Goal: Task Accomplishment & Management: Use online tool/utility

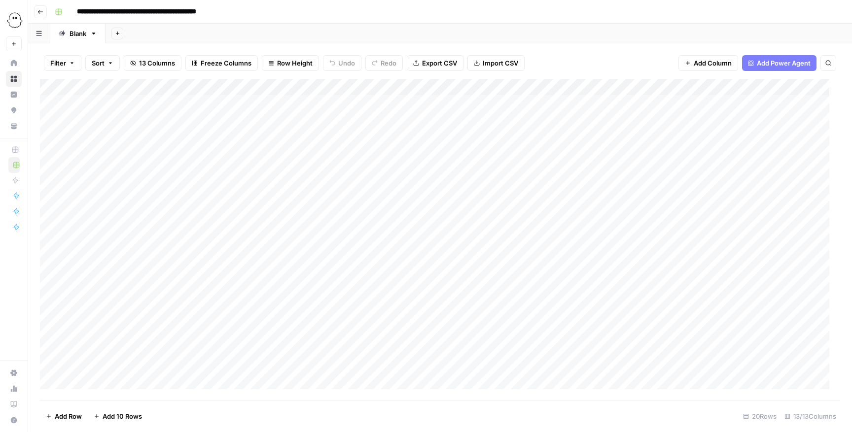
drag, startPoint x: 558, startPoint y: 0, endPoint x: 343, endPoint y: 32, distance: 217.2
click at [343, 32] on div "Add Sheet" at bounding box center [478, 34] width 746 height 20
click at [53, 245] on div "Add Column" at bounding box center [440, 240] width 800 height 322
click at [50, 280] on div "Add Column" at bounding box center [440, 240] width 800 height 322
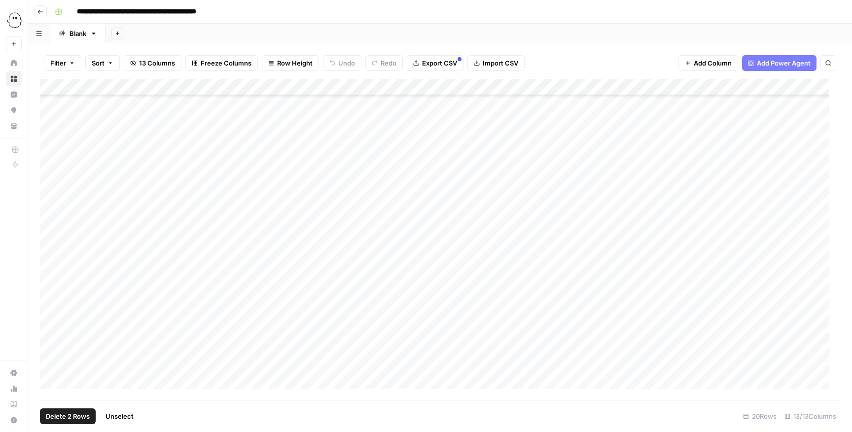
click at [48, 288] on div "Add Column" at bounding box center [440, 240] width 800 height 322
click at [50, 288] on div "Add Column" at bounding box center [440, 240] width 800 height 322
click at [41, 247] on div "Add Column" at bounding box center [440, 240] width 800 height 322
click at [42, 247] on div "Add Column" at bounding box center [440, 240] width 800 height 322
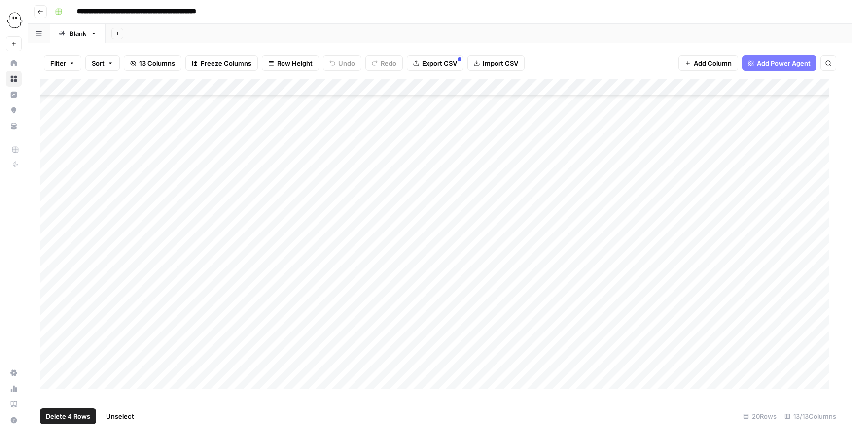
click at [58, 249] on div "Add Column" at bounding box center [440, 240] width 800 height 322
click at [55, 249] on div "Add Column" at bounding box center [440, 240] width 800 height 322
click at [52, 281] on div "Add Column" at bounding box center [440, 240] width 800 height 322
click at [51, 288] on div "Add Column" at bounding box center [440, 240] width 800 height 322
click at [48, 288] on div "Add Column" at bounding box center [440, 240] width 800 height 322
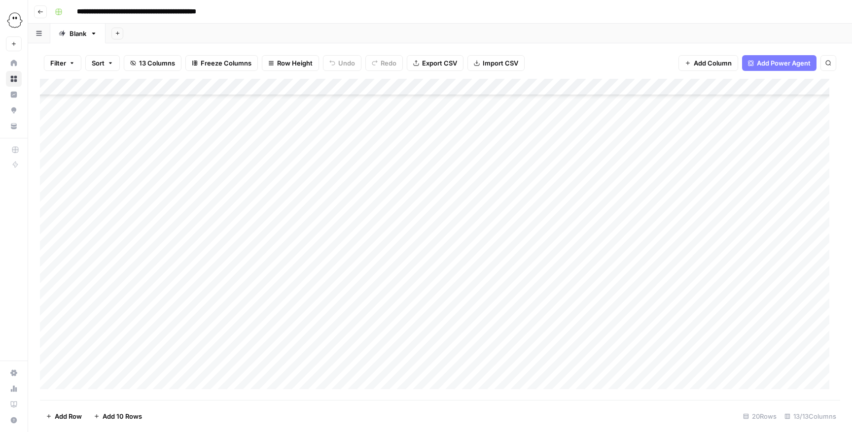
click at [42, 288] on div "Add Column" at bounding box center [440, 240] width 800 height 322
click at [61, 288] on div "Add Column" at bounding box center [440, 240] width 800 height 322
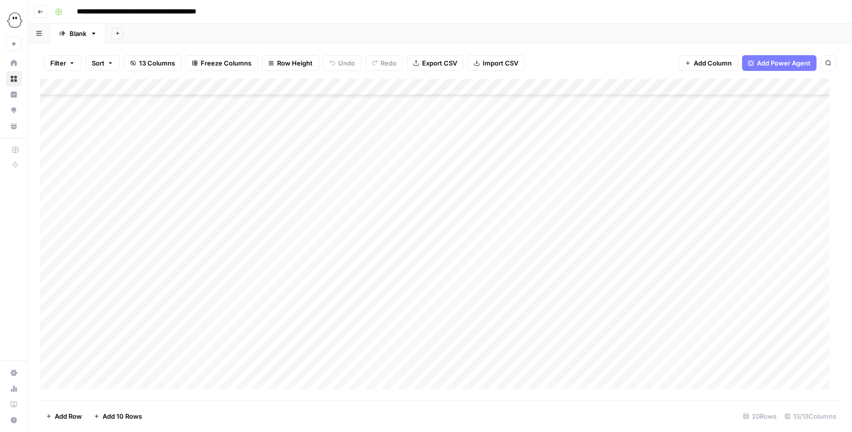
click at [64, 288] on div "Add Column" at bounding box center [440, 240] width 800 height 322
click at [50, 288] on div "Add Column" at bounding box center [440, 240] width 800 height 322
click at [57, 288] on span "Delete 1 Row" at bounding box center [65, 417] width 39 height 10
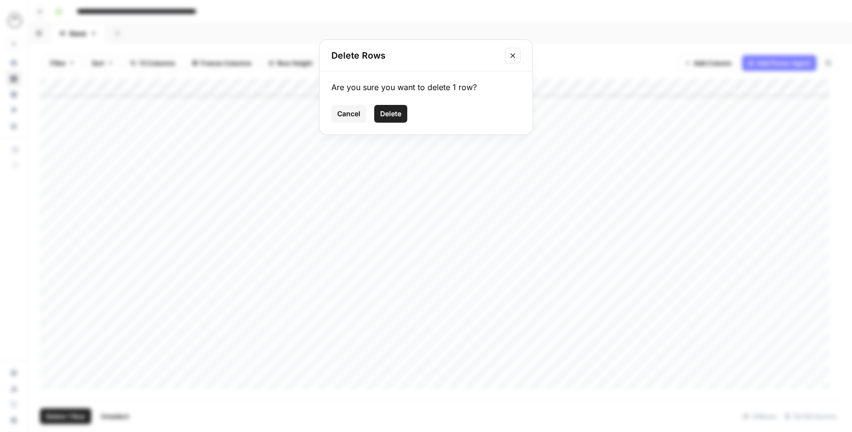
click at [402, 115] on button "Delete" at bounding box center [390, 114] width 33 height 18
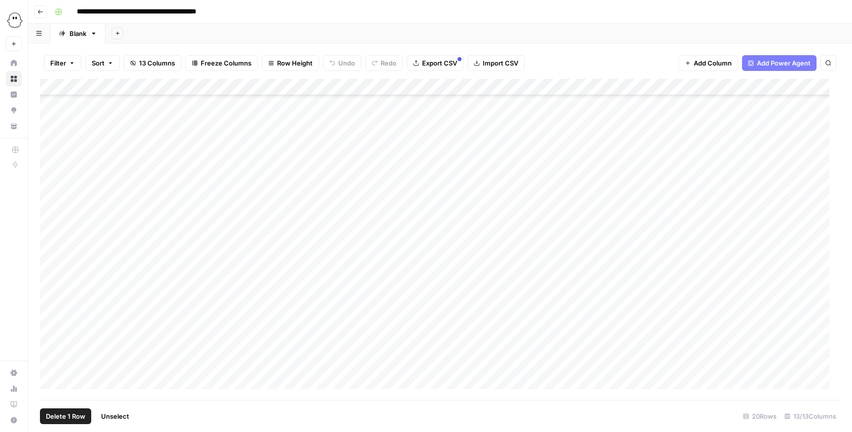
scroll to position [40, 0]
click at [49, 288] on div "Add Column" at bounding box center [440, 240] width 800 height 322
click at [51, 263] on div "Add Column" at bounding box center [440, 240] width 800 height 322
click at [51, 288] on div "Add Column" at bounding box center [440, 240] width 800 height 322
click at [63, 288] on span "Delete 3 Rows" at bounding box center [68, 417] width 44 height 10
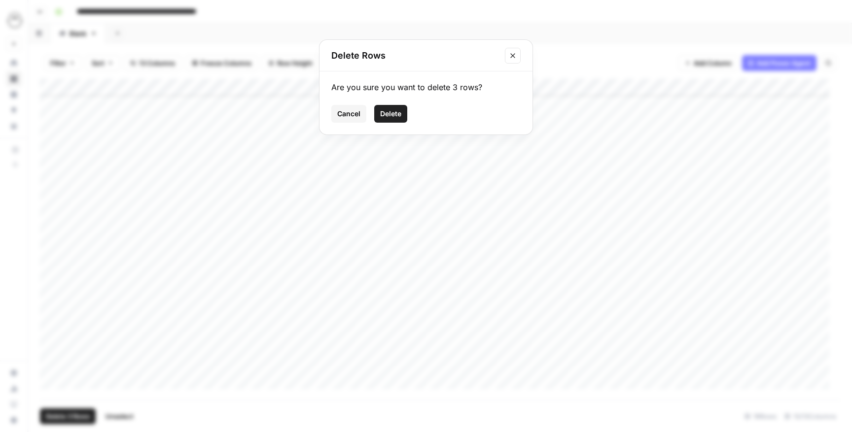
click at [381, 110] on span "Delete" at bounding box center [390, 114] width 21 height 10
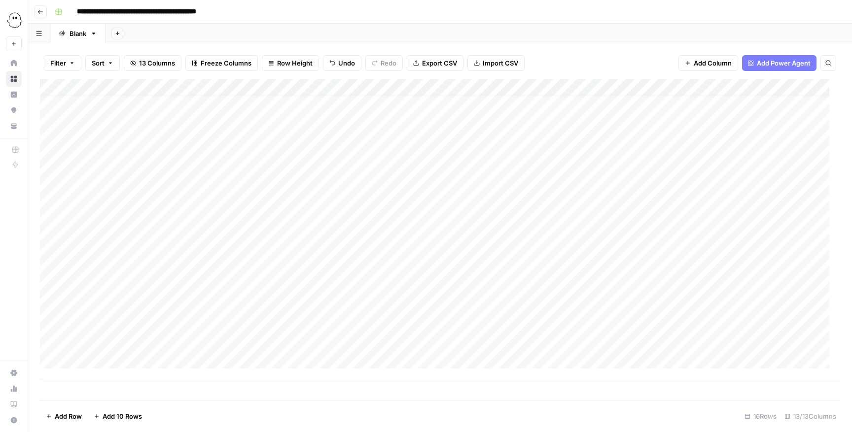
scroll to position [11, 0]
click at [91, 288] on div "Add Column" at bounding box center [440, 229] width 800 height 301
click at [111, 288] on button "Editing" at bounding box center [104, 399] width 29 height 12
click at [197, 288] on div "Add Column" at bounding box center [440, 237] width 800 height 317
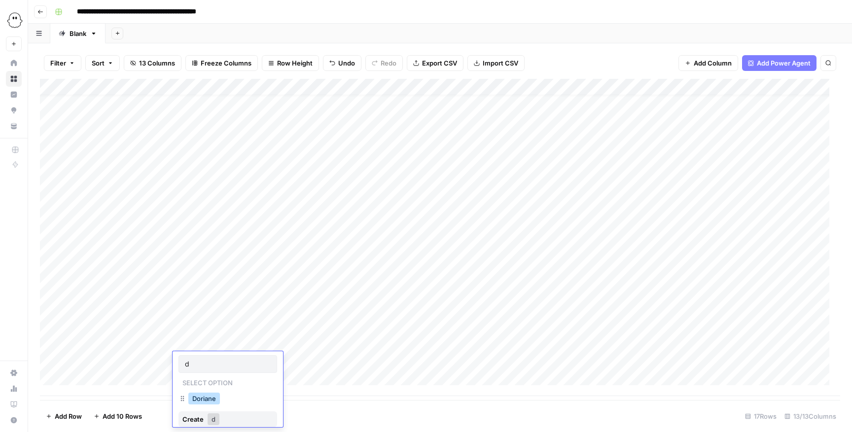
type input "d"
click at [210, 288] on button "Doriane" at bounding box center [204, 399] width 32 height 12
click at [242, 288] on div "Add Column" at bounding box center [440, 237] width 800 height 317
click at [245, 288] on div "Add Column" at bounding box center [440, 237] width 800 height 317
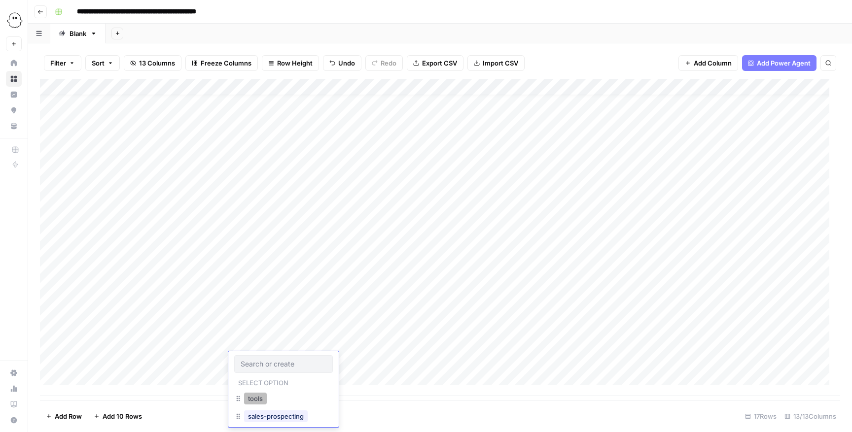
click at [260, 288] on button "tools" at bounding box center [255, 399] width 23 height 12
click at [366, 288] on div "Add Column" at bounding box center [440, 237] width 800 height 317
click at [330, 288] on div "Add Column" at bounding box center [440, 237] width 800 height 317
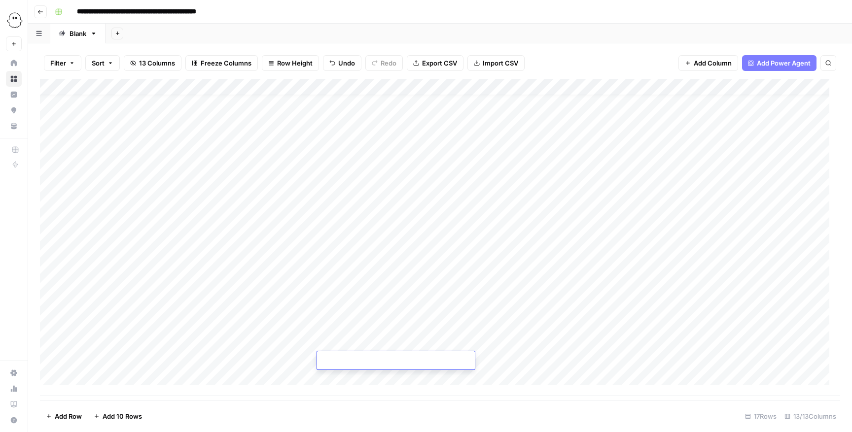
type textarea "**********"
click at [567, 288] on div "Add Column" at bounding box center [440, 237] width 800 height 317
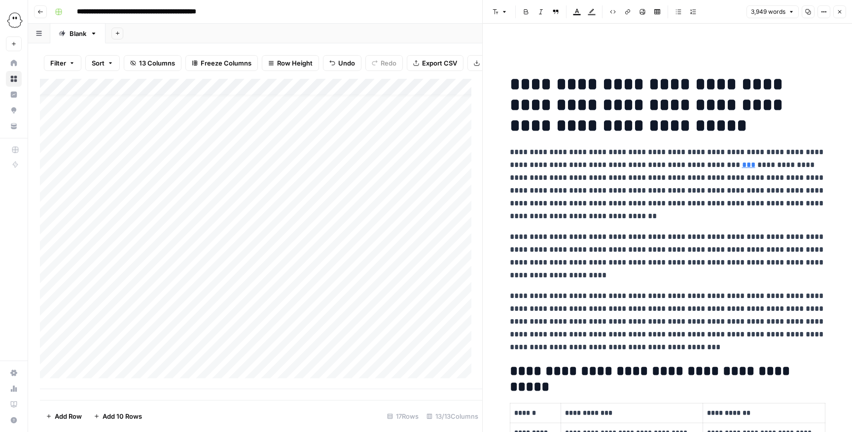
click at [567, 11] on button "Close" at bounding box center [839, 11] width 13 height 13
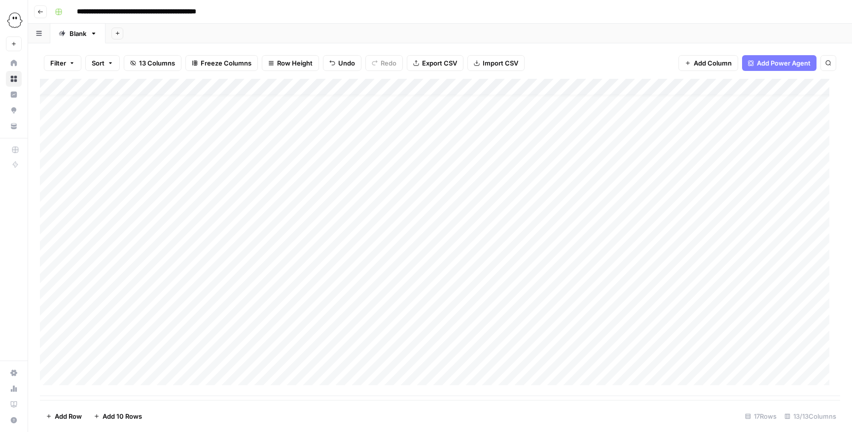
click at [463, 288] on div "Add Column" at bounding box center [440, 237] width 800 height 317
click at [462, 288] on div "Add Column" at bounding box center [440, 237] width 800 height 317
click at [464, 288] on div "Add Column" at bounding box center [440, 237] width 800 height 317
click at [458, 288] on div "Add Column" at bounding box center [440, 237] width 800 height 317
type input "**********"
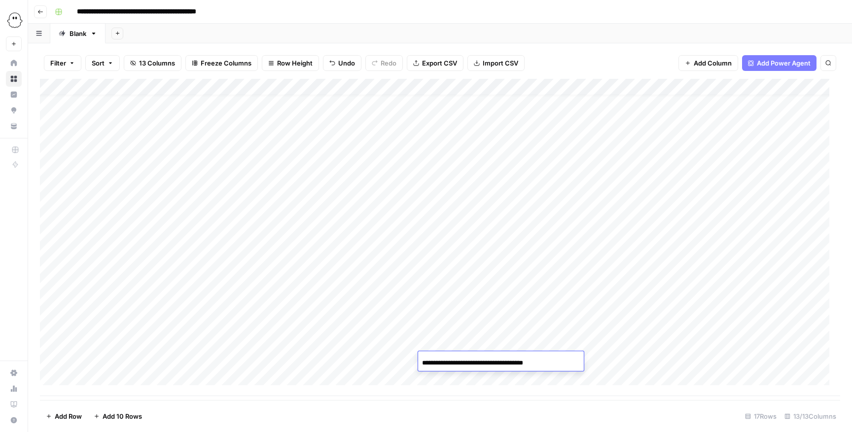
click at [547, 288] on div "Add Column" at bounding box center [440, 237] width 800 height 317
click at [450, 288] on div "Add Column" at bounding box center [440, 237] width 800 height 317
click at [443, 288] on div "Add Column" at bounding box center [440, 237] width 800 height 317
click at [521, 288] on div "Add Column" at bounding box center [440, 237] width 800 height 317
click at [540, 288] on div "Add Column" at bounding box center [440, 237] width 800 height 317
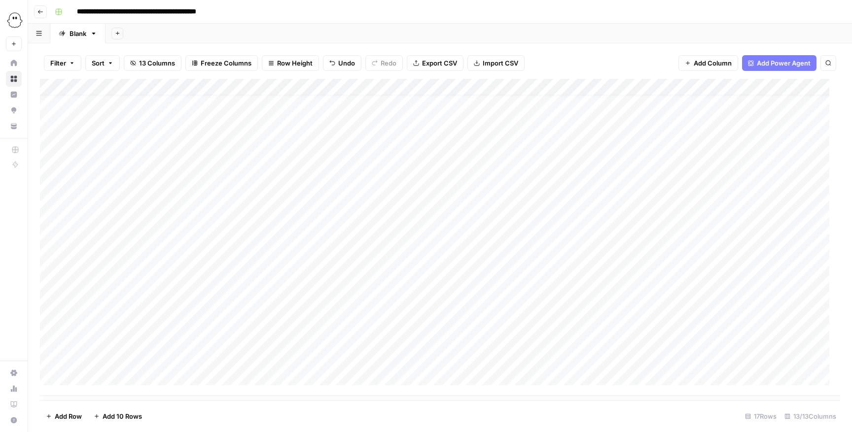
click at [567, 288] on div "Add Column" at bounding box center [440, 237] width 800 height 317
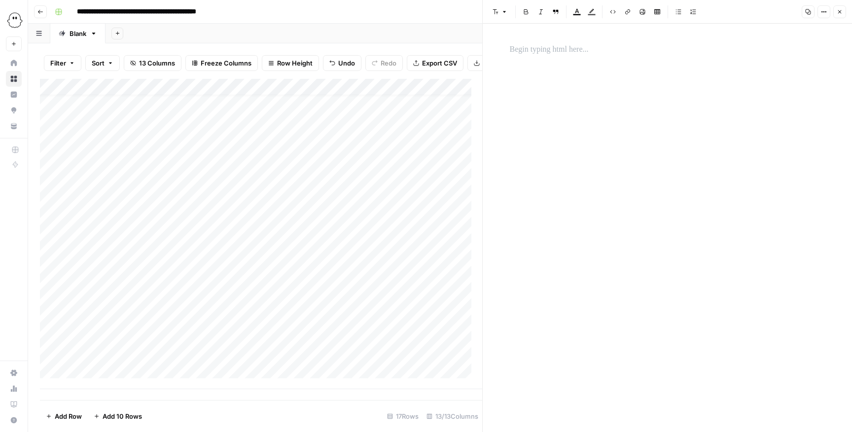
click at [567, 49] on p at bounding box center [667, 49] width 315 height 13
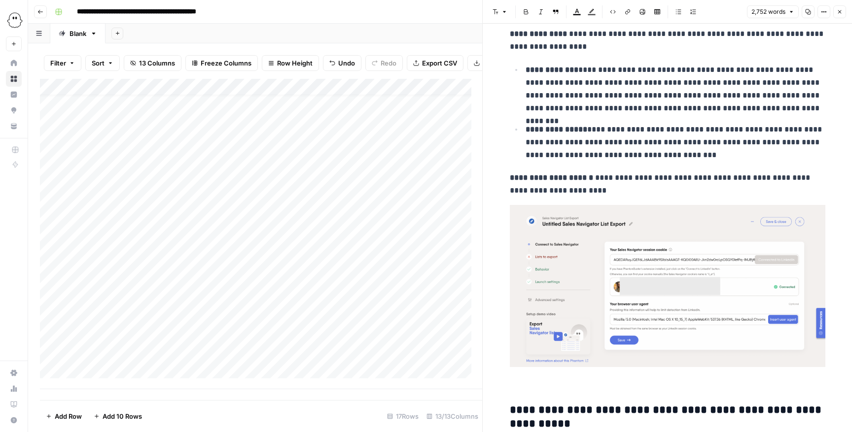
scroll to position [5472, 0]
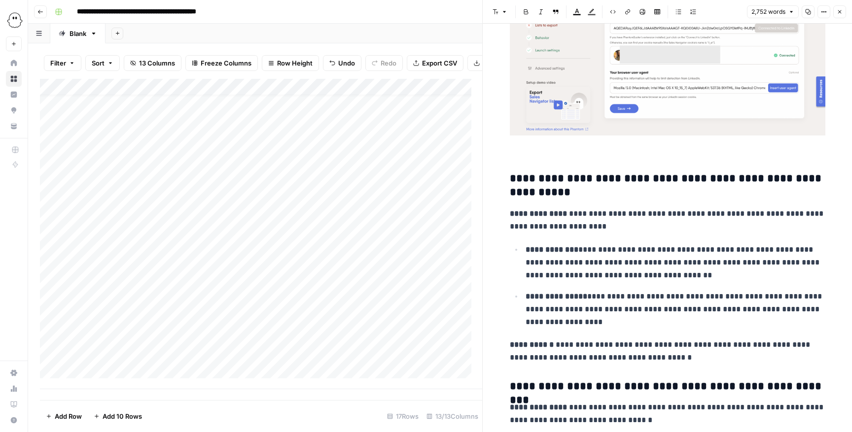
click at [567, 9] on icon "button" at bounding box center [840, 12] width 6 height 6
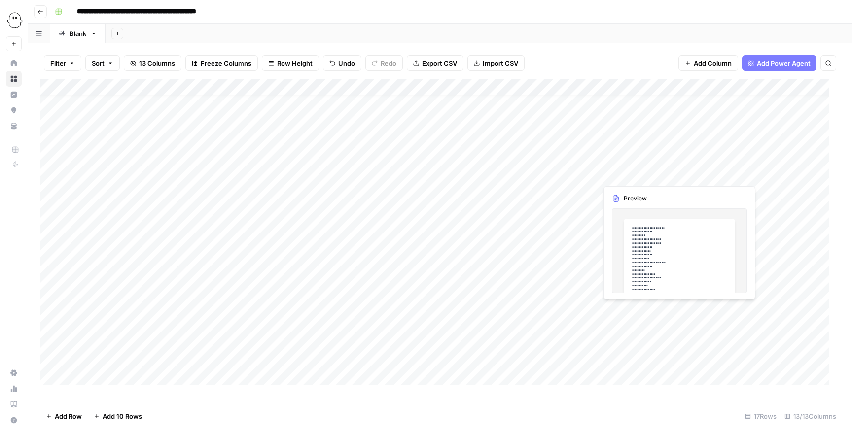
click at [567, 288] on div "Add Column" at bounding box center [440, 237] width 800 height 317
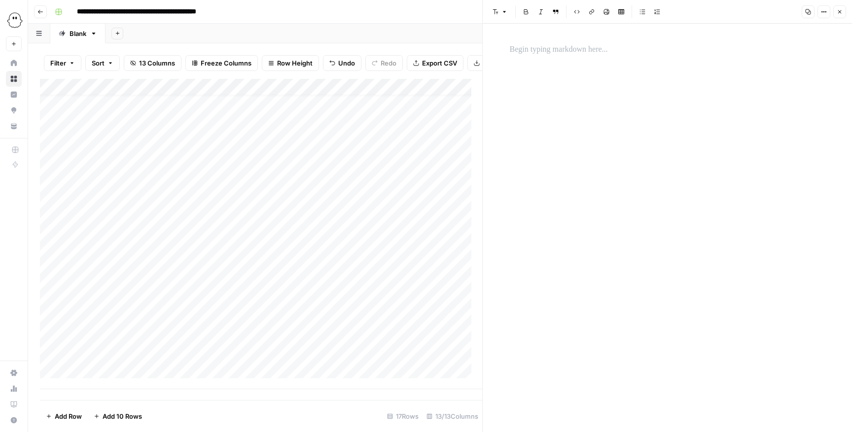
click at [567, 77] on div at bounding box center [667, 228] width 327 height 409
click at [567, 45] on p at bounding box center [667, 49] width 315 height 13
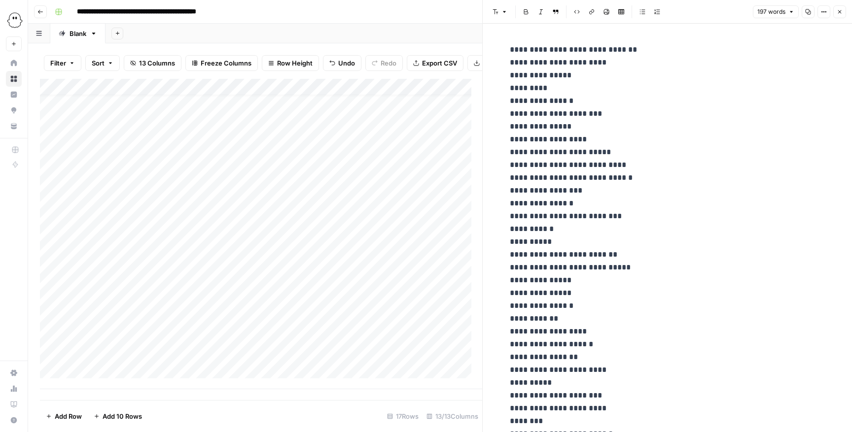
click at [567, 12] on icon "button" at bounding box center [839, 11] width 3 height 3
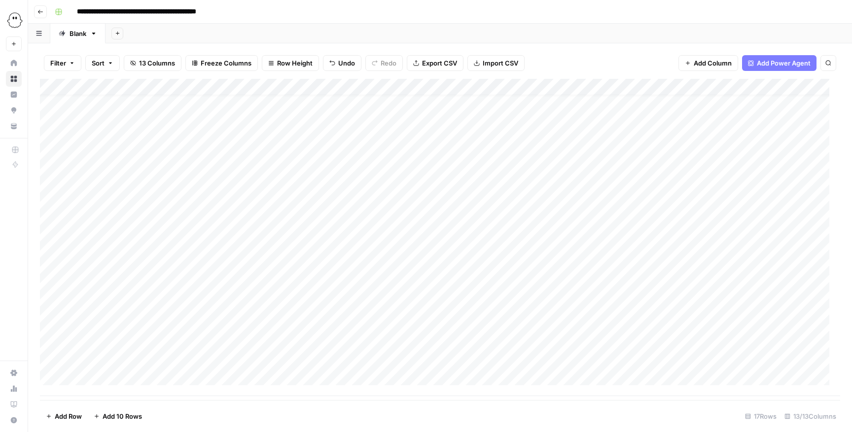
click at [567, 288] on div "Add Column" at bounding box center [440, 237] width 800 height 317
click at [142, 288] on div "Add Column" at bounding box center [440, 237] width 800 height 317
click at [157, 288] on button "Carolina" at bounding box center [155, 417] width 33 height 12
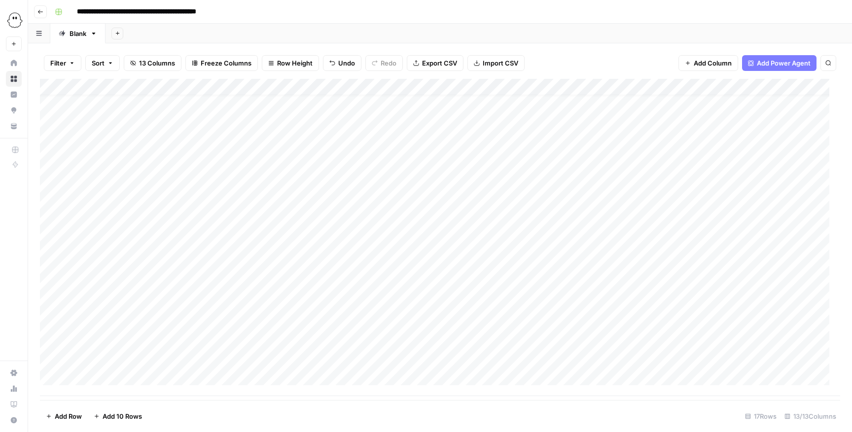
click at [94, 288] on div "Add Column" at bounding box center [440, 237] width 800 height 317
click at [108, 288] on div "Editing" at bounding box center [104, 403] width 33 height 14
click at [107, 288] on button "Editing" at bounding box center [104, 403] width 29 height 12
click at [141, 288] on div "Add Column" at bounding box center [440, 240] width 800 height 322
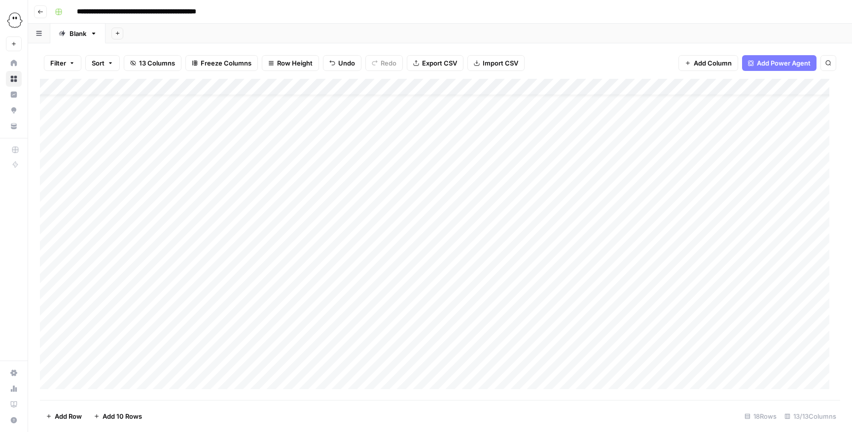
click at [155, 288] on div "Add Column" at bounding box center [440, 240] width 800 height 322
click at [151, 288] on button "Carolina" at bounding box center [155, 421] width 33 height 12
click at [219, 288] on div "Add Column" at bounding box center [440, 240] width 800 height 322
click at [210, 288] on div "Add Column" at bounding box center [440, 240] width 800 height 322
type input "d"
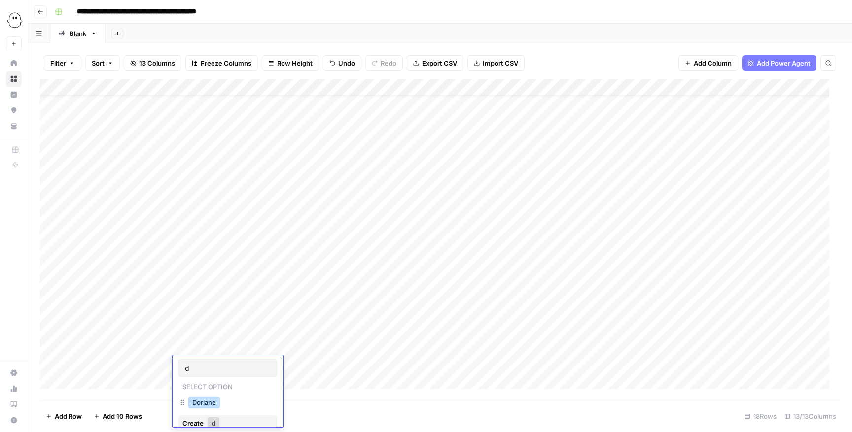
click at [214, 288] on button "Doriane" at bounding box center [204, 403] width 32 height 12
click at [245, 288] on div "Add Column" at bounding box center [440, 240] width 800 height 322
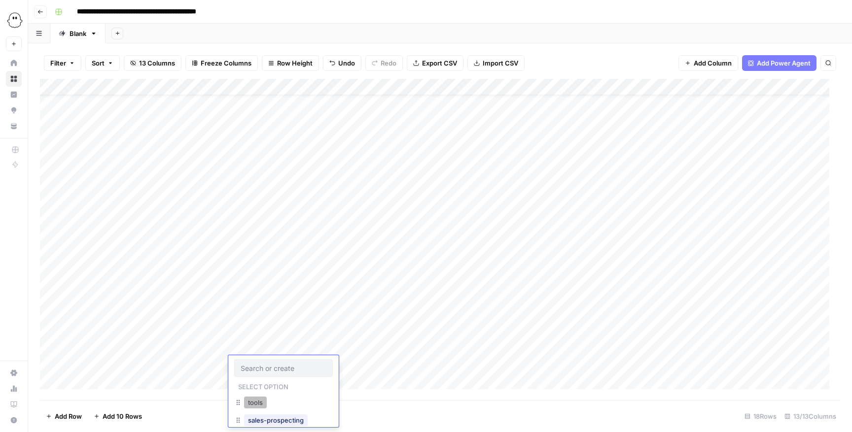
click at [258, 288] on button "tools" at bounding box center [255, 403] width 23 height 12
click at [382, 288] on div "Add Column" at bounding box center [440, 240] width 800 height 322
click at [351, 288] on div "Add Column" at bounding box center [440, 240] width 800 height 322
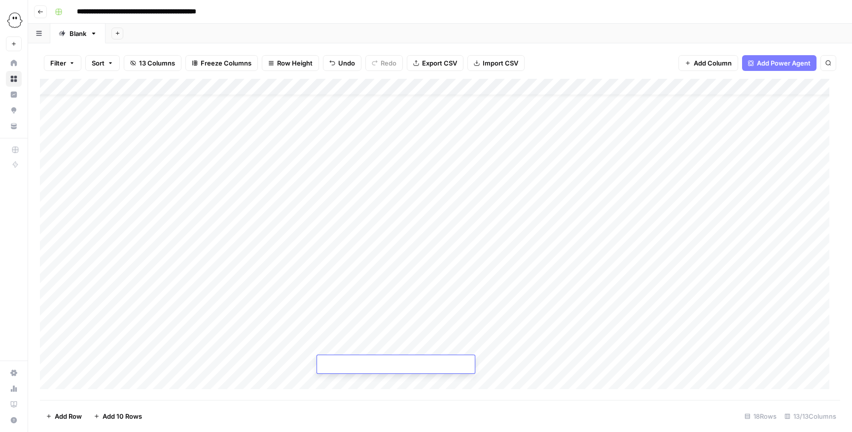
type textarea "**********"
click at [567, 288] on div "Add Column" at bounding box center [440, 240] width 800 height 322
click at [454, 288] on div "Add Column" at bounding box center [440, 240] width 800 height 322
type input "**********"
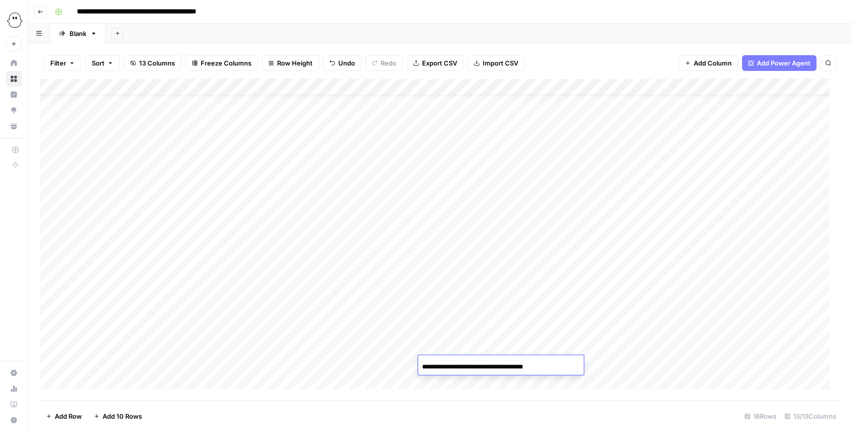
click at [567, 288] on div "Add Column" at bounding box center [440, 240] width 800 height 322
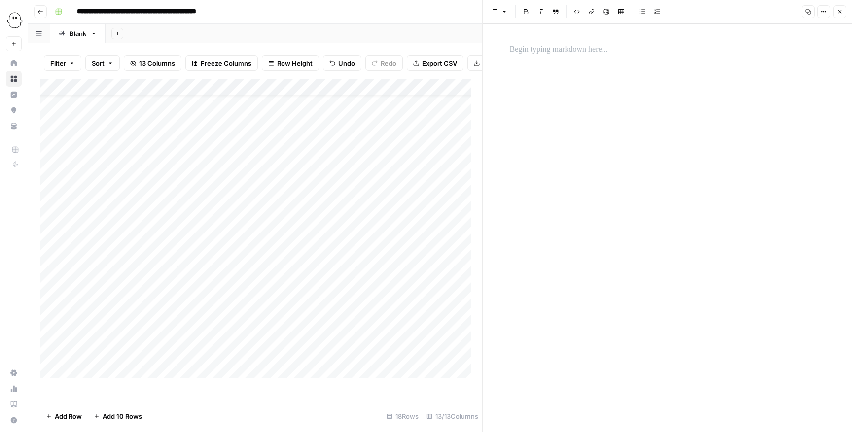
click at [567, 54] on p at bounding box center [667, 49] width 315 height 13
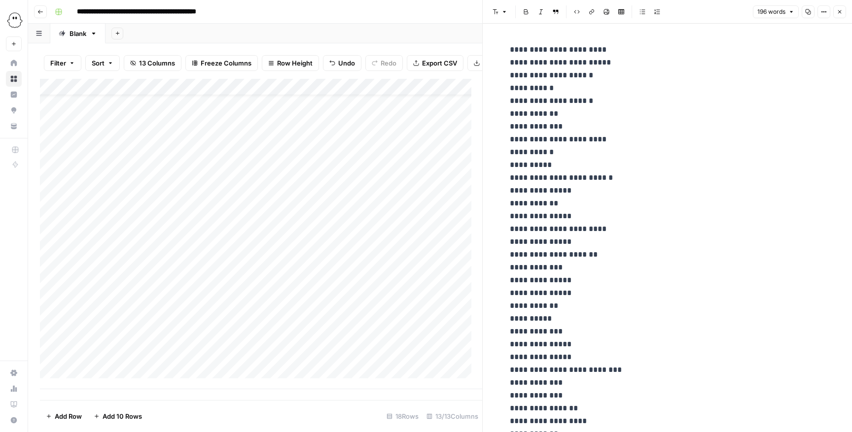
click at [567, 14] on icon "button" at bounding box center [840, 12] width 6 height 6
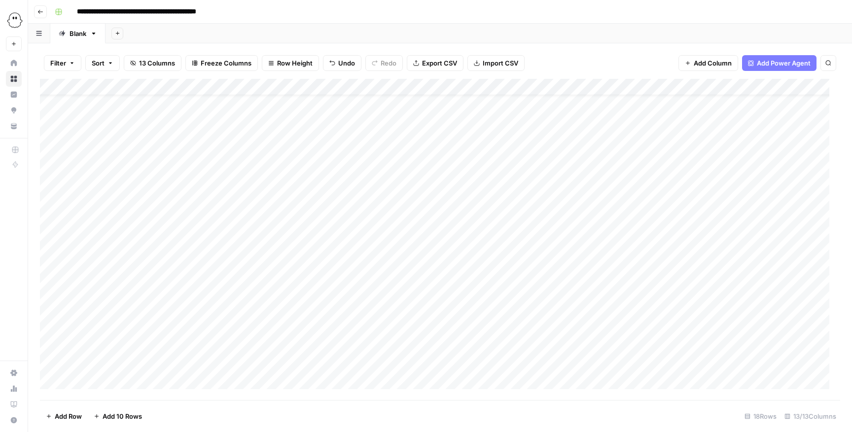
click at [567, 288] on div "Add Column" at bounding box center [440, 240] width 800 height 322
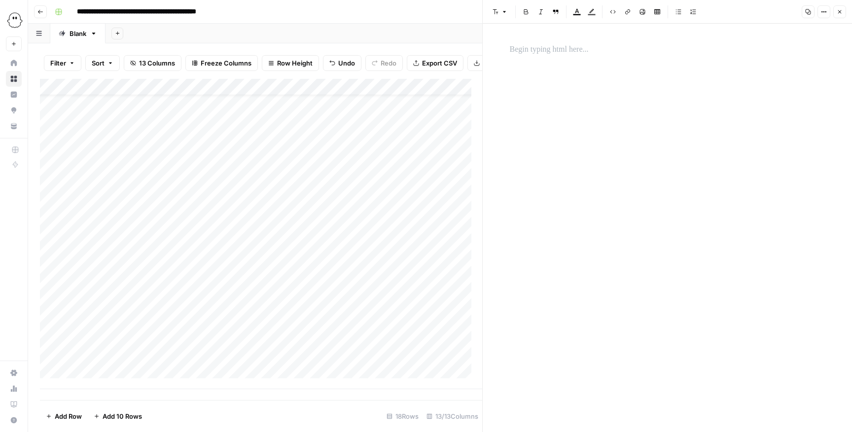
drag, startPoint x: 552, startPoint y: 86, endPoint x: 552, endPoint y: 71, distance: 14.8
click at [552, 71] on div at bounding box center [667, 219] width 327 height 361
click at [554, 45] on p at bounding box center [667, 49] width 315 height 13
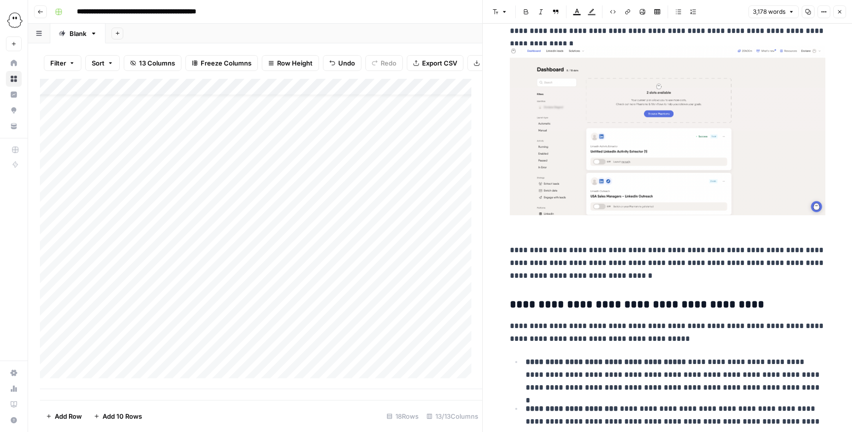
scroll to position [961, 0]
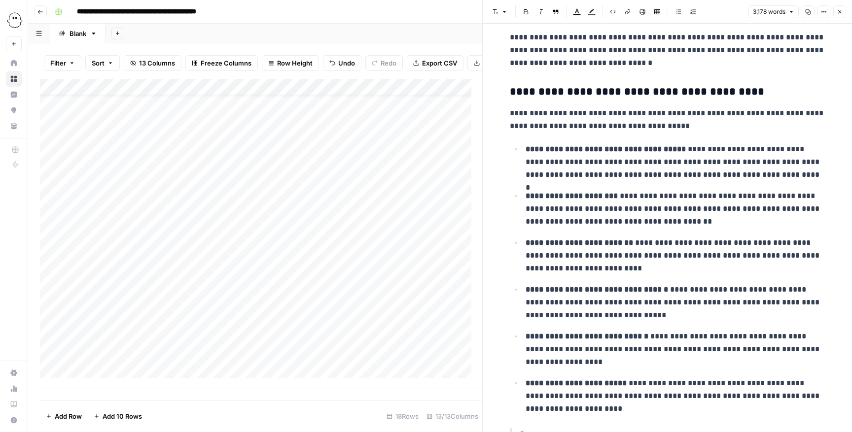
click at [567, 7] on button "Close" at bounding box center [839, 11] width 13 height 13
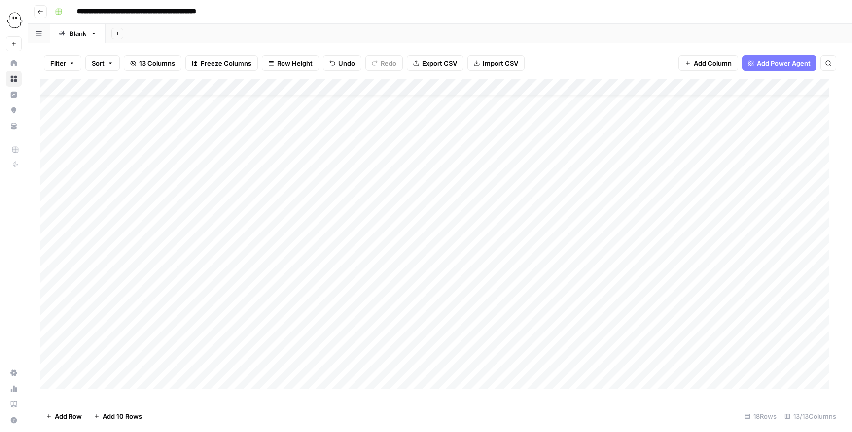
scroll to position [24, 0]
click at [80, 288] on div "Add Column" at bounding box center [440, 240] width 800 height 322
click at [110, 288] on button "Editing" at bounding box center [104, 403] width 29 height 12
click at [151, 288] on div "Add Column" at bounding box center [440, 240] width 800 height 322
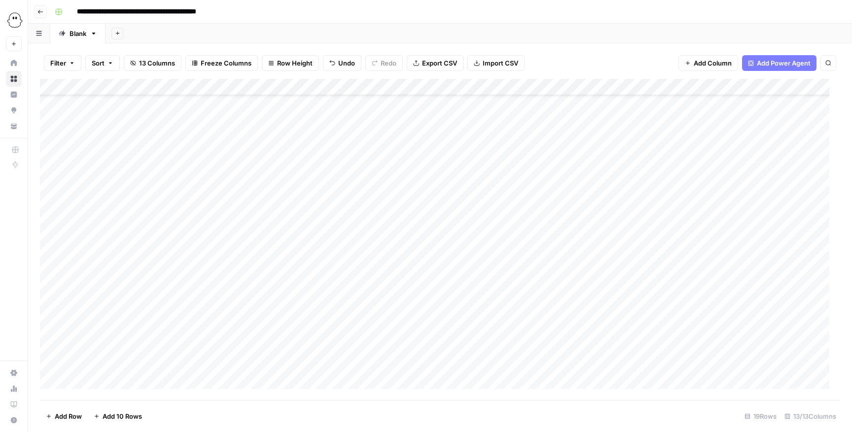
click at [151, 288] on div "Add Column" at bounding box center [440, 240] width 800 height 322
click at [164, 288] on button "Carolina" at bounding box center [155, 421] width 33 height 12
click at [196, 288] on div "Add Column" at bounding box center [440, 240] width 800 height 322
click at [193, 288] on div "Add Column" at bounding box center [440, 240] width 800 height 322
type input "d"
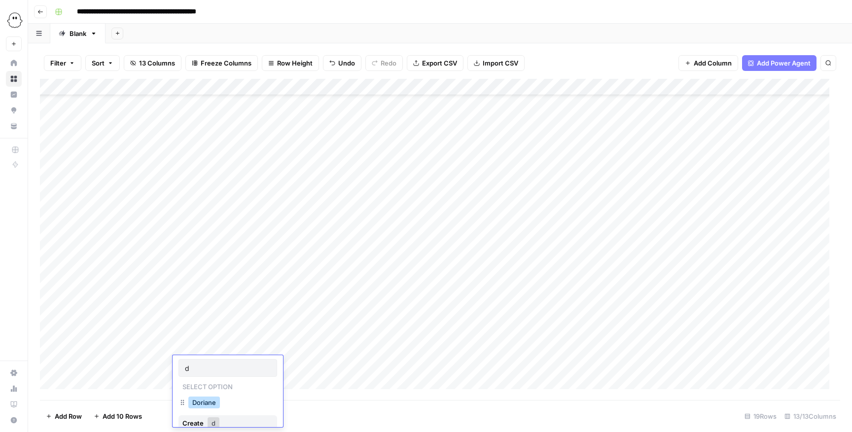
click at [201, 288] on button "Doriane" at bounding box center [204, 403] width 32 height 12
click at [270, 288] on div "Add Column" at bounding box center [440, 240] width 800 height 322
click at [271, 288] on div "Add Column" at bounding box center [440, 240] width 800 height 322
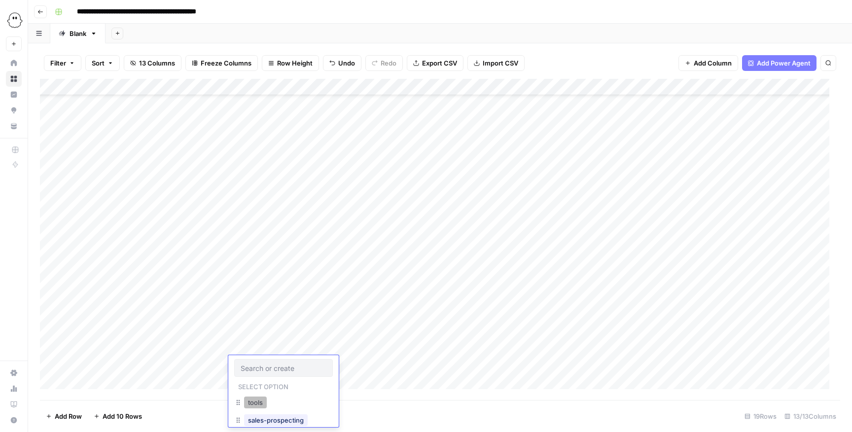
click at [255, 288] on button "tools" at bounding box center [255, 403] width 23 height 12
click at [356, 288] on div "Add Column" at bounding box center [440, 240] width 800 height 322
click at [351, 288] on div "Add Column" at bounding box center [440, 240] width 800 height 322
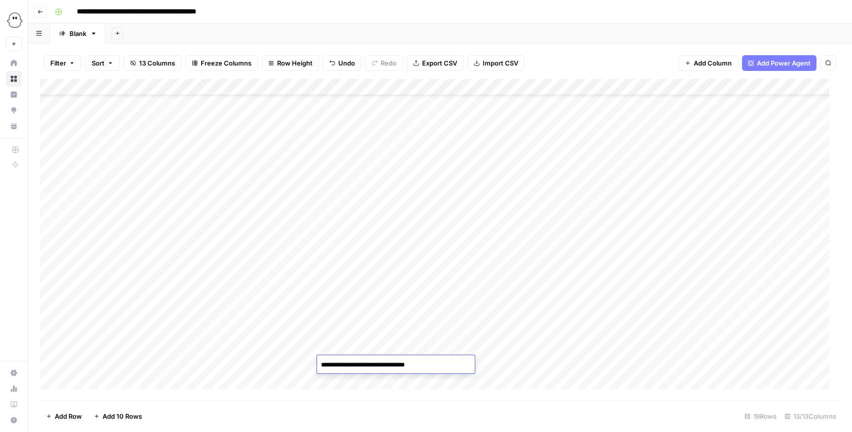
type textarea "**********"
click at [540, 288] on div "Add Column" at bounding box center [440, 240] width 800 height 322
drag, startPoint x: 277, startPoint y: 330, endPoint x: 429, endPoint y: 358, distance: 155.4
click at [429, 288] on div "Add Column" at bounding box center [440, 240] width 800 height 322
click at [467, 288] on div "Add Column" at bounding box center [440, 240] width 800 height 322
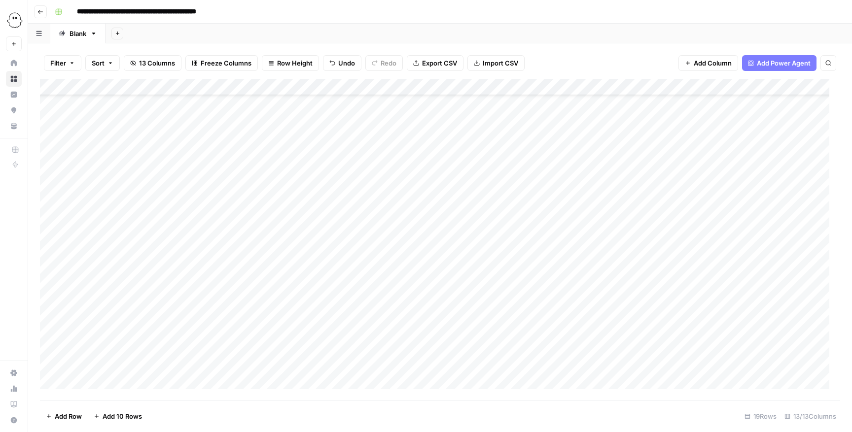
click at [458, 288] on div "Add Column" at bounding box center [440, 240] width 800 height 322
type input "**********"
click at [567, 288] on div "Add Column" at bounding box center [440, 240] width 800 height 322
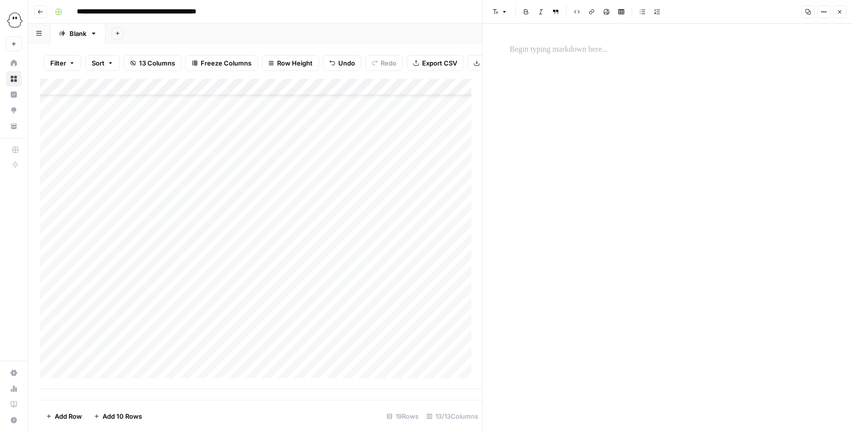
click at [567, 81] on div at bounding box center [667, 228] width 327 height 409
click at [567, 56] on p at bounding box center [667, 49] width 315 height 13
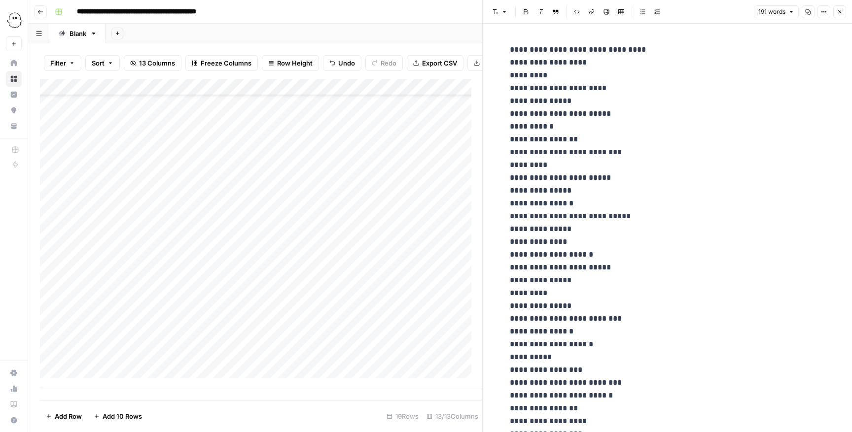
click at [567, 12] on button "Close" at bounding box center [839, 11] width 13 height 13
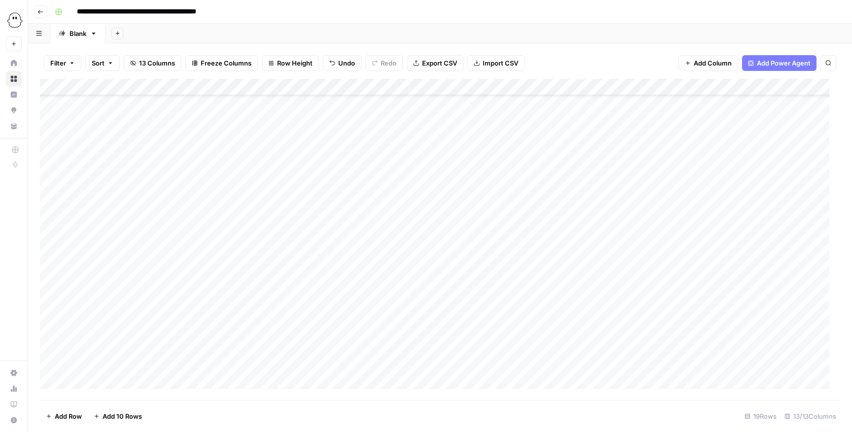
click at [567, 288] on div "Add Column" at bounding box center [440, 240] width 800 height 322
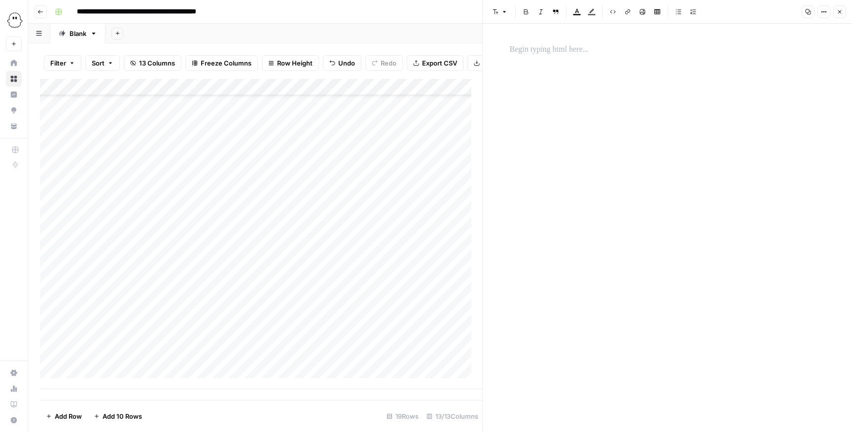
click at [567, 42] on div at bounding box center [667, 49] width 327 height 21
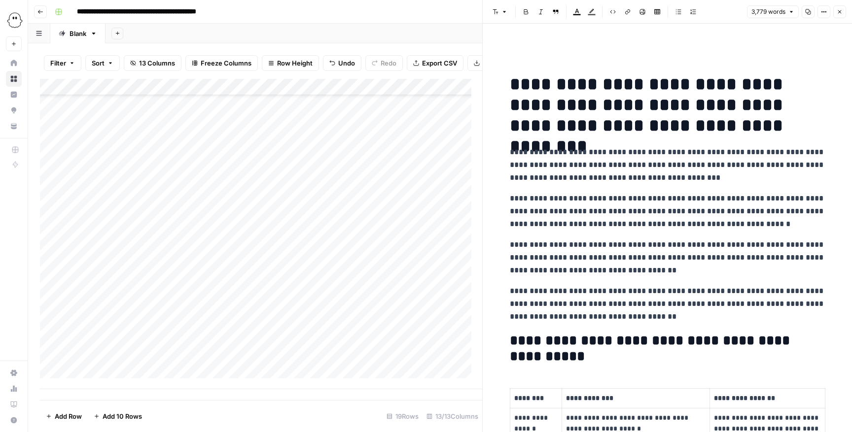
click at [567, 12] on button "Close" at bounding box center [839, 11] width 13 height 13
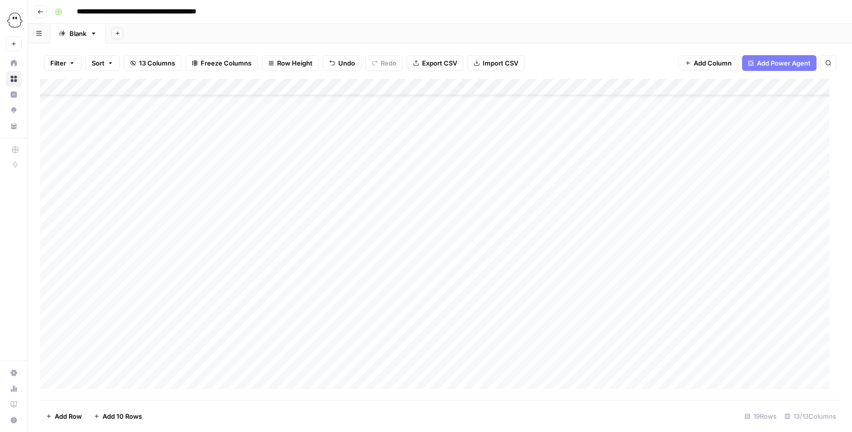
click at [82, 288] on div "Add Column" at bounding box center [440, 240] width 800 height 322
click at [98, 288] on button "Editing" at bounding box center [104, 403] width 29 height 12
click at [161, 288] on div "Add Column" at bounding box center [440, 240] width 800 height 322
click at [155, 288] on div "Add Column" at bounding box center [440, 240] width 800 height 322
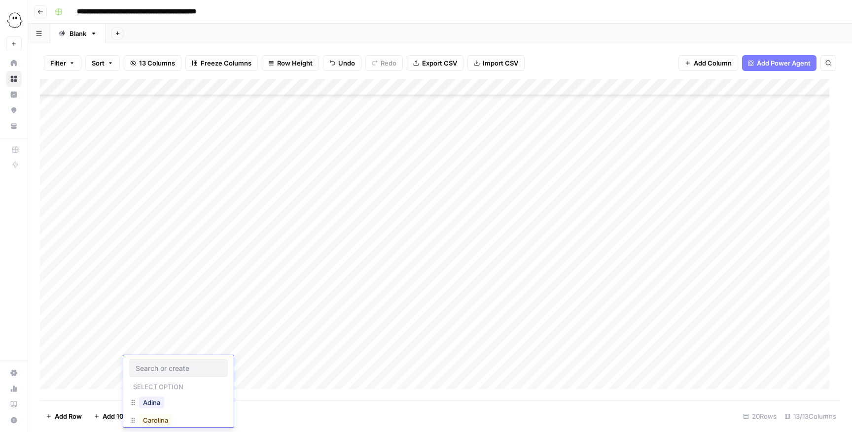
click at [157, 288] on div "Adina" at bounding box center [178, 404] width 99 height 18
click at [157, 288] on div "Carolina" at bounding box center [155, 421] width 37 height 14
click at [157, 288] on button "Carolina" at bounding box center [155, 421] width 33 height 12
click at [202, 288] on div "Add Column" at bounding box center [440, 240] width 800 height 322
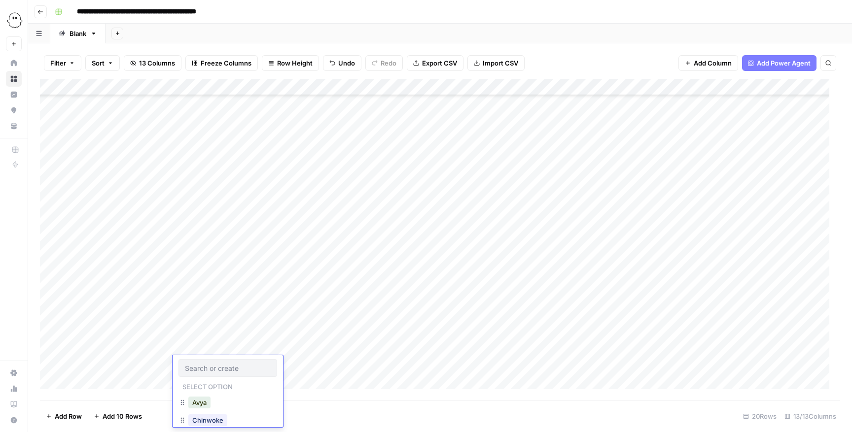
click at [210, 288] on input "text" at bounding box center [228, 368] width 86 height 9
type input "d"
click at [215, 288] on button "Doriane" at bounding box center [204, 403] width 32 height 12
click at [259, 288] on div "Add Column" at bounding box center [440, 240] width 800 height 322
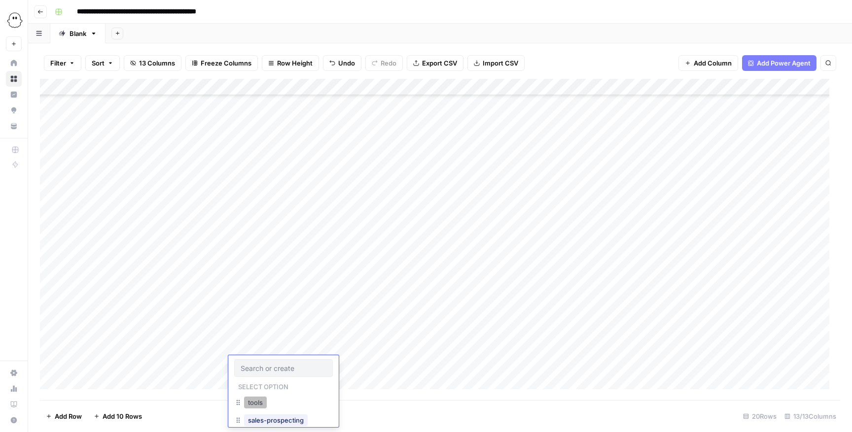
click at [256, 288] on button "tools" at bounding box center [255, 403] width 23 height 12
click at [345, 288] on div "Add Column" at bounding box center [440, 240] width 800 height 322
click at [343, 288] on div "Add Column" at bounding box center [440, 240] width 800 height 322
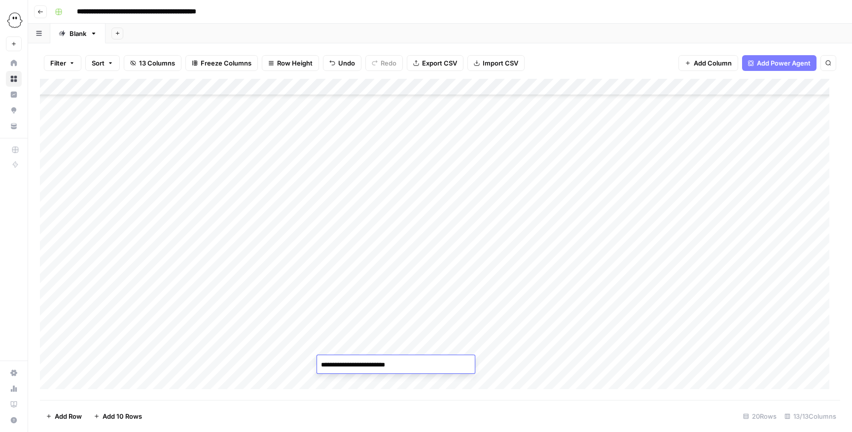
type textarea "**********"
click at [531, 288] on div "Add Column" at bounding box center [440, 240] width 800 height 322
click at [445, 288] on div "Add Column" at bounding box center [440, 240] width 800 height 322
type input "**********"
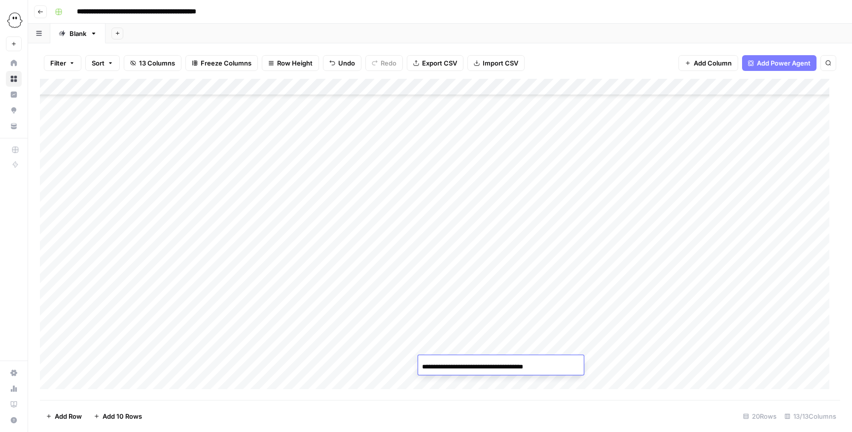
click at [567, 288] on div "Add Column" at bounding box center [440, 240] width 800 height 322
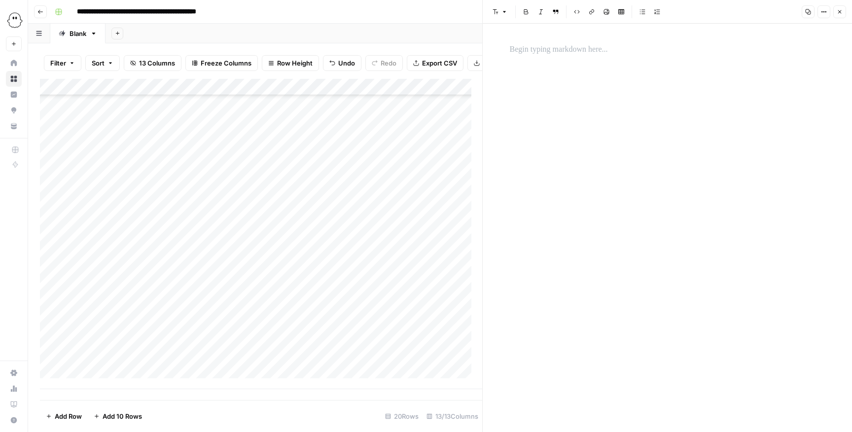
click at [567, 66] on div at bounding box center [667, 228] width 327 height 409
click at [567, 52] on p at bounding box center [667, 49] width 315 height 13
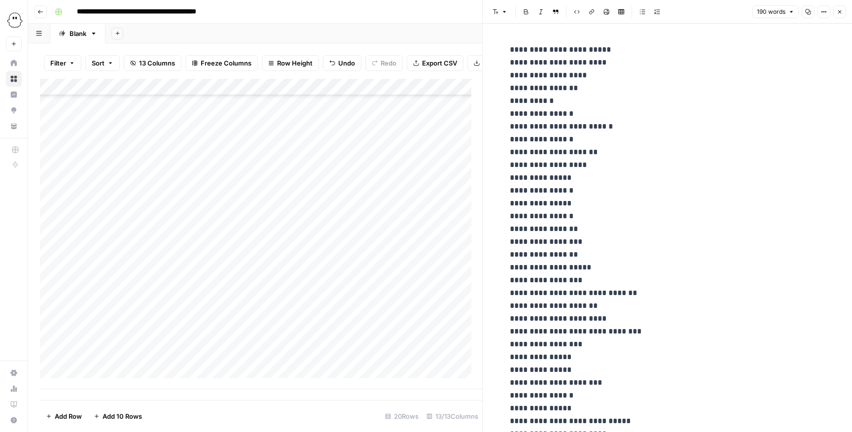
click at [567, 8] on button "Close" at bounding box center [839, 11] width 13 height 13
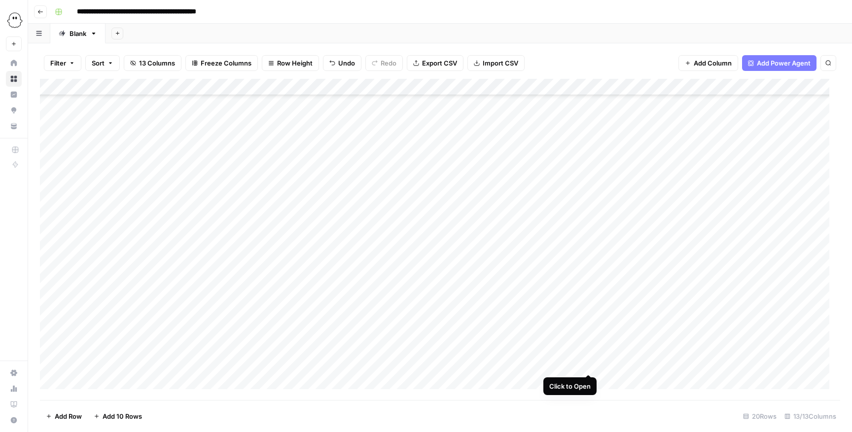
click at [567, 288] on div "Add Column" at bounding box center [440, 240] width 800 height 322
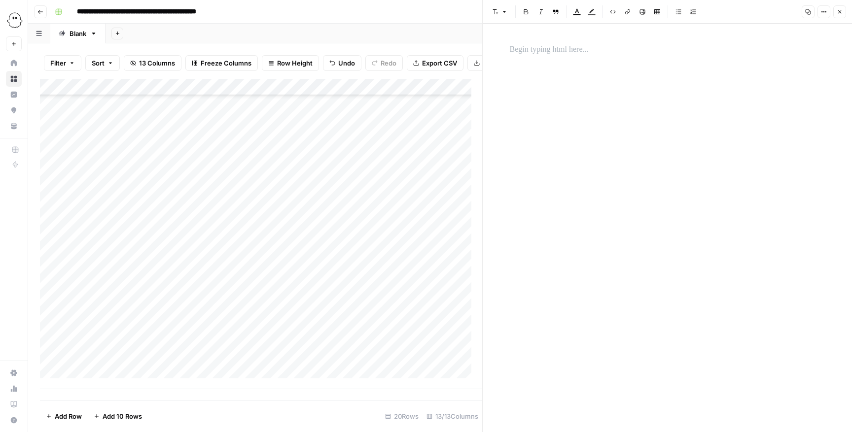
click at [567, 50] on p at bounding box center [667, 49] width 315 height 13
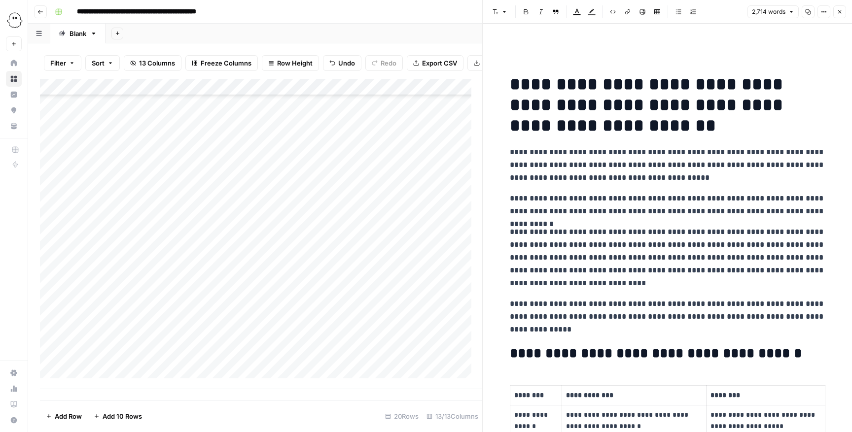
click at [567, 10] on icon "button" at bounding box center [840, 12] width 6 height 6
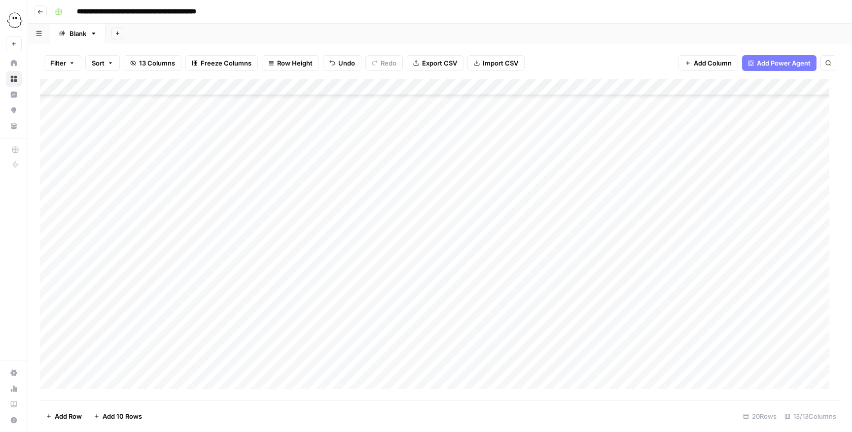
click at [89, 288] on div "Add Column" at bounding box center [440, 240] width 800 height 322
click at [112, 288] on button "Editing" at bounding box center [104, 403] width 29 height 12
click at [149, 288] on div "Add Column" at bounding box center [440, 240] width 800 height 322
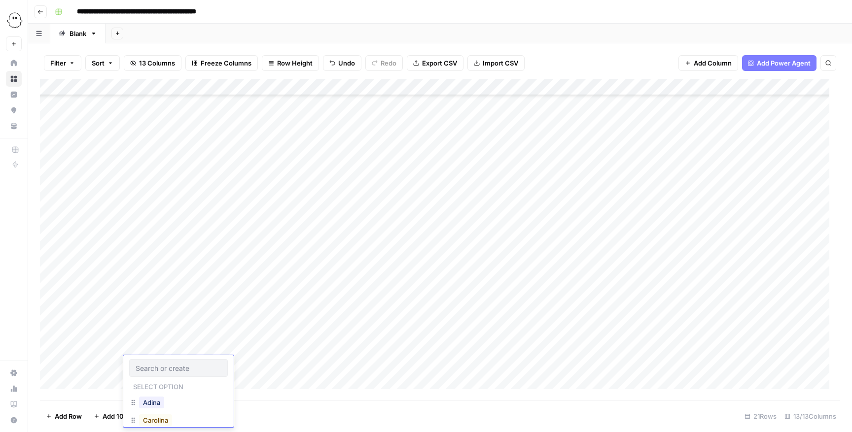
click at [156, 288] on button "Carolina" at bounding box center [155, 421] width 33 height 12
click at [191, 288] on div "Add Column" at bounding box center [440, 240] width 800 height 322
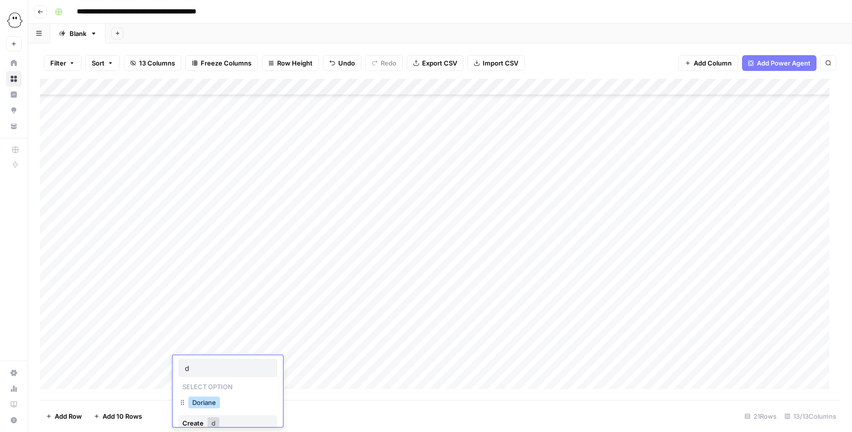
type input "d"
click at [208, 288] on button "Doriane" at bounding box center [204, 403] width 32 height 12
click at [248, 288] on div "Add Column" at bounding box center [440, 240] width 800 height 322
click at [251, 288] on div "Add Column" at bounding box center [440, 240] width 800 height 322
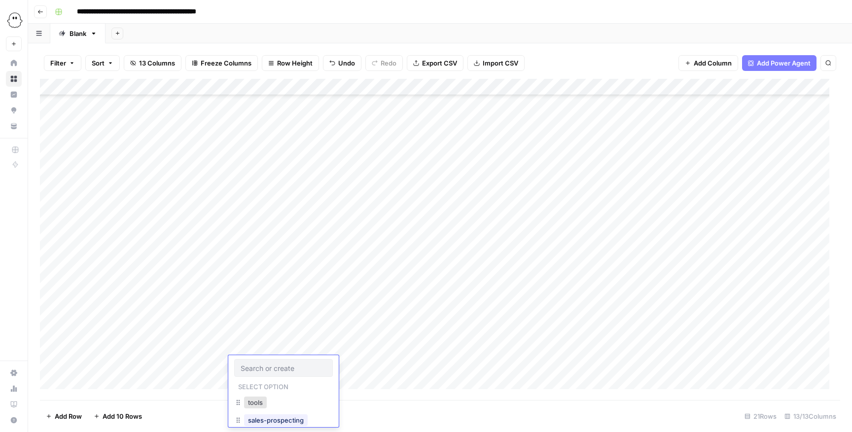
click at [268, 288] on div "tools" at bounding box center [255, 403] width 27 height 14
click at [264, 288] on button "tools" at bounding box center [255, 403] width 23 height 12
click at [349, 288] on div "Add Column" at bounding box center [440, 240] width 800 height 322
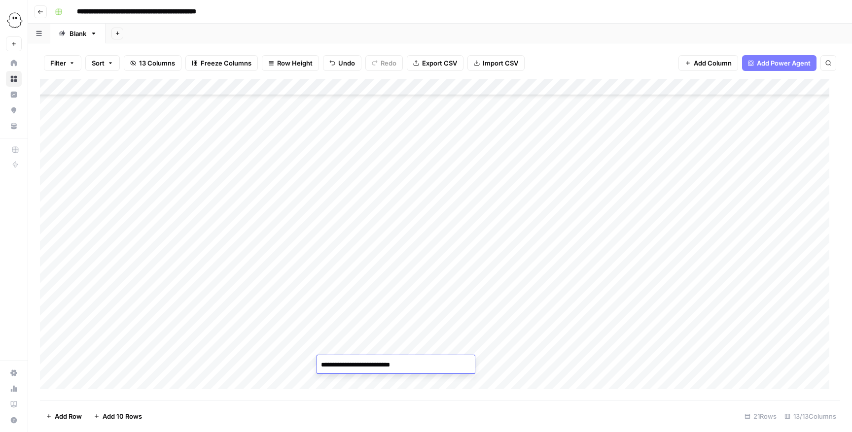
type textarea "**********"
click at [530, 288] on div "Add Column" at bounding box center [440, 240] width 800 height 322
click at [455, 288] on div "Add Column" at bounding box center [440, 240] width 800 height 322
click at [453, 288] on div "Add Column" at bounding box center [440, 240] width 800 height 322
type input "**********"
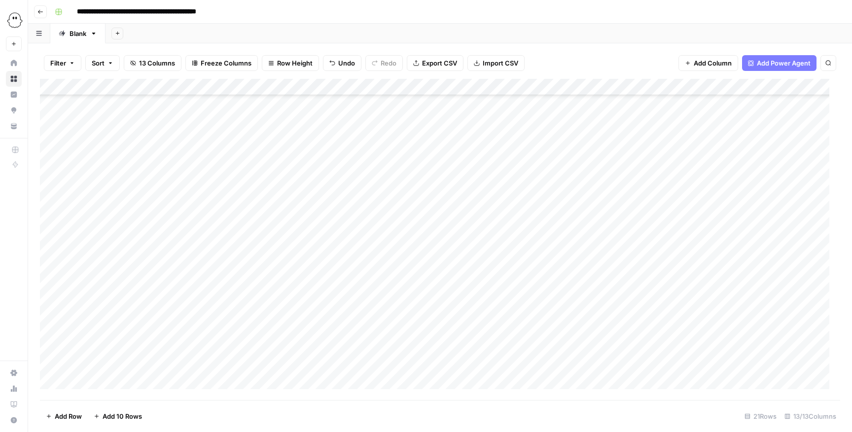
click at [567, 288] on div "Add Column" at bounding box center [440, 240] width 800 height 322
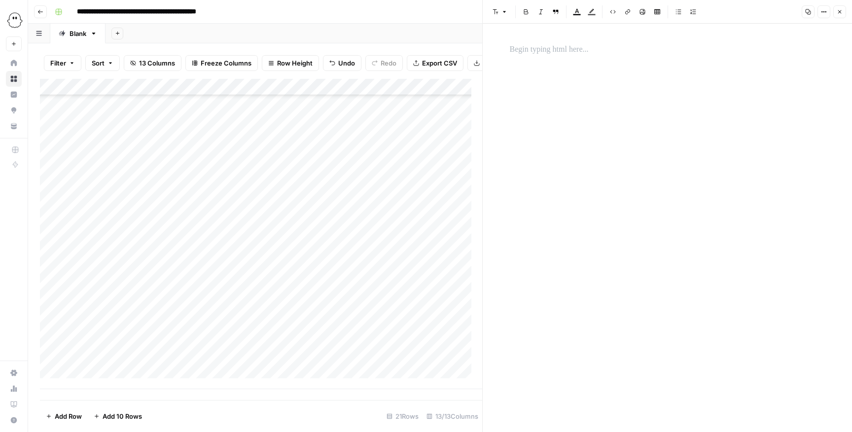
click at [567, 74] on div at bounding box center [667, 219] width 327 height 361
click at [567, 62] on div at bounding box center [667, 219] width 327 height 361
click at [567, 56] on div at bounding box center [667, 49] width 327 height 21
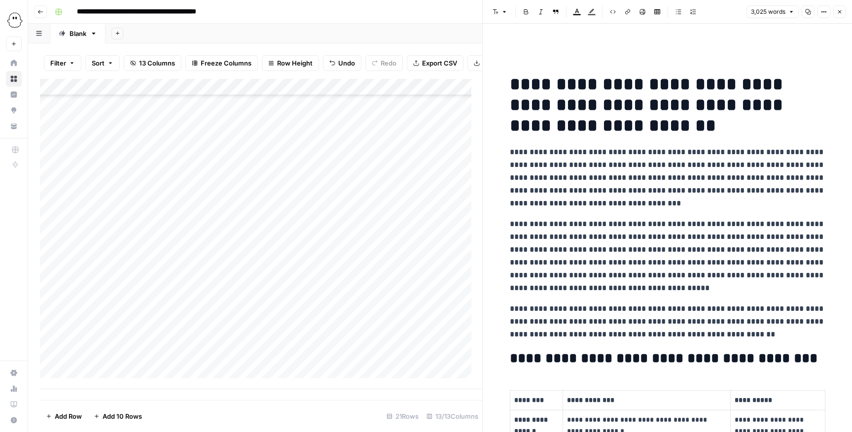
click at [567, 10] on button "Close" at bounding box center [839, 11] width 13 height 13
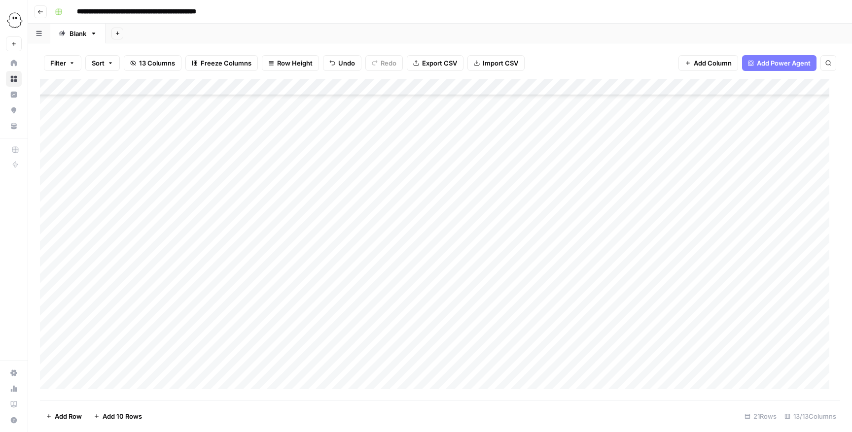
click at [567, 288] on div "Add Column" at bounding box center [440, 240] width 800 height 322
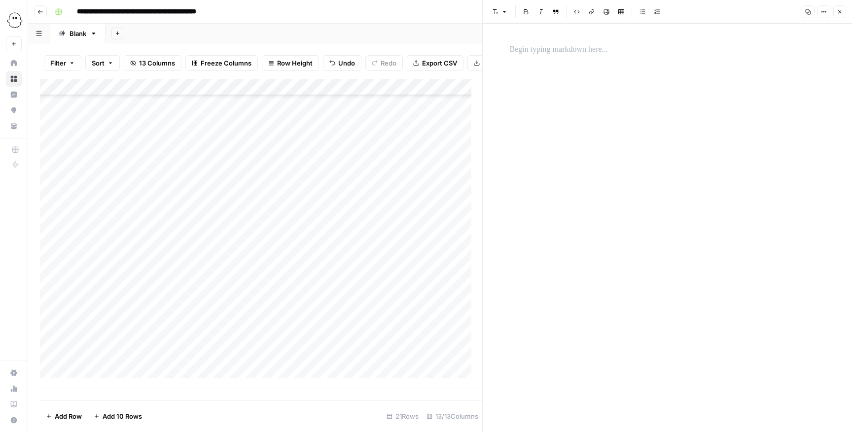
click at [567, 64] on div at bounding box center [667, 228] width 327 height 409
click at [567, 56] on div at bounding box center [667, 49] width 327 height 21
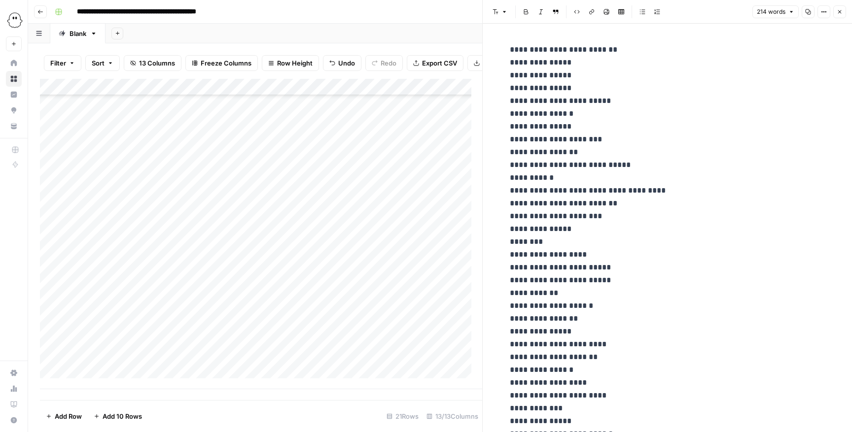
click at [567, 6] on button "Close" at bounding box center [839, 11] width 13 height 13
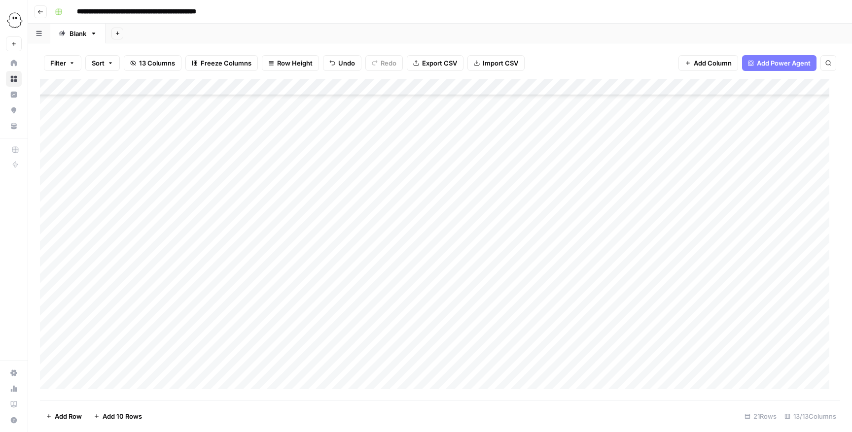
click at [98, 288] on div "Add Column" at bounding box center [440, 240] width 800 height 322
click at [116, 288] on button "Editing" at bounding box center [104, 403] width 29 height 12
click at [158, 288] on div "Add Column" at bounding box center [440, 240] width 800 height 322
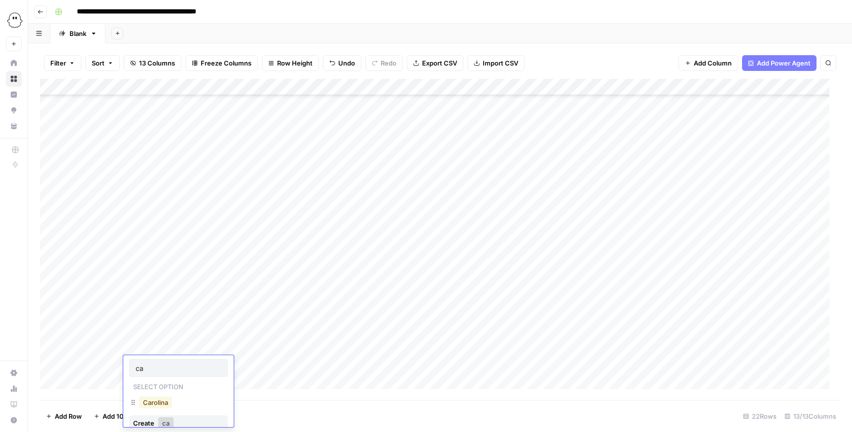
type input "ca"
click at [153, 288] on button "Carolina" at bounding box center [155, 403] width 33 height 12
click at [191, 288] on div "Add Column" at bounding box center [440, 240] width 800 height 322
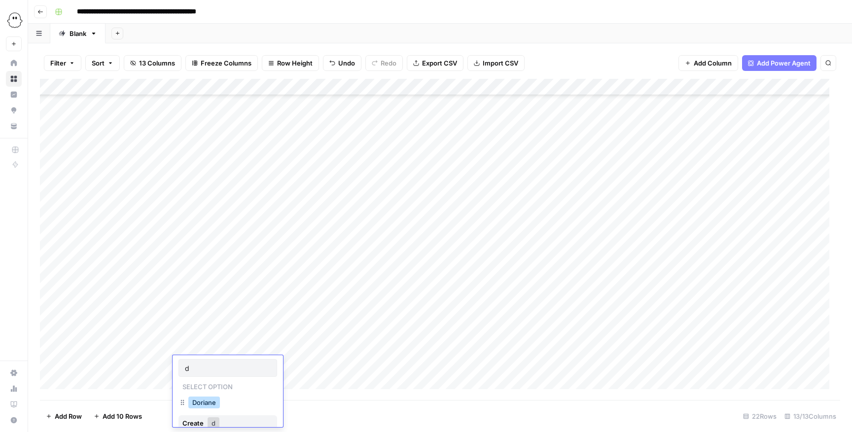
type input "d"
click at [209, 288] on button "Doriane" at bounding box center [204, 403] width 32 height 12
click at [246, 288] on div "Add Column" at bounding box center [440, 240] width 800 height 322
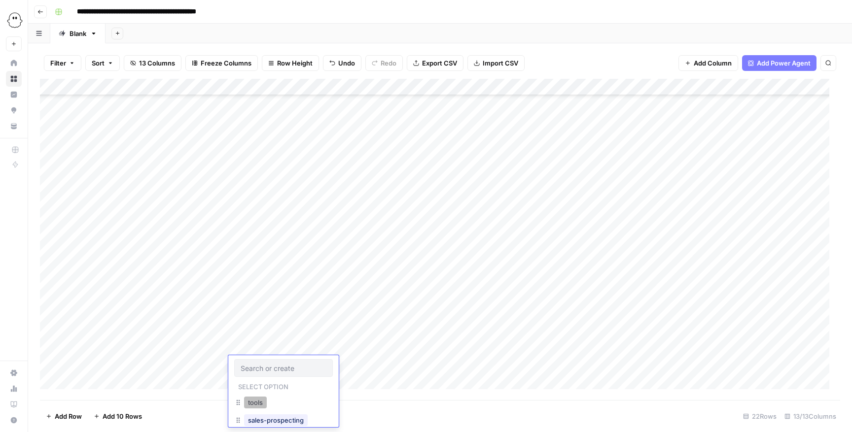
click at [261, 288] on button "tools" at bounding box center [255, 403] width 23 height 12
click at [341, 288] on div "Add Column" at bounding box center [440, 240] width 800 height 322
click at [343, 288] on div "Add Column" at bounding box center [440, 240] width 800 height 322
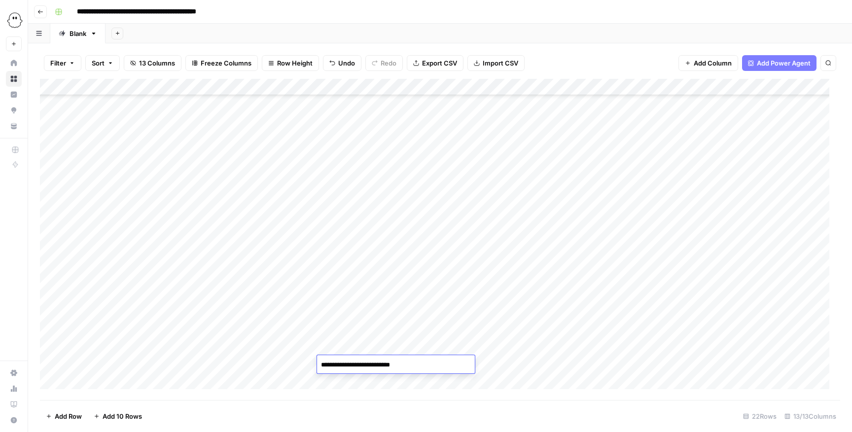
type textarea "**********"
click at [540, 288] on div "Add Column" at bounding box center [440, 240] width 800 height 322
click at [454, 288] on div "Add Column" at bounding box center [440, 240] width 800 height 322
type input "**********"
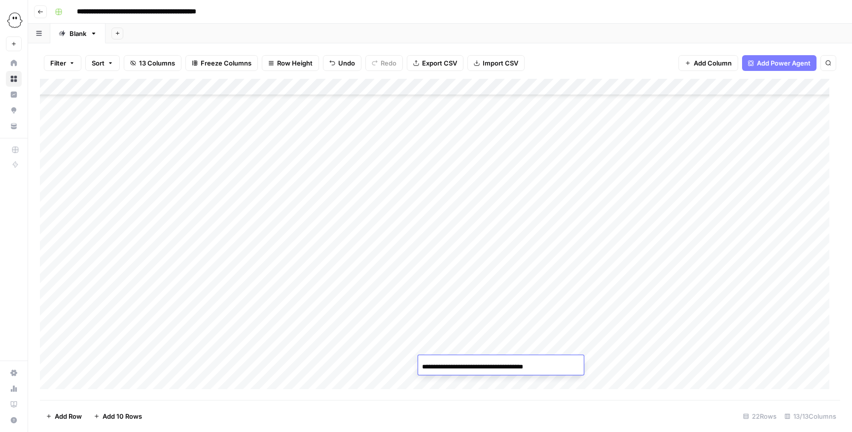
click at [567, 288] on div "Add Column" at bounding box center [440, 240] width 800 height 322
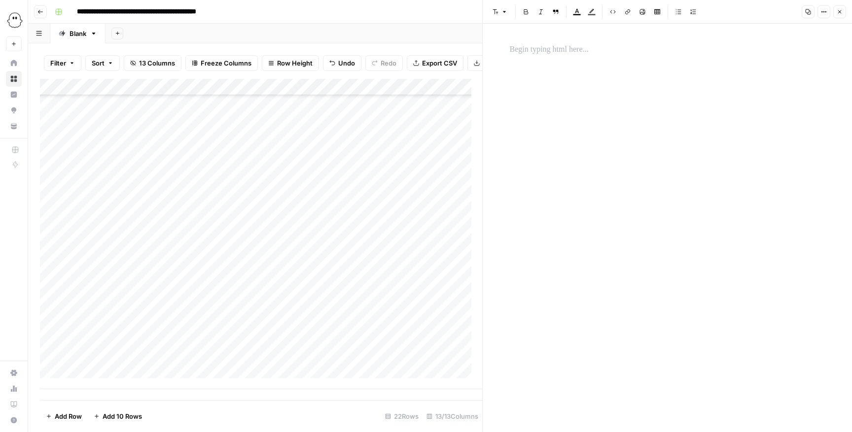
click at [567, 56] on p at bounding box center [667, 49] width 315 height 13
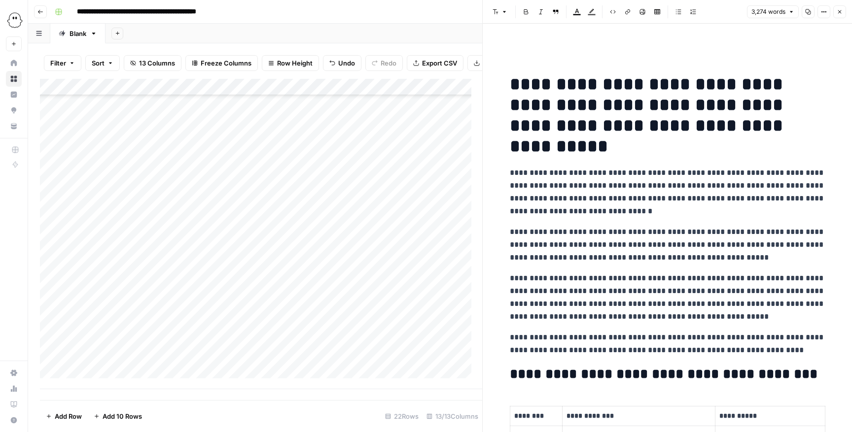
click at [567, 7] on button "Close" at bounding box center [839, 11] width 13 height 13
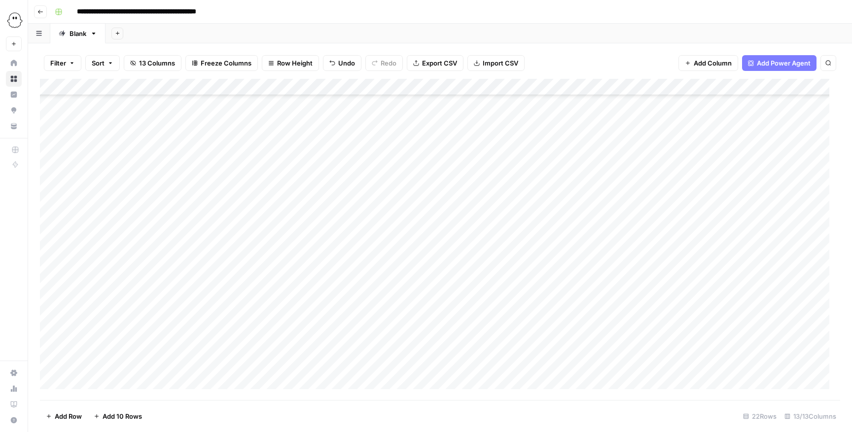
click at [567, 288] on div "Add Column" at bounding box center [440, 240] width 800 height 322
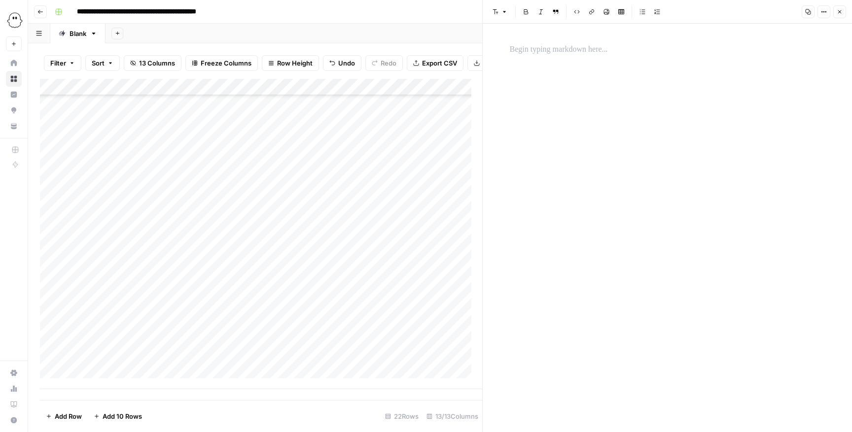
click at [567, 75] on div at bounding box center [667, 228] width 327 height 409
click at [567, 60] on div at bounding box center [667, 228] width 327 height 409
click at [567, 46] on p at bounding box center [667, 49] width 315 height 13
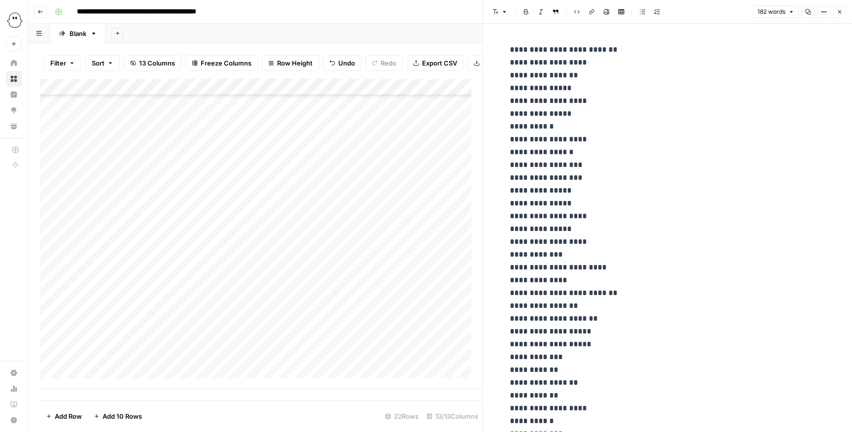
click at [567, 16] on button "Close" at bounding box center [839, 11] width 13 height 13
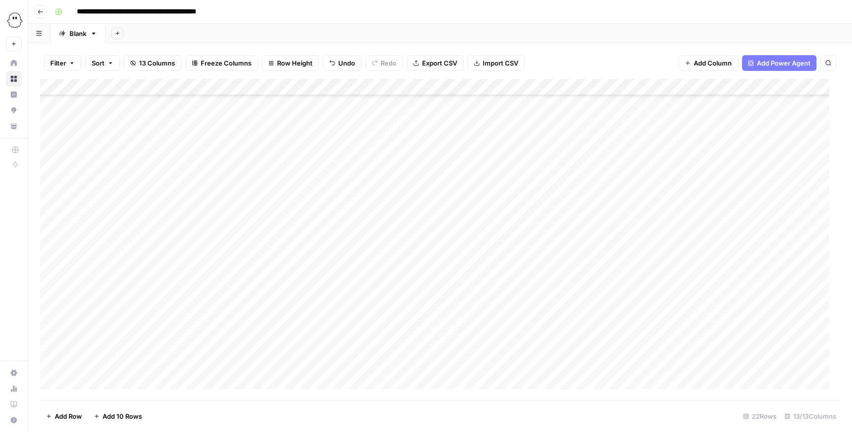
click at [90, 288] on div "Add Column" at bounding box center [440, 240] width 800 height 322
click at [100, 288] on button "Editing" at bounding box center [104, 403] width 29 height 12
click at [153, 288] on div "Add Column" at bounding box center [440, 240] width 800 height 322
click at [150, 288] on div "Add Column" at bounding box center [440, 240] width 800 height 322
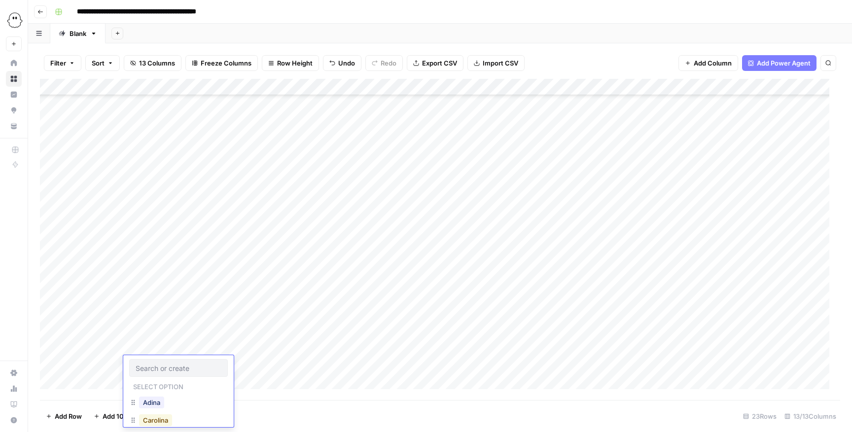
click at [150, 288] on button "Carolina" at bounding box center [155, 421] width 33 height 12
click at [189, 288] on div "Add Column" at bounding box center [440, 240] width 800 height 322
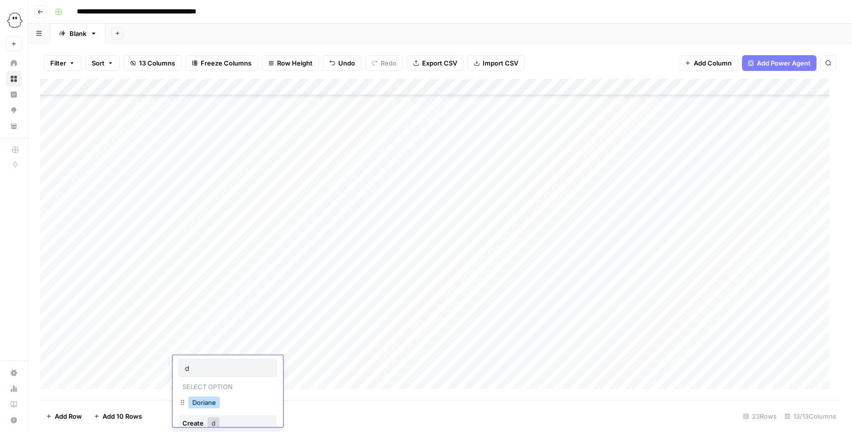
type input "d"
click at [202, 288] on button "Doriane" at bounding box center [204, 403] width 32 height 12
click at [245, 288] on div "Add Column" at bounding box center [440, 240] width 800 height 322
click at [241, 288] on div "Add Column" at bounding box center [440, 240] width 800 height 322
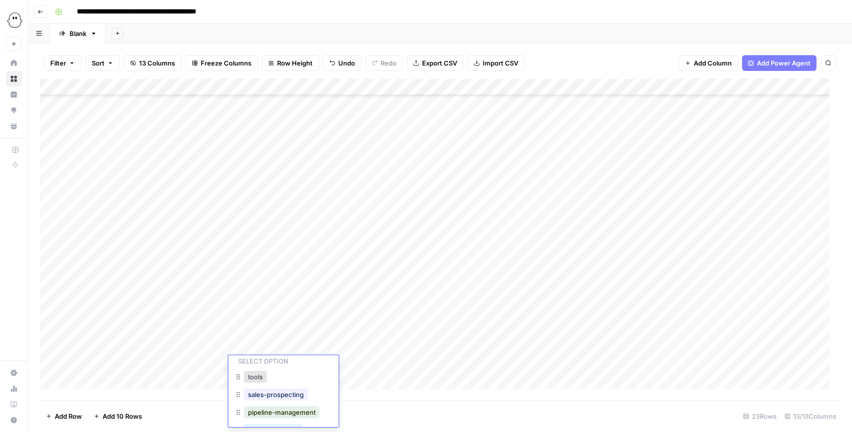
scroll to position [0, 0]
click at [253, 288] on button "tools" at bounding box center [255, 403] width 23 height 12
click at [332, 288] on div "Add Column" at bounding box center [440, 240] width 800 height 322
click at [340, 288] on div "Add Column" at bounding box center [440, 240] width 800 height 322
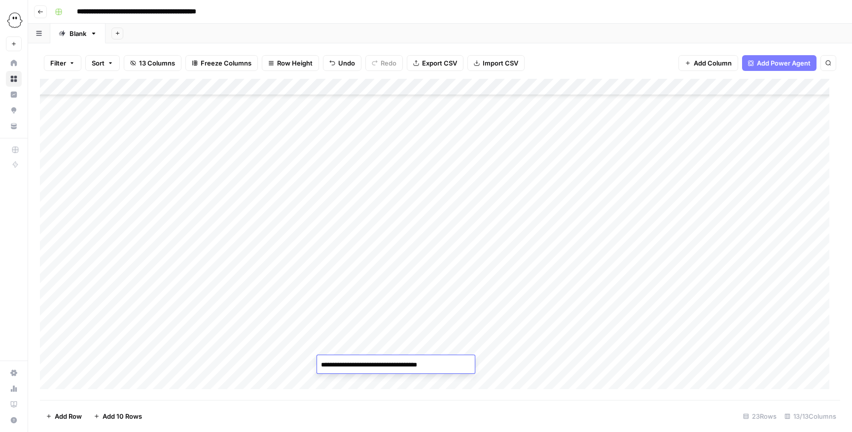
type textarea "**********"
click at [552, 288] on div "Add Column" at bounding box center [440, 240] width 800 height 322
click at [431, 288] on div "Add Column" at bounding box center [440, 240] width 800 height 322
click at [443, 288] on div "Add Column" at bounding box center [440, 240] width 800 height 322
type input "**********"
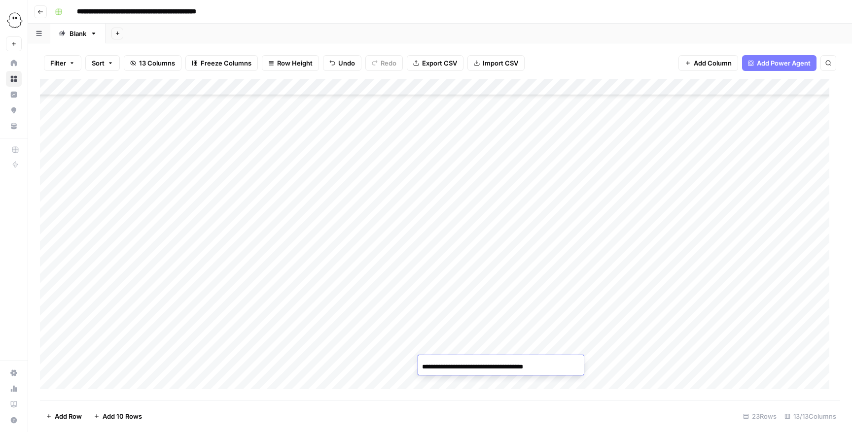
click at [567, 288] on div "Add Column" at bounding box center [440, 240] width 800 height 322
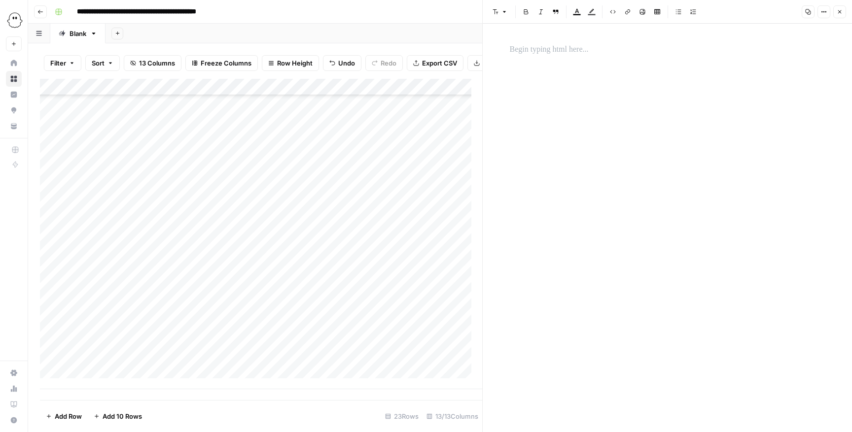
click at [567, 55] on p at bounding box center [667, 49] width 315 height 13
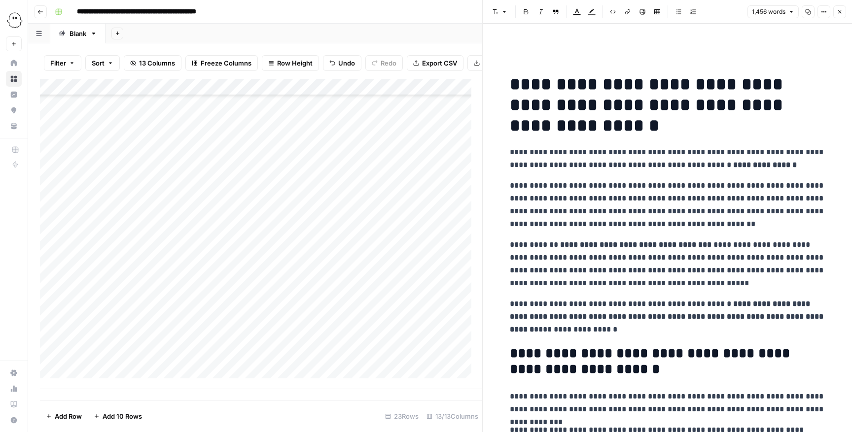
click at [567, 13] on icon "button" at bounding box center [840, 12] width 6 height 6
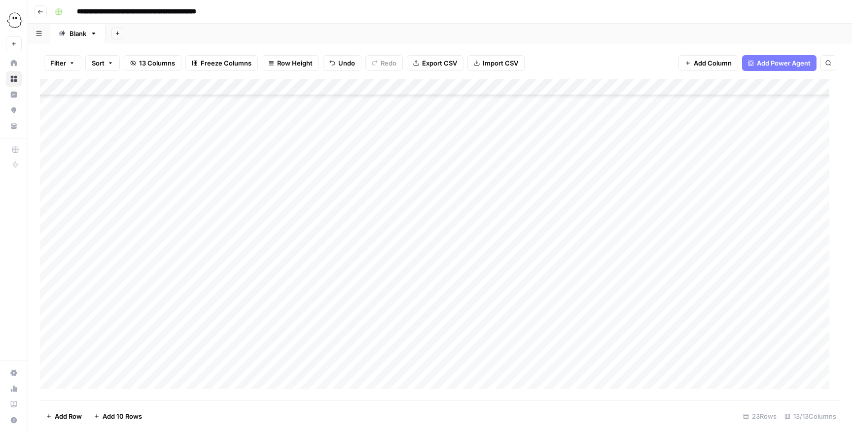
click at [567, 288] on div "Add Column" at bounding box center [440, 240] width 800 height 322
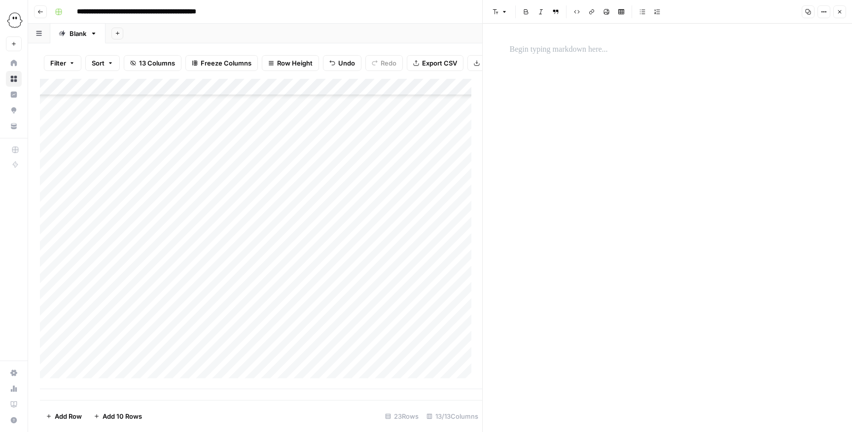
click at [553, 65] on div at bounding box center [667, 228] width 327 height 409
click at [555, 46] on p at bounding box center [667, 49] width 315 height 13
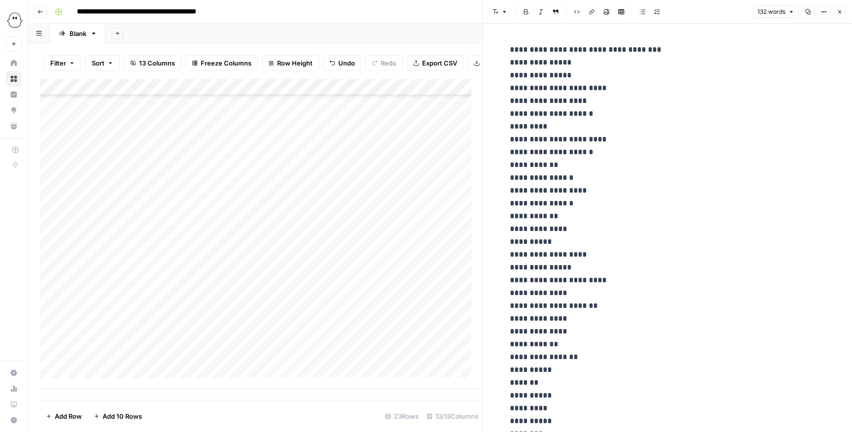
click at [567, 12] on icon "button" at bounding box center [840, 12] width 6 height 6
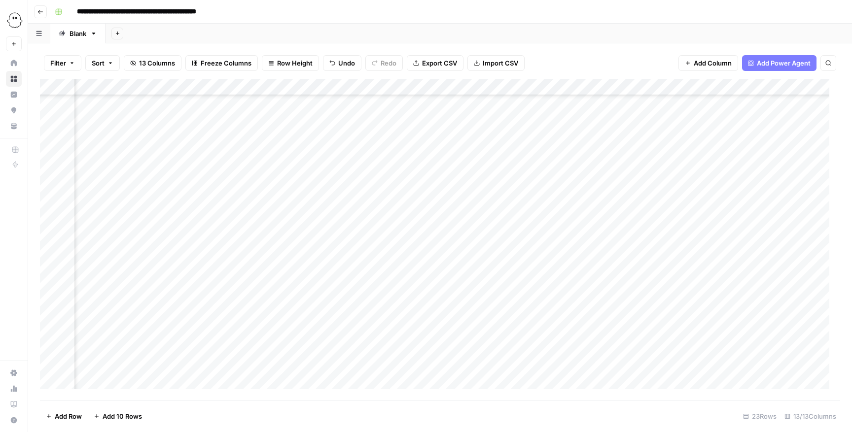
scroll to position [107, 0]
click at [92, 288] on div "Add Column" at bounding box center [440, 240] width 800 height 322
click at [94, 288] on div "Add Column" at bounding box center [440, 240] width 800 height 322
click at [93, 288] on div "Add Column" at bounding box center [440, 240] width 800 height 322
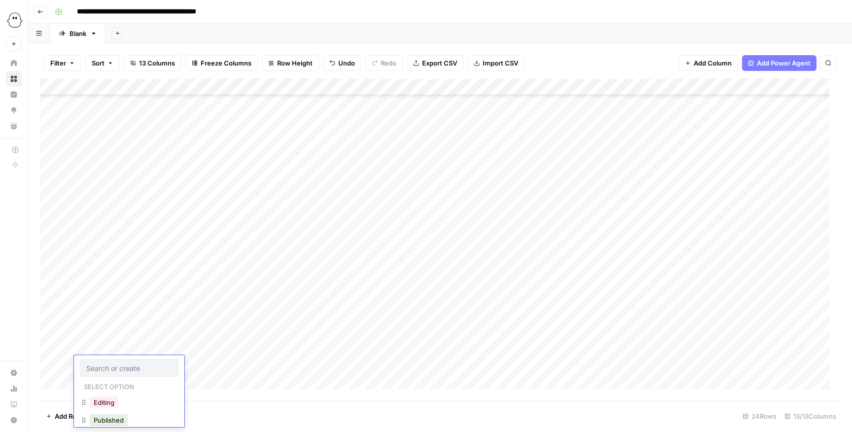
click at [106, 288] on div "Editing" at bounding box center [104, 403] width 33 height 14
click at [105, 288] on button "Editing" at bounding box center [104, 403] width 29 height 12
click at [154, 288] on div "Add Column" at bounding box center [440, 240] width 800 height 322
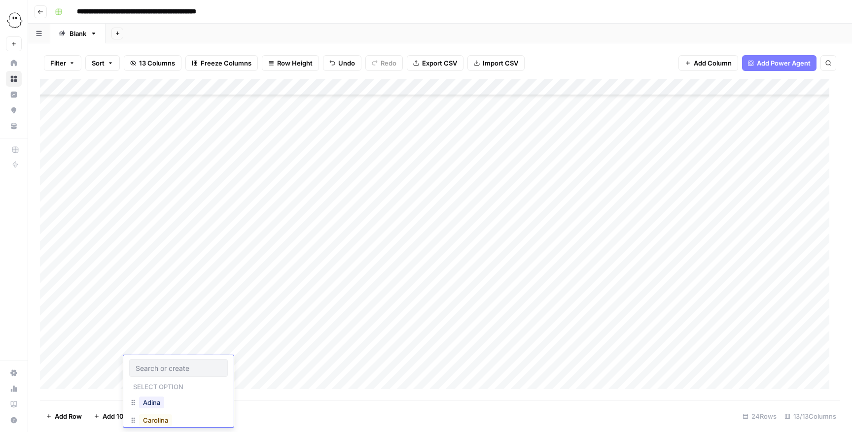
click at [146, 288] on div "Carolina" at bounding box center [155, 421] width 37 height 14
click at [148, 288] on button "Carolina" at bounding box center [155, 421] width 33 height 12
click at [187, 288] on div "Add Column" at bounding box center [440, 240] width 800 height 322
click at [189, 288] on div "Add Column" at bounding box center [440, 240] width 800 height 322
click at [216, 288] on input "text" at bounding box center [228, 368] width 86 height 9
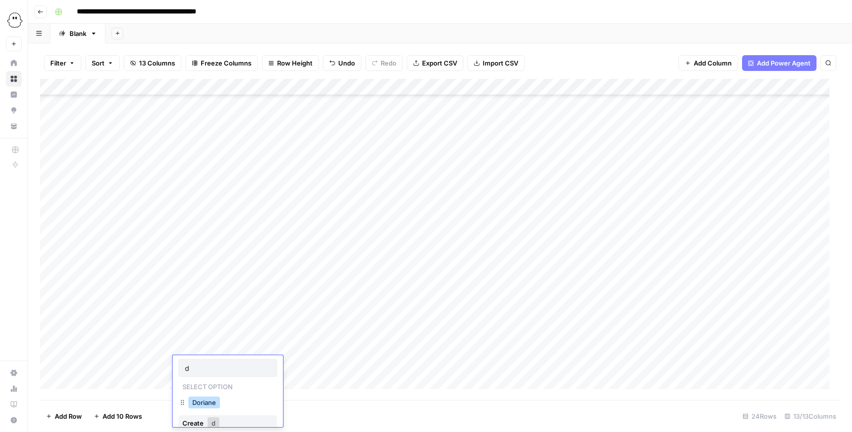
type input "d"
click at [195, 288] on button "Doriane" at bounding box center [204, 403] width 32 height 12
click at [263, 288] on div "Add Column" at bounding box center [440, 240] width 800 height 322
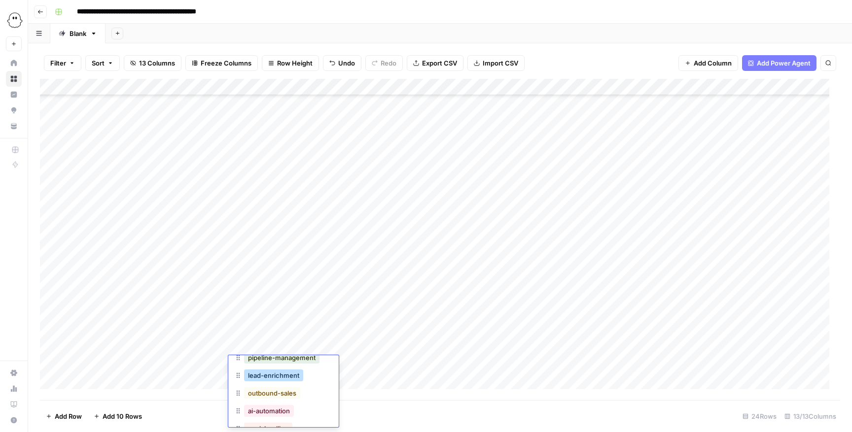
scroll to position [16, 0]
click at [288, 288] on button "outbound-sales" at bounding box center [272, 386] width 56 height 12
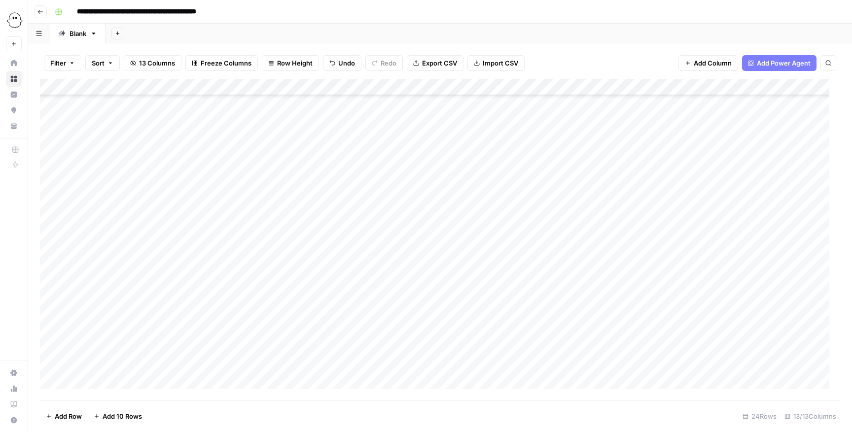
click at [271, 288] on div "Add Column" at bounding box center [440, 240] width 800 height 322
click at [380, 288] on div "Add Column" at bounding box center [440, 240] width 800 height 322
click at [342, 288] on div "Add Column" at bounding box center [440, 240] width 800 height 322
type textarea "**********"
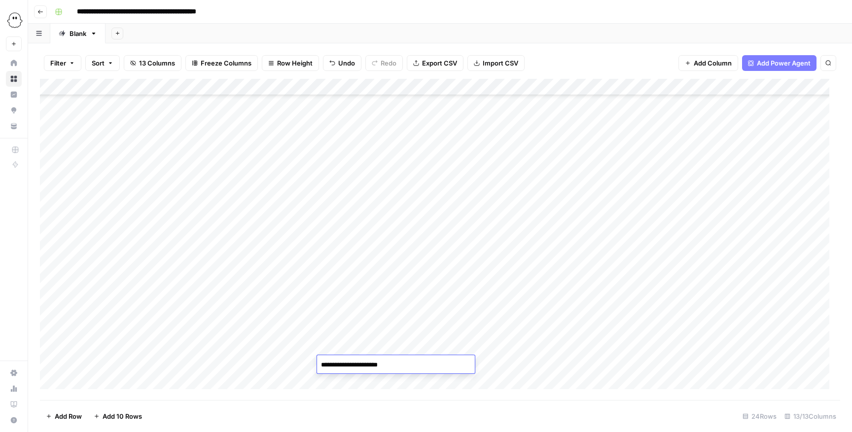
click at [549, 288] on div "Add Column" at bounding box center [440, 240] width 800 height 322
click at [451, 288] on div "Add Column" at bounding box center [440, 240] width 800 height 322
type input "**********"
click at [567, 288] on div "Add Column" at bounding box center [440, 240] width 800 height 322
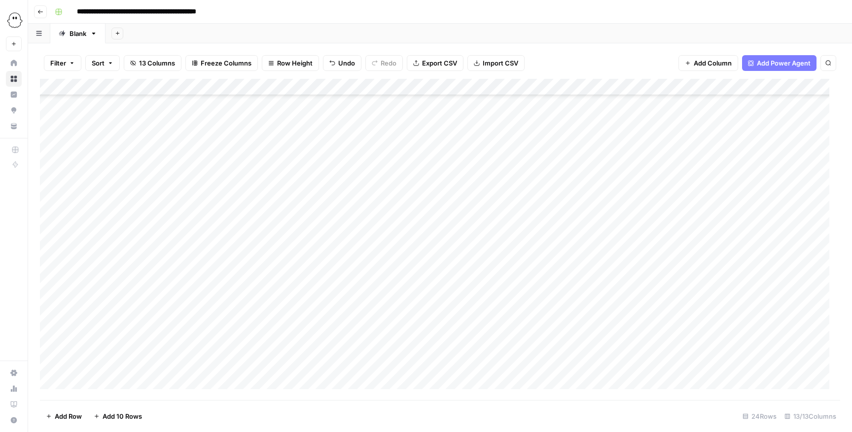
click at [567, 288] on div "Add Column" at bounding box center [440, 240] width 800 height 322
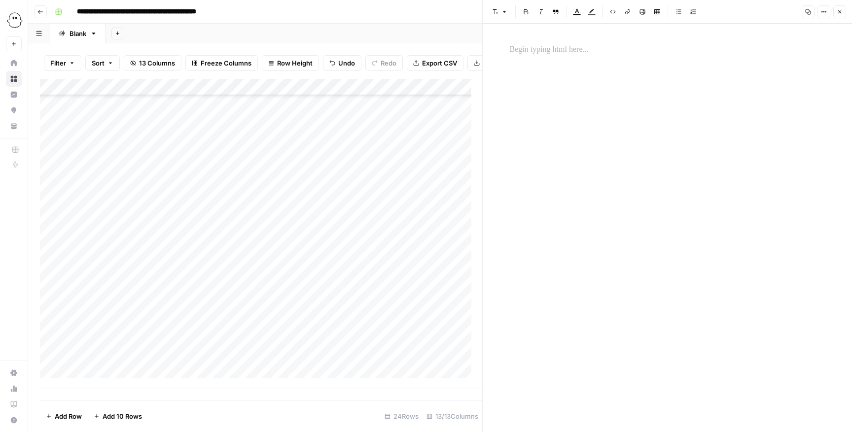
click at [567, 111] on div at bounding box center [667, 219] width 327 height 361
click at [567, 66] on div at bounding box center [667, 219] width 327 height 361
click at [567, 46] on p at bounding box center [667, 49] width 315 height 13
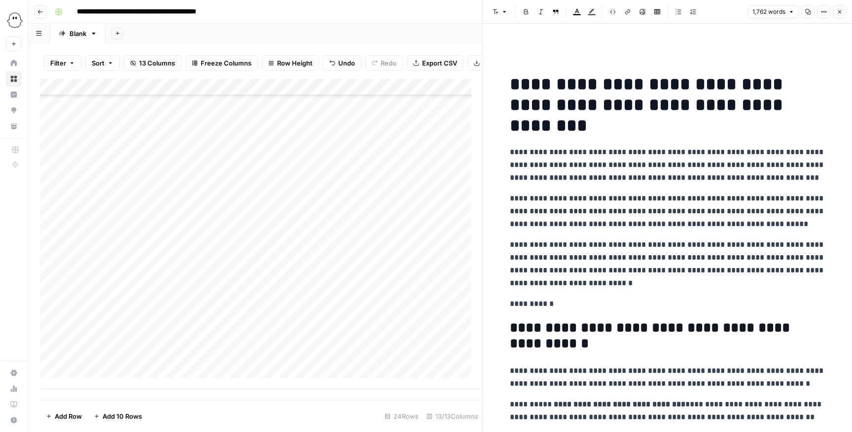
click at [567, 9] on icon "button" at bounding box center [840, 12] width 6 height 6
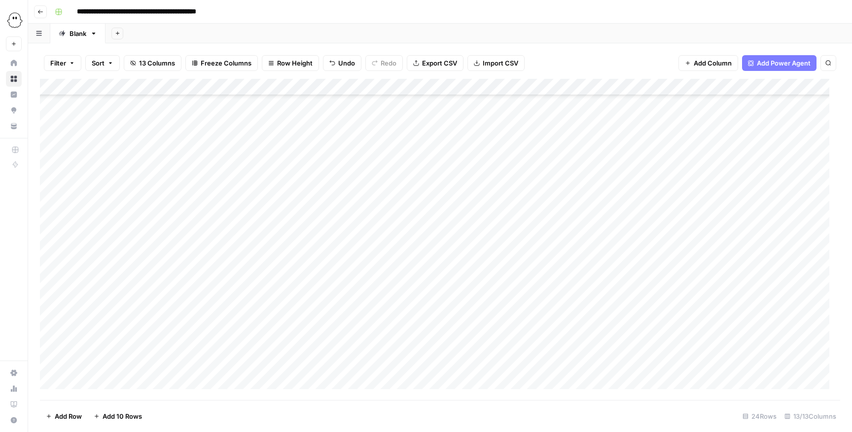
click at [567, 288] on div "Add Column" at bounding box center [440, 240] width 800 height 322
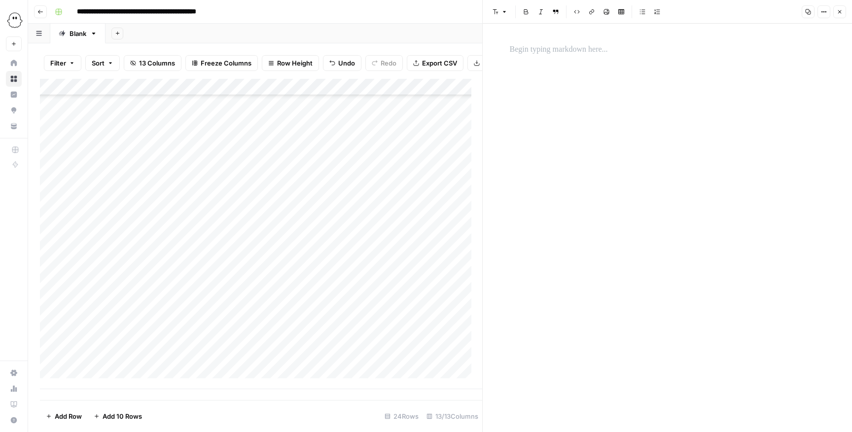
click at [567, 76] on div at bounding box center [667, 228] width 327 height 409
click at [567, 53] on p at bounding box center [667, 49] width 315 height 13
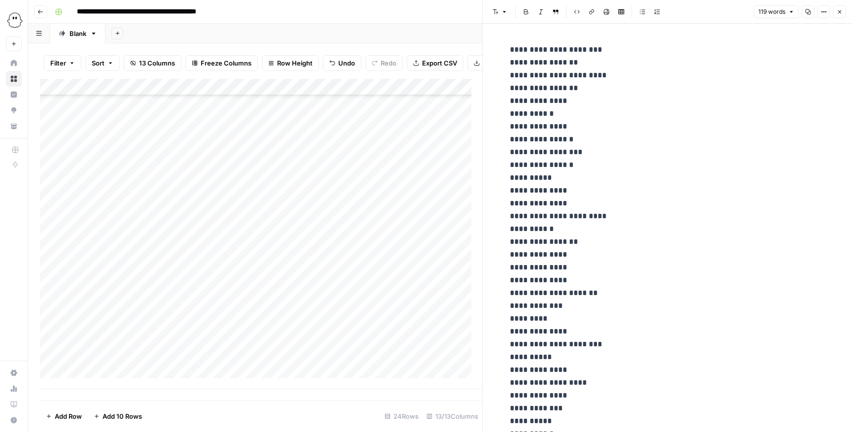
click at [567, 10] on icon "button" at bounding box center [840, 12] width 6 height 6
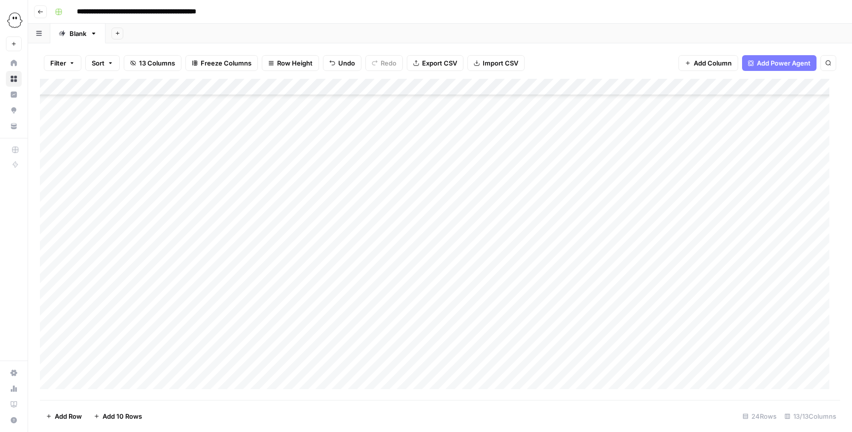
click at [95, 288] on div "Add Column" at bounding box center [440, 240] width 800 height 322
click at [106, 288] on button "Editing" at bounding box center [104, 403] width 29 height 12
click at [149, 288] on div "Add Column" at bounding box center [440, 240] width 800 height 322
click at [143, 288] on div "Add Column" at bounding box center [440, 240] width 800 height 322
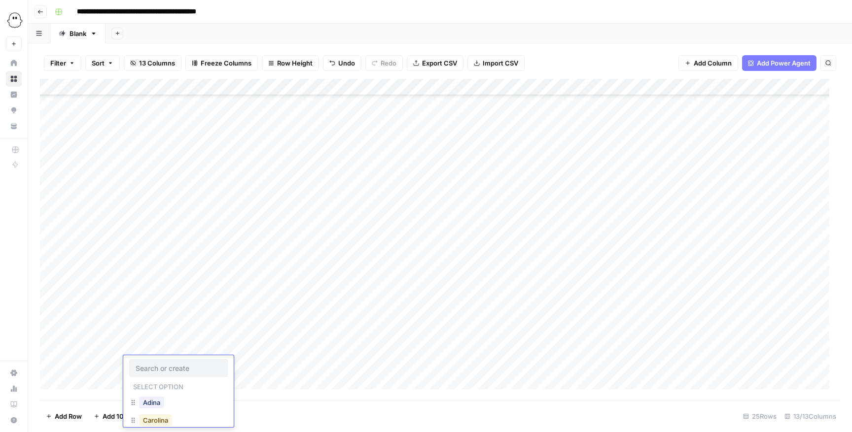
click at [169, 288] on button "Carolina" at bounding box center [155, 421] width 33 height 12
click at [205, 288] on div "Add Column" at bounding box center [440, 240] width 800 height 322
click at [201, 288] on div "Add Column" at bounding box center [440, 240] width 800 height 322
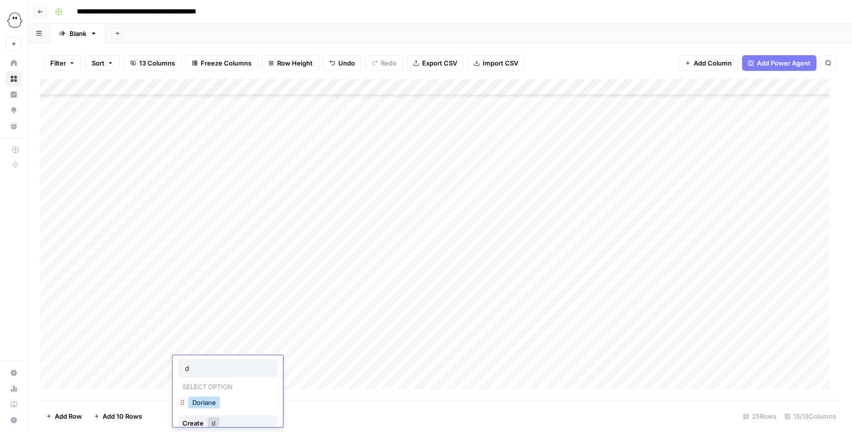
type input "d"
click at [201, 288] on button "Doriane" at bounding box center [204, 403] width 32 height 12
click at [248, 288] on div "Add Column" at bounding box center [440, 240] width 800 height 322
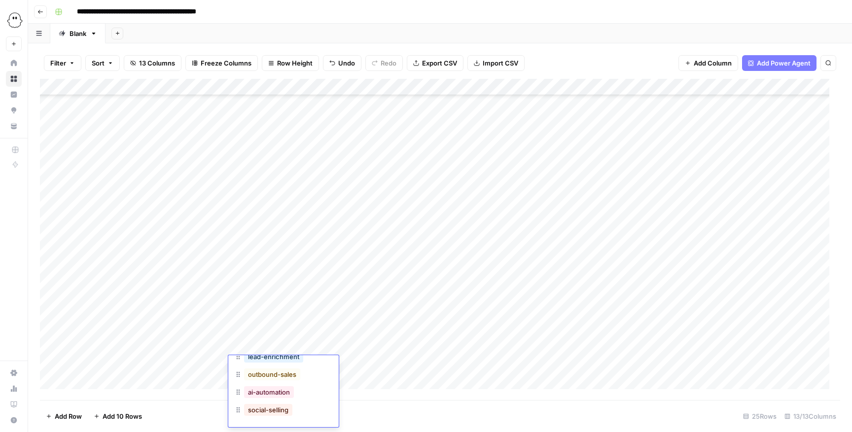
scroll to position [101, 0]
click at [283, 288] on button "outbound-sales" at bounding box center [272, 373] width 56 height 12
click at [357, 288] on div "Add Column" at bounding box center [440, 240] width 800 height 322
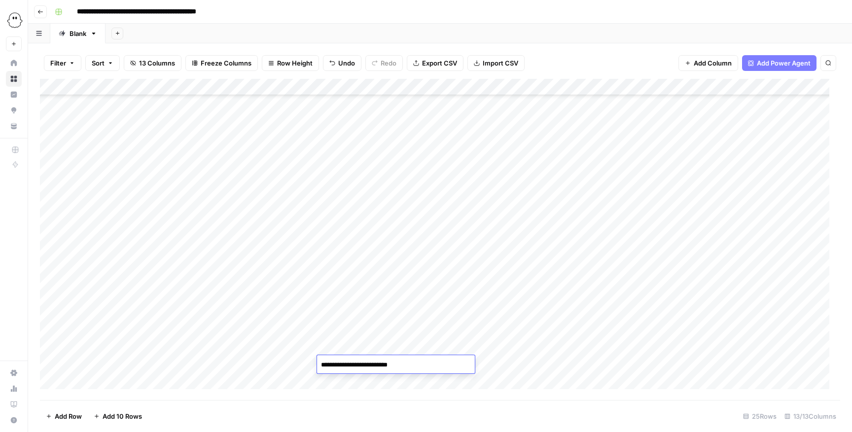
type textarea "**********"
click at [567, 288] on div "Add Column" at bounding box center [440, 240] width 800 height 322
click at [455, 288] on div "Add Column" at bounding box center [440, 240] width 800 height 322
click at [452, 288] on div "Add Column" at bounding box center [440, 240] width 800 height 322
type input "**********"
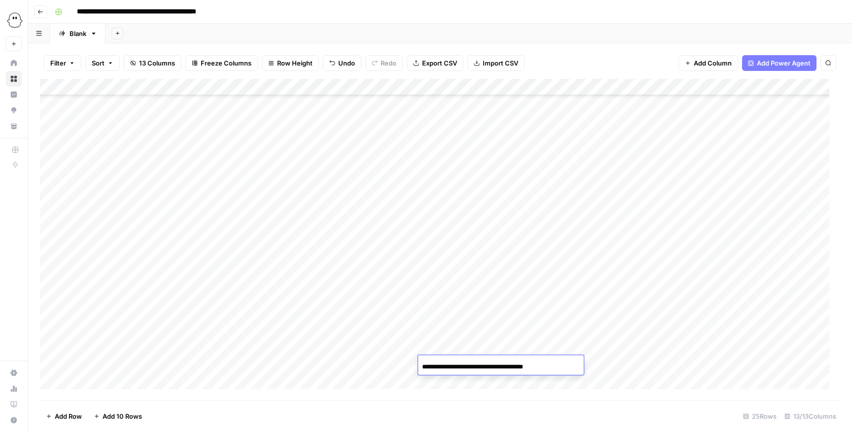
click at [567, 288] on div "Add Column" at bounding box center [440, 240] width 800 height 322
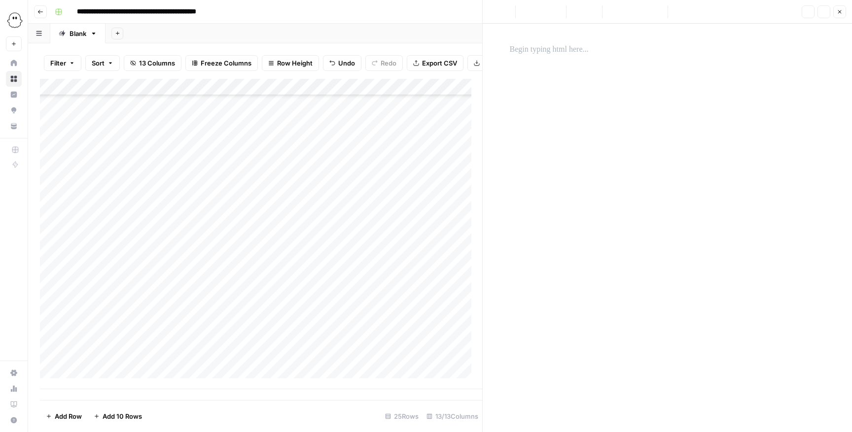
drag, startPoint x: 599, startPoint y: 69, endPoint x: 599, endPoint y: 57, distance: 11.8
click at [567, 67] on div at bounding box center [667, 219] width 327 height 361
click at [567, 52] on p at bounding box center [667, 49] width 315 height 13
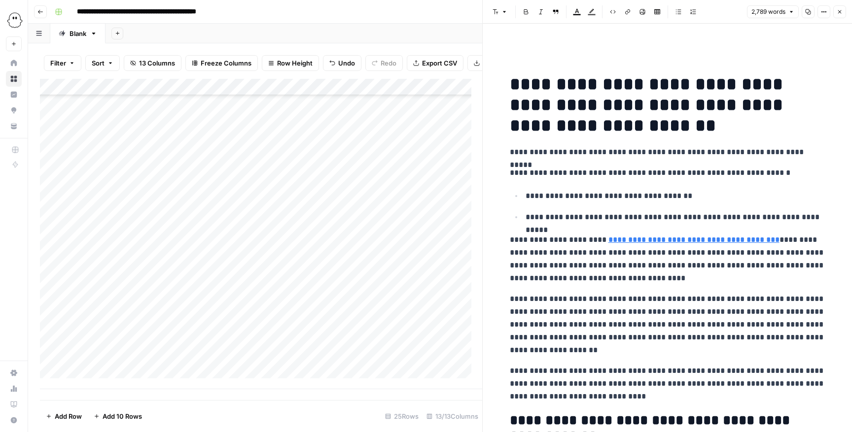
click at [567, 11] on button "Close" at bounding box center [839, 11] width 13 height 13
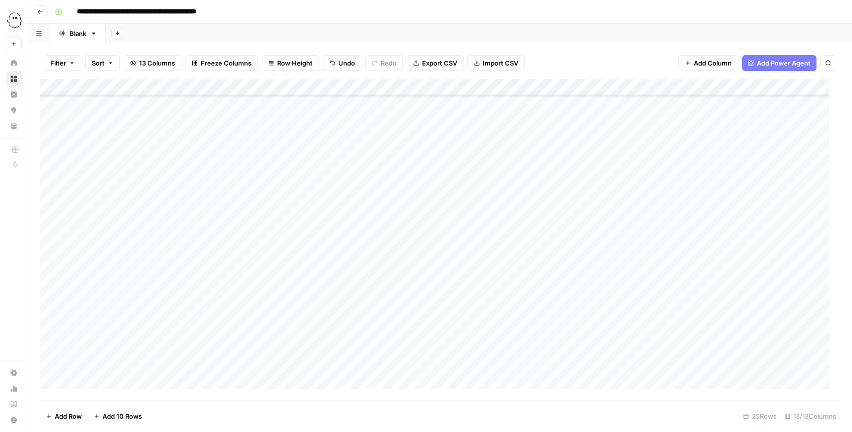
click at [567, 288] on div "Add Column" at bounding box center [440, 240] width 800 height 322
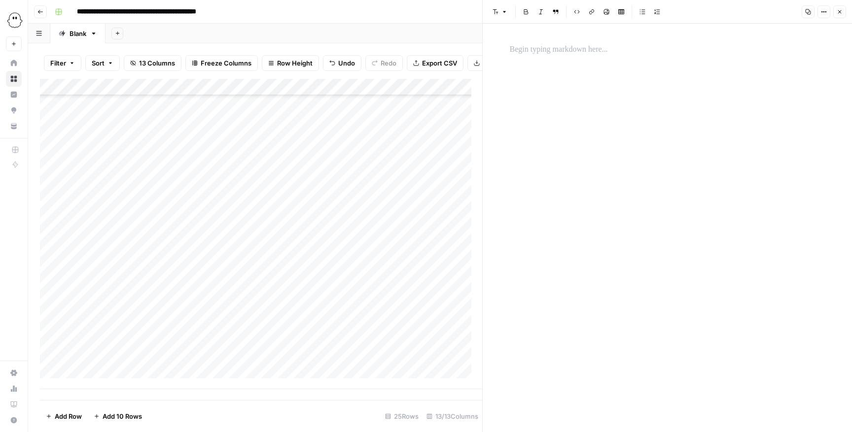
drag, startPoint x: 624, startPoint y: 77, endPoint x: 623, endPoint y: 67, distance: 10.9
click at [567, 69] on div at bounding box center [667, 228] width 327 height 409
click at [567, 49] on p at bounding box center [667, 49] width 315 height 13
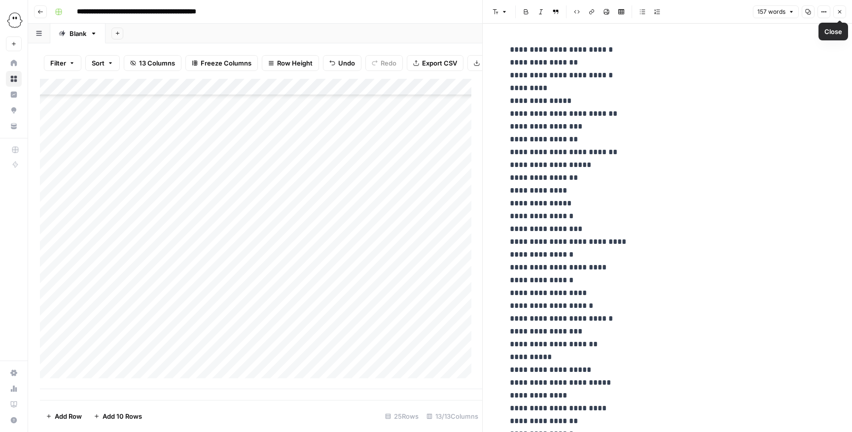
click at [567, 10] on button "Close" at bounding box center [839, 11] width 13 height 13
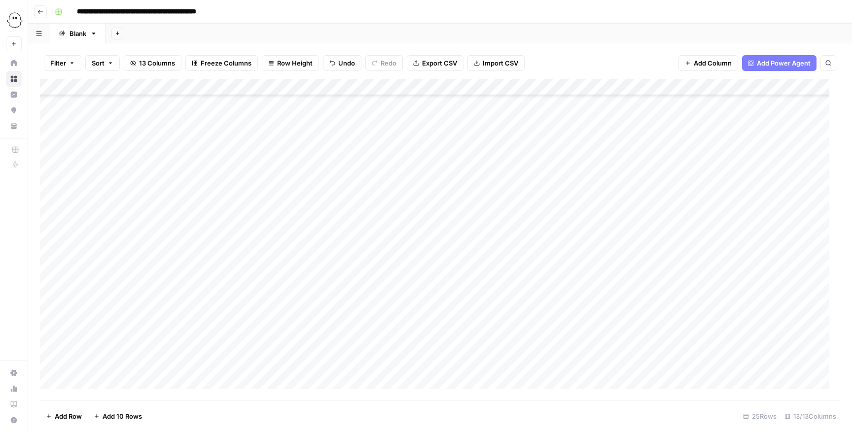
click at [82, 288] on div "Add Column" at bounding box center [440, 240] width 800 height 322
click at [101, 288] on div at bounding box center [129, 368] width 99 height 18
click at [97, 288] on button "Editing" at bounding box center [104, 403] width 29 height 12
click at [146, 288] on div "Add Column" at bounding box center [440, 240] width 800 height 322
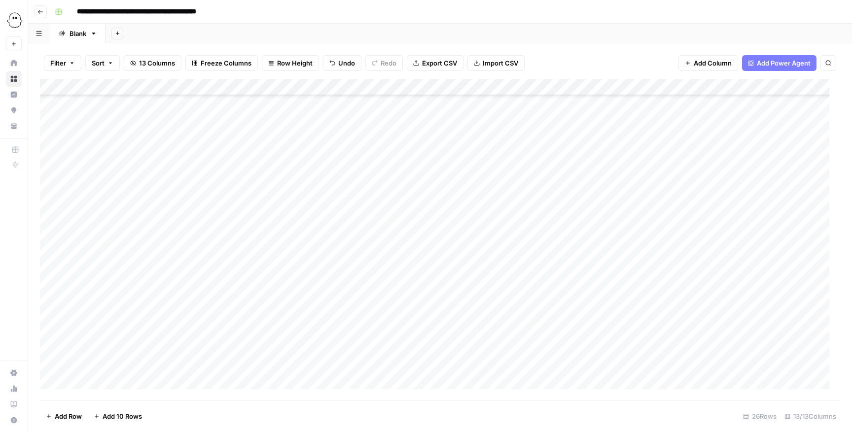
click at [146, 288] on div "Add Column" at bounding box center [440, 240] width 800 height 322
click at [150, 288] on button "Carolina" at bounding box center [155, 421] width 33 height 12
click at [207, 288] on div "Add Column" at bounding box center [440, 240] width 800 height 322
click at [206, 288] on div "Add Column" at bounding box center [440, 240] width 800 height 322
type input "d"
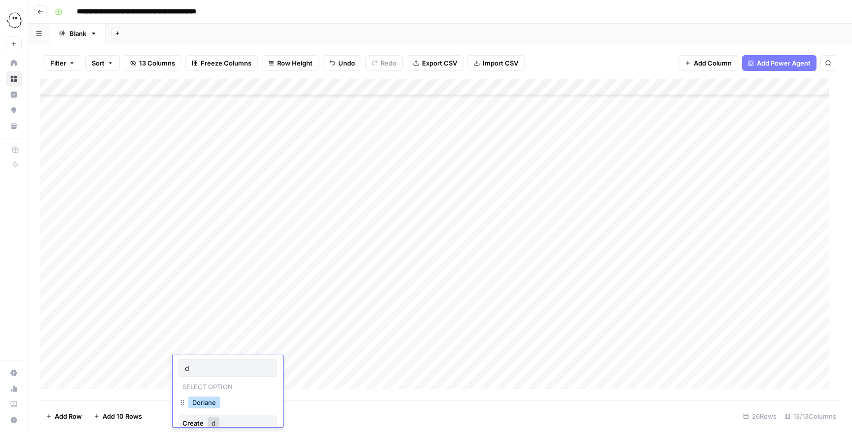
click at [212, 288] on button "Doriane" at bounding box center [204, 403] width 32 height 12
click at [282, 288] on div "Add Column" at bounding box center [440, 240] width 800 height 322
click at [276, 288] on div "Add Column" at bounding box center [440, 240] width 800 height 322
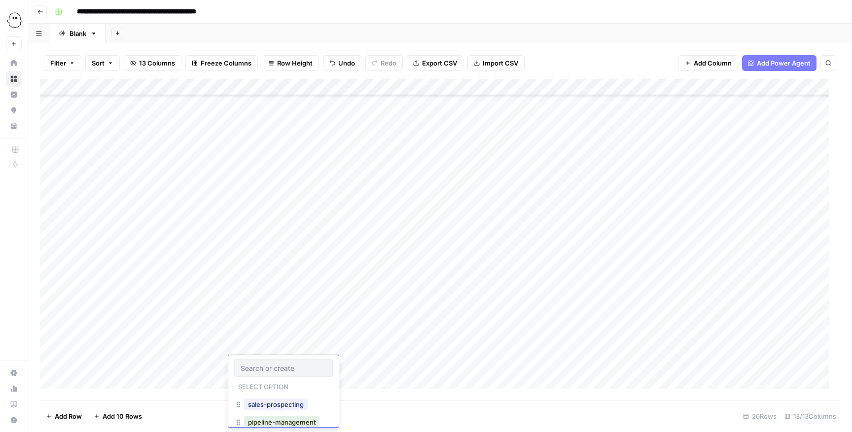
scroll to position [72, 0]
click at [276, 288] on button "outbound-sales" at bounding box center [272, 386] width 56 height 12
click at [380, 288] on div "Add Column" at bounding box center [440, 240] width 800 height 322
click at [377, 288] on div "Add Column" at bounding box center [440, 240] width 800 height 322
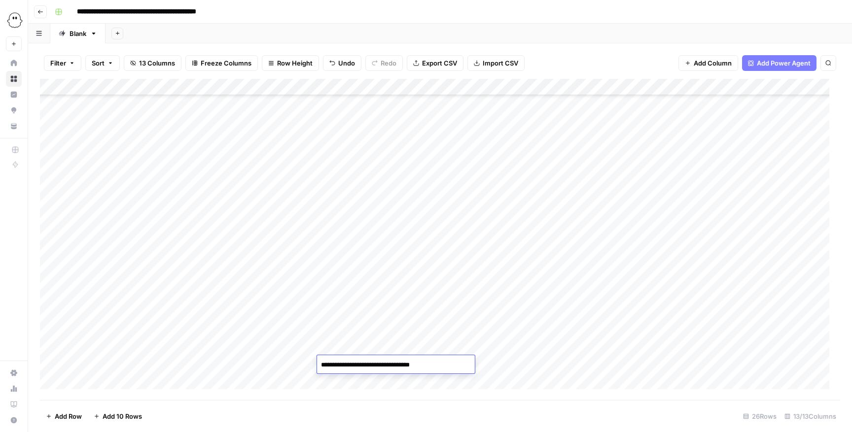
type textarea "**********"
click at [561, 288] on div "Add Column" at bounding box center [440, 240] width 800 height 322
click at [459, 288] on div "Add Column" at bounding box center [440, 240] width 800 height 322
click at [454, 288] on div "Add Column" at bounding box center [440, 240] width 800 height 322
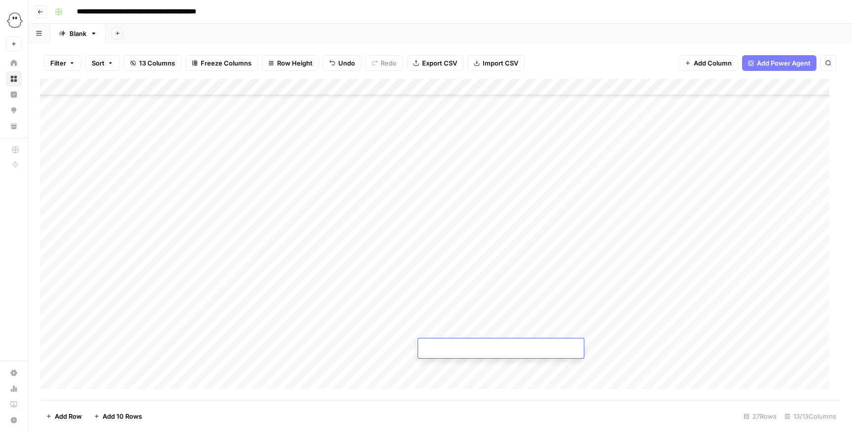
type input "**********"
click at [567, 288] on div "Add Column" at bounding box center [440, 240] width 800 height 322
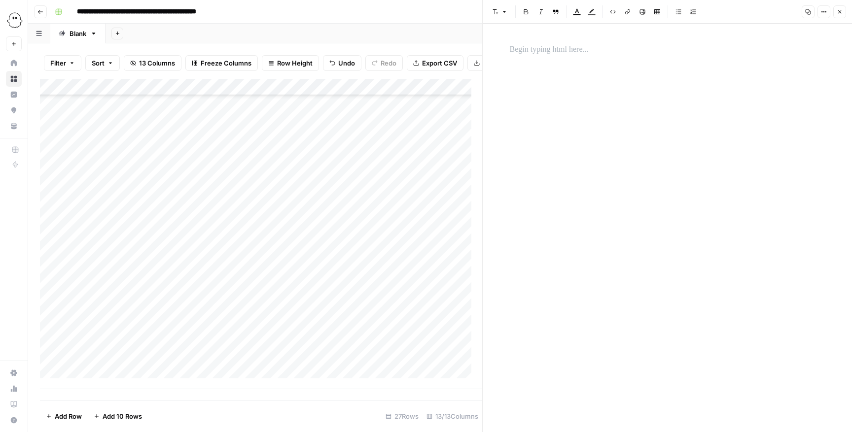
click at [567, 77] on div at bounding box center [667, 219] width 327 height 361
click at [567, 61] on div at bounding box center [667, 219] width 327 height 361
click at [567, 41] on div at bounding box center [667, 49] width 327 height 21
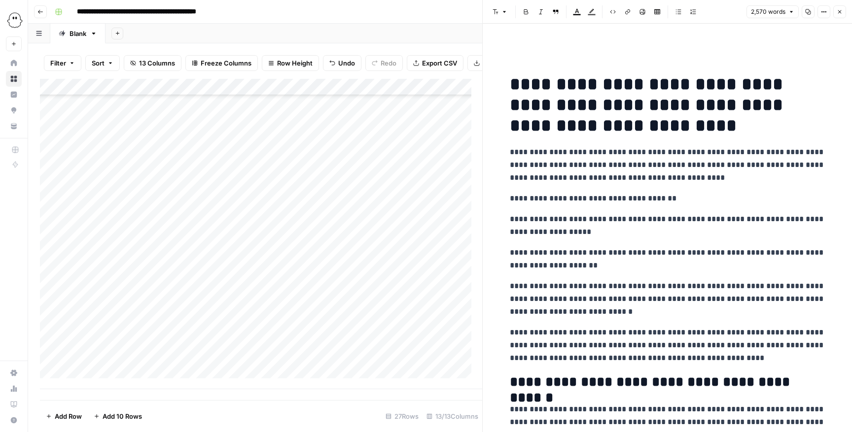
click at [567, 7] on button "Close" at bounding box center [839, 11] width 13 height 13
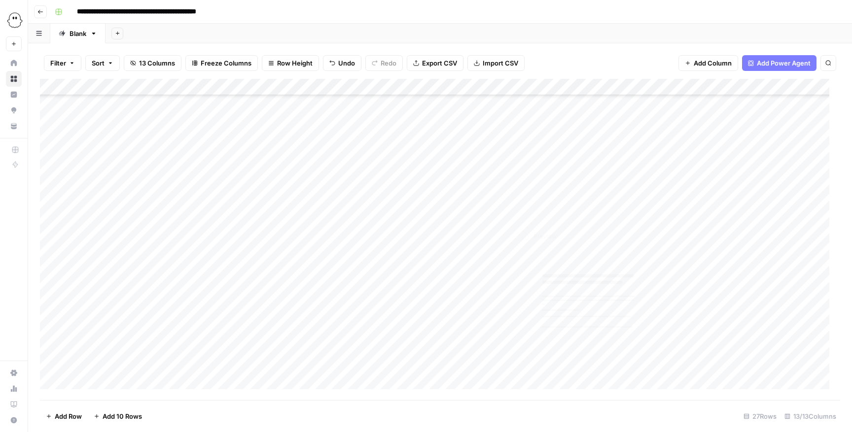
click at [567, 288] on div "Add Column" at bounding box center [440, 240] width 800 height 322
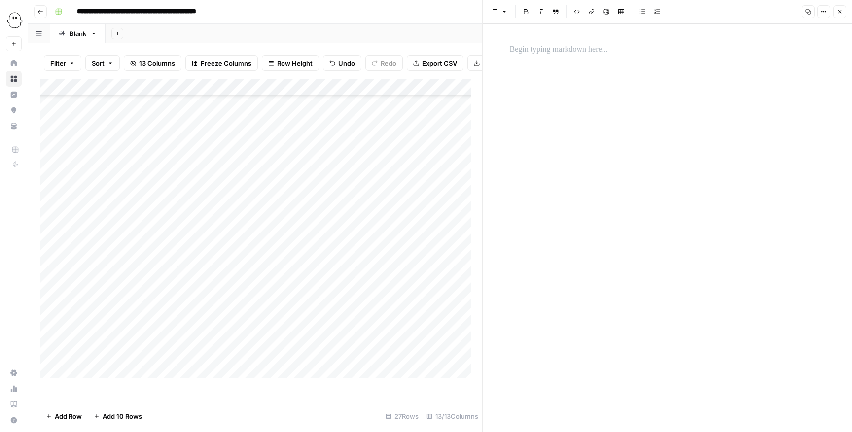
click at [567, 38] on div at bounding box center [667, 228] width 327 height 409
click at [567, 65] on div at bounding box center [667, 228] width 327 height 409
click at [567, 53] on p at bounding box center [667, 49] width 315 height 13
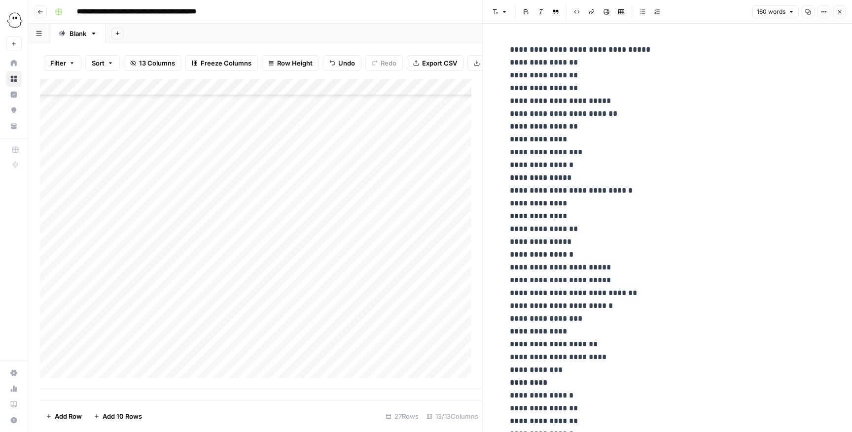
click at [567, 15] on button "Close" at bounding box center [839, 11] width 13 height 13
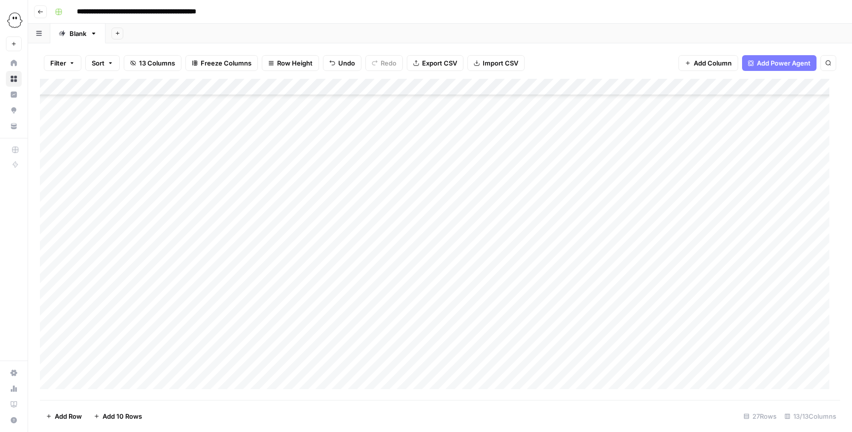
click at [89, 288] on div "Add Column" at bounding box center [440, 240] width 800 height 322
click at [111, 288] on div "Add Column" at bounding box center [440, 240] width 800 height 322
click at [109, 288] on div "Editing" at bounding box center [104, 403] width 33 height 14
click at [107, 288] on button "Editing" at bounding box center [104, 403] width 29 height 12
click at [145, 288] on div "Add Column" at bounding box center [440, 240] width 800 height 322
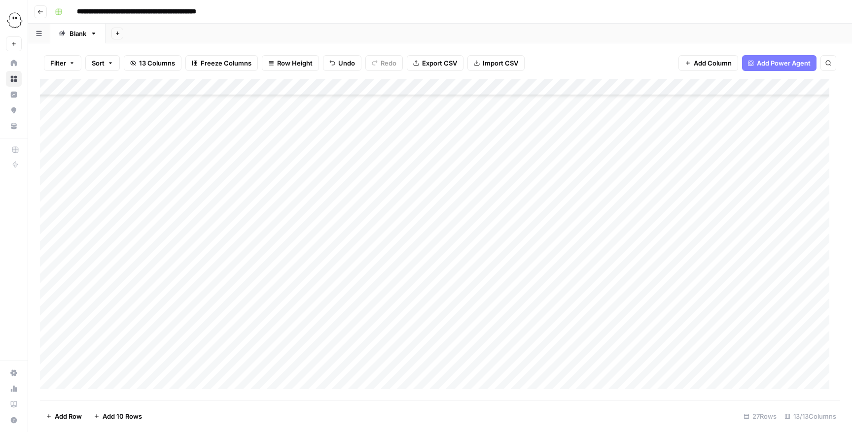
click at [144, 288] on div "Add Column" at bounding box center [440, 240] width 800 height 322
click at [147, 288] on button "Carolina" at bounding box center [155, 421] width 33 height 12
click at [204, 288] on div "Add Column" at bounding box center [440, 240] width 800 height 322
click at [200, 288] on div "Add Column" at bounding box center [440, 240] width 800 height 322
type input "d"
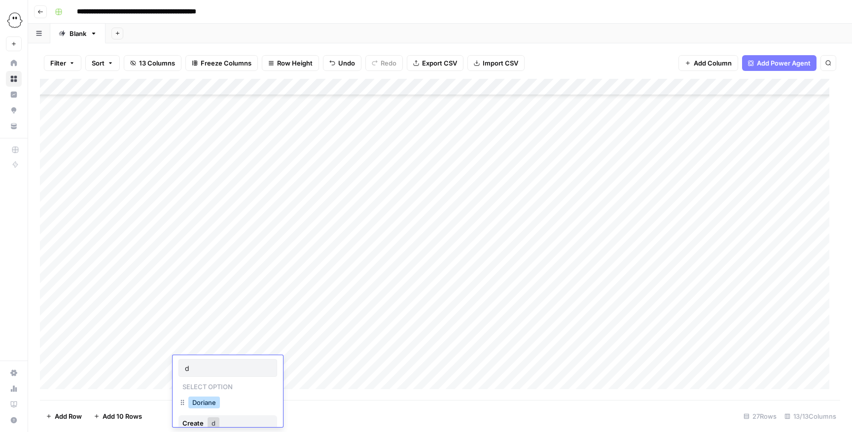
click at [192, 288] on button "Doriane" at bounding box center [204, 403] width 32 height 12
click at [346, 288] on div "Add Column" at bounding box center [440, 240] width 800 height 322
click at [339, 288] on div "Add Column" at bounding box center [440, 240] width 800 height 322
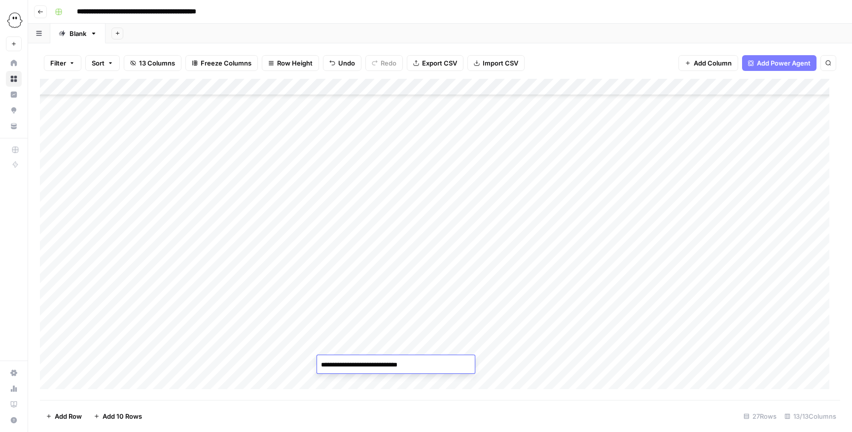
type textarea "**********"
click at [543, 288] on div "Add Column" at bounding box center [440, 240] width 800 height 322
click at [449, 288] on div "Add Column" at bounding box center [440, 240] width 800 height 322
click at [440, 288] on div "Add Column" at bounding box center [440, 240] width 800 height 322
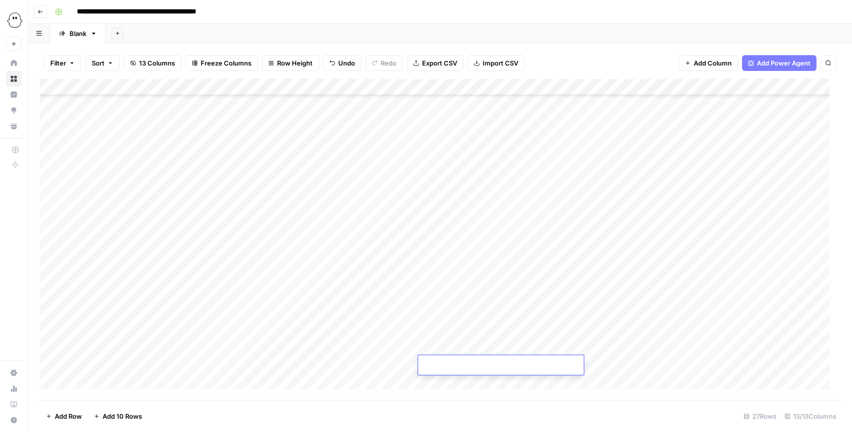
type input "**********"
click at [567, 288] on div "Add Column" at bounding box center [440, 240] width 800 height 322
click at [550, 288] on div "Add Column" at bounding box center [440, 240] width 800 height 322
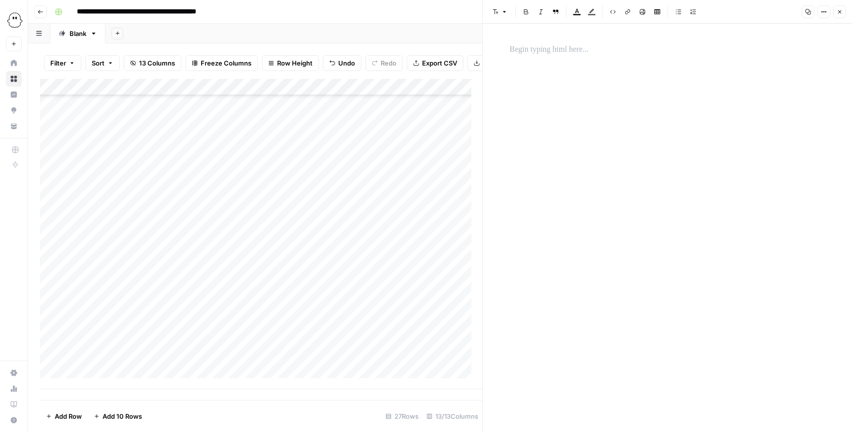
click at [567, 84] on div at bounding box center [667, 219] width 327 height 361
click at [567, 53] on p at bounding box center [667, 49] width 315 height 13
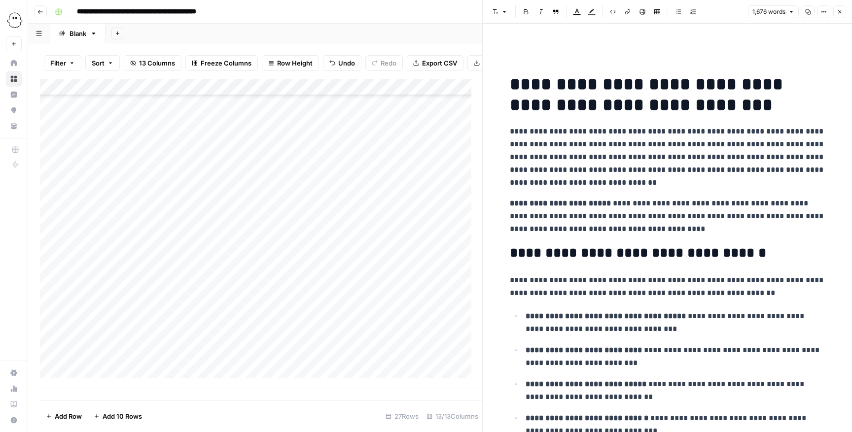
click at [567, 15] on div "1,676 words Copy Options Close" at bounding box center [797, 11] width 98 height 13
click at [567, 10] on icon "button" at bounding box center [840, 12] width 6 height 6
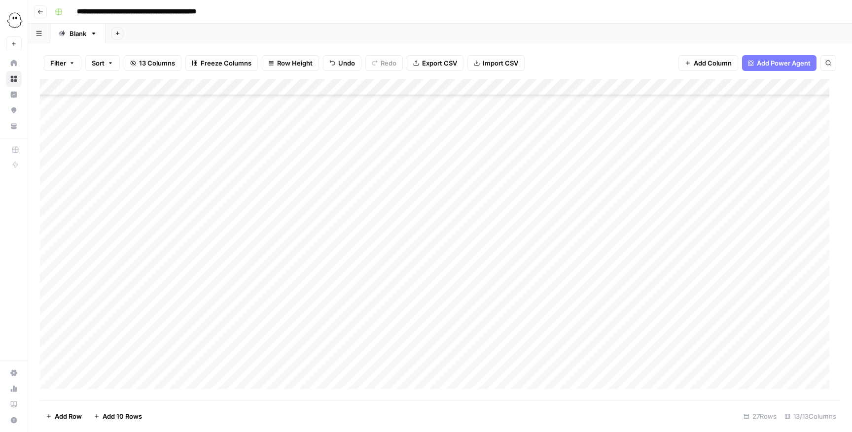
click at [567, 288] on div "Add Column" at bounding box center [440, 240] width 800 height 322
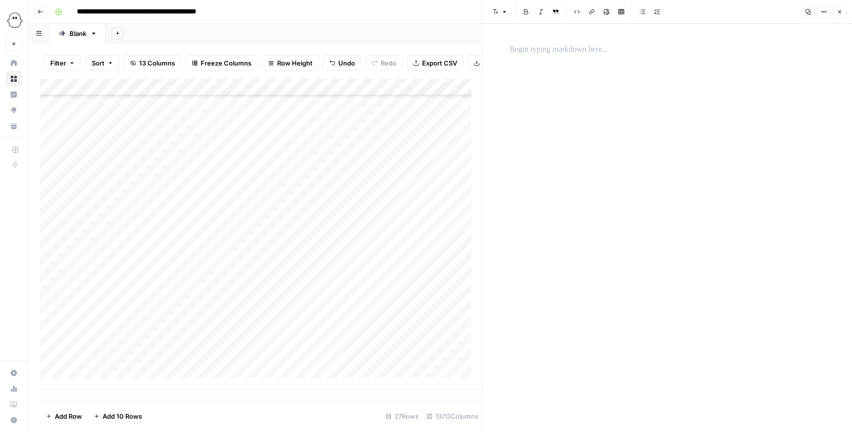
click at [567, 60] on div at bounding box center [667, 228] width 327 height 409
click at [567, 54] on p at bounding box center [667, 49] width 315 height 13
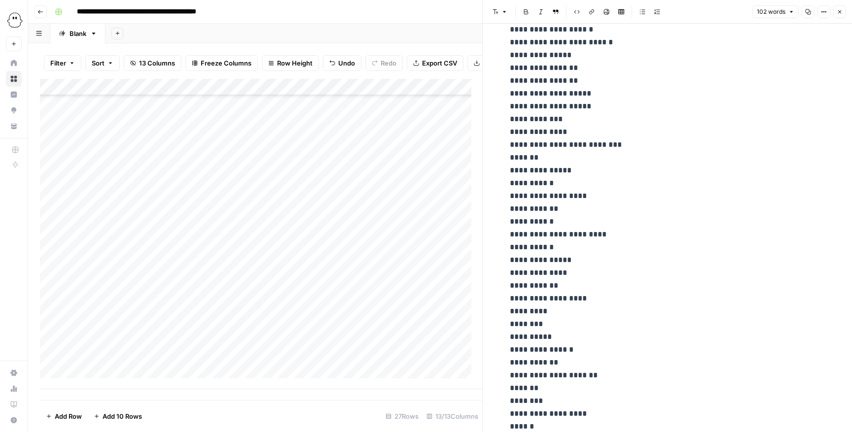
scroll to position [210, 0]
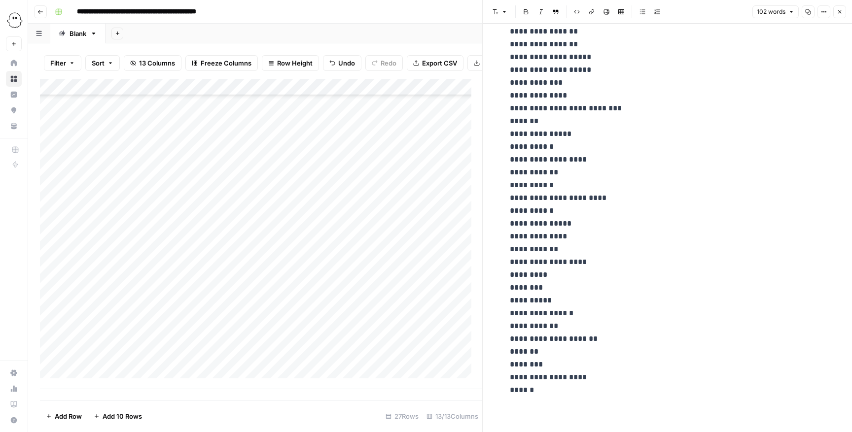
click at [567, 8] on button "Close" at bounding box center [839, 11] width 13 height 13
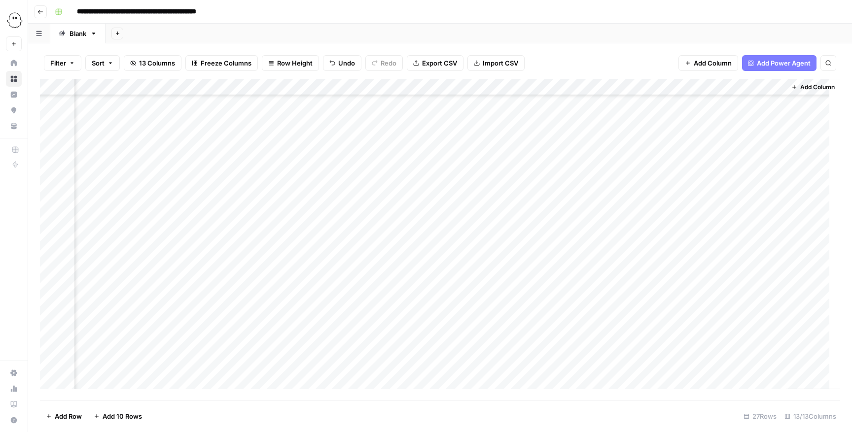
scroll to position [175, 0]
click at [270, 288] on div "Add Column" at bounding box center [440, 240] width 800 height 322
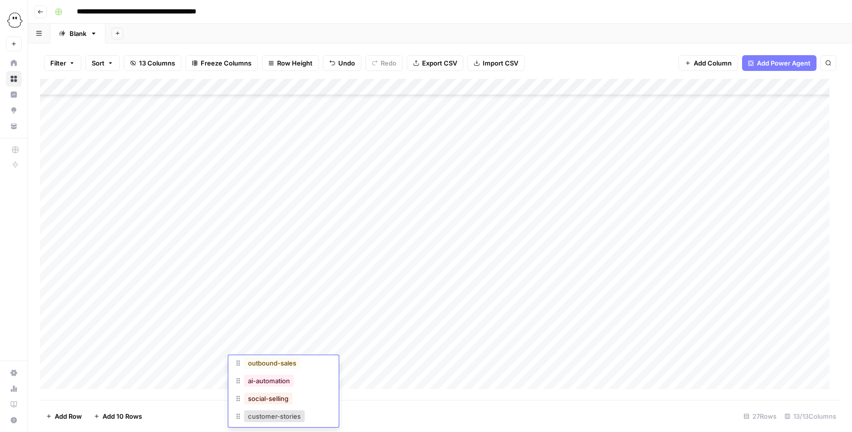
scroll to position [94, 0]
click at [289, 288] on button "outbound-sales" at bounding box center [272, 364] width 56 height 12
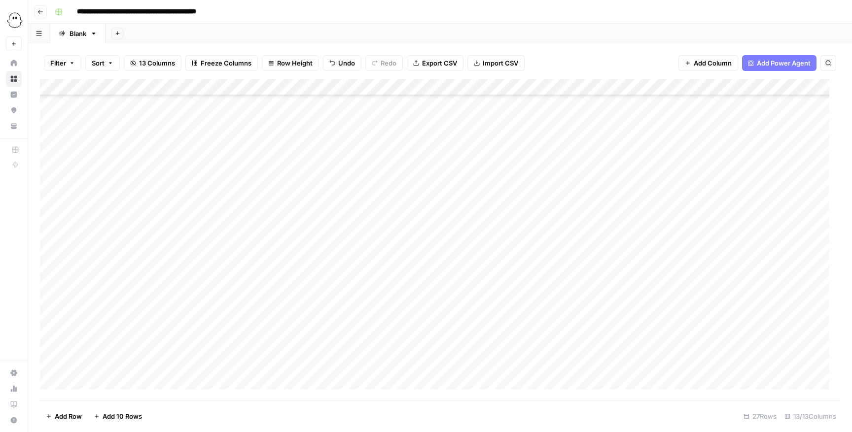
click at [95, 288] on div "Add Column" at bounding box center [440, 240] width 800 height 322
click at [106, 288] on button "Editing" at bounding box center [104, 403] width 29 height 12
click at [172, 288] on div "Add Column" at bounding box center [440, 240] width 800 height 322
click at [151, 288] on div "Add Column" at bounding box center [440, 240] width 800 height 322
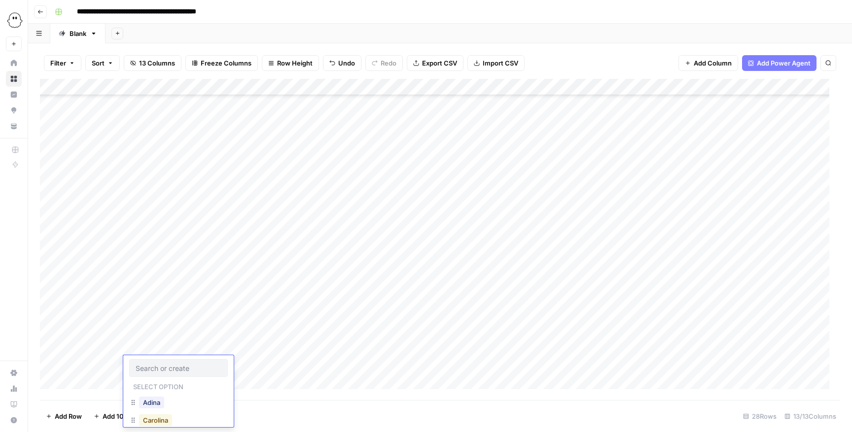
click at [160, 288] on button "Carolina" at bounding box center [155, 421] width 33 height 12
click at [195, 288] on div "Add Column" at bounding box center [440, 240] width 800 height 322
click at [190, 288] on div "Add Column" at bounding box center [440, 240] width 800 height 322
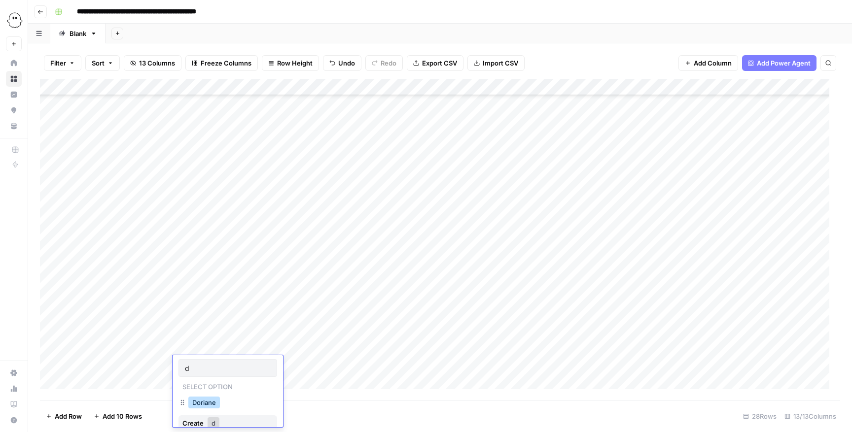
type input "d"
click at [199, 288] on button "Doriane" at bounding box center [204, 403] width 32 height 12
click at [355, 288] on div "Add Column" at bounding box center [440, 240] width 800 height 322
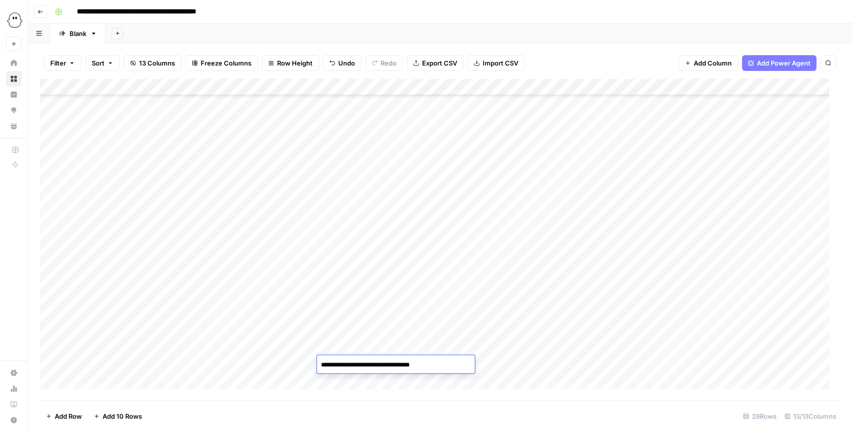
type textarea "**********"
click at [548, 288] on div "Add Column" at bounding box center [440, 240] width 800 height 322
click at [447, 288] on div "Add Column" at bounding box center [440, 240] width 800 height 322
type input "**********"
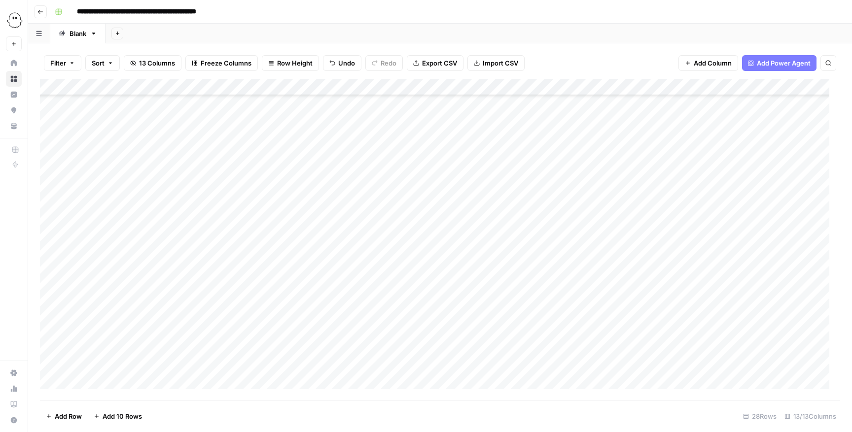
click at [567, 288] on div "Add Column" at bounding box center [440, 240] width 800 height 322
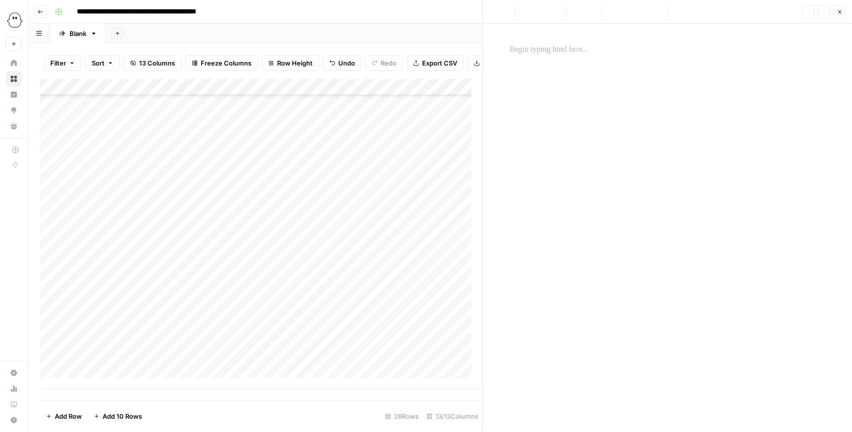
click at [567, 64] on div at bounding box center [667, 219] width 327 height 361
click at [567, 55] on p at bounding box center [667, 49] width 315 height 13
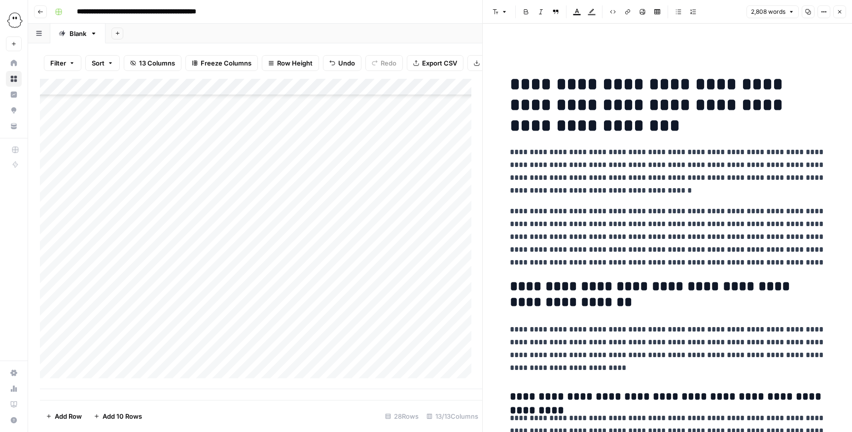
click at [567, 8] on button "Close" at bounding box center [839, 11] width 13 height 13
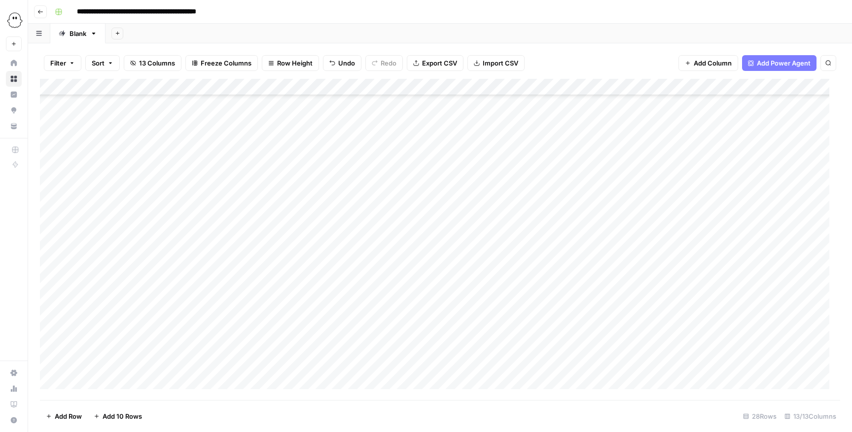
click at [567, 288] on div "Add Column" at bounding box center [440, 240] width 800 height 322
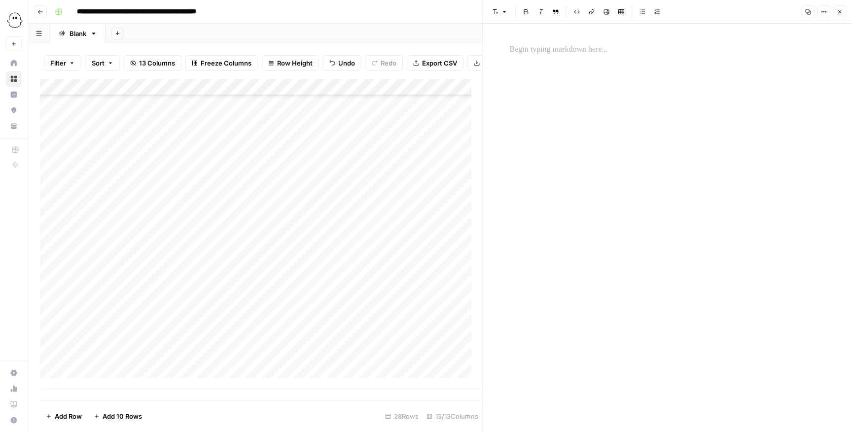
click at [567, 63] on div at bounding box center [667, 228] width 327 height 409
click at [567, 51] on p at bounding box center [667, 49] width 315 height 13
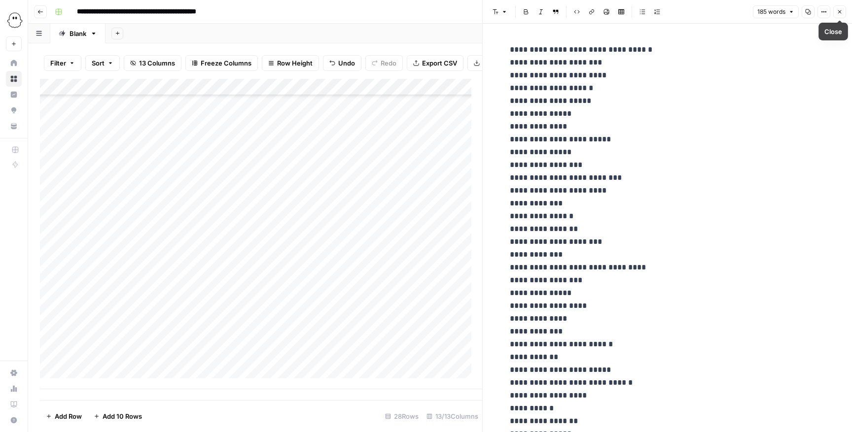
click at [567, 10] on icon "button" at bounding box center [840, 12] width 6 height 6
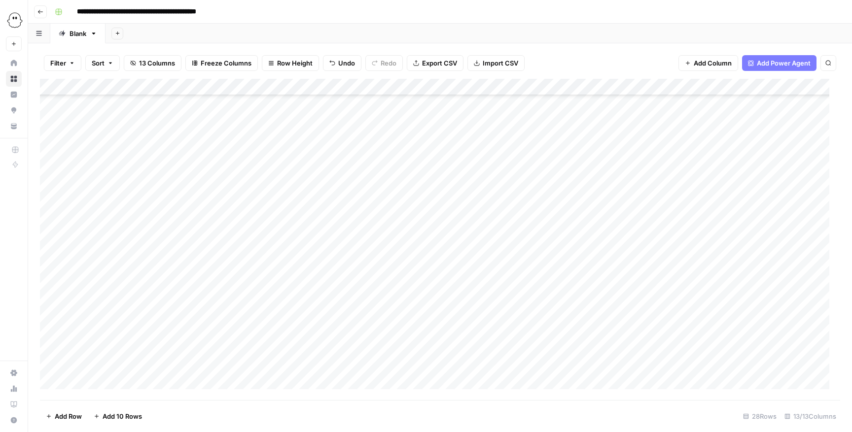
click at [261, 288] on div "Add Column" at bounding box center [440, 240] width 800 height 322
click at [255, 288] on div "Add Column" at bounding box center [440, 240] width 800 height 322
click at [293, 288] on button "sales-prospecting" at bounding box center [276, 405] width 64 height 12
click at [80, 288] on div "Add Column" at bounding box center [440, 240] width 800 height 322
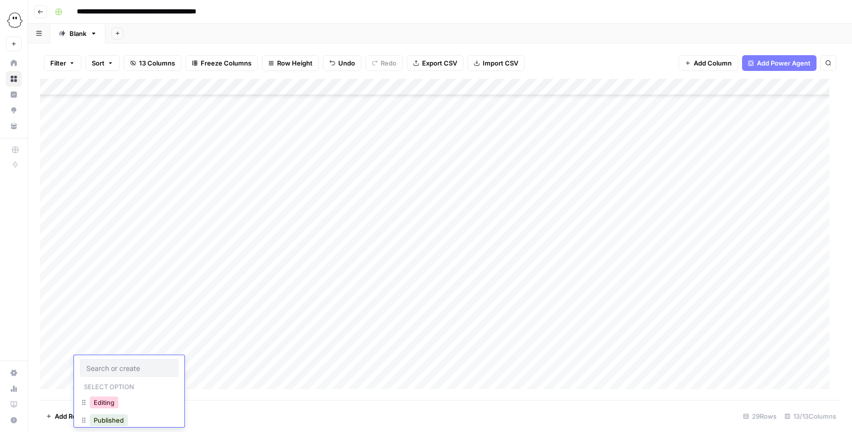
click at [108, 288] on button "Editing" at bounding box center [104, 403] width 29 height 12
click at [147, 288] on div "Add Column" at bounding box center [440, 240] width 800 height 322
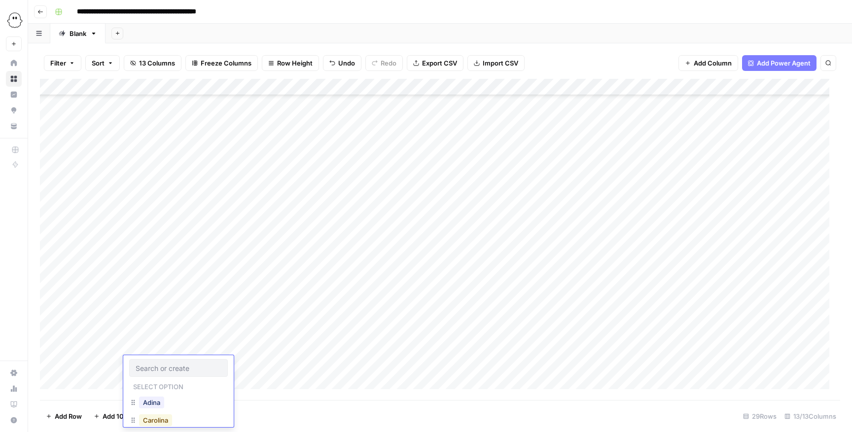
click at [157, 288] on button "Carolina" at bounding box center [155, 421] width 33 height 12
click at [197, 288] on div "Add Column" at bounding box center [440, 240] width 800 height 322
click at [192, 288] on div "Add Column" at bounding box center [440, 240] width 800 height 322
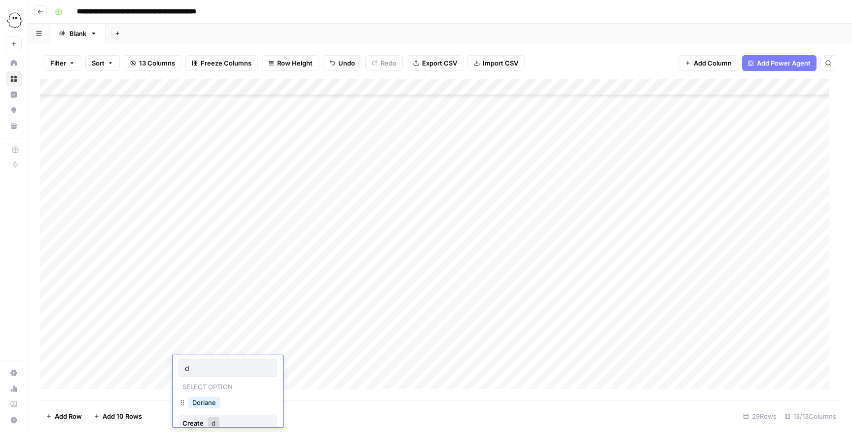
type input "d"
click at [213, 288] on button "Doriane" at bounding box center [204, 403] width 32 height 12
click at [370, 288] on div "Add Column" at bounding box center [440, 240] width 800 height 322
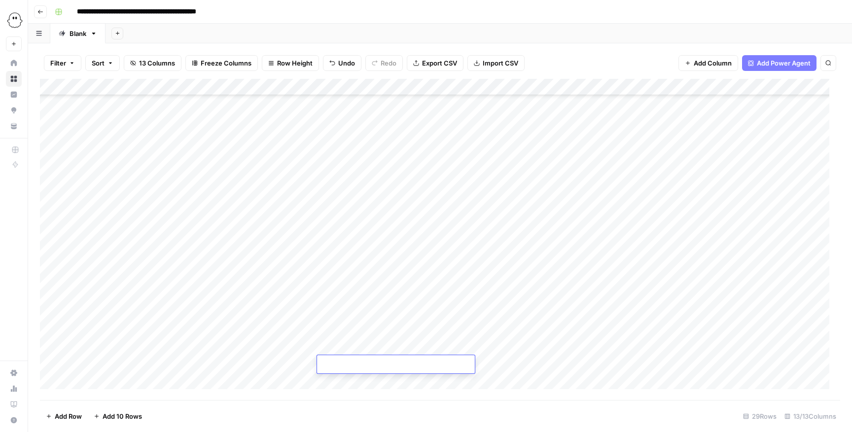
type textarea "**********"
click at [567, 288] on div "Add Column" at bounding box center [440, 240] width 800 height 322
click at [447, 288] on div "Add Column" at bounding box center [440, 240] width 800 height 322
click at [442, 288] on div "Add Column" at bounding box center [440, 240] width 800 height 322
type input "**********"
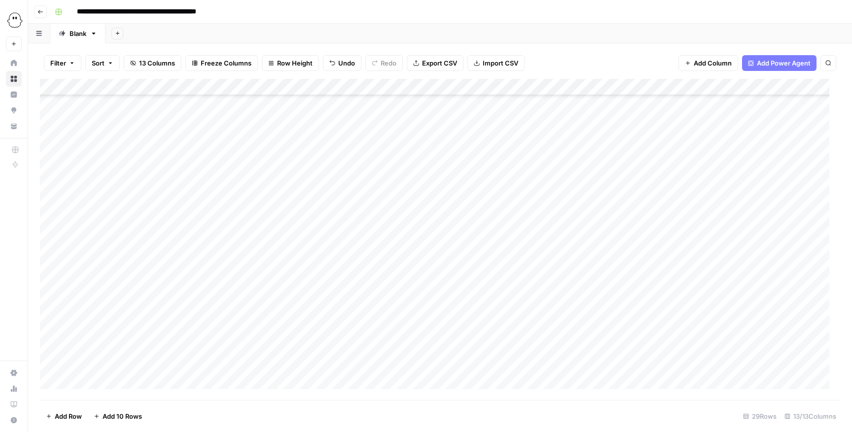
click at [567, 288] on div "Add Column" at bounding box center [440, 240] width 800 height 322
click at [553, 288] on div "Add Column" at bounding box center [440, 240] width 800 height 322
click at [567, 288] on div "Add Column" at bounding box center [440, 240] width 800 height 322
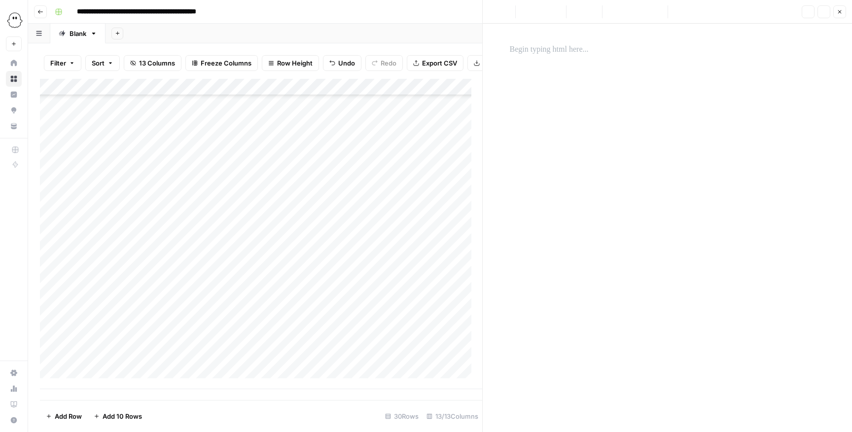
click at [567, 61] on div at bounding box center [667, 219] width 327 height 361
click at [567, 47] on p at bounding box center [667, 49] width 315 height 13
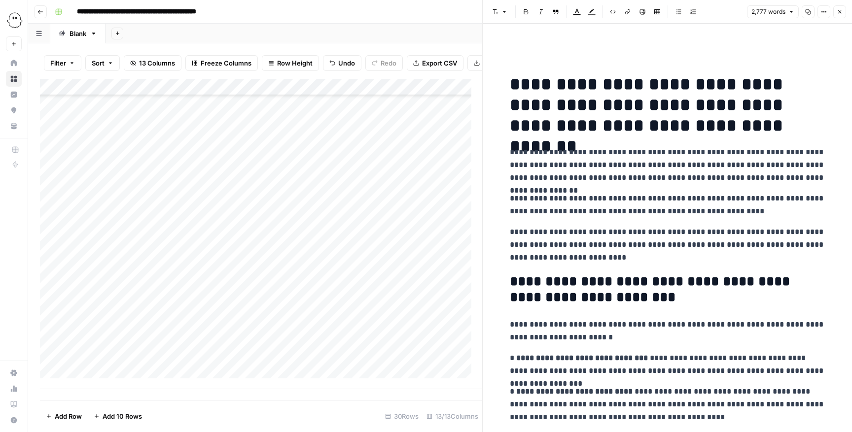
click at [567, 9] on button "Close" at bounding box center [839, 11] width 13 height 13
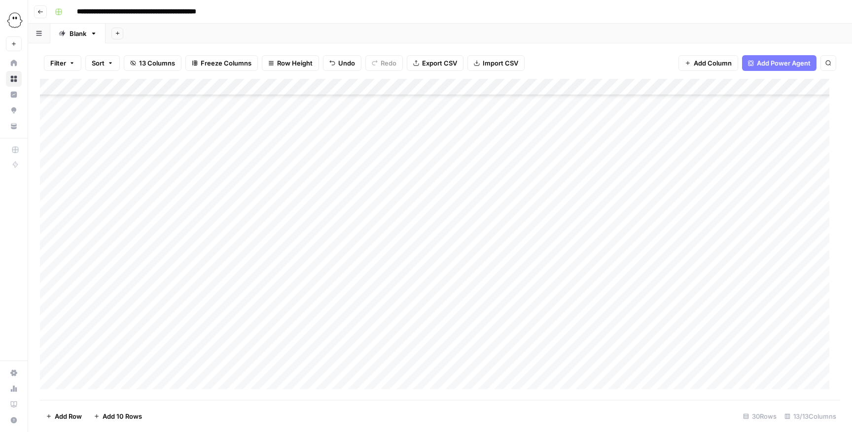
click at [567, 288] on div "Add Column" at bounding box center [440, 240] width 800 height 322
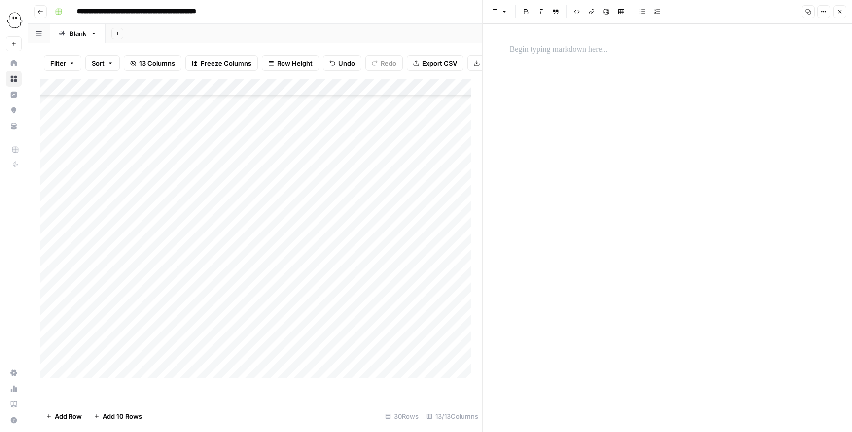
click at [567, 65] on div at bounding box center [667, 228] width 327 height 409
click at [567, 54] on p at bounding box center [667, 49] width 315 height 13
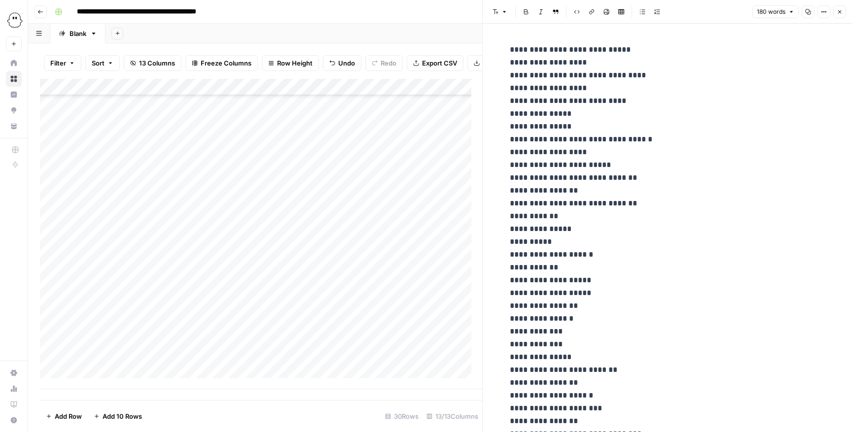
click at [567, 14] on button "Close" at bounding box center [839, 11] width 13 height 13
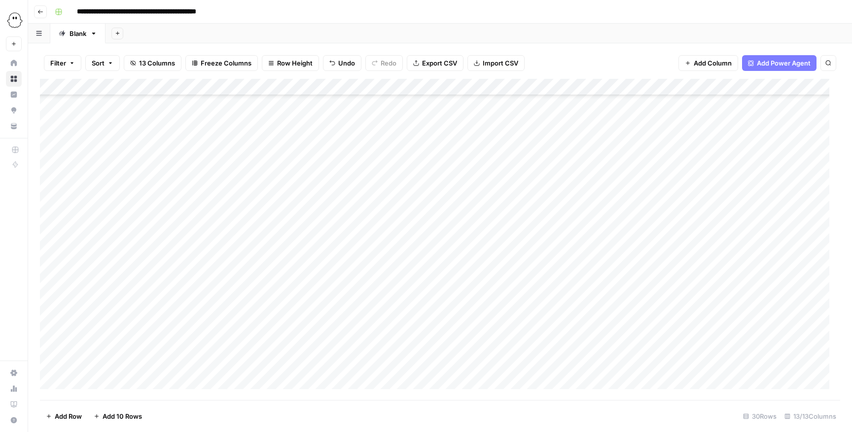
click at [291, 288] on div "Add Column" at bounding box center [440, 240] width 800 height 322
click at [289, 288] on div "Add Column" at bounding box center [440, 240] width 800 height 322
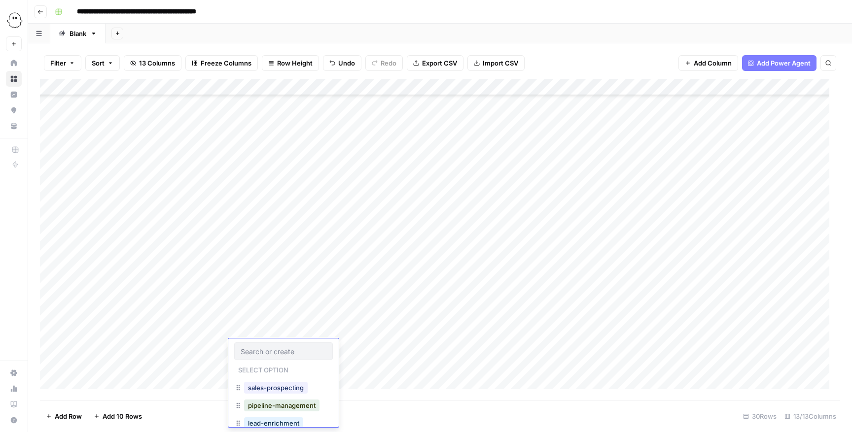
scroll to position [21, 0]
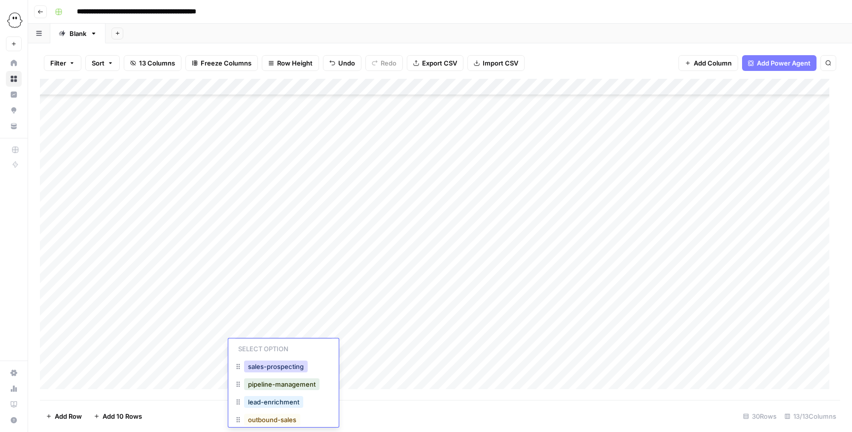
click at [271, 288] on button "sales-prospecting" at bounding box center [276, 367] width 64 height 12
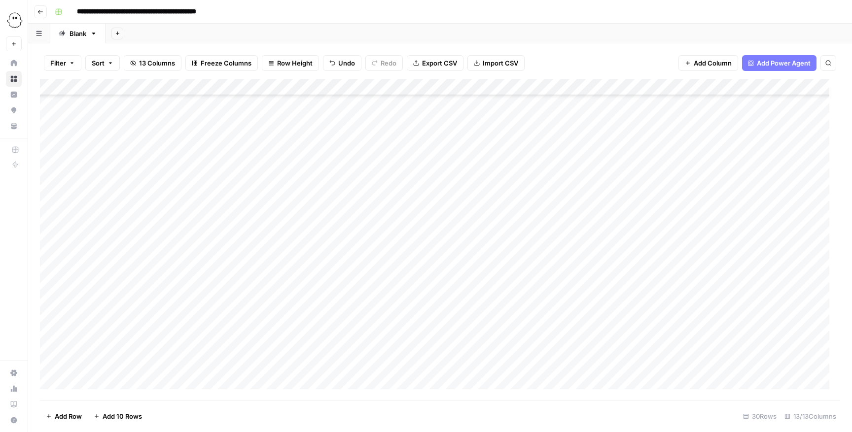
click at [115, 288] on div "Add Column" at bounding box center [440, 240] width 800 height 322
click at [105, 288] on div "Add Column" at bounding box center [440, 240] width 800 height 322
click at [111, 288] on button "Editing" at bounding box center [104, 403] width 29 height 12
click at [146, 288] on div "Add Column" at bounding box center [440, 240] width 800 height 322
click at [142, 288] on div "Add Column" at bounding box center [440, 240] width 800 height 322
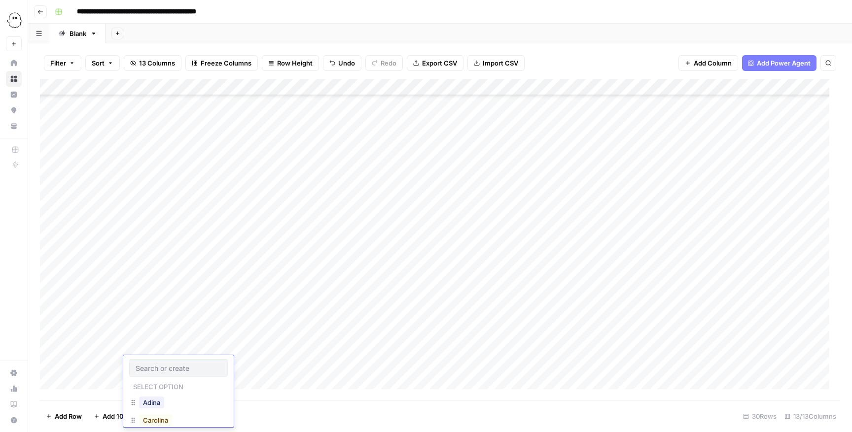
click at [154, 288] on div "Carolina" at bounding box center [155, 421] width 37 height 14
click at [154, 288] on button "Carolina" at bounding box center [155, 421] width 33 height 12
click at [198, 288] on div "Add Column" at bounding box center [440, 240] width 800 height 322
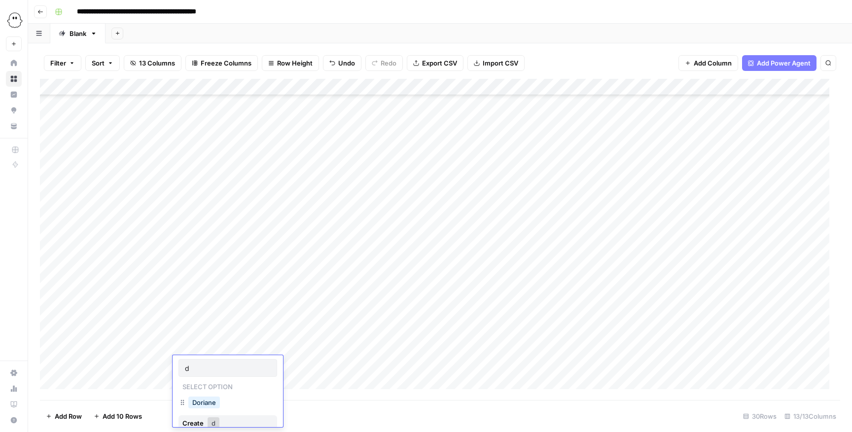
type input "d"
click at [219, 288] on button "Doriane" at bounding box center [204, 403] width 32 height 12
click at [361, 288] on div "Add Column" at bounding box center [440, 240] width 800 height 322
click at [358, 288] on div "Add Column" at bounding box center [440, 240] width 800 height 322
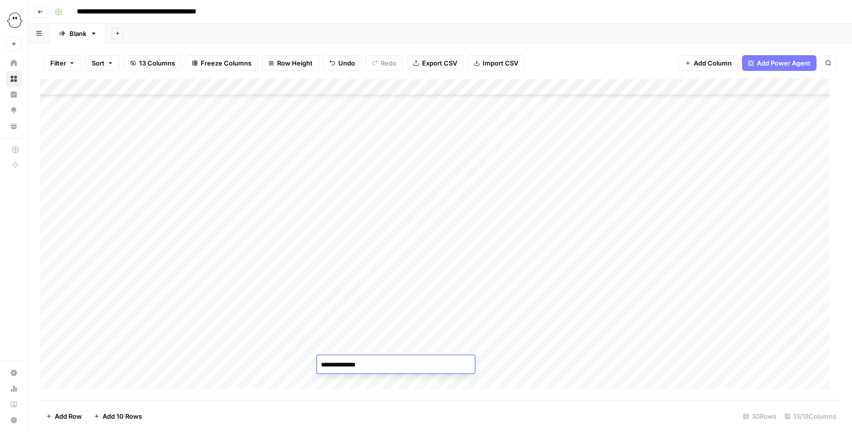
type textarea "**********"
click at [528, 288] on div "Add Column" at bounding box center [440, 240] width 800 height 322
click at [446, 288] on div "Add Column" at bounding box center [440, 240] width 800 height 322
click at [441, 288] on div "Add Column" at bounding box center [440, 240] width 800 height 322
type input "**********"
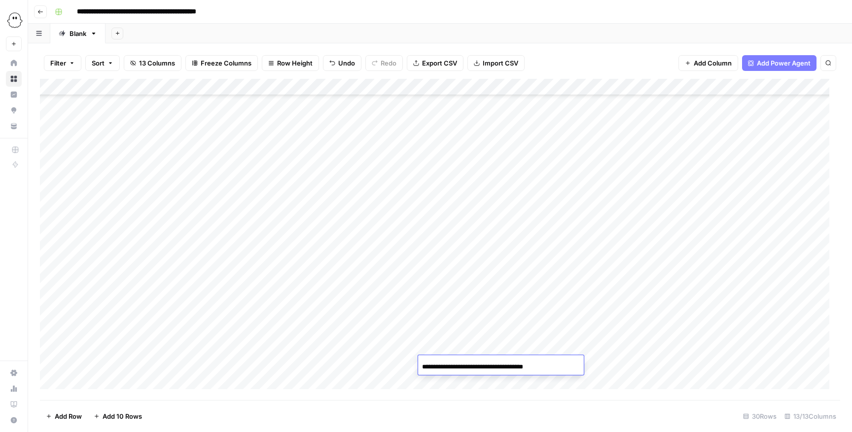
click at [567, 288] on div "Add Column" at bounding box center [440, 240] width 800 height 322
click at [541, 288] on div "Add Column" at bounding box center [440, 240] width 800 height 322
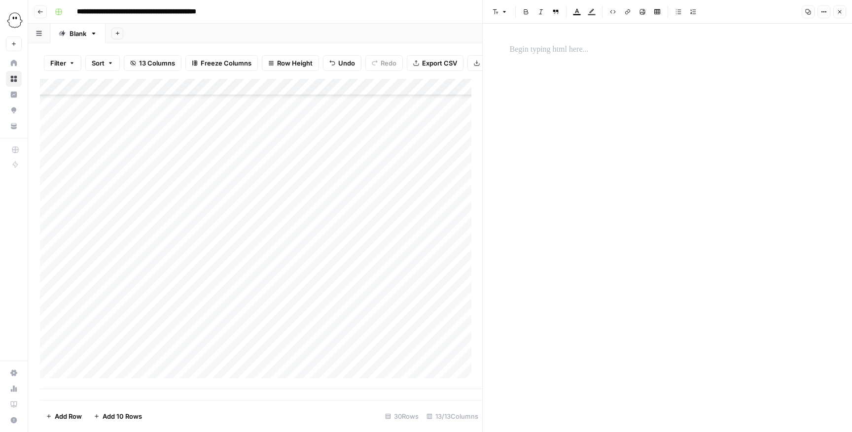
click at [567, 95] on div at bounding box center [667, 219] width 327 height 361
click at [567, 77] on div at bounding box center [667, 219] width 327 height 361
click at [567, 61] on div at bounding box center [667, 219] width 327 height 361
click at [567, 44] on p at bounding box center [667, 49] width 315 height 13
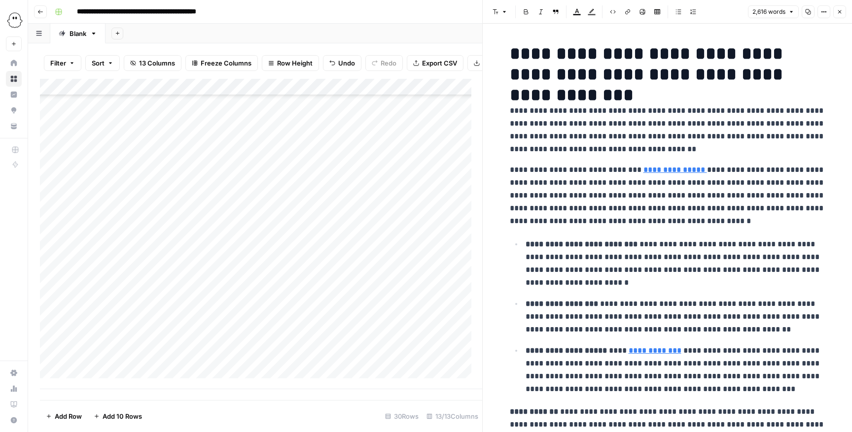
click at [567, 11] on button "Close" at bounding box center [839, 11] width 13 height 13
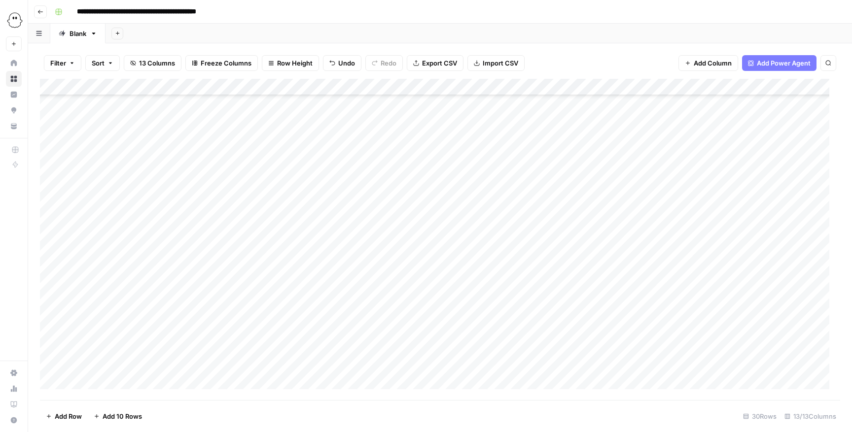
click at [567, 288] on div "Add Column" at bounding box center [440, 240] width 800 height 322
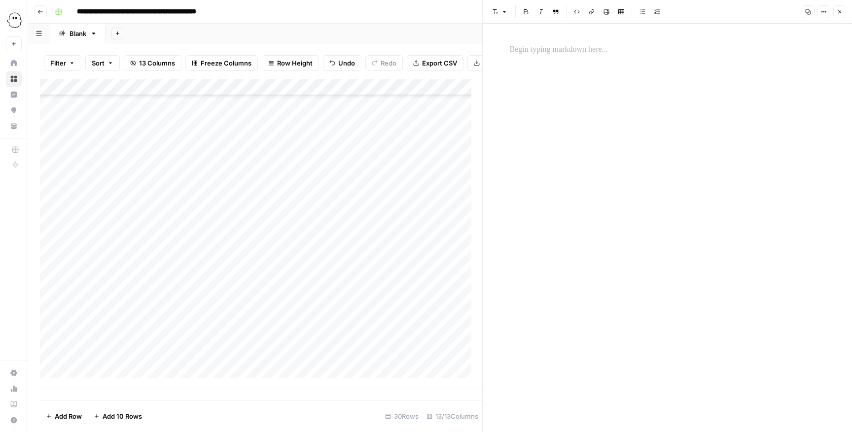
click at [567, 63] on div at bounding box center [667, 228] width 327 height 409
click at [567, 45] on p at bounding box center [667, 49] width 315 height 13
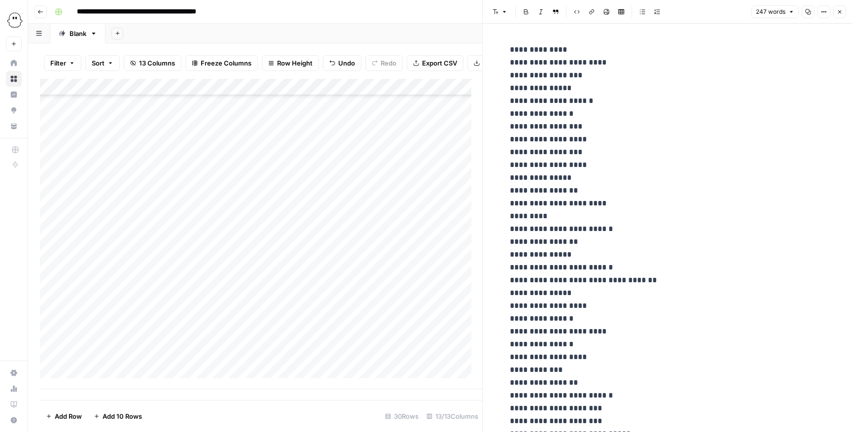
click at [567, 3] on header "Font style Bold Italic Block quote Code block Link Image Insert Table Bulleted …" at bounding box center [667, 12] width 369 height 24
click at [567, 8] on button "Close" at bounding box center [839, 11] width 13 height 13
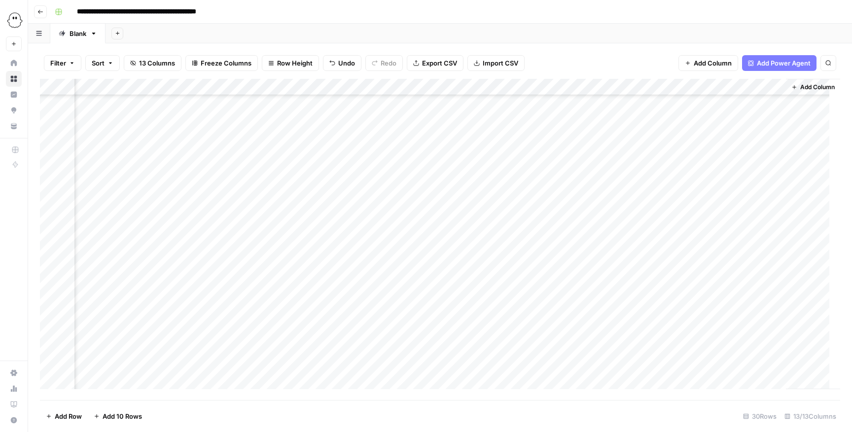
scroll to position [225, 0]
click at [269, 288] on div "Add Column" at bounding box center [440, 240] width 800 height 322
click at [272, 288] on button "sales-prospecting" at bounding box center [276, 421] width 64 height 12
click at [102, 288] on div "Add Column" at bounding box center [440, 240] width 800 height 322
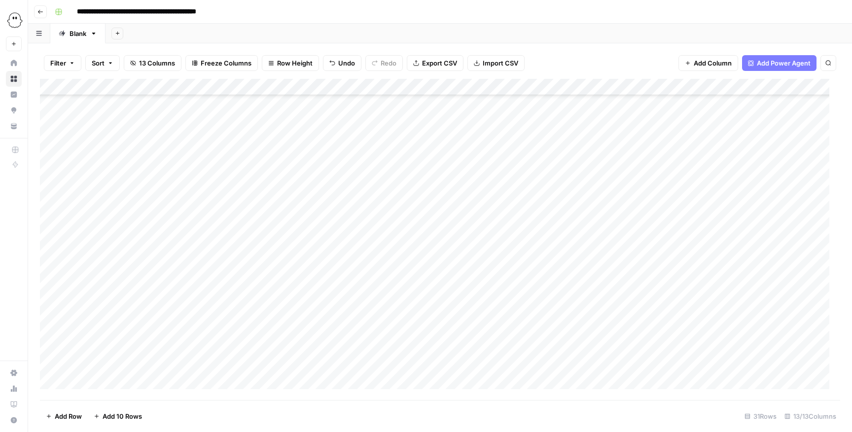
scroll to position [242, 0]
click at [98, 288] on button "Editing" at bounding box center [104, 403] width 29 height 12
click at [144, 288] on div "Add Column" at bounding box center [440, 240] width 800 height 322
click at [148, 288] on div "Add Column" at bounding box center [440, 240] width 800 height 322
click at [156, 288] on button "Carolina" at bounding box center [155, 421] width 33 height 12
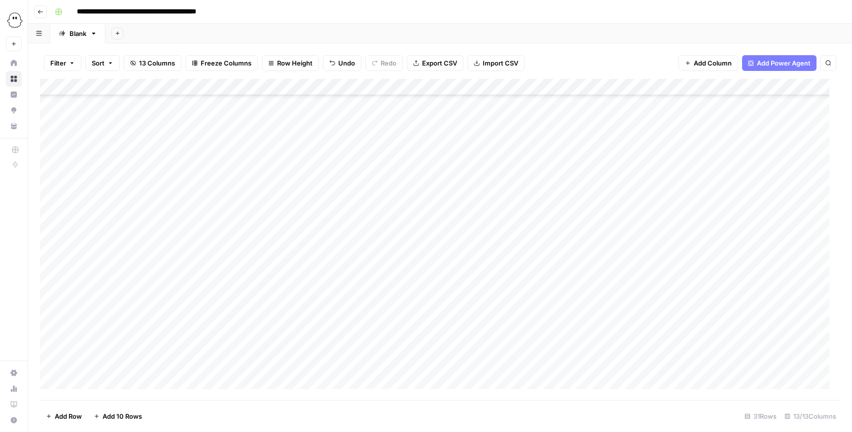
click at [206, 288] on div "Add Column" at bounding box center [440, 240] width 800 height 322
click at [200, 288] on div "Add Column" at bounding box center [440, 240] width 800 height 322
type input "d"
click at [204, 288] on button "Doriane" at bounding box center [204, 403] width 32 height 12
click at [348, 288] on div "Add Column" at bounding box center [440, 240] width 800 height 322
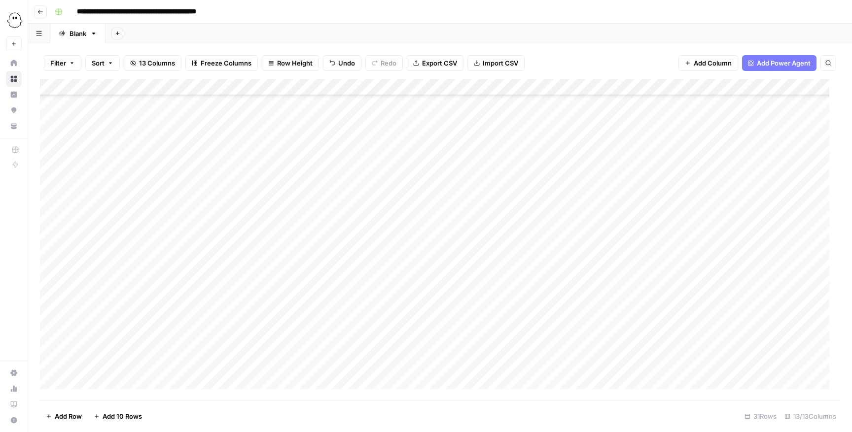
click at [345, 288] on div "Add Column" at bounding box center [440, 240] width 800 height 322
type textarea "**********"
click at [541, 288] on div "Add Column" at bounding box center [440, 240] width 800 height 322
click at [465, 288] on div "Add Column" at bounding box center [440, 240] width 800 height 322
click at [456, 288] on div "Add Column" at bounding box center [440, 240] width 800 height 322
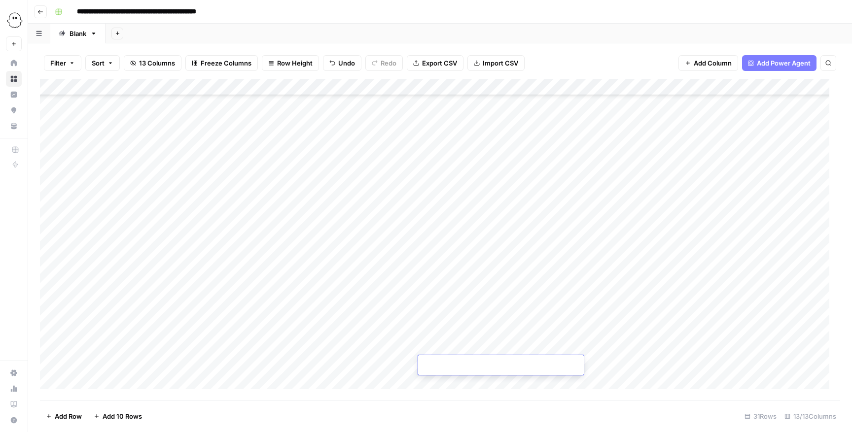
type input "**********"
click at [567, 288] on div "Add Column" at bounding box center [440, 240] width 800 height 322
click at [267, 288] on div "Add Column" at bounding box center [440, 240] width 800 height 322
click at [254, 288] on div "Add Column" at bounding box center [440, 240] width 800 height 322
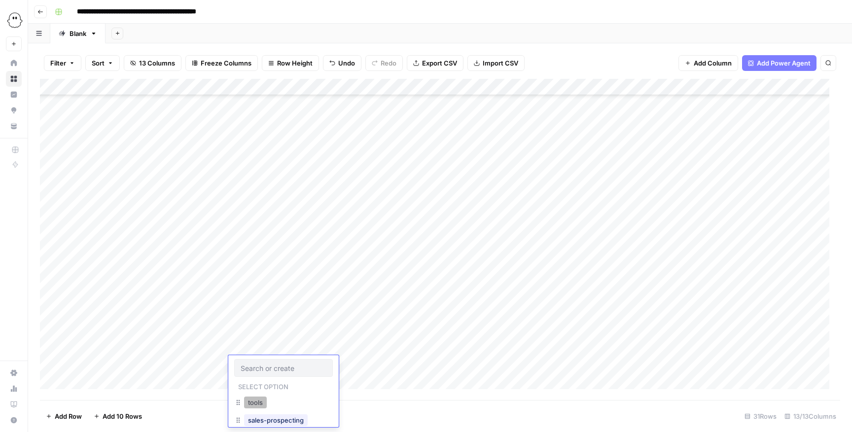
click at [254, 288] on button "tools" at bounding box center [255, 403] width 23 height 12
click at [526, 288] on div "Add Column" at bounding box center [440, 240] width 800 height 322
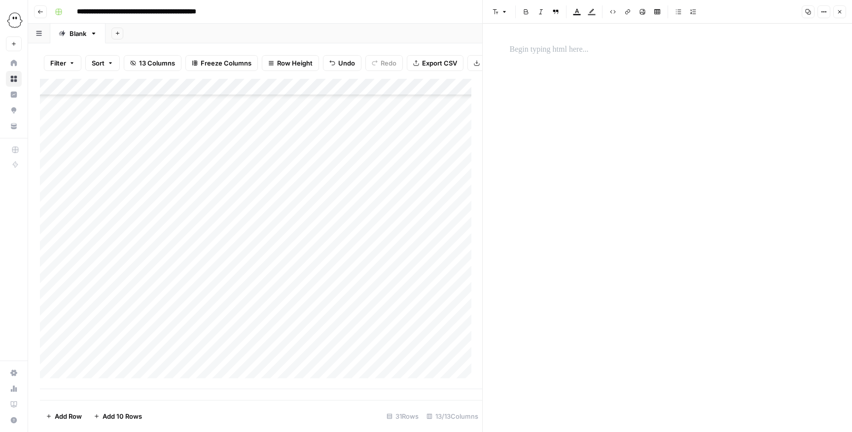
click at [567, 92] on div at bounding box center [667, 219] width 327 height 361
click at [567, 65] on div at bounding box center [667, 219] width 327 height 361
click at [567, 55] on p at bounding box center [667, 49] width 315 height 13
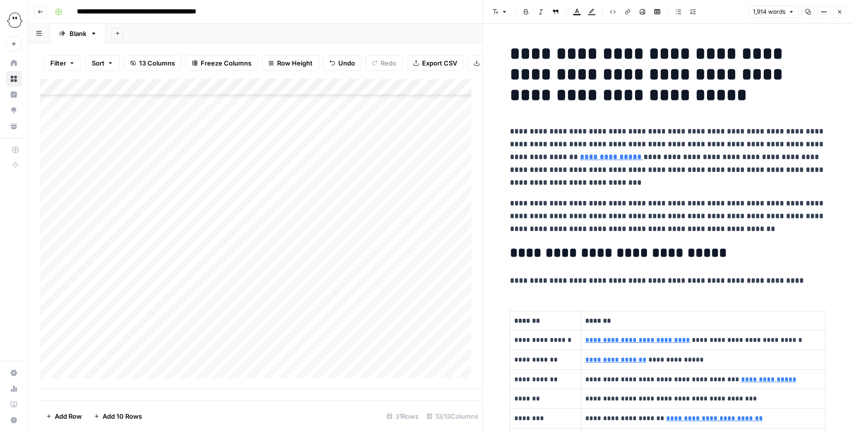
click at [567, 11] on icon "button" at bounding box center [840, 12] width 6 height 6
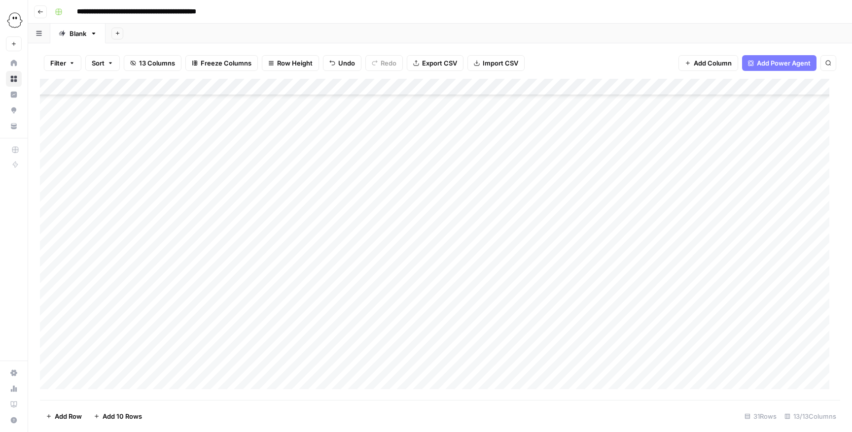
click at [567, 288] on div "Add Column" at bounding box center [440, 240] width 800 height 322
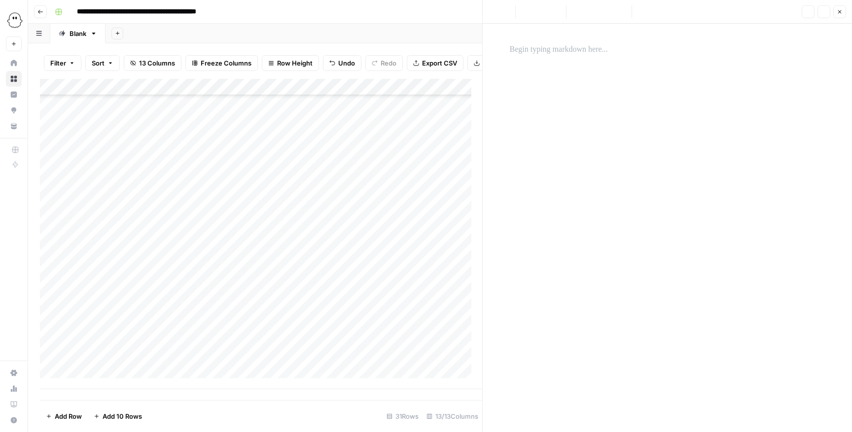
click at [567, 43] on p at bounding box center [667, 49] width 315 height 13
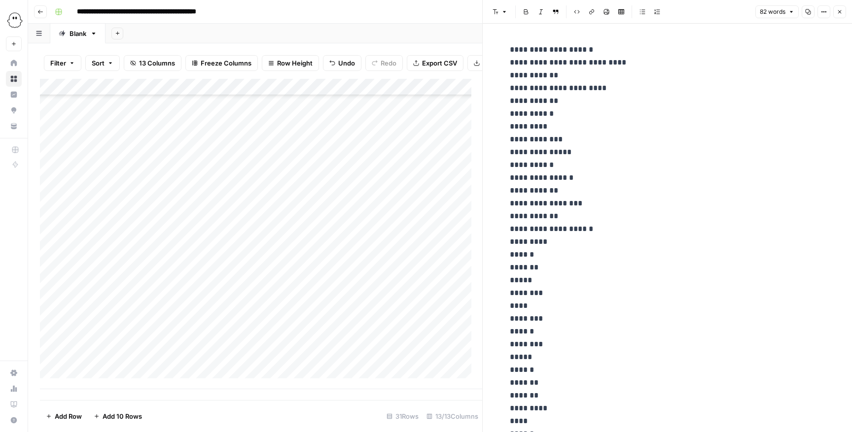
click at [567, 10] on icon "button" at bounding box center [840, 12] width 6 height 6
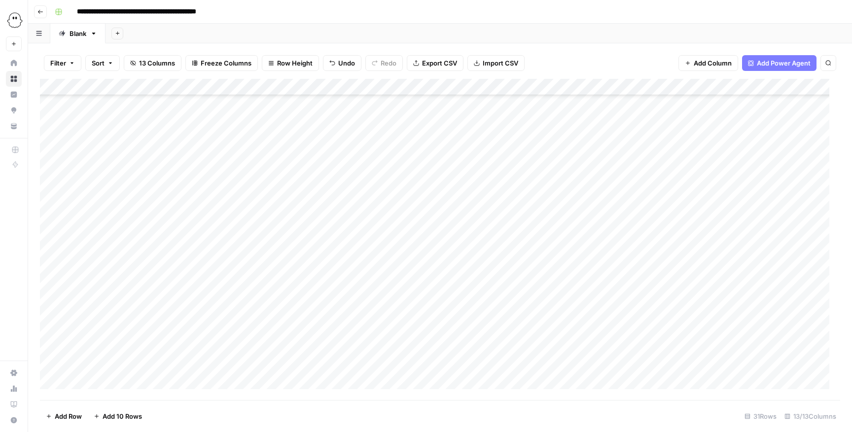
click at [103, 288] on div "Add Column" at bounding box center [440, 240] width 800 height 322
click at [109, 288] on button "Editing" at bounding box center [104, 403] width 29 height 12
click at [140, 288] on div "Add Column" at bounding box center [440, 240] width 800 height 322
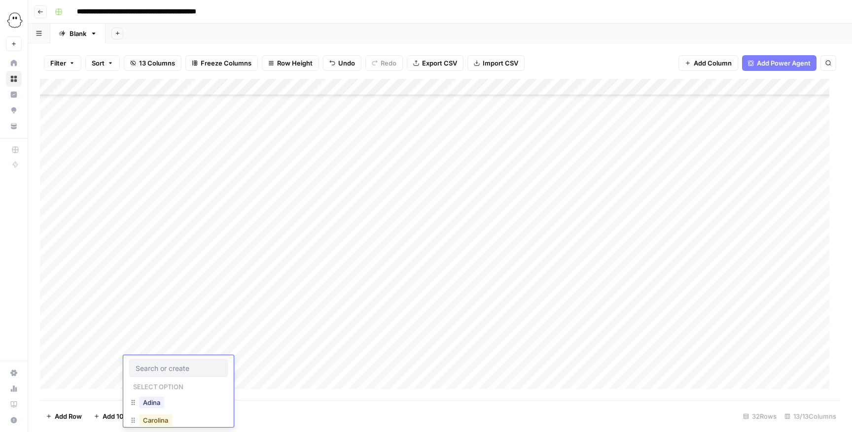
click at [151, 288] on button "Carolina" at bounding box center [155, 421] width 33 height 12
click at [194, 288] on div "Add Column" at bounding box center [440, 240] width 800 height 322
click at [192, 288] on div "Add Column" at bounding box center [440, 240] width 800 height 322
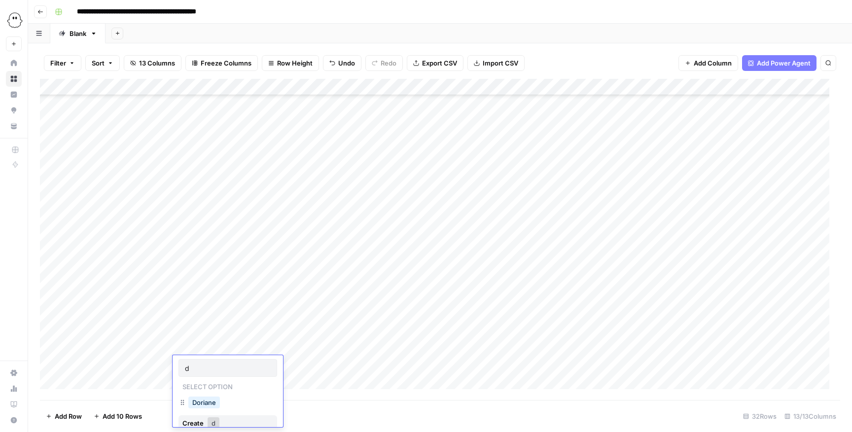
click at [199, 288] on div "Doriane" at bounding box center [227, 404] width 99 height 18
type input "d"
click at [202, 288] on button "Doriane" at bounding box center [204, 403] width 32 height 12
click at [245, 288] on div "Add Column" at bounding box center [440, 240] width 800 height 322
click at [342, 288] on div "Add Column" at bounding box center [440, 240] width 800 height 322
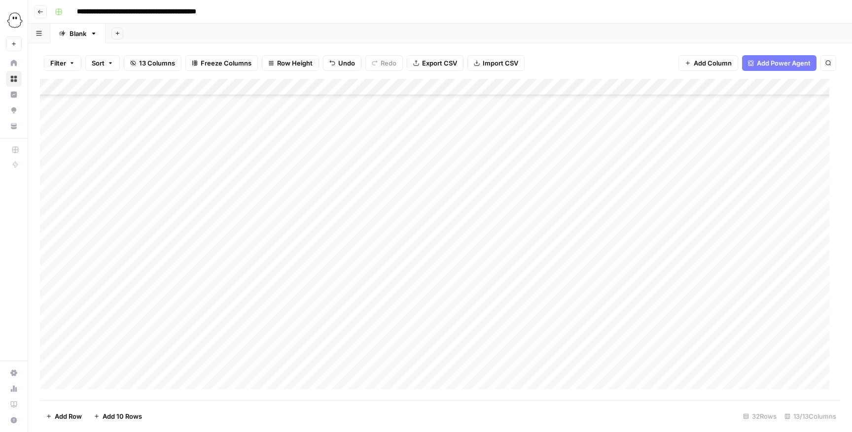
click at [354, 288] on div "Add Column" at bounding box center [440, 240] width 800 height 322
type textarea "**********"
click at [567, 288] on div "Add Column" at bounding box center [440, 240] width 800 height 322
click at [474, 288] on div "Add Column" at bounding box center [440, 240] width 800 height 322
click at [468, 288] on div "Add Column" at bounding box center [440, 240] width 800 height 322
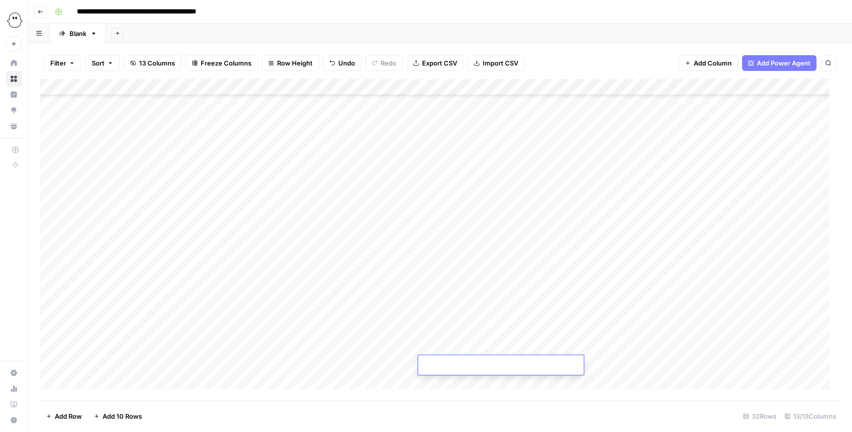
type input "**********"
click at [567, 288] on div "Add Column" at bounding box center [440, 240] width 800 height 322
click at [248, 288] on div "Add Column" at bounding box center [440, 240] width 800 height 322
click at [242, 288] on div "Add Column" at bounding box center [440, 240] width 800 height 322
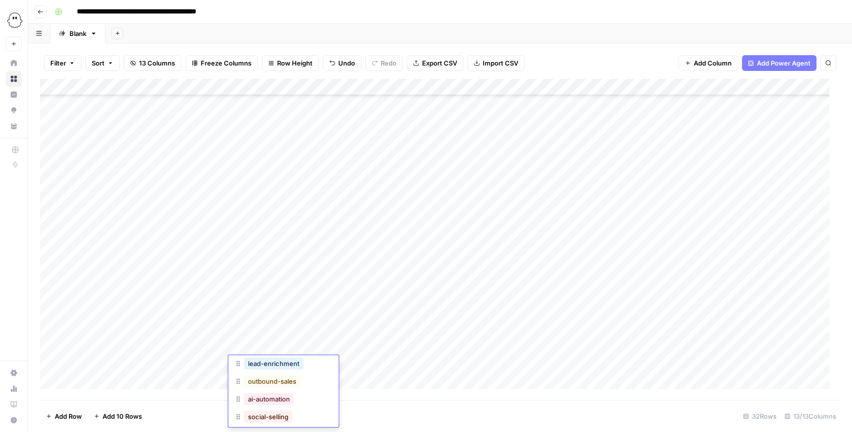
scroll to position [101, 0]
click at [281, 288] on button "outbound-sales" at bounding box center [272, 373] width 56 height 12
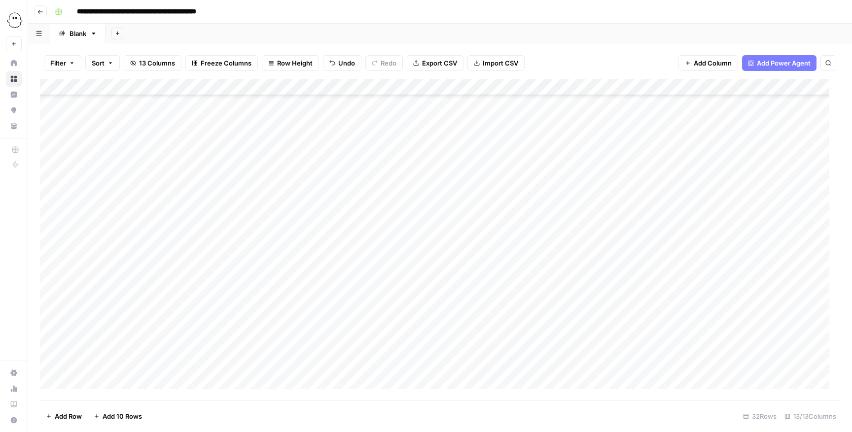
click at [567, 288] on div "Add Column" at bounding box center [440, 240] width 800 height 322
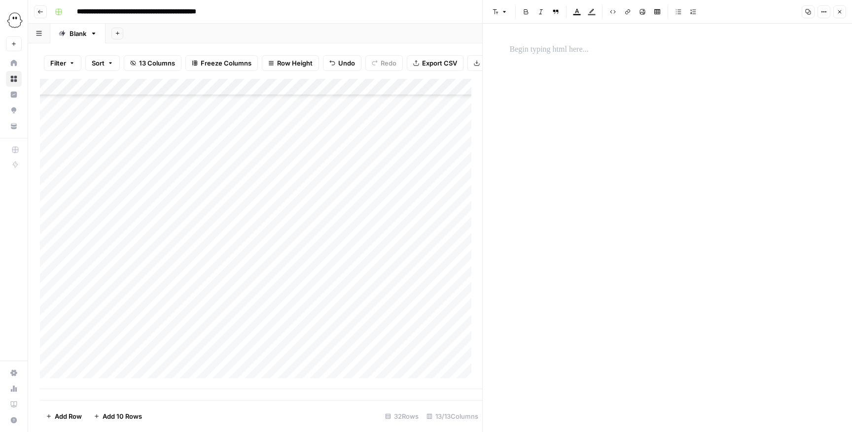
drag, startPoint x: 595, startPoint y: 70, endPoint x: 595, endPoint y: 50, distance: 20.7
click at [567, 63] on div at bounding box center [667, 219] width 327 height 361
click at [567, 50] on p at bounding box center [667, 49] width 315 height 13
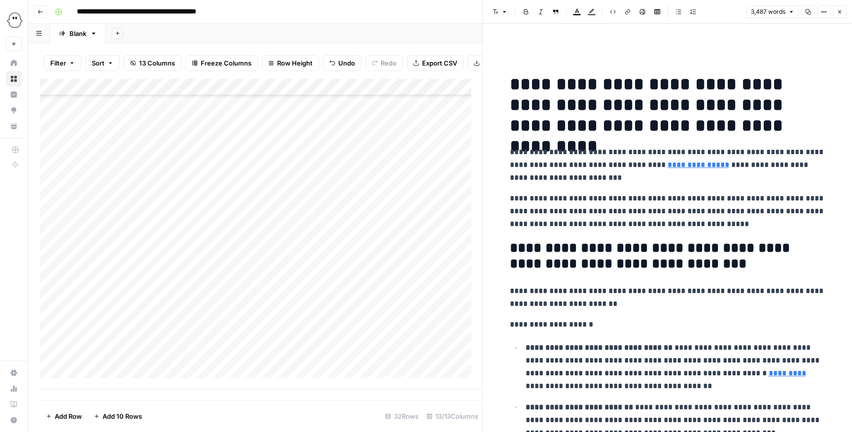
click at [567, 6] on button "Close" at bounding box center [839, 11] width 13 height 13
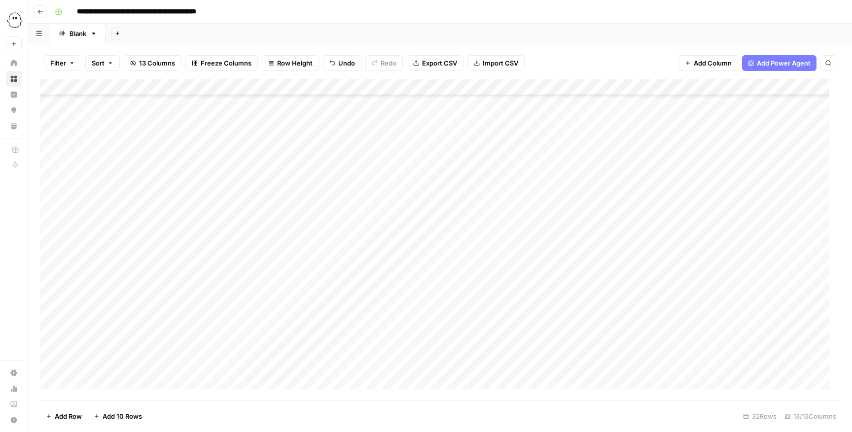
click at [567, 288] on div "Add Column" at bounding box center [440, 240] width 800 height 322
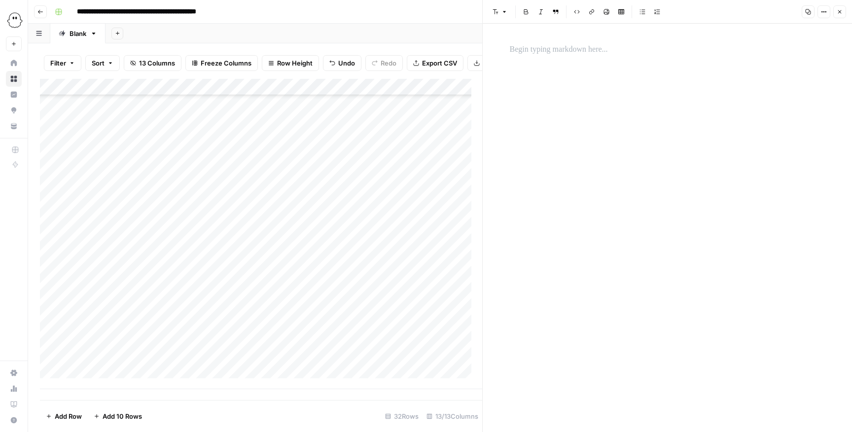
click at [565, 58] on div at bounding box center [667, 49] width 327 height 21
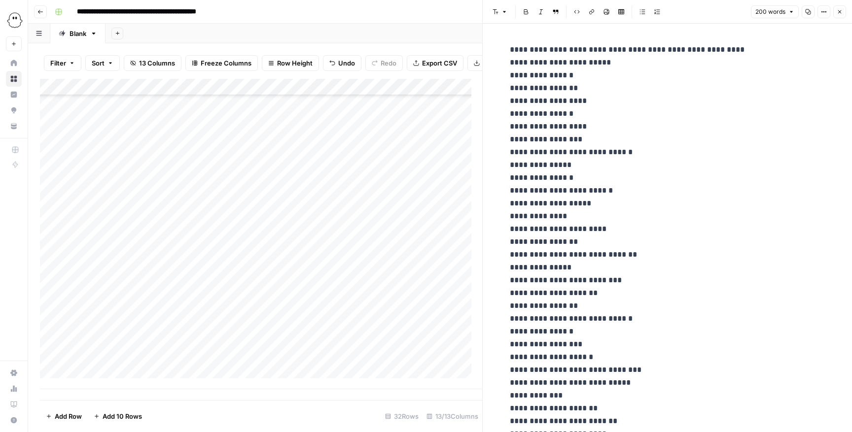
click at [567, 11] on icon "button" at bounding box center [840, 12] width 6 height 6
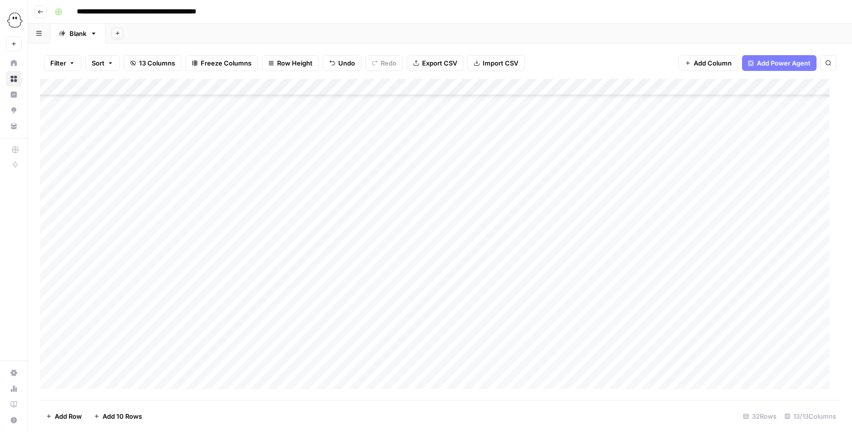
scroll to position [258, 0]
click at [106, 288] on div "Add Column" at bounding box center [440, 240] width 800 height 322
click at [106, 288] on button "Editing" at bounding box center [104, 403] width 29 height 12
click at [142, 288] on div "Add Column" at bounding box center [440, 240] width 800 height 322
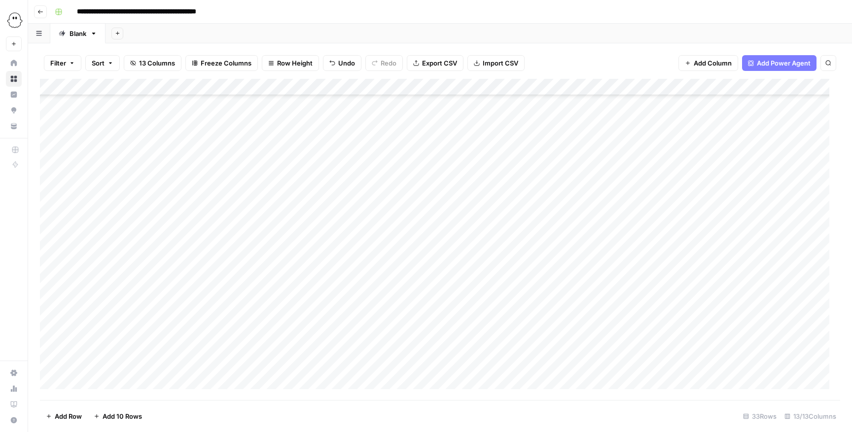
click at [139, 288] on div "Add Column" at bounding box center [440, 240] width 800 height 322
click at [158, 288] on button "Carolina" at bounding box center [155, 421] width 33 height 12
click at [185, 288] on div "Add Column" at bounding box center [440, 240] width 800 height 322
click at [189, 288] on div "Add Column" at bounding box center [440, 240] width 800 height 322
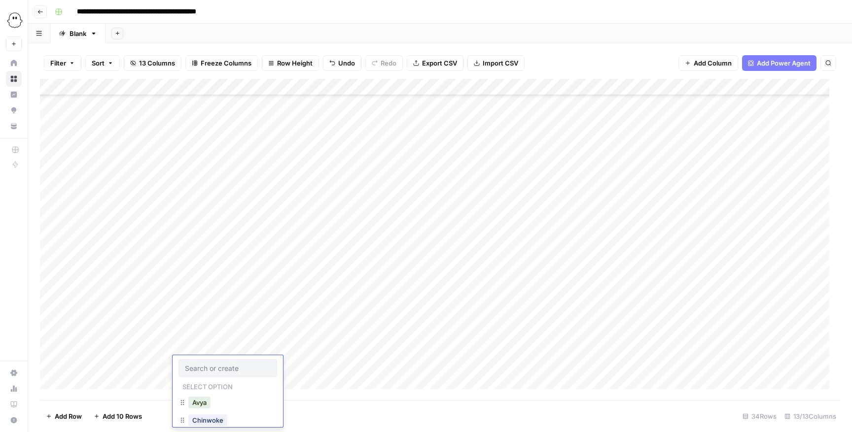
click at [192, 288] on div "Add Column" at bounding box center [440, 240] width 800 height 322
click at [191, 288] on div "Add Column" at bounding box center [440, 240] width 800 height 322
type input "d"
click at [192, 288] on button "Doriane" at bounding box center [204, 386] width 32 height 12
click at [253, 288] on div "Add Column" at bounding box center [440, 240] width 800 height 322
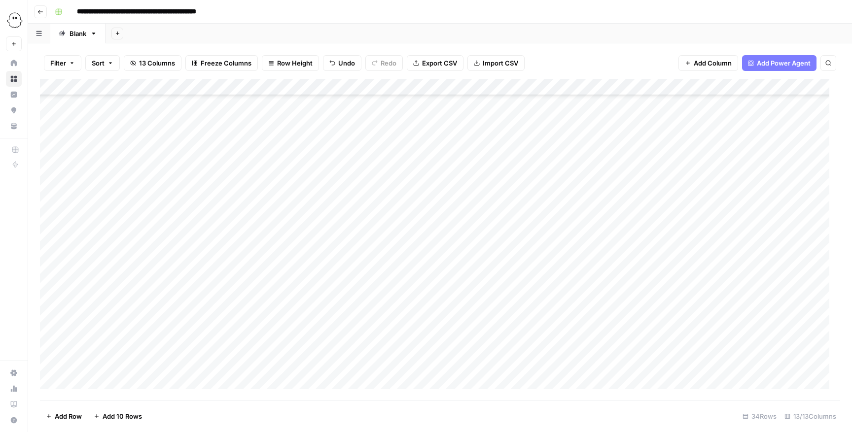
click at [253, 288] on div "Add Column" at bounding box center [440, 240] width 800 height 322
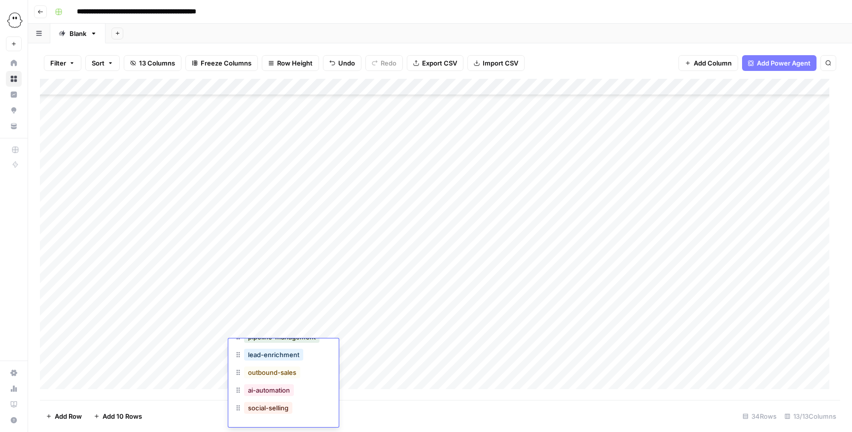
scroll to position [10, 0]
click at [272, 288] on button "sales-prospecting" at bounding box center [276, 393] width 64 height 12
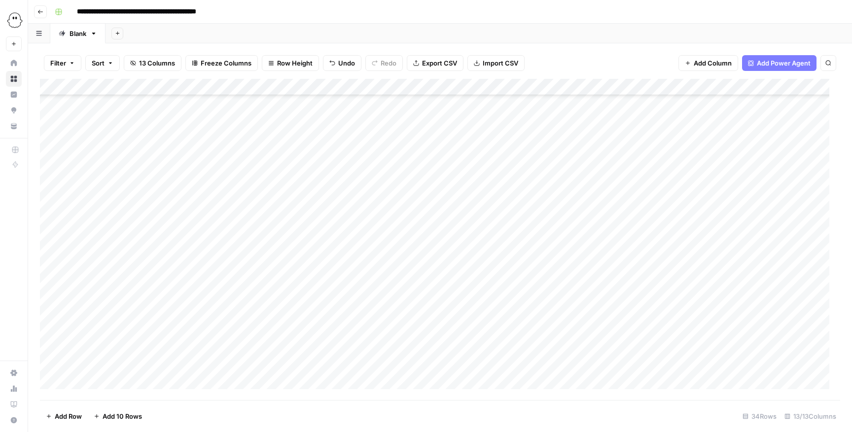
click at [332, 288] on div "Add Column" at bounding box center [440, 240] width 800 height 322
click at [334, 288] on div "Add Column" at bounding box center [440, 240] width 800 height 322
type textarea "**********"
click at [391, 288] on div "Add Column" at bounding box center [440, 240] width 800 height 322
click at [434, 288] on div "Add Column" at bounding box center [440, 240] width 800 height 322
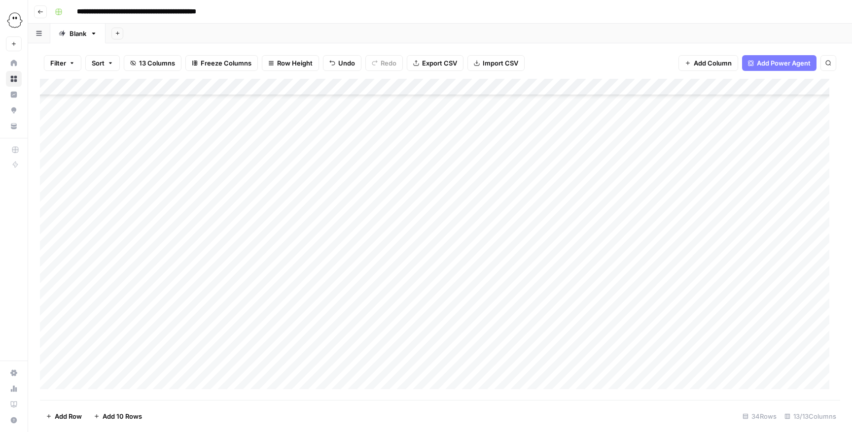
click at [435, 288] on div "Add Column" at bounding box center [440, 240] width 800 height 322
type input "**********"
click at [567, 288] on div "Add Column" at bounding box center [440, 240] width 800 height 322
click at [546, 288] on div "Add Column" at bounding box center [440, 240] width 800 height 322
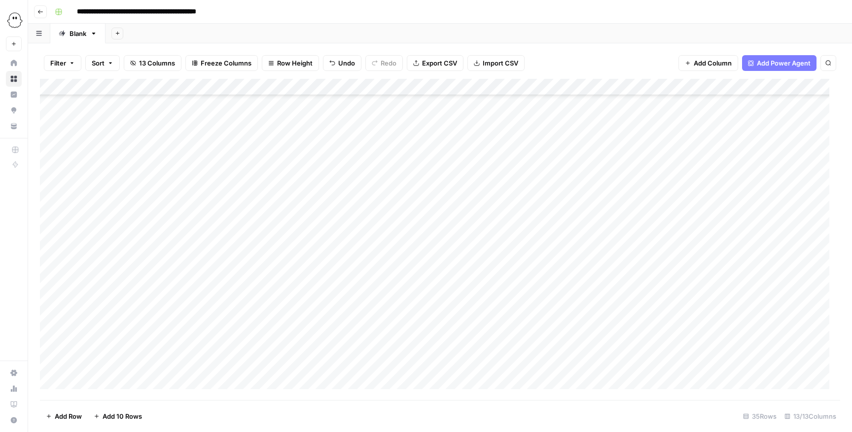
click at [546, 288] on div "Add Column" at bounding box center [440, 240] width 800 height 322
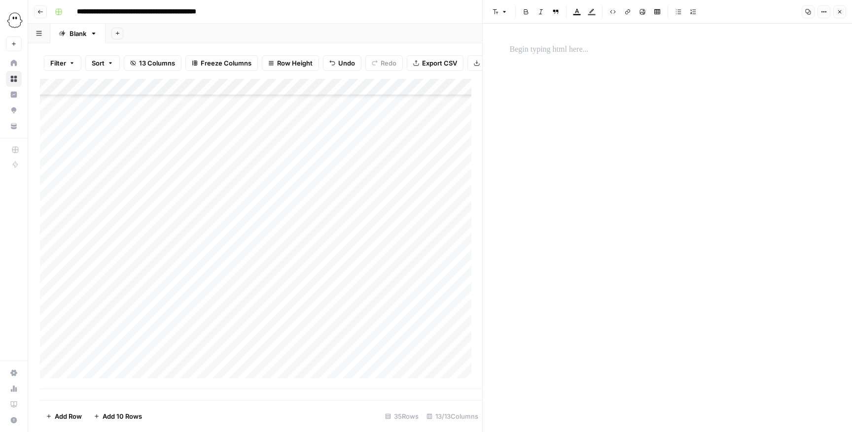
click at [567, 63] on div at bounding box center [667, 219] width 327 height 361
click at [567, 48] on p at bounding box center [667, 49] width 315 height 13
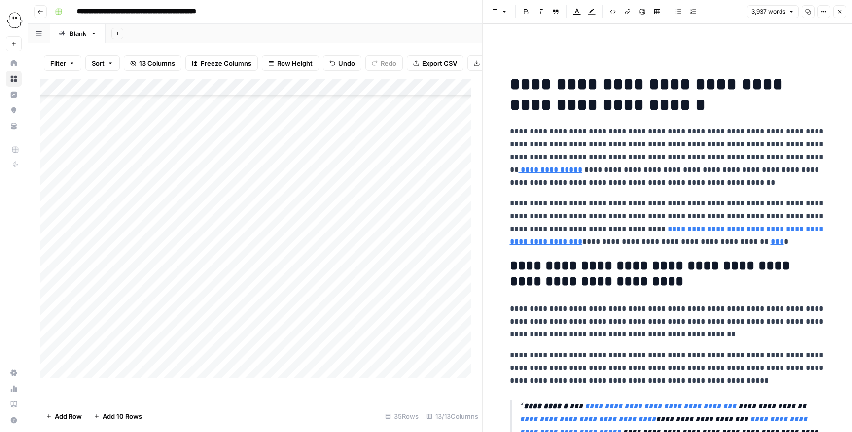
click at [567, 11] on icon "button" at bounding box center [840, 12] width 6 height 6
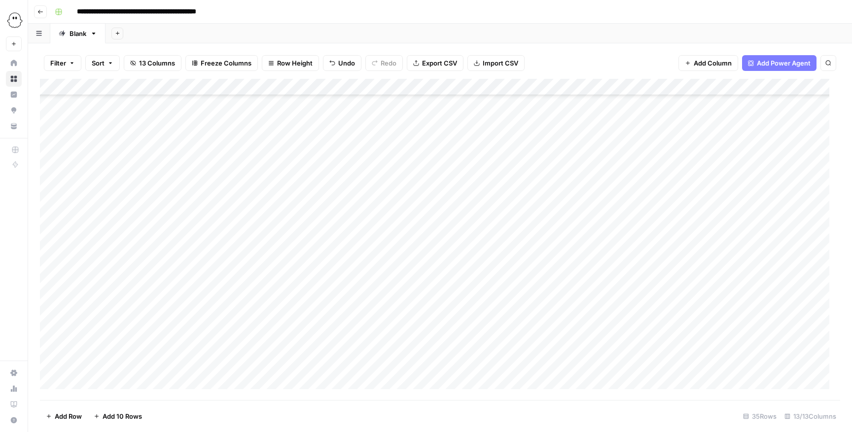
click at [567, 288] on div "Add Column" at bounding box center [440, 240] width 800 height 322
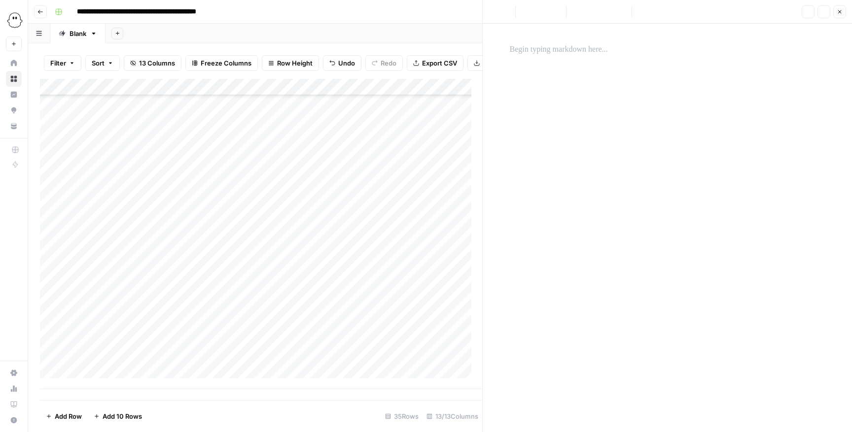
click at [567, 56] on div at bounding box center [667, 49] width 327 height 21
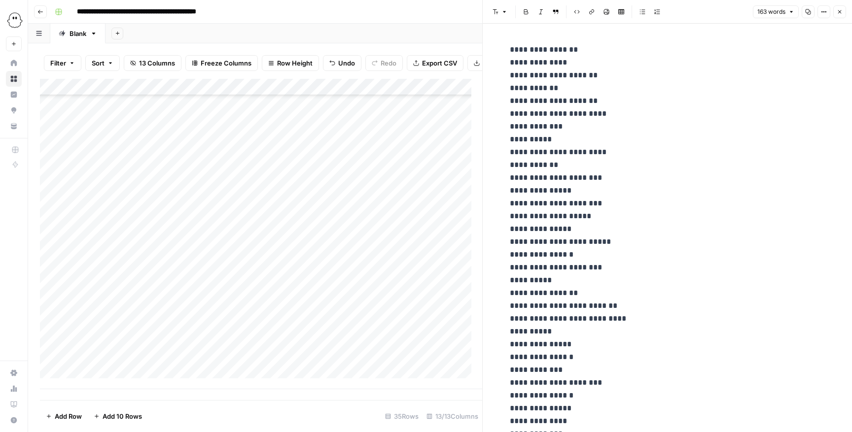
click at [567, 13] on button "Close" at bounding box center [839, 11] width 13 height 13
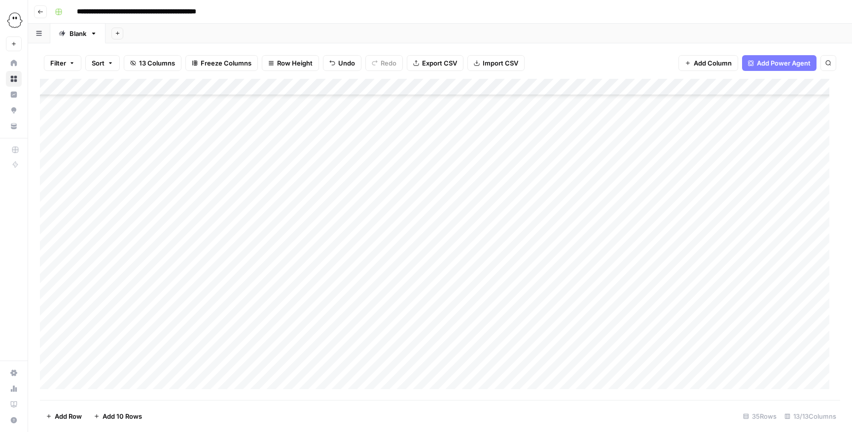
click at [85, 288] on div "Add Column" at bounding box center [440, 240] width 800 height 322
click at [91, 288] on div "Add Column" at bounding box center [440, 240] width 800 height 322
click at [115, 288] on button "Editing" at bounding box center [104, 386] width 29 height 12
click at [153, 288] on div "Add Column" at bounding box center [440, 240] width 800 height 322
click at [148, 288] on div "Add Column" at bounding box center [440, 240] width 800 height 322
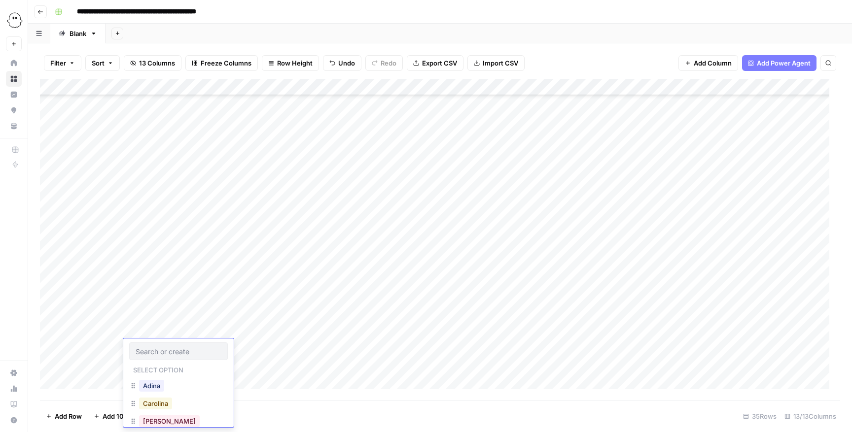
click at [157, 288] on button "Carolina" at bounding box center [155, 404] width 33 height 12
click at [191, 288] on div "Add Column" at bounding box center [440, 240] width 800 height 322
click at [188, 288] on div "Add Column" at bounding box center [440, 240] width 800 height 322
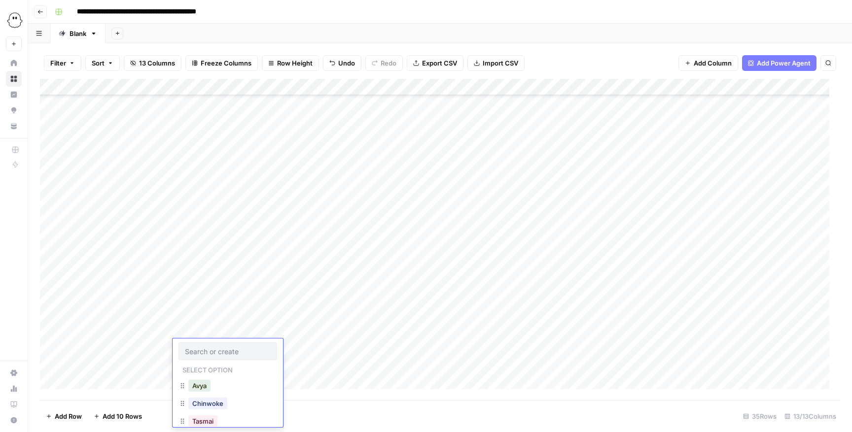
click at [221, 288] on div at bounding box center [227, 352] width 99 height 18
click at [215, 288] on input "text" at bounding box center [228, 351] width 86 height 9
click at [208, 288] on div "Doriane" at bounding box center [227, 387] width 99 height 18
type input "d"
click at [208, 288] on button "Doriane" at bounding box center [204, 386] width 32 height 12
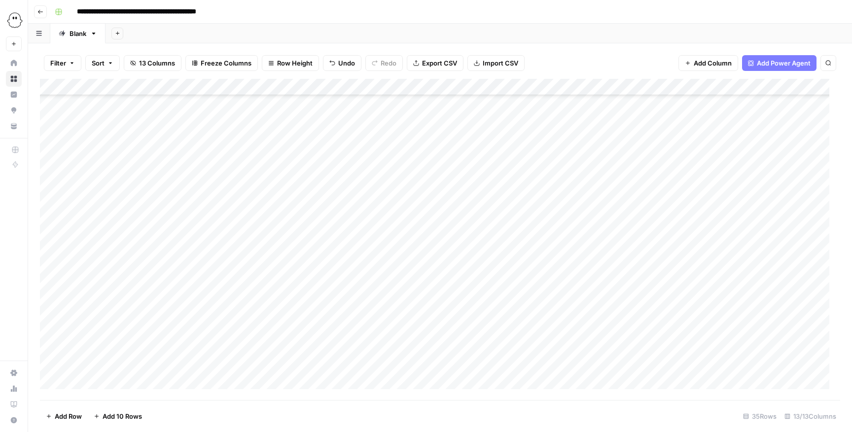
click at [378, 288] on div "Add Column" at bounding box center [440, 240] width 800 height 322
click at [367, 288] on div "Add Column" at bounding box center [440, 240] width 800 height 322
type textarea "**********"
click at [285, 288] on div "Add Column" at bounding box center [440, 240] width 800 height 322
click at [440, 288] on div "Add Column" at bounding box center [440, 240] width 800 height 322
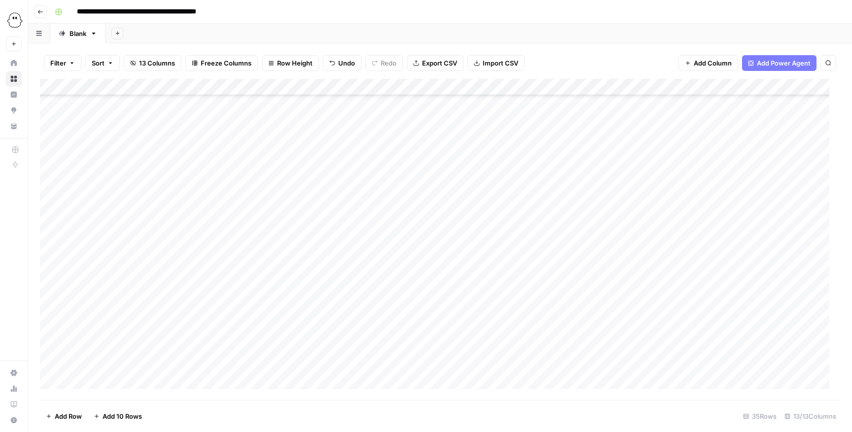
click at [440, 288] on div "Add Column" at bounding box center [440, 240] width 800 height 322
type input "**********"
click at [567, 288] on div "Add Column" at bounding box center [440, 240] width 800 height 322
click at [532, 288] on div "Add Column" at bounding box center [440, 240] width 800 height 322
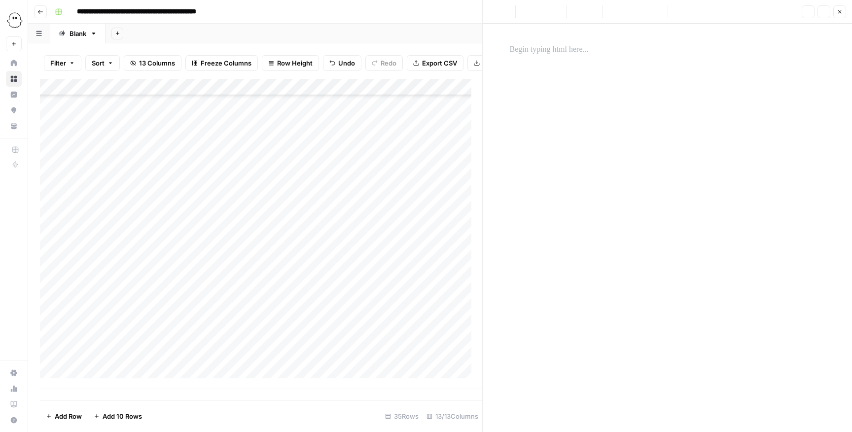
click at [567, 61] on div at bounding box center [667, 219] width 327 height 361
click at [567, 54] on p at bounding box center [667, 49] width 315 height 13
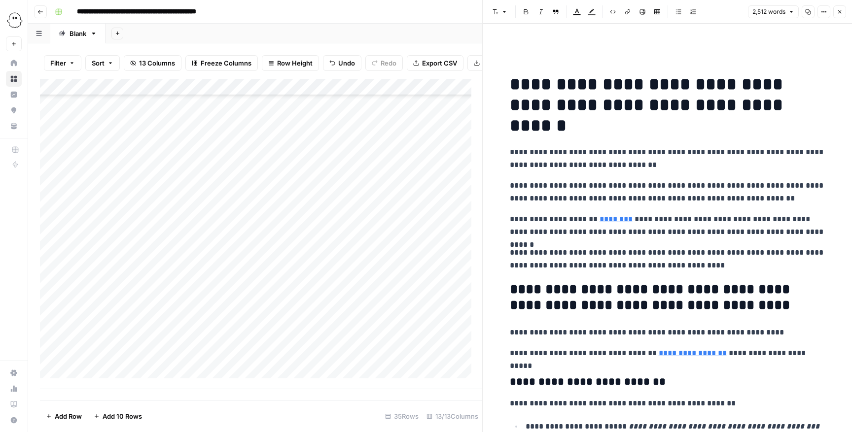
click at [567, 12] on icon "button" at bounding box center [840, 12] width 6 height 6
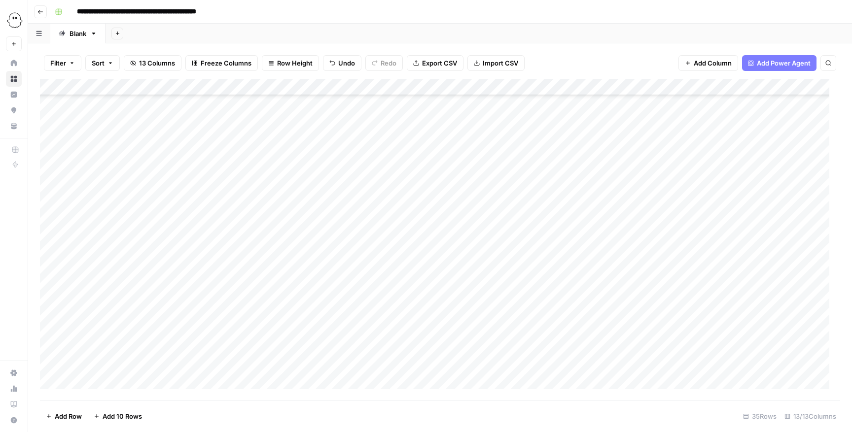
click at [567, 288] on div "Add Column" at bounding box center [440, 240] width 800 height 322
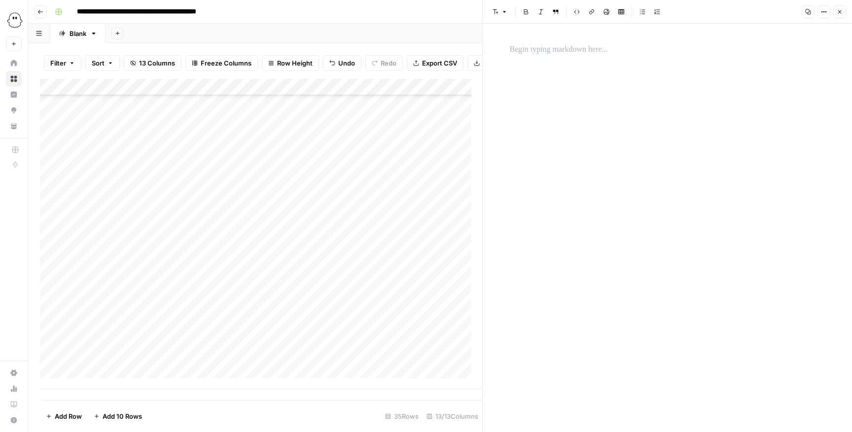
click at [566, 49] on p at bounding box center [667, 49] width 315 height 13
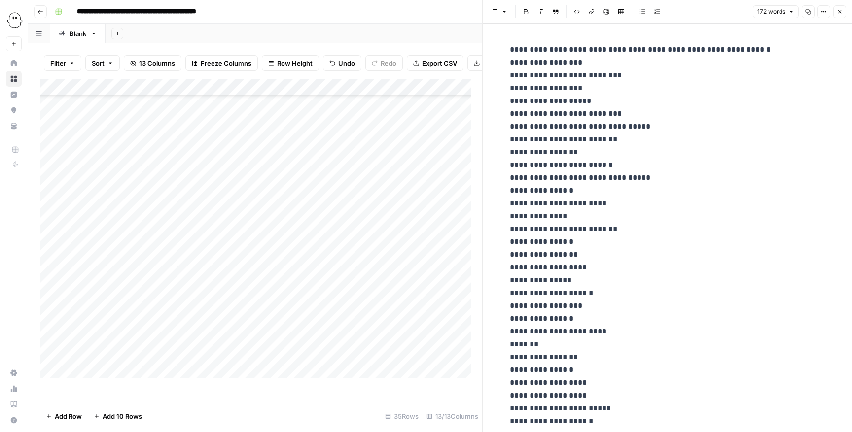
click at [567, 12] on button "Close" at bounding box center [839, 11] width 13 height 13
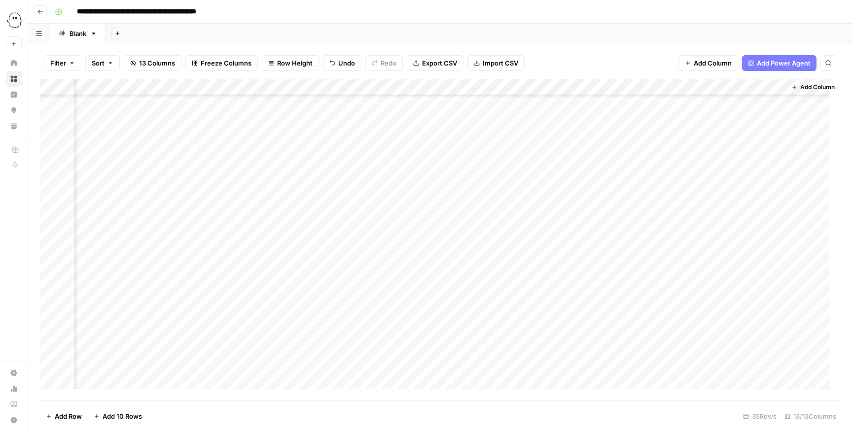
scroll to position [309, 0]
click at [269, 288] on div "Add Column" at bounding box center [440, 240] width 800 height 322
click at [267, 288] on div "Add Column" at bounding box center [440, 240] width 800 height 322
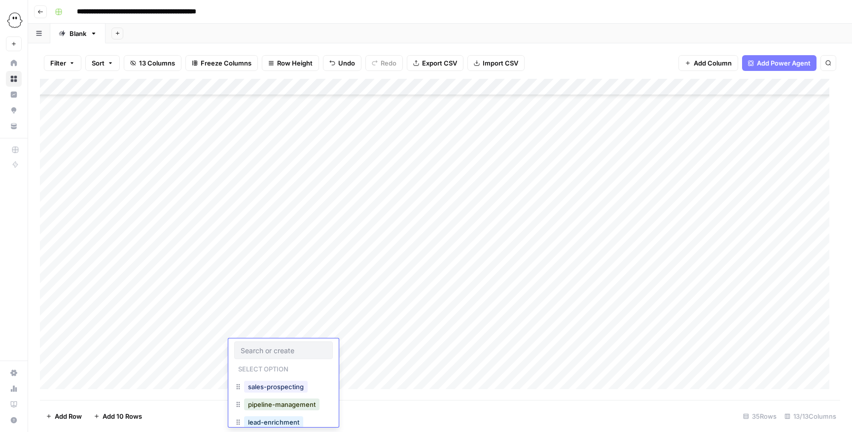
scroll to position [0, 0]
click at [283, 288] on button "sales-prospecting" at bounding box center [276, 388] width 64 height 12
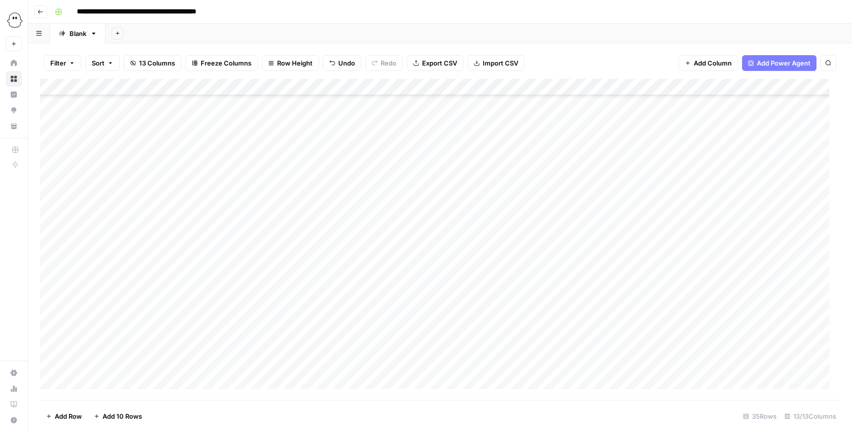
click at [65, 288] on div "Add Column" at bounding box center [440, 240] width 800 height 322
click at [92, 288] on div "Add Column" at bounding box center [440, 240] width 800 height 322
click at [119, 288] on div "Editing" at bounding box center [104, 403] width 33 height 14
click at [116, 288] on button "Editing" at bounding box center [104, 403] width 29 height 12
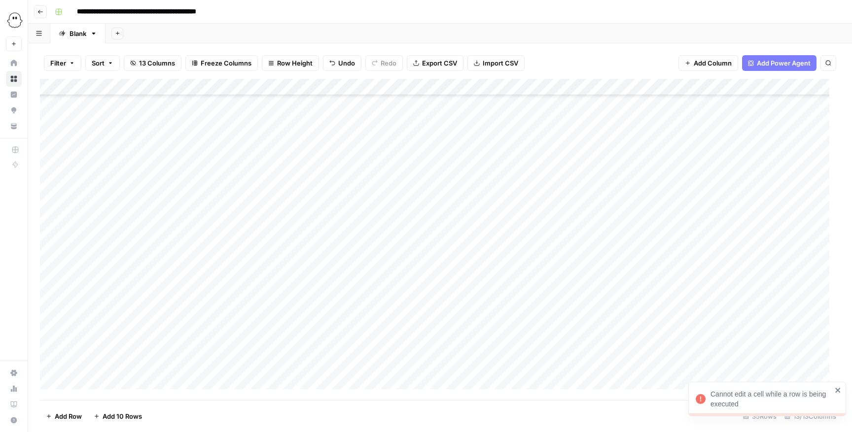
click at [145, 288] on div "Add Column" at bounding box center [440, 240] width 800 height 322
click at [143, 288] on div "Add Column" at bounding box center [440, 240] width 800 height 322
click at [158, 288] on button "Carolina" at bounding box center [155, 421] width 33 height 12
drag, startPoint x: 206, startPoint y: 353, endPoint x: 194, endPoint y: 361, distance: 14.6
click at [204, 288] on div "Add Column" at bounding box center [440, 240] width 800 height 322
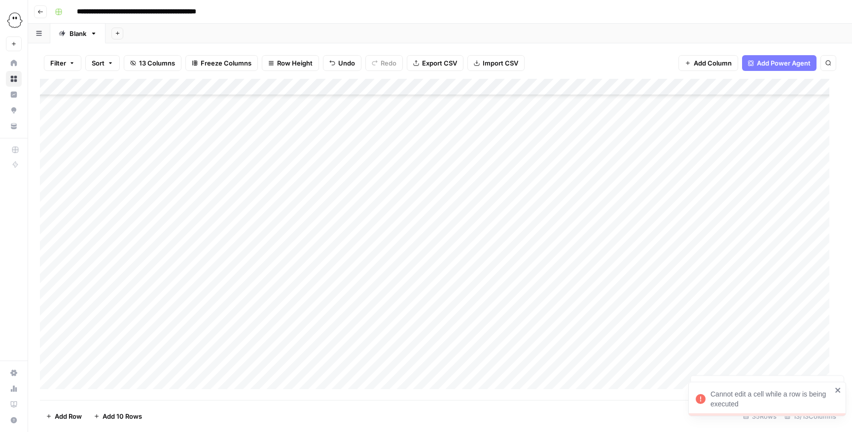
click at [194, 288] on div "Add Column" at bounding box center [440, 240] width 800 height 322
type input "d"
click at [199, 288] on button "Doriane" at bounding box center [204, 403] width 32 height 12
click at [567, 288] on icon "close" at bounding box center [838, 390] width 7 height 8
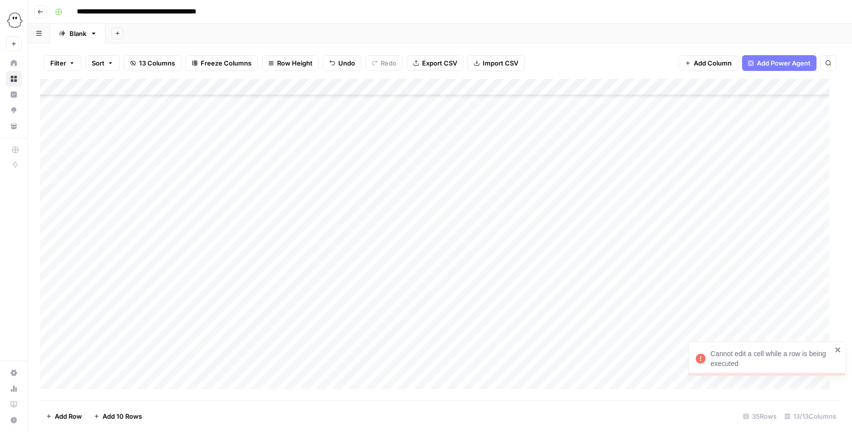
click at [567, 288] on icon "close" at bounding box center [838, 350] width 7 height 8
click at [350, 288] on div "Add Column" at bounding box center [440, 240] width 800 height 322
click at [349, 288] on div "Add Column" at bounding box center [440, 240] width 800 height 322
type textarea "**********"
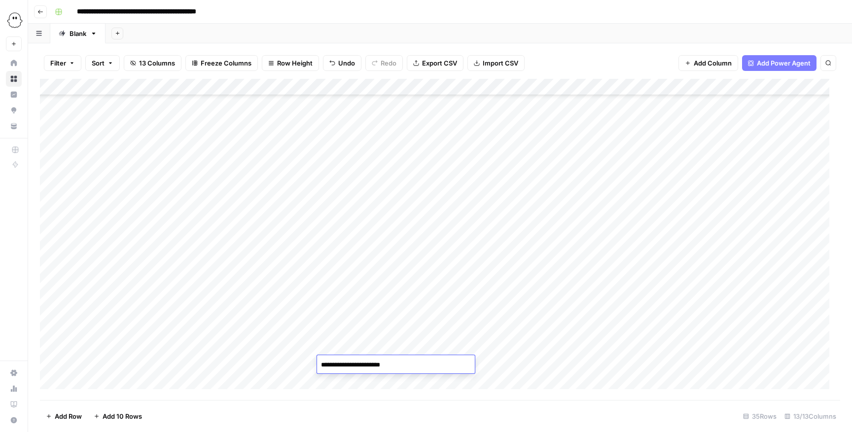
click at [567, 288] on div "Add Column" at bounding box center [440, 240] width 800 height 322
click at [434, 288] on div "Add Column" at bounding box center [440, 240] width 800 height 322
click at [436, 288] on div "Add Column" at bounding box center [440, 240] width 800 height 322
type input "**********"
click at [567, 288] on div "Add Column" at bounding box center [440, 240] width 800 height 322
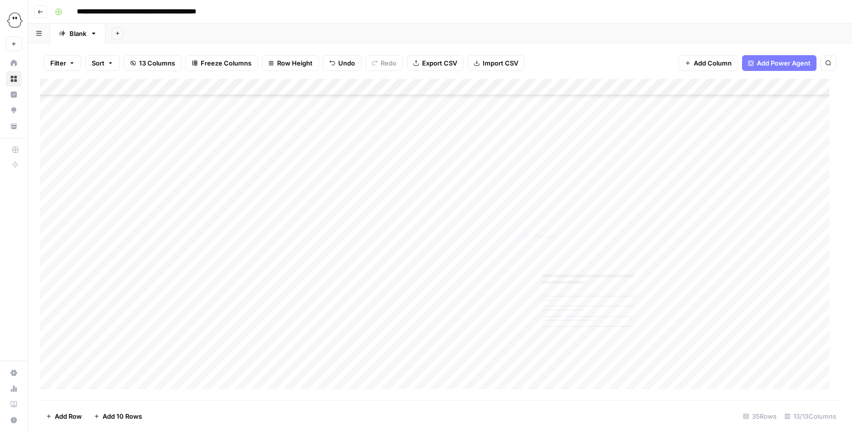
click at [560, 288] on div "Add Column" at bounding box center [440, 240] width 800 height 322
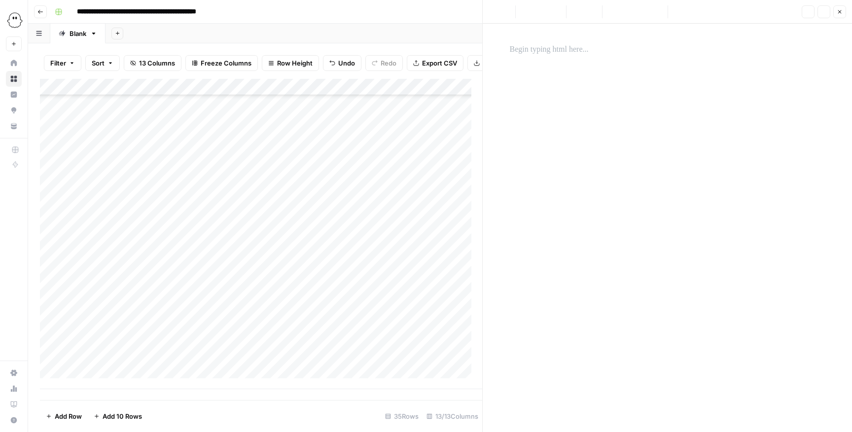
click at [567, 94] on div at bounding box center [667, 219] width 327 height 361
click at [567, 65] on div at bounding box center [667, 219] width 327 height 361
click at [567, 49] on p at bounding box center [667, 49] width 315 height 13
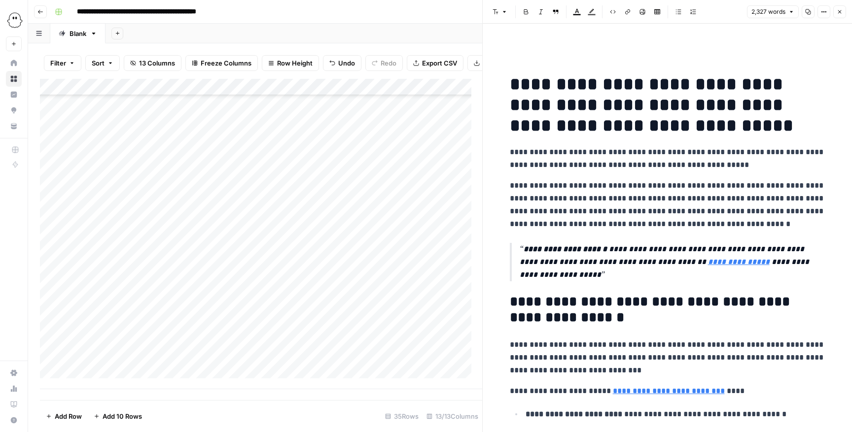
click at [567, 13] on icon "button" at bounding box center [839, 11] width 3 height 3
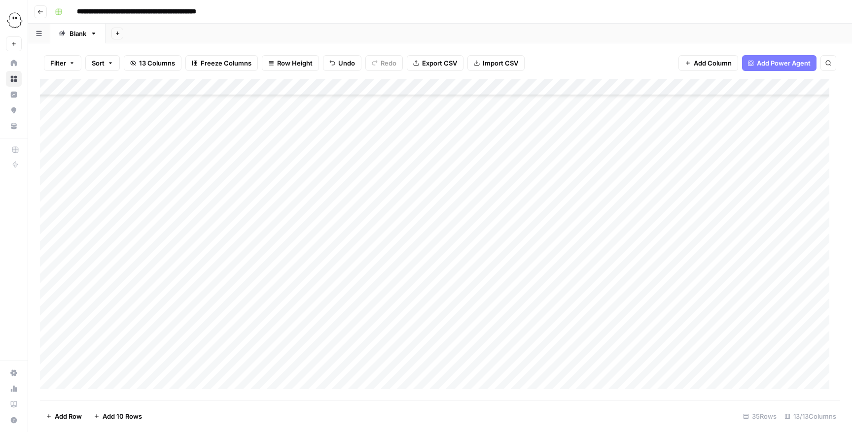
click at [567, 288] on div "Add Column" at bounding box center [440, 240] width 800 height 322
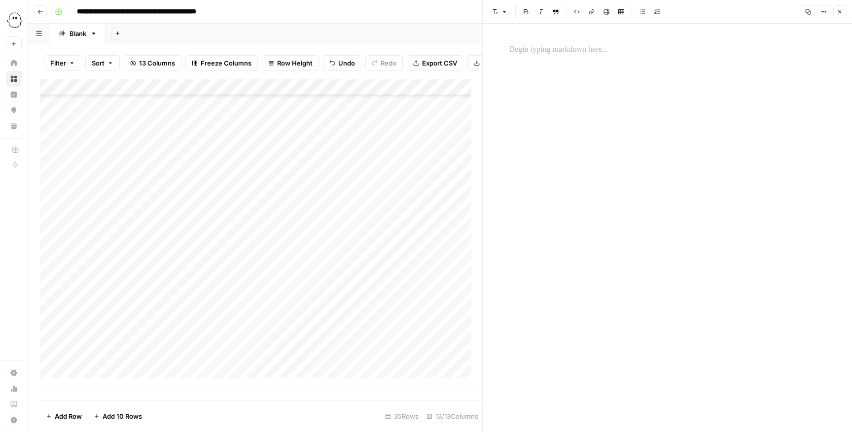
click at [567, 46] on p at bounding box center [667, 49] width 315 height 13
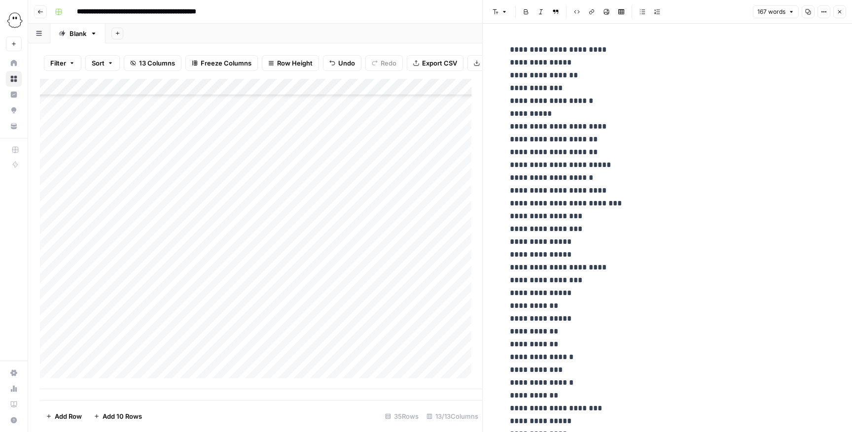
click at [567, 12] on icon "button" at bounding box center [840, 12] width 6 height 6
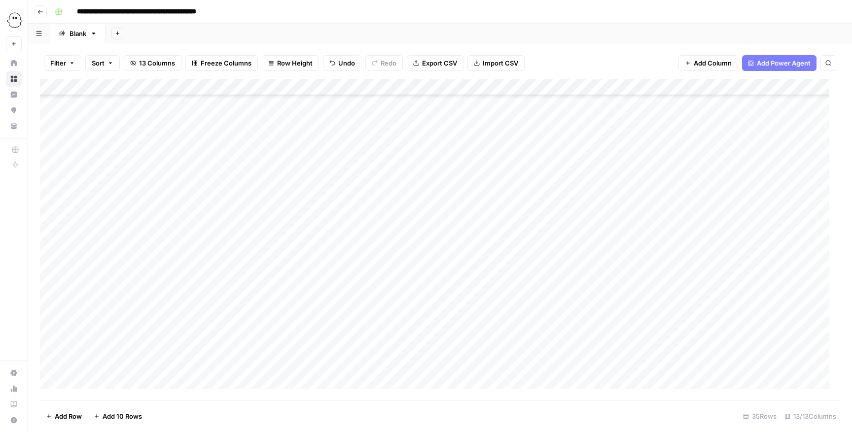
click at [255, 288] on div "Add Column" at bounding box center [440, 240] width 800 height 322
click at [256, 288] on div "Add Column" at bounding box center [440, 240] width 800 height 322
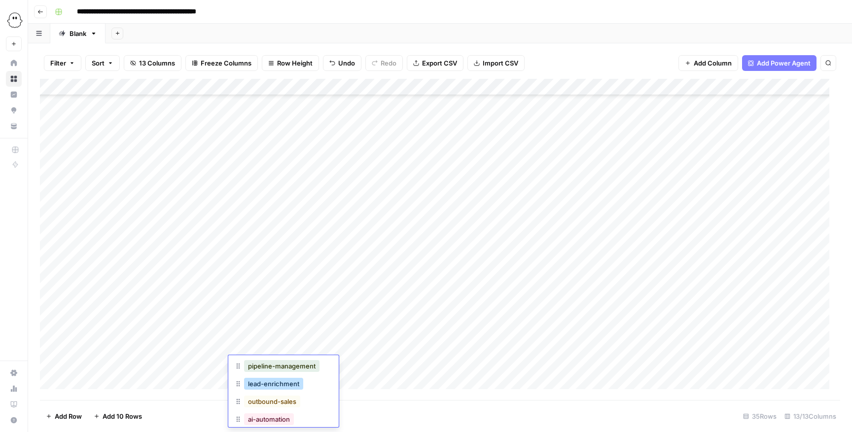
click at [279, 288] on button "lead-enrichment" at bounding box center [273, 384] width 59 height 12
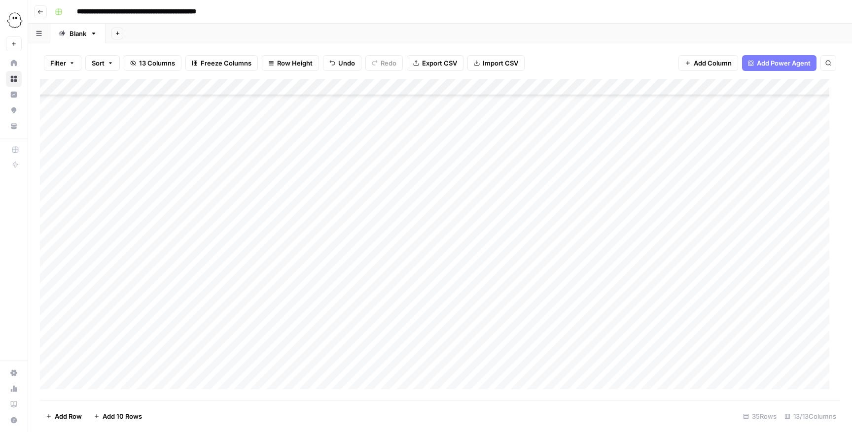
click at [105, 288] on div "Add Column" at bounding box center [440, 240] width 800 height 322
click at [103, 288] on button "Editing" at bounding box center [104, 403] width 29 height 12
click at [145, 288] on div "Add Column" at bounding box center [440, 240] width 800 height 322
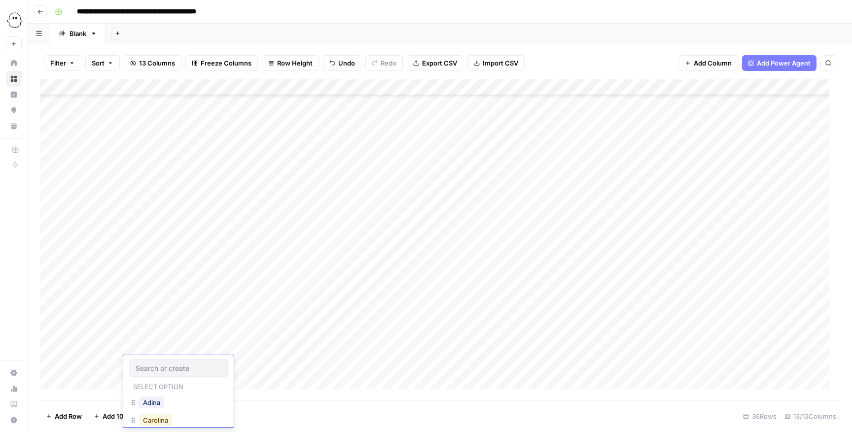
click at [161, 288] on button "Carolina" at bounding box center [155, 421] width 33 height 12
click at [196, 288] on div "Add Column" at bounding box center [440, 240] width 800 height 322
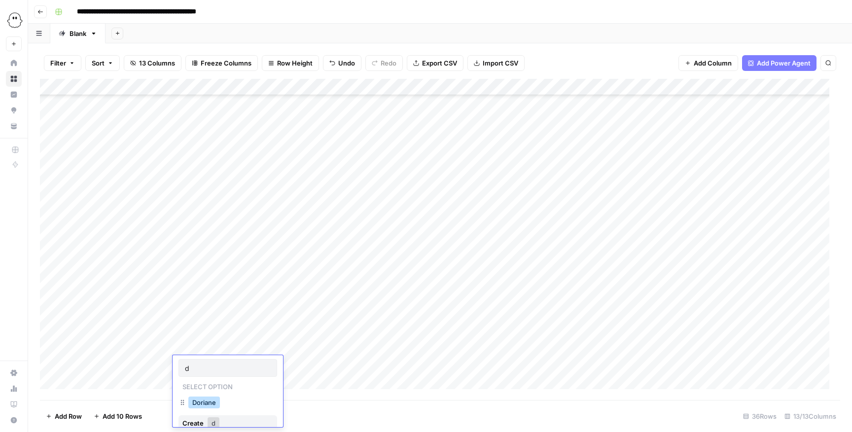
type input "d"
click at [202, 288] on button "Doriane" at bounding box center [204, 403] width 32 height 12
click at [345, 288] on div "Add Column" at bounding box center [440, 240] width 800 height 322
click at [351, 288] on div "Add Column" at bounding box center [440, 240] width 800 height 322
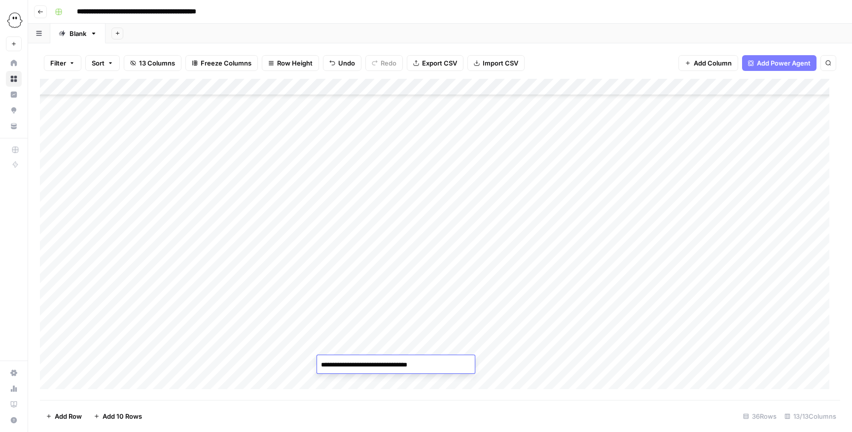
type textarea "**********"
click at [543, 288] on div "Add Column" at bounding box center [440, 240] width 800 height 322
click at [446, 288] on div "Add Column" at bounding box center [440, 240] width 800 height 322
type input "**********"
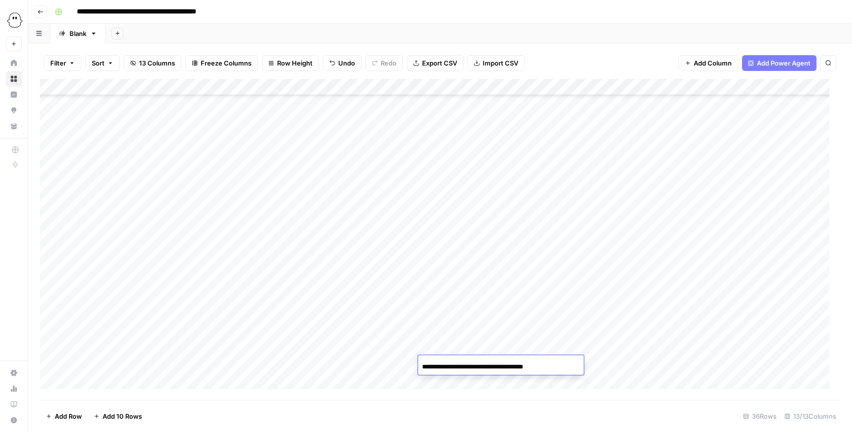
click at [398, 288] on div "Add Column" at bounding box center [440, 240] width 800 height 322
click at [292, 288] on div "Add Column" at bounding box center [440, 240] width 800 height 322
click at [287, 288] on div "Add Column" at bounding box center [440, 240] width 800 height 322
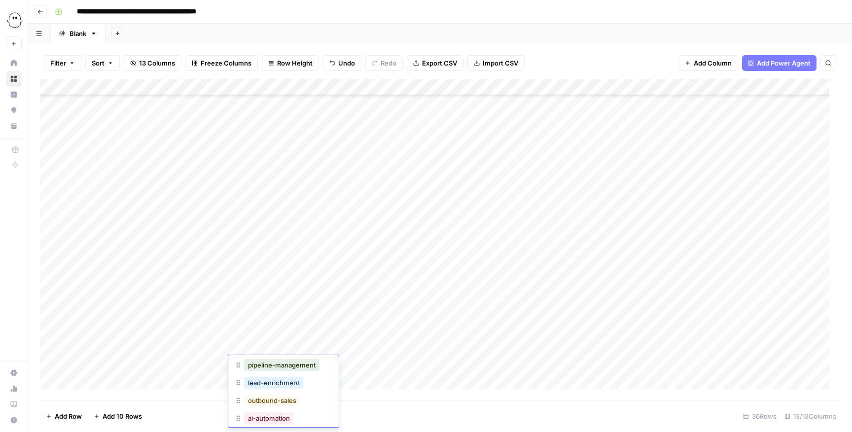
scroll to position [72, 0]
click at [278, 288] on button "social-selling" at bounding box center [268, 422] width 48 height 12
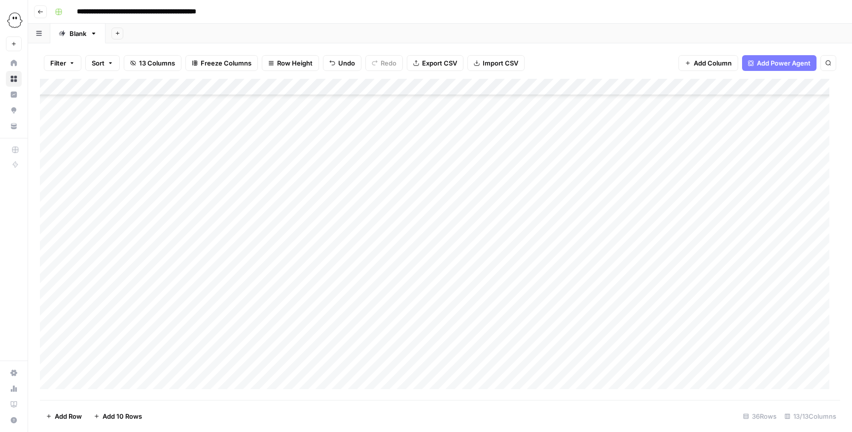
click at [563, 288] on div "Add Column" at bounding box center [440, 240] width 800 height 322
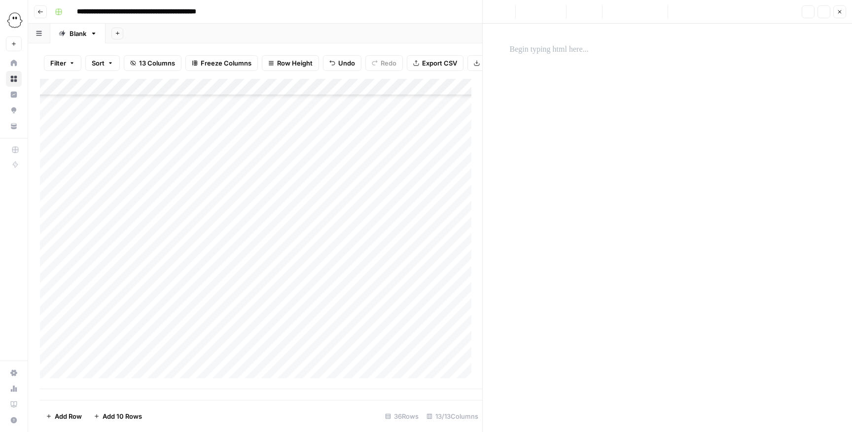
click at [567, 80] on div at bounding box center [667, 219] width 327 height 361
click at [567, 57] on div at bounding box center [667, 49] width 327 height 21
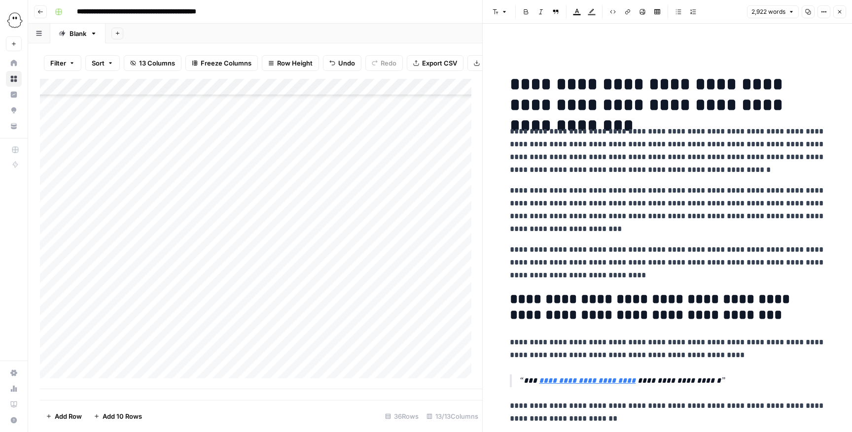
click at [567, 12] on icon "button" at bounding box center [840, 12] width 6 height 6
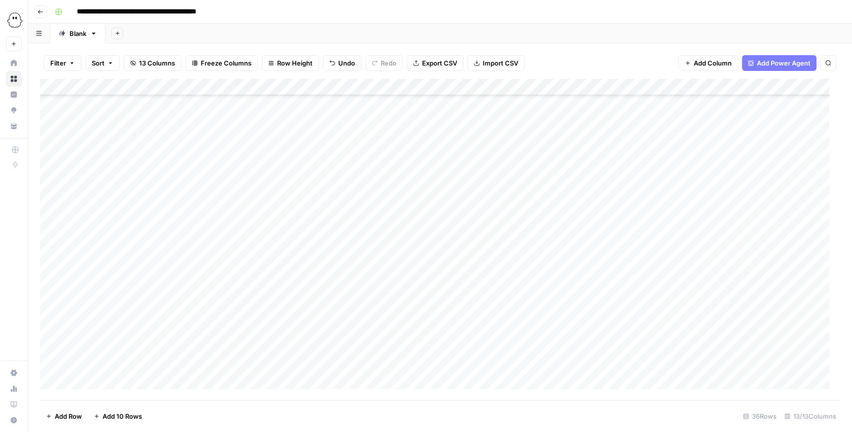
click at [567, 288] on div "Add Column" at bounding box center [440, 240] width 800 height 322
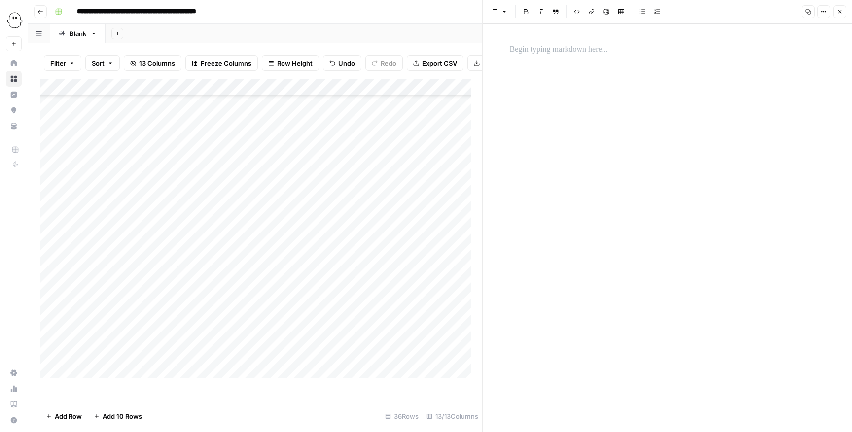
click at [559, 52] on p at bounding box center [667, 49] width 315 height 13
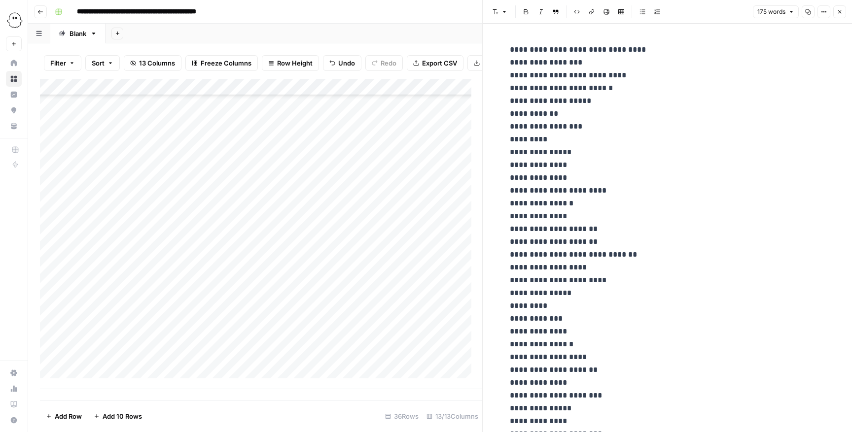
click at [567, 12] on icon "button" at bounding box center [839, 11] width 3 height 3
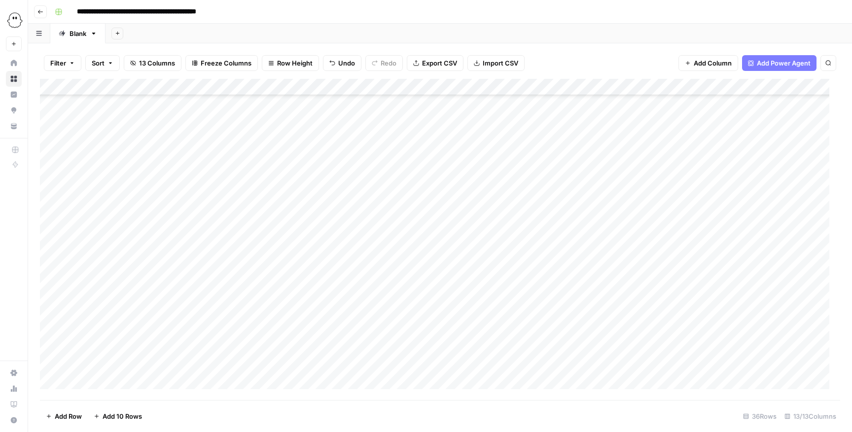
click at [98, 288] on div "Add Column" at bounding box center [440, 240] width 800 height 322
click at [106, 288] on button "Editing" at bounding box center [104, 403] width 29 height 12
click at [134, 288] on div "Add Column" at bounding box center [440, 240] width 800 height 322
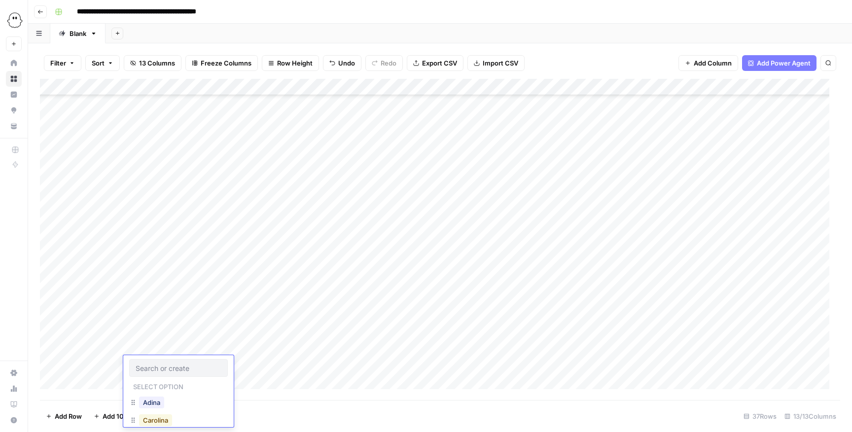
click at [163, 288] on button "Carolina" at bounding box center [155, 421] width 33 height 12
click at [208, 288] on div "Add Column" at bounding box center [440, 240] width 800 height 322
click at [206, 288] on div "Add Column" at bounding box center [440, 240] width 800 height 322
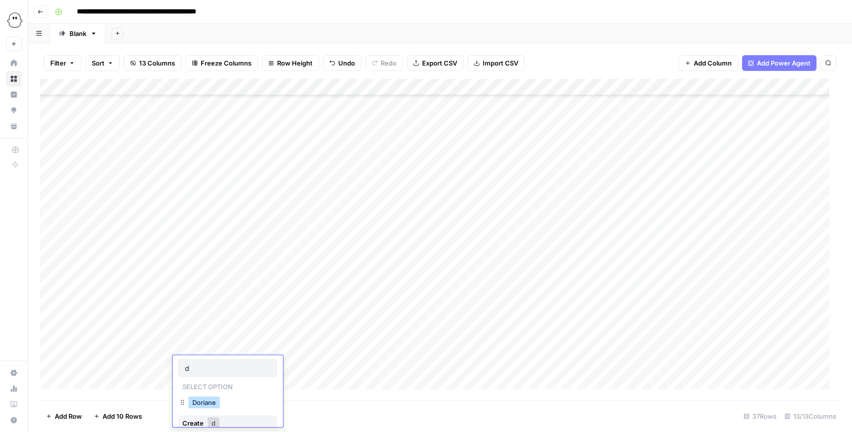
type input "d"
click at [206, 288] on button "Doriane" at bounding box center [204, 403] width 32 height 12
click at [344, 288] on div "Add Column" at bounding box center [440, 240] width 800 height 322
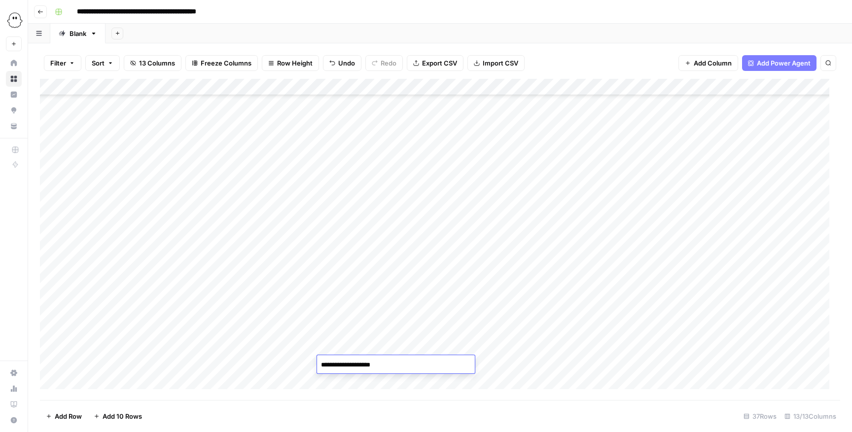
type textarea "**********"
click at [542, 288] on div "Add Column" at bounding box center [440, 240] width 800 height 322
click at [434, 288] on div "Add Column" at bounding box center [440, 240] width 800 height 322
click at [435, 288] on div "Add Column" at bounding box center [440, 240] width 800 height 322
type input "**********"
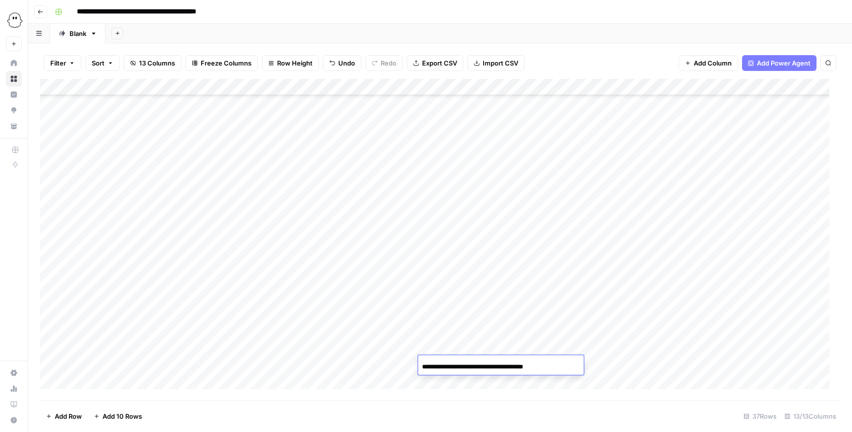
click at [567, 288] on div "Add Column" at bounding box center [440, 240] width 800 height 322
click at [547, 288] on div "Add Column" at bounding box center [440, 240] width 800 height 322
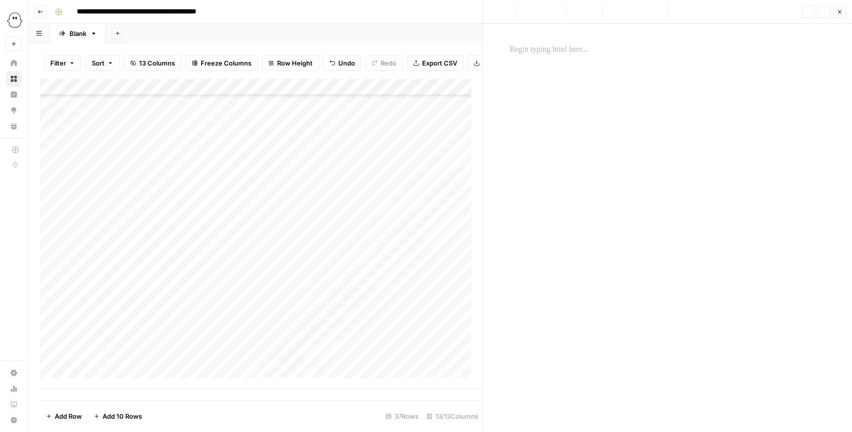
click at [551, 83] on div at bounding box center [667, 219] width 327 height 361
drag, startPoint x: 557, startPoint y: 60, endPoint x: 559, endPoint y: 55, distance: 5.1
click at [557, 59] on div at bounding box center [667, 49] width 327 height 21
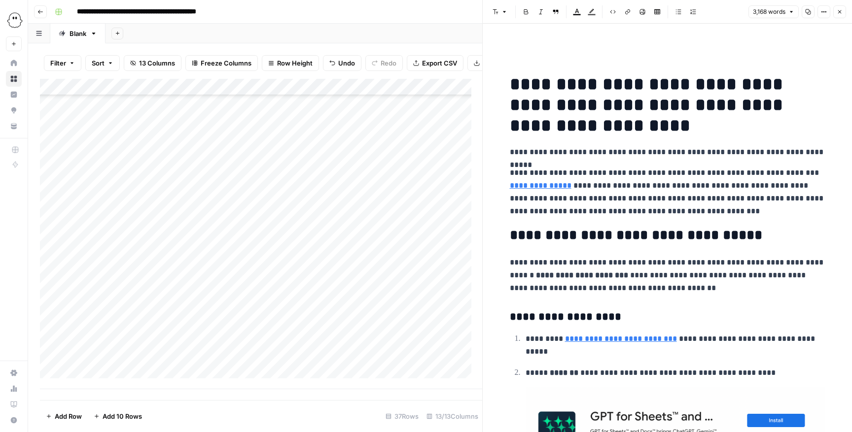
click at [567, 12] on icon "button" at bounding box center [839, 11] width 3 height 3
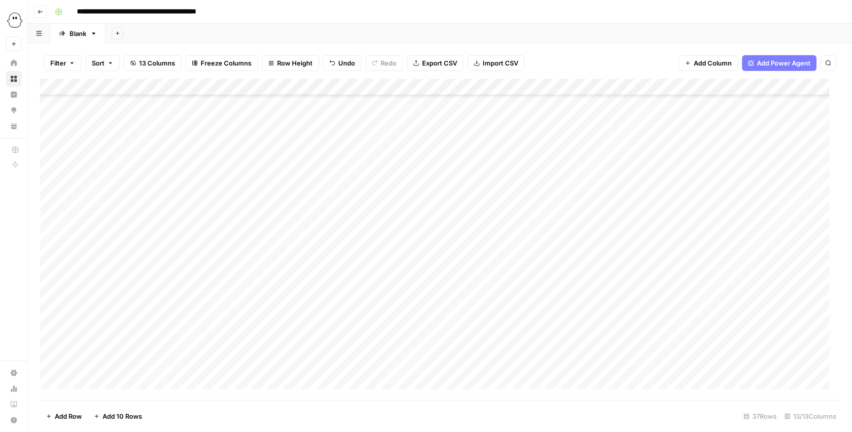
click at [567, 288] on div "Add Column" at bounding box center [440, 240] width 800 height 322
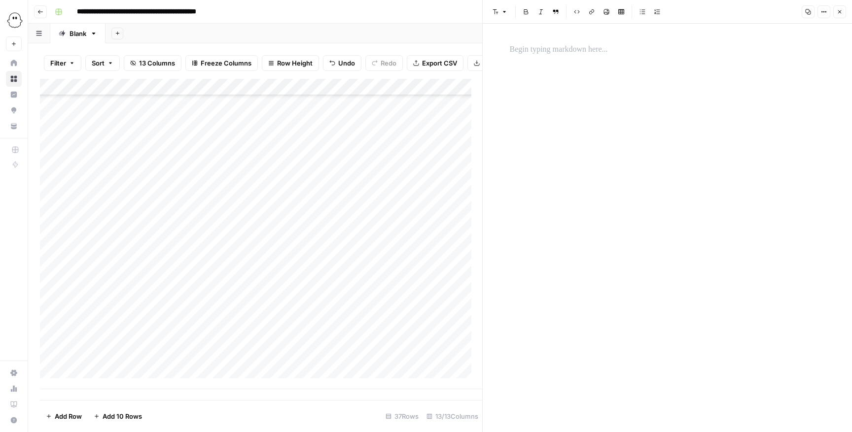
click at [567, 60] on div at bounding box center [667, 228] width 327 height 409
click at [567, 41] on div at bounding box center [667, 49] width 327 height 21
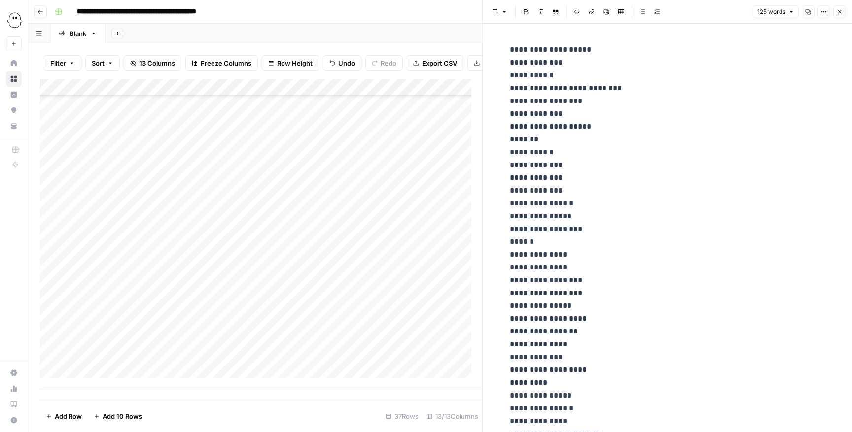
click at [567, 17] on button "Close" at bounding box center [839, 11] width 13 height 13
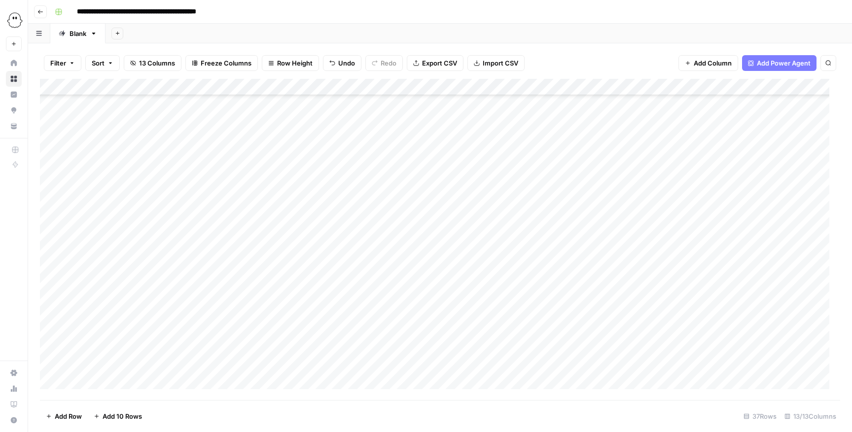
click at [259, 288] on div "Add Column" at bounding box center [440, 240] width 800 height 322
click at [263, 288] on button "sales-prospecting" at bounding box center [276, 421] width 64 height 12
click at [80, 288] on div "Add Column" at bounding box center [440, 240] width 800 height 322
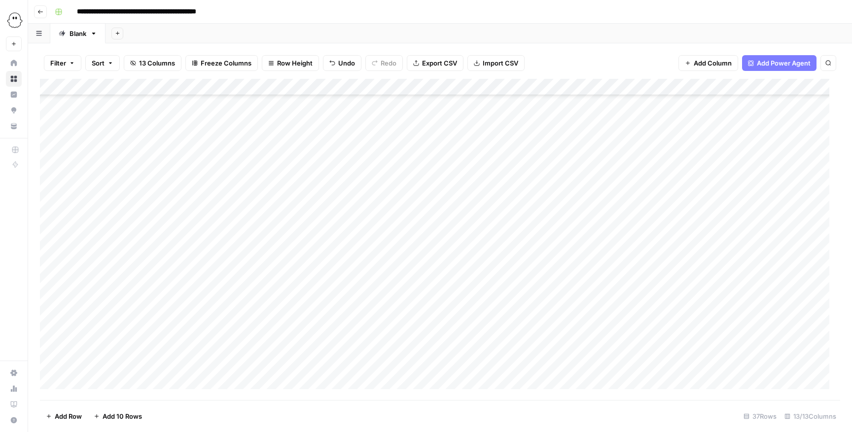
scroll to position [359, 0]
click at [104, 288] on button "Editing" at bounding box center [104, 403] width 29 height 12
click at [150, 288] on div "Add Column" at bounding box center [440, 240] width 800 height 322
click at [153, 288] on button "Carolina" at bounding box center [155, 421] width 33 height 12
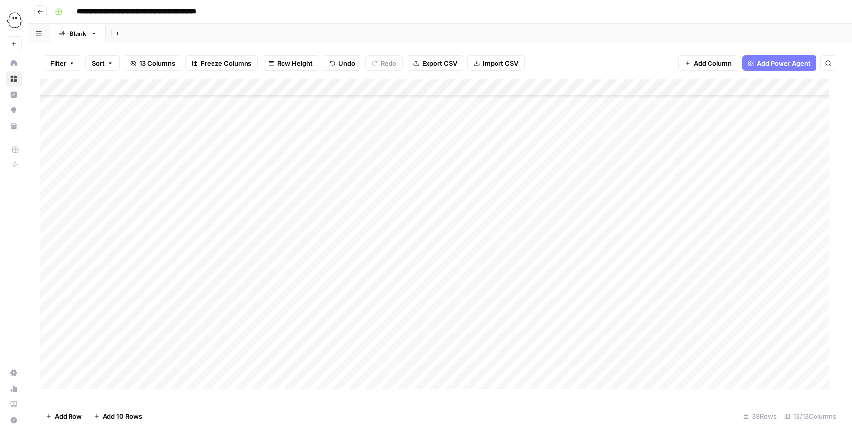
click at [194, 288] on div "Add Column" at bounding box center [440, 240] width 800 height 322
click at [195, 288] on div "Add Column" at bounding box center [440, 240] width 800 height 322
type input "d"
click at [216, 288] on button "Doriane" at bounding box center [204, 403] width 32 height 12
click at [262, 288] on div "Add Column" at bounding box center [440, 240] width 800 height 322
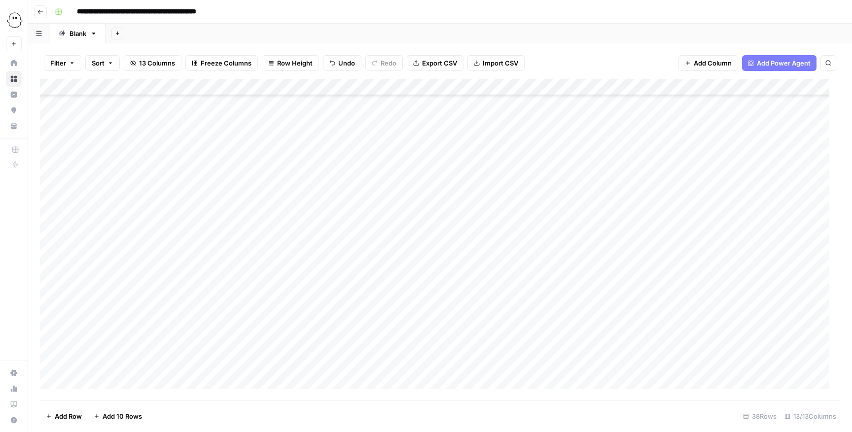
click at [262, 288] on div "Add Column" at bounding box center [440, 240] width 800 height 322
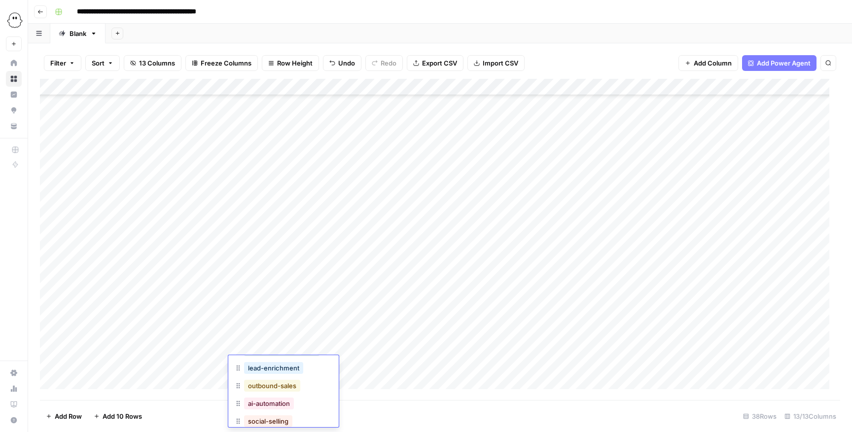
click at [278, 288] on button "outbound-sales" at bounding box center [272, 386] width 56 height 12
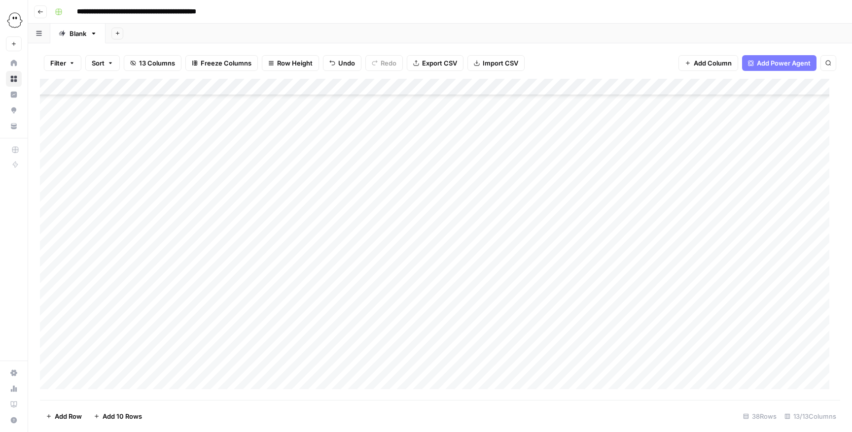
drag, startPoint x: 351, startPoint y: 355, endPoint x: 348, endPoint y: 362, distance: 7.9
click at [351, 288] on div "Add Column" at bounding box center [440, 240] width 800 height 322
click at [347, 288] on div "Add Column" at bounding box center [440, 240] width 800 height 322
click at [345, 288] on div "Add Column" at bounding box center [440, 240] width 800 height 322
type textarea "**********"
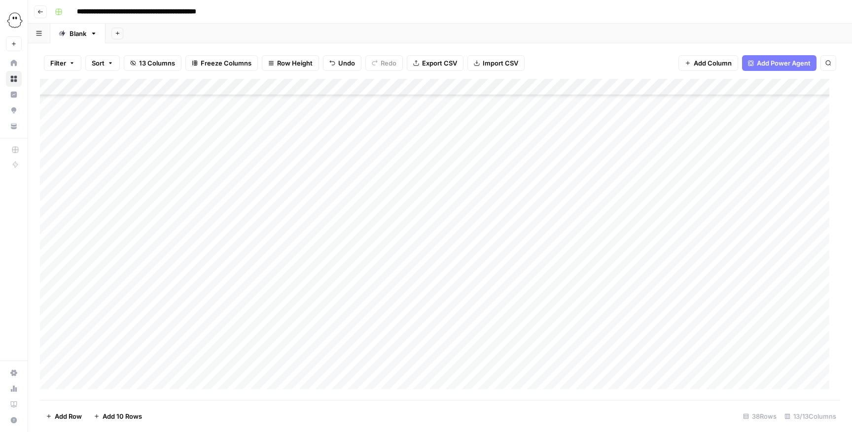
click at [299, 288] on div "Add Column" at bounding box center [440, 240] width 800 height 322
click at [446, 288] on div "Add Column" at bounding box center [440, 240] width 800 height 322
type input "**********"
click at [567, 288] on div "Add Column" at bounding box center [440, 240] width 800 height 322
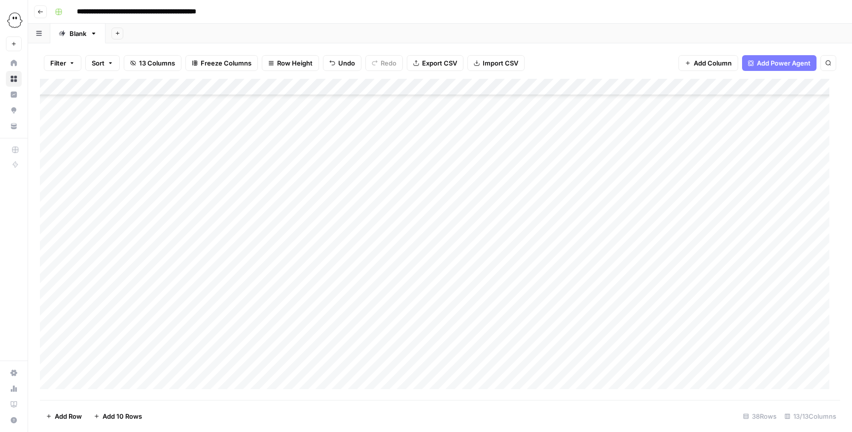
click at [558, 288] on div "Add Column" at bounding box center [440, 240] width 800 height 322
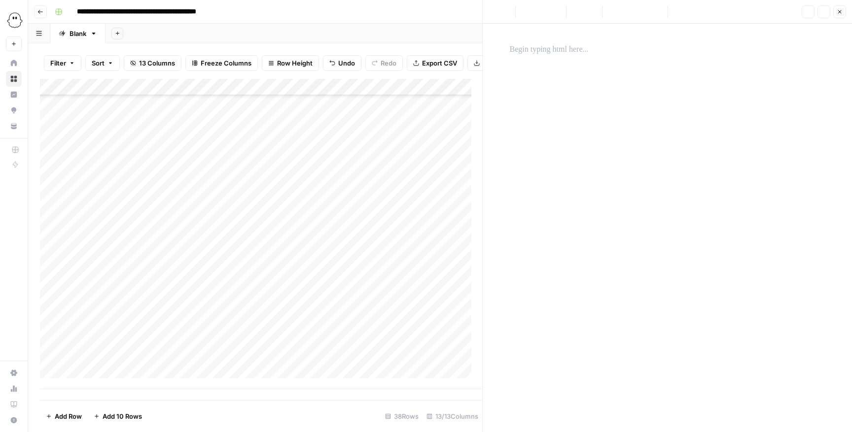
click at [554, 80] on div at bounding box center [667, 219] width 327 height 361
click at [567, 60] on div at bounding box center [667, 219] width 327 height 361
click at [567, 55] on p at bounding box center [667, 49] width 315 height 13
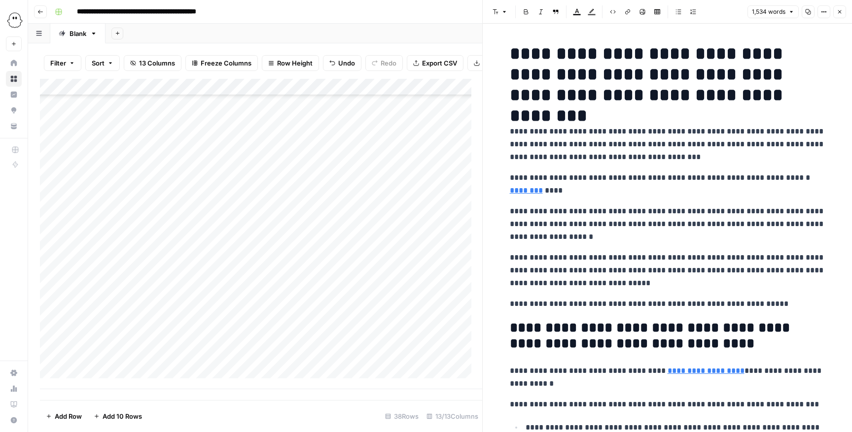
click at [567, 17] on button "Close" at bounding box center [839, 11] width 13 height 13
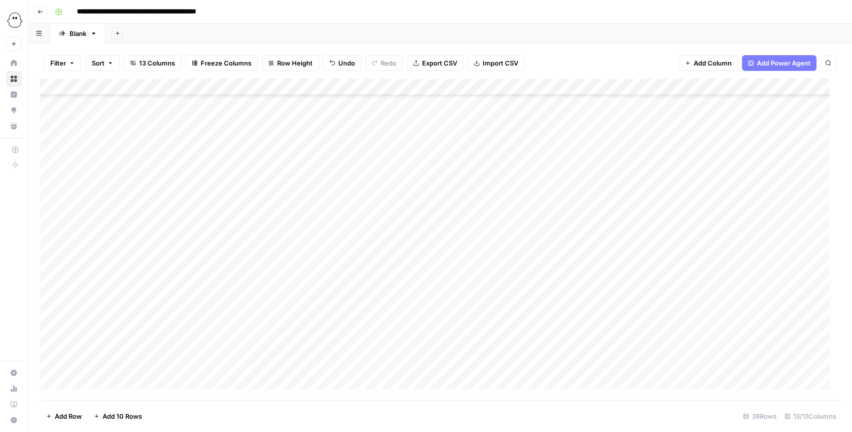
click at [567, 288] on div "Add Column" at bounding box center [440, 240] width 800 height 322
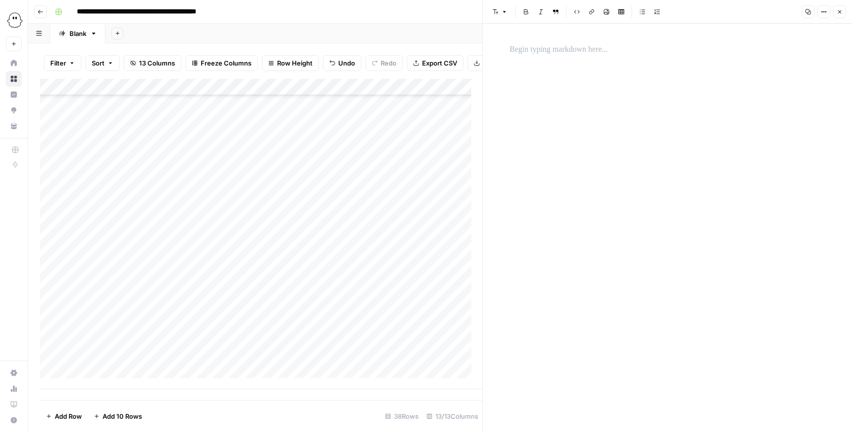
click at [567, 54] on p at bounding box center [667, 49] width 315 height 13
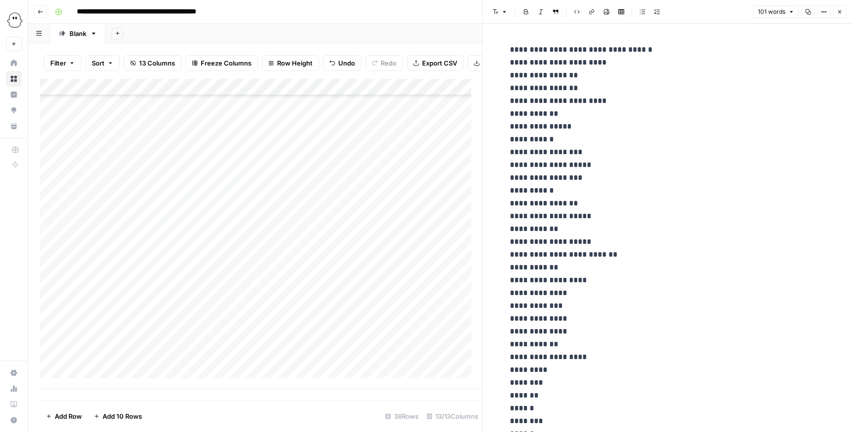
click at [567, 13] on icon "button" at bounding box center [840, 12] width 6 height 6
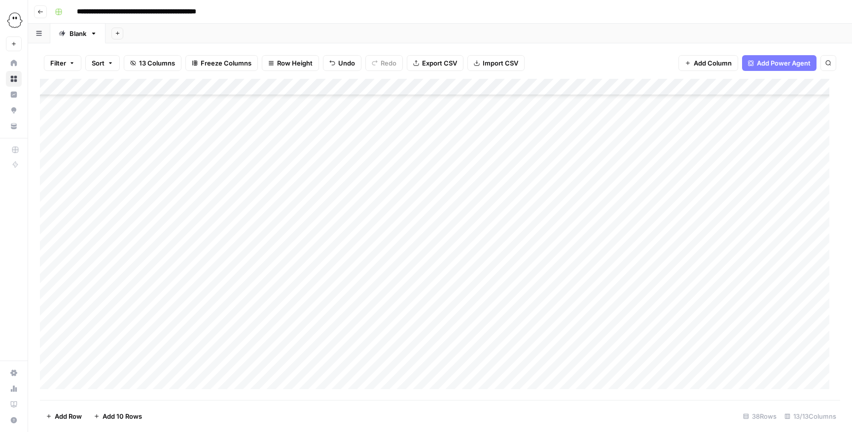
click at [90, 288] on div "Add Column" at bounding box center [440, 240] width 800 height 322
click at [104, 288] on button "Editing" at bounding box center [104, 403] width 29 height 12
click at [150, 288] on div "Add Column" at bounding box center [440, 240] width 800 height 322
click at [141, 288] on div "Add Column" at bounding box center [440, 240] width 800 height 322
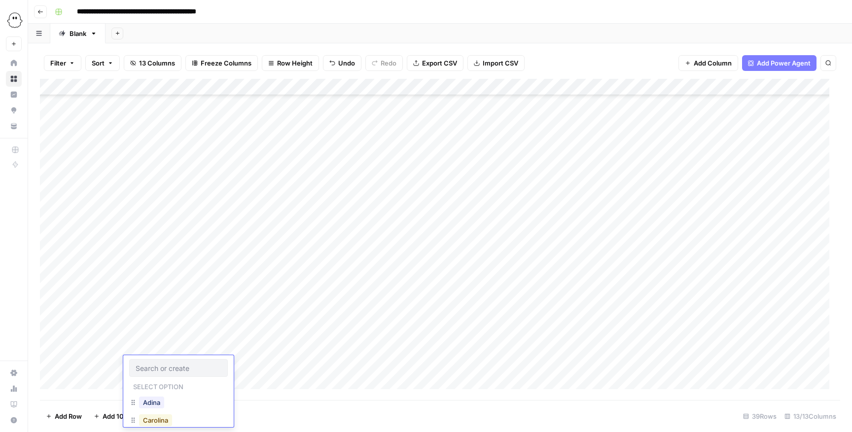
click at [148, 288] on button "Carolina" at bounding box center [155, 421] width 33 height 12
click at [189, 288] on div "Add Column" at bounding box center [440, 240] width 800 height 322
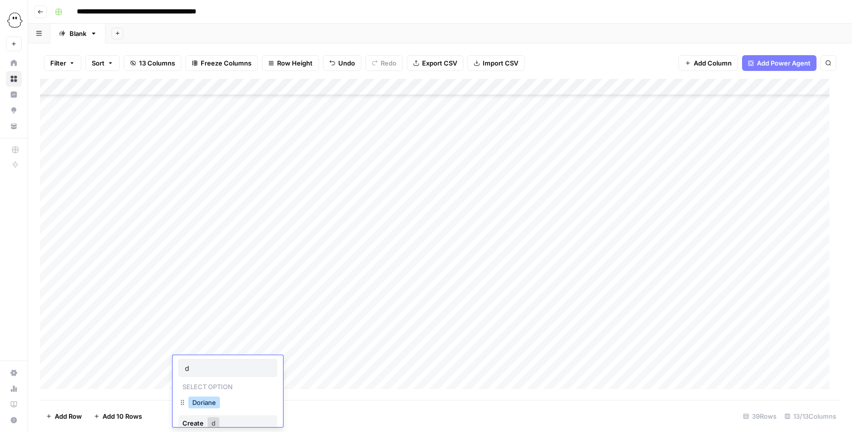
type input "d"
click at [200, 288] on button "Doriane" at bounding box center [204, 403] width 32 height 12
click at [251, 288] on div "Add Column" at bounding box center [440, 240] width 800 height 322
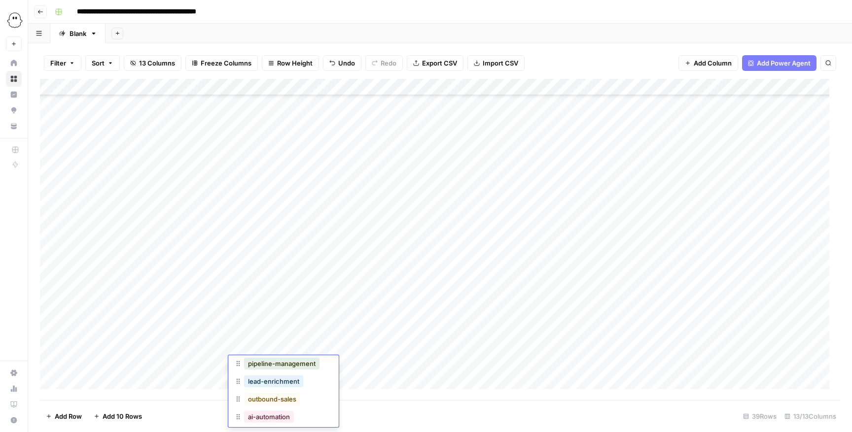
scroll to position [101, 0]
click at [283, 288] on div "outbound-sales" at bounding box center [272, 357] width 60 height 14
click at [281, 288] on button "outbound-sales" at bounding box center [272, 357] width 56 height 12
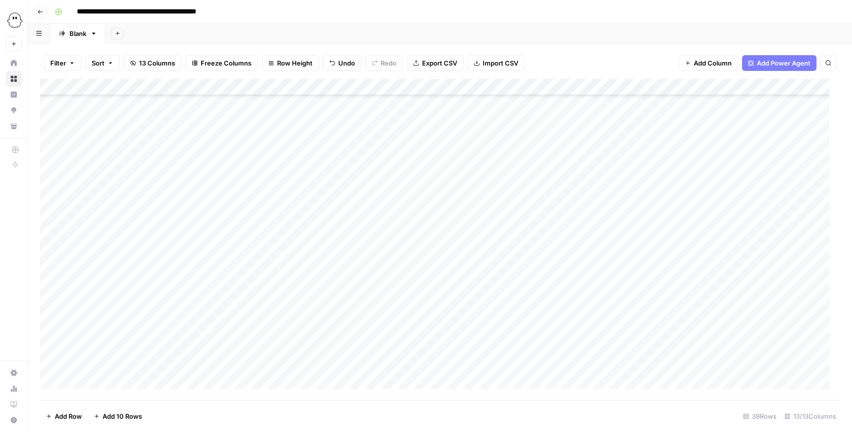
click at [385, 288] on div "Add Column" at bounding box center [440, 240] width 800 height 322
click at [381, 288] on div "Add Column" at bounding box center [440, 240] width 800 height 322
type textarea "**********"
click at [554, 288] on div "Add Column" at bounding box center [440, 240] width 800 height 322
click at [453, 288] on div "Add Column" at bounding box center [440, 240] width 800 height 322
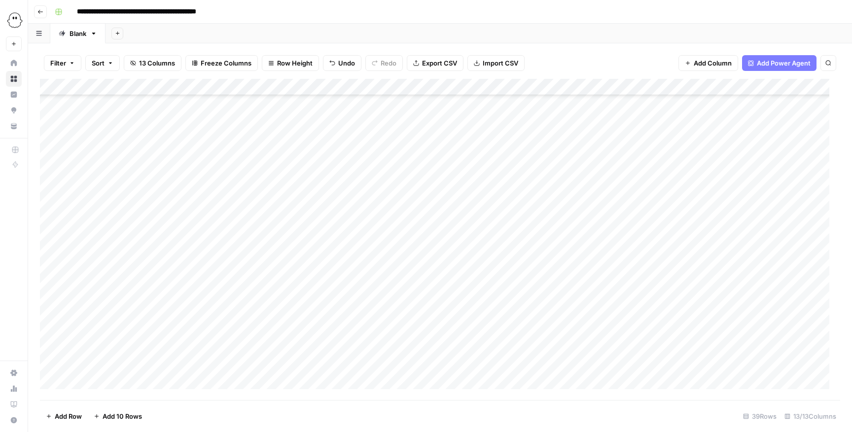
click at [453, 288] on div "Add Column" at bounding box center [440, 240] width 800 height 322
type input "**********"
click at [567, 288] on div "Add Column" at bounding box center [440, 240] width 800 height 322
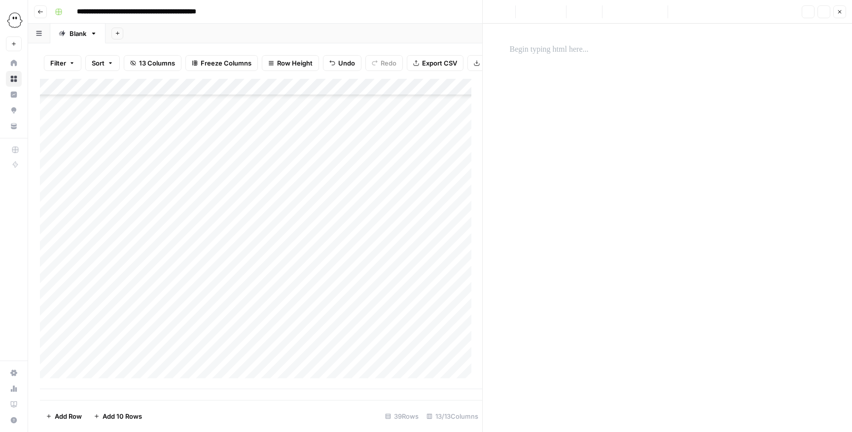
click at [567, 60] on div at bounding box center [667, 49] width 327 height 21
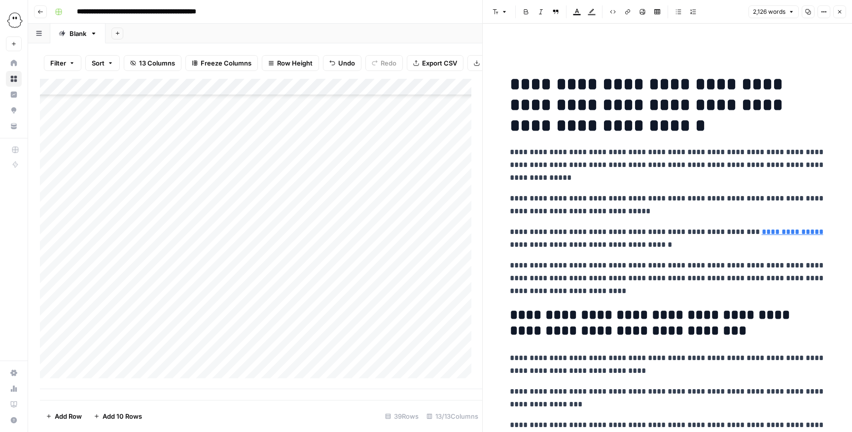
click at [567, 11] on icon "button" at bounding box center [840, 12] width 6 height 6
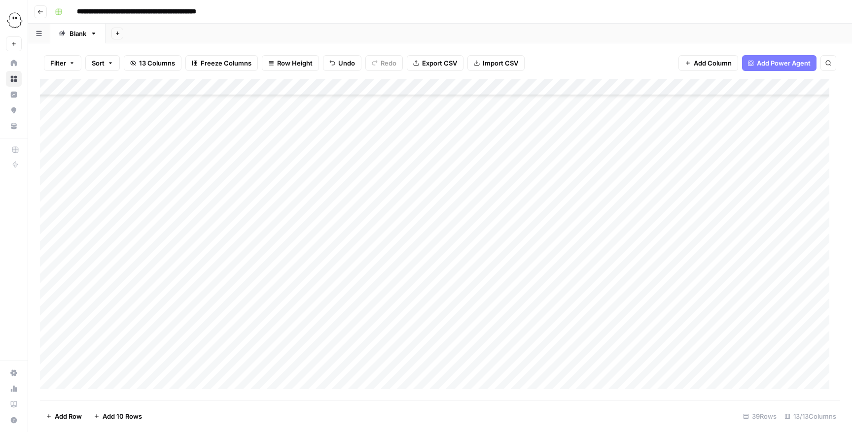
click at [567, 288] on div "Add Column" at bounding box center [440, 240] width 800 height 322
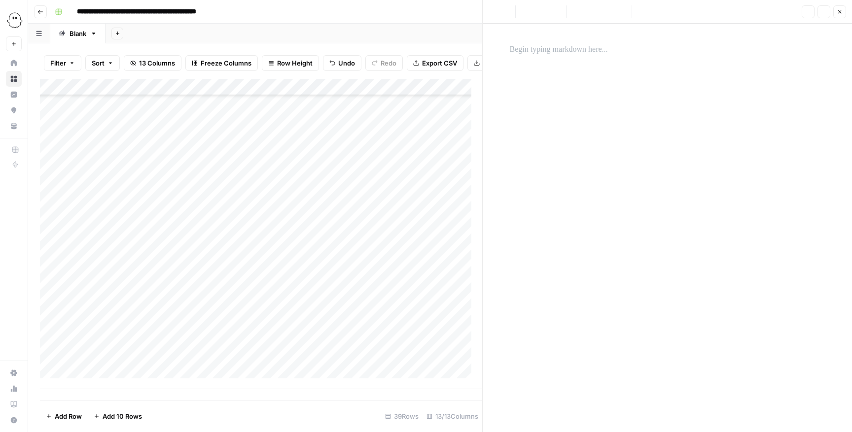
click at [567, 79] on div at bounding box center [667, 228] width 327 height 409
click at [567, 50] on p at bounding box center [667, 49] width 315 height 13
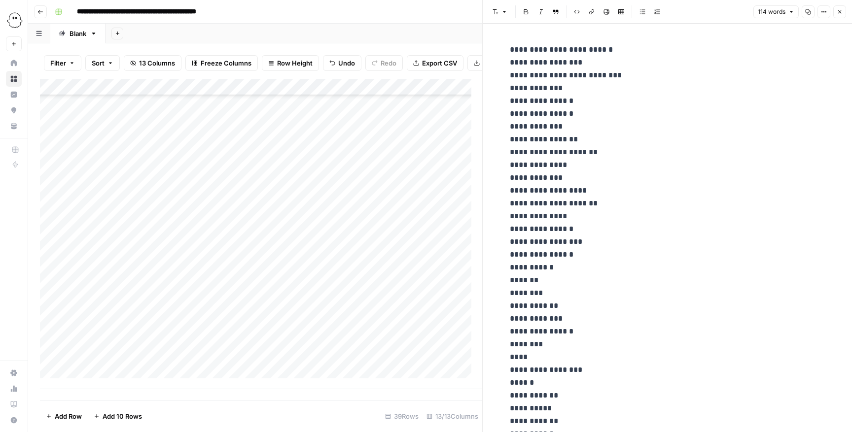
click at [567, 7] on button "Close" at bounding box center [839, 11] width 13 height 13
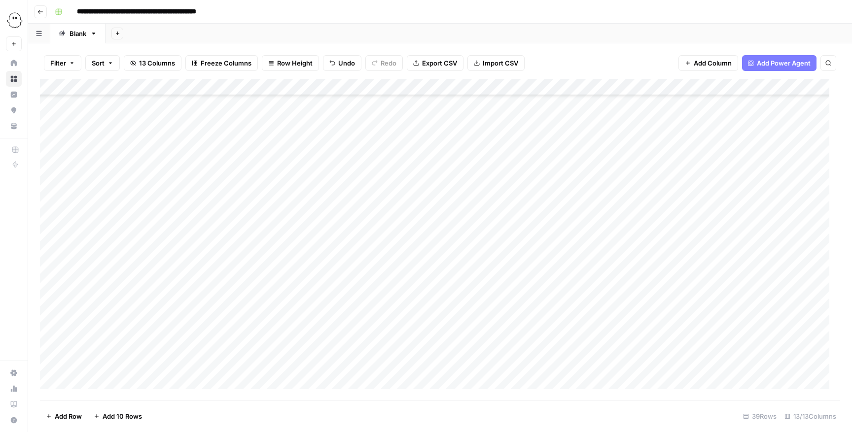
click at [84, 288] on div "Add Column" at bounding box center [440, 240] width 800 height 322
click at [108, 288] on button "Editing" at bounding box center [104, 403] width 29 height 12
click at [154, 288] on div "Add Column" at bounding box center [440, 240] width 800 height 322
click at [147, 288] on div "Add Column" at bounding box center [440, 240] width 800 height 322
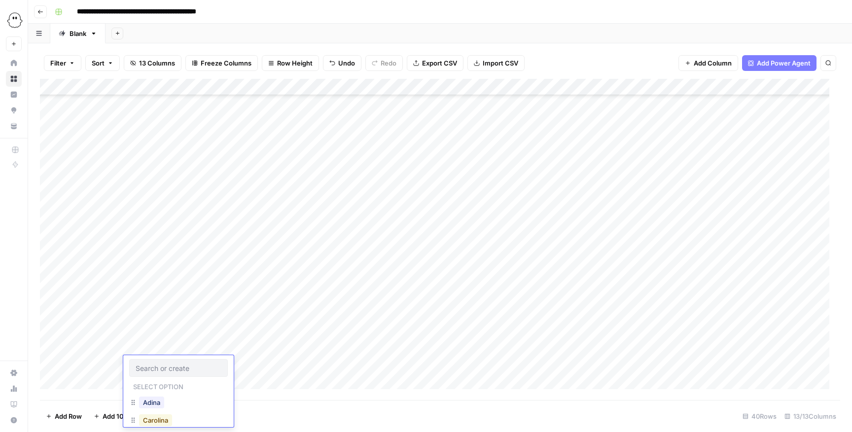
click at [162, 288] on button "Carolina" at bounding box center [155, 421] width 33 height 12
click at [194, 288] on div "Add Column" at bounding box center [440, 240] width 800 height 322
click at [193, 288] on div "Add Column" at bounding box center [440, 240] width 800 height 322
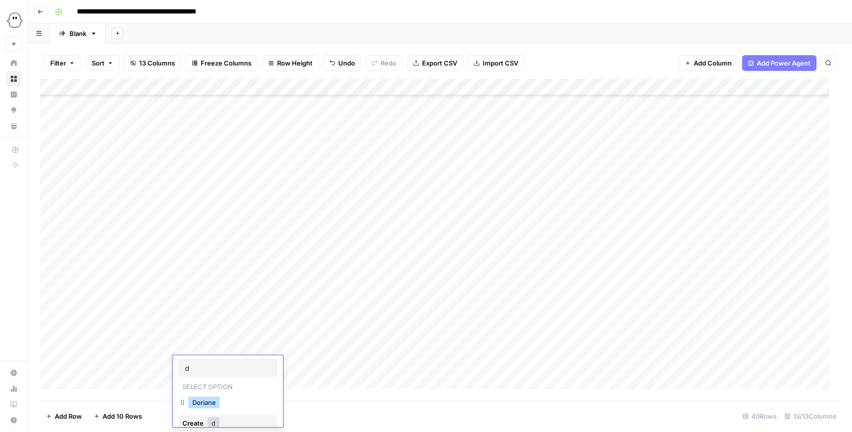
type input "d"
click at [207, 288] on button "Doriane" at bounding box center [204, 403] width 32 height 12
click at [263, 288] on div "Add Column" at bounding box center [440, 240] width 800 height 322
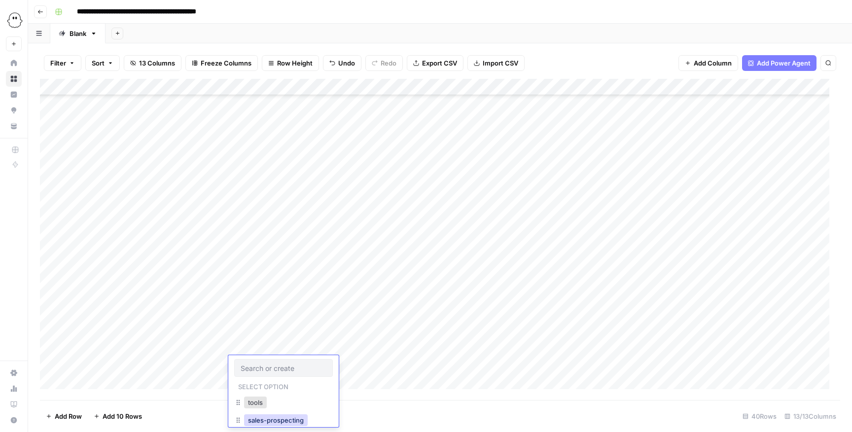
click at [263, 288] on button "sales-prospecting" at bounding box center [276, 421] width 64 height 12
click at [336, 288] on div "Add Column" at bounding box center [440, 240] width 800 height 322
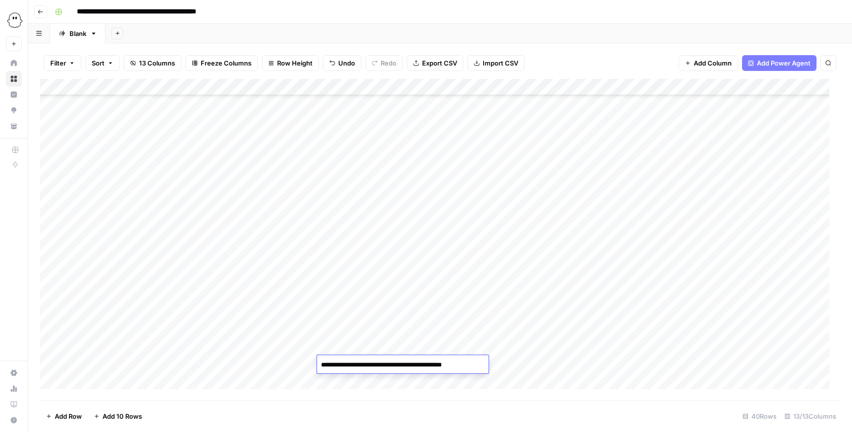
type textarea "**********"
click at [567, 288] on div "Add Column" at bounding box center [440, 240] width 800 height 322
click at [445, 288] on div "Add Column" at bounding box center [440, 240] width 800 height 322
click at [442, 288] on div "Add Column" at bounding box center [440, 240] width 800 height 322
type input "**********"
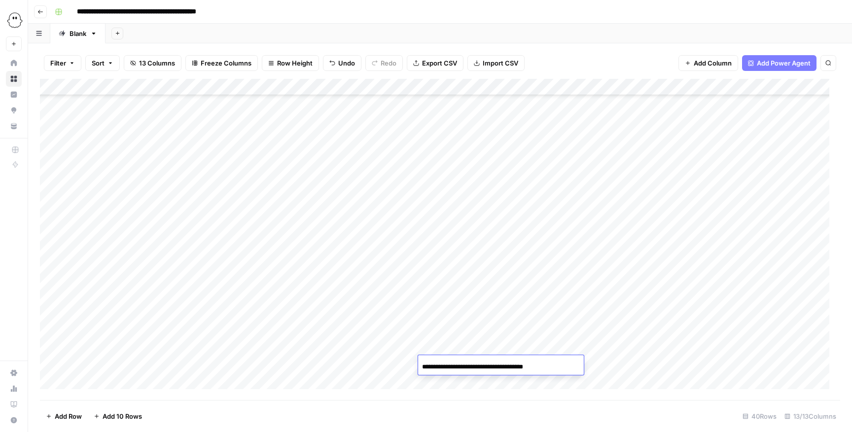
click at [567, 288] on div "Add Column" at bounding box center [440, 240] width 800 height 322
click at [559, 288] on div "Add Column" at bounding box center [440, 240] width 800 height 322
click at [561, 288] on div "Add Column" at bounding box center [440, 240] width 800 height 322
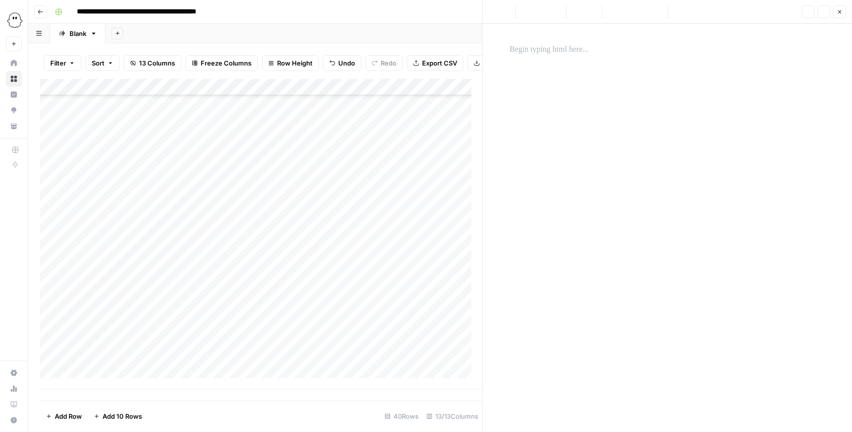
drag, startPoint x: 593, startPoint y: 90, endPoint x: 598, endPoint y: 77, distance: 13.9
click at [567, 82] on div at bounding box center [667, 219] width 327 height 361
click at [567, 50] on p at bounding box center [667, 49] width 315 height 13
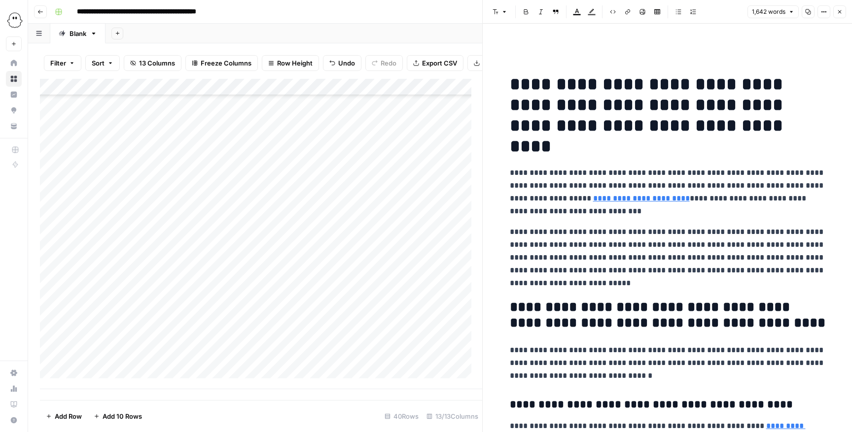
click at [567, 11] on button "Close" at bounding box center [839, 11] width 13 height 13
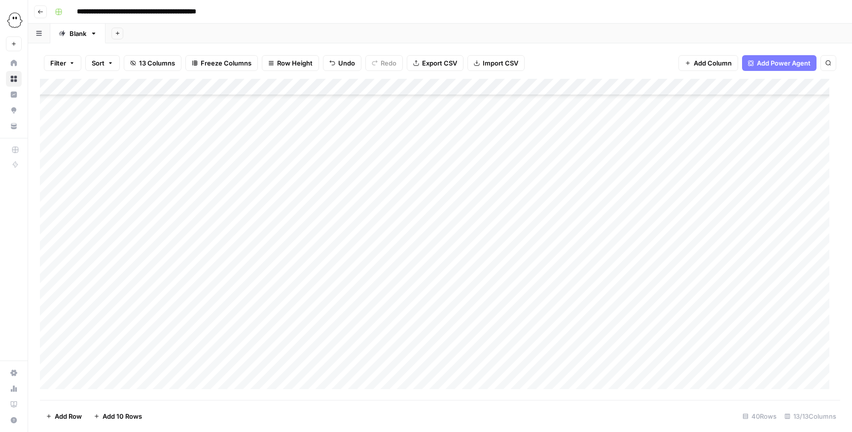
click at [567, 288] on div "Add Column" at bounding box center [440, 240] width 800 height 322
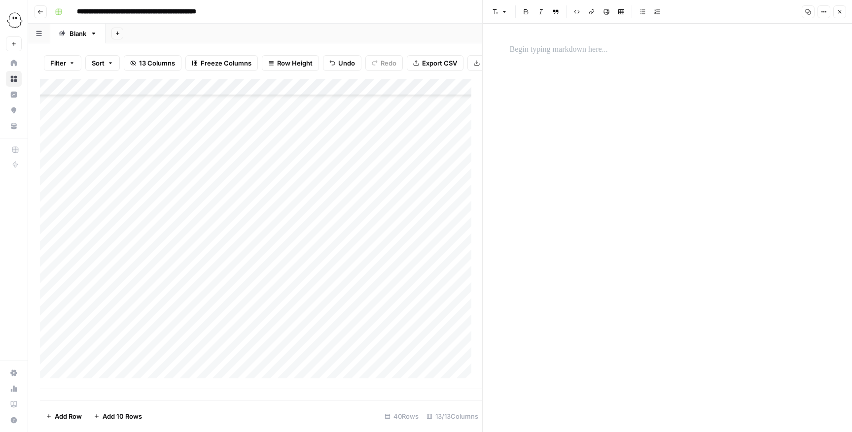
click at [567, 63] on div at bounding box center [667, 228] width 327 height 409
click at [567, 52] on p at bounding box center [667, 49] width 315 height 13
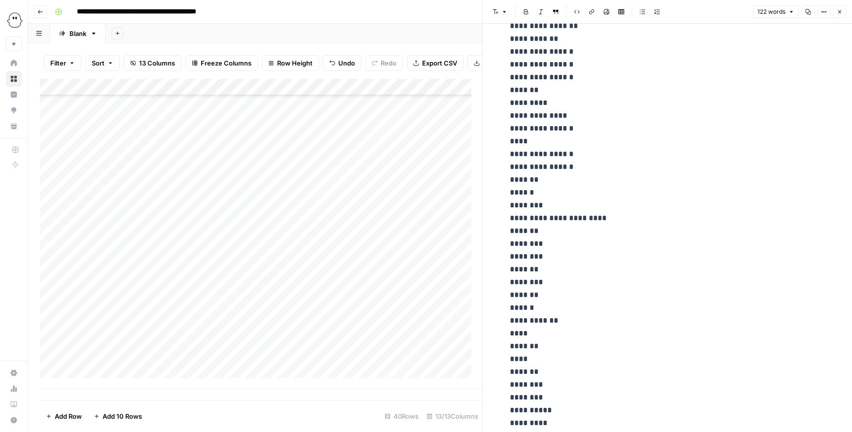
scroll to position [531, 0]
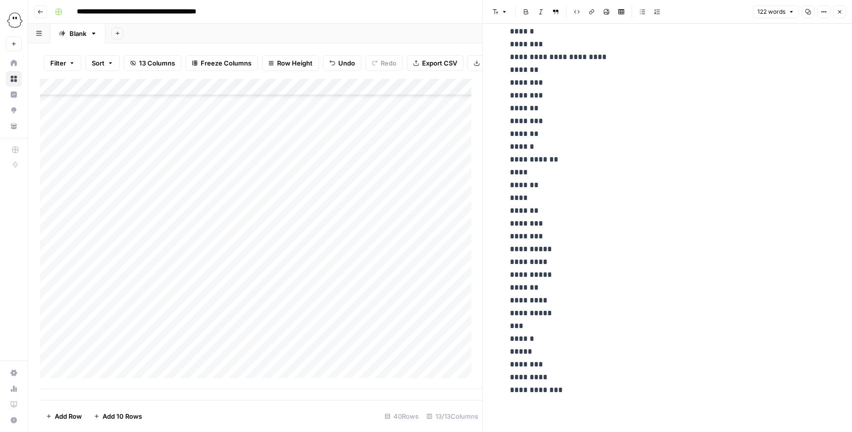
click at [567, 11] on icon "button" at bounding box center [840, 12] width 6 height 6
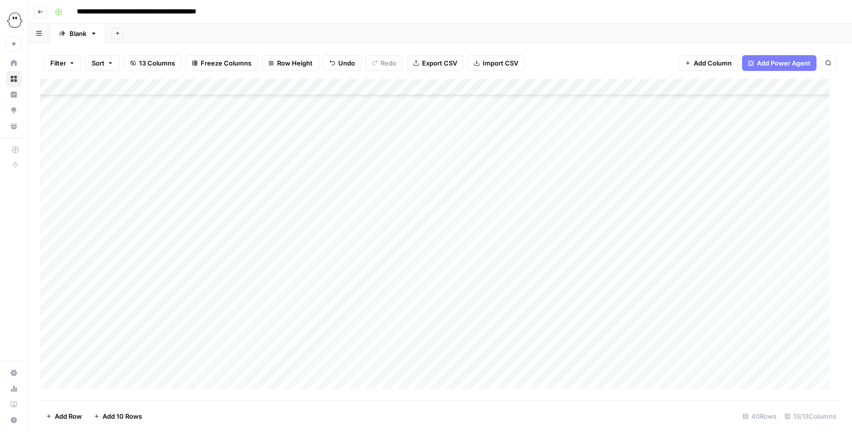
click at [81, 288] on div "Add Column" at bounding box center [440, 240] width 800 height 322
click at [103, 288] on button "Editing" at bounding box center [104, 403] width 29 height 12
click at [155, 288] on div "Add Column" at bounding box center [440, 240] width 800 height 322
click at [153, 288] on div "Add Column" at bounding box center [440, 240] width 800 height 322
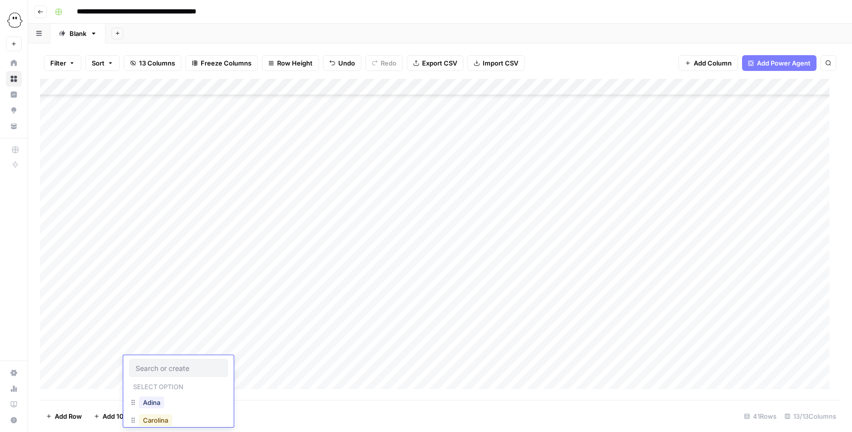
click at [162, 288] on button "Carolina" at bounding box center [155, 421] width 33 height 12
click at [203, 288] on div "Add Column" at bounding box center [440, 240] width 800 height 322
click at [195, 288] on div "Add Column" at bounding box center [440, 240] width 800 height 322
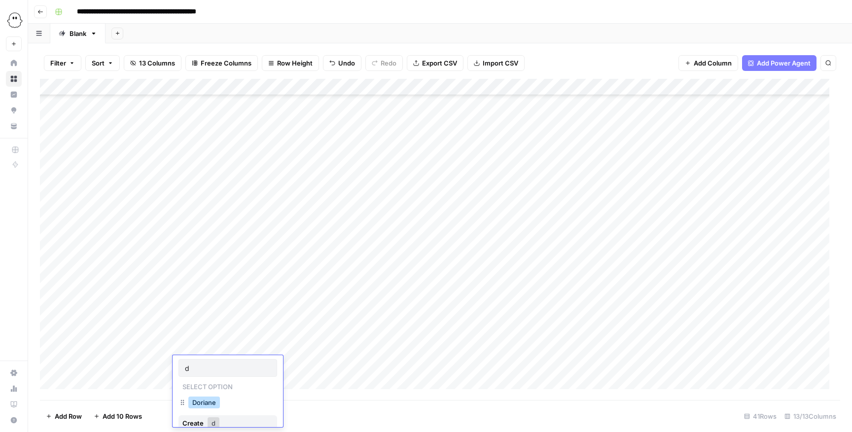
type input "d"
click at [202, 288] on button "Doriane" at bounding box center [204, 403] width 32 height 12
click at [355, 288] on div "Add Column" at bounding box center [440, 240] width 800 height 322
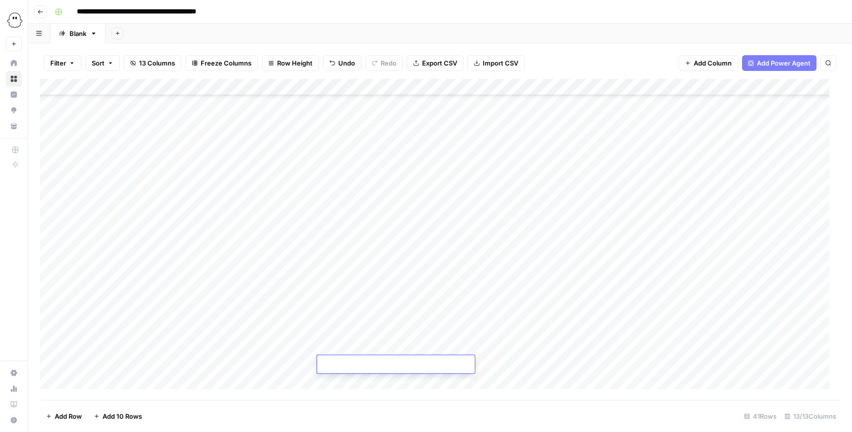
click at [346, 288] on textarea at bounding box center [396, 365] width 158 height 14
paste textarea "**********"
type textarea "**********"
click at [284, 288] on div "Add Column" at bounding box center [440, 240] width 800 height 322
click at [452, 288] on div "Add Column" at bounding box center [440, 240] width 800 height 322
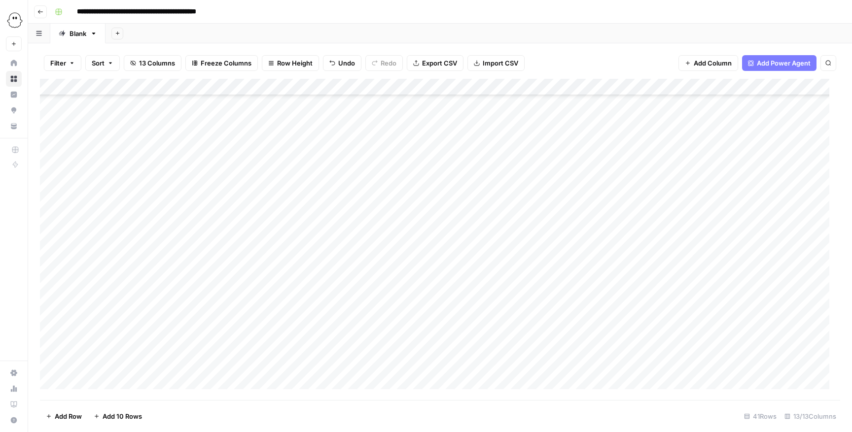
click at [442, 288] on div "Add Column" at bounding box center [440, 240] width 800 height 322
type input "**********"
click at [567, 288] on div "Add Column" at bounding box center [440, 240] width 800 height 322
click at [547, 288] on div "Add Column" at bounding box center [440, 240] width 800 height 322
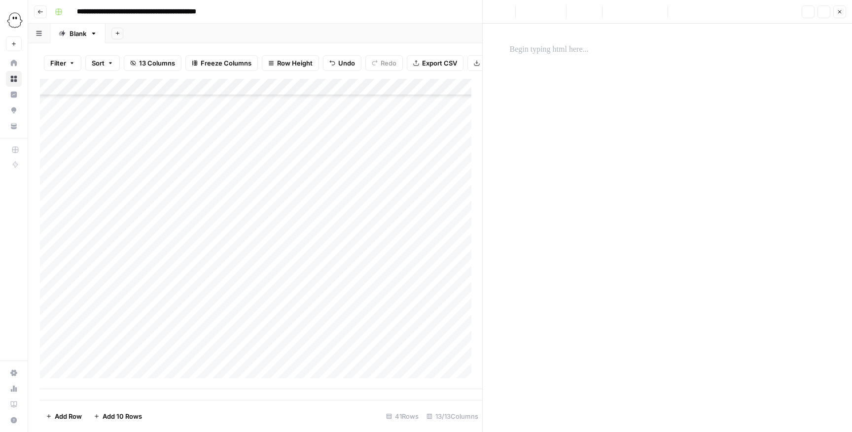
click at [567, 84] on div at bounding box center [667, 219] width 327 height 361
click at [567, 66] on div at bounding box center [667, 219] width 327 height 361
click at [567, 56] on div at bounding box center [667, 49] width 327 height 21
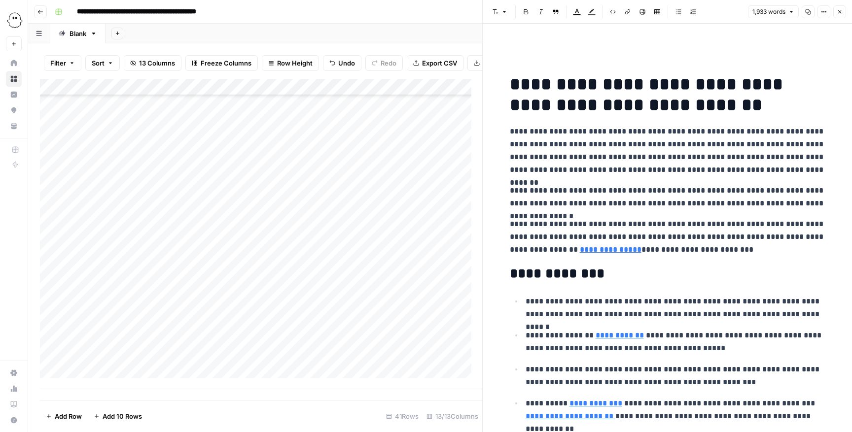
click at [567, 10] on icon "button" at bounding box center [839, 11] width 3 height 3
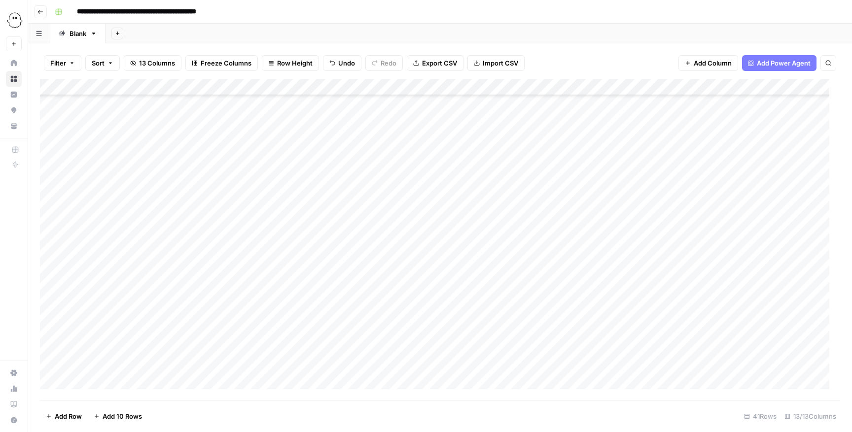
click at [567, 288] on div "Add Column" at bounding box center [440, 240] width 800 height 322
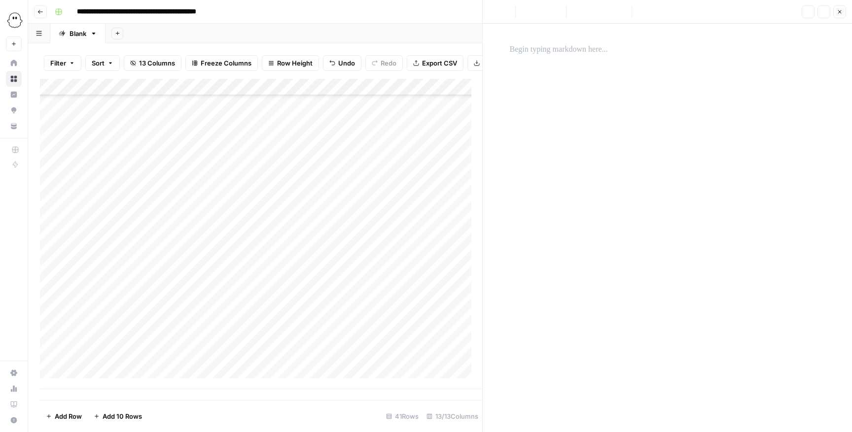
click at [567, 59] on div at bounding box center [667, 49] width 327 height 21
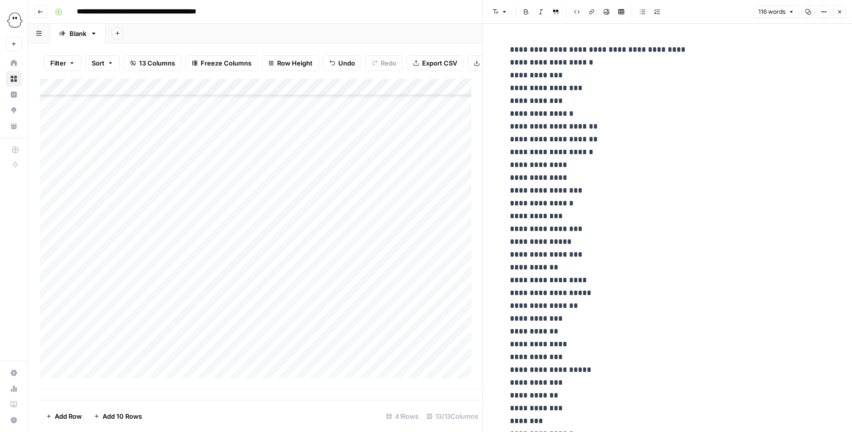
click at [567, 17] on button "Close" at bounding box center [839, 11] width 13 height 13
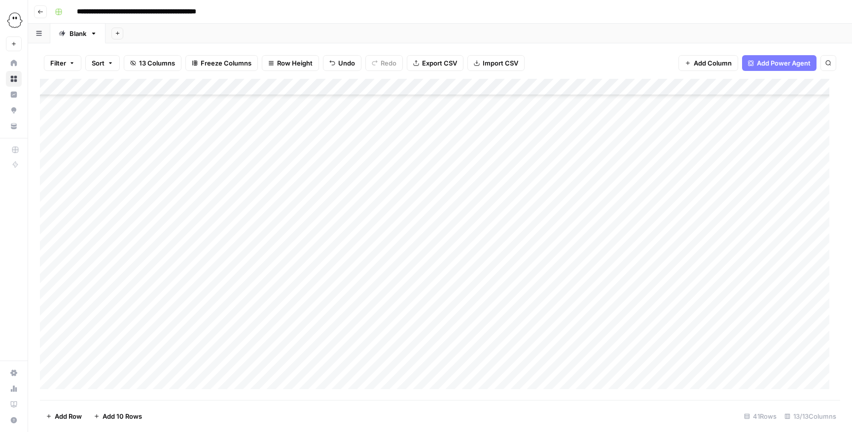
click at [260, 288] on div "Add Column" at bounding box center [440, 240] width 800 height 322
click at [253, 288] on div "Add Column" at bounding box center [440, 240] width 800 height 322
click at [267, 288] on button "sales-prospecting" at bounding box center [276, 421] width 64 height 12
click at [105, 288] on div "Add Column" at bounding box center [440, 240] width 800 height 322
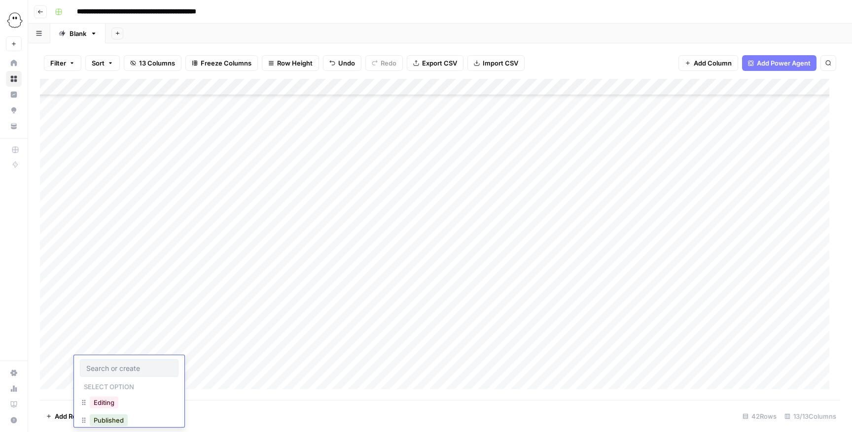
click at [103, 288] on div "Select option Editing Published" at bounding box center [129, 396] width 110 height 83
click at [113, 288] on button "Editing" at bounding box center [104, 403] width 29 height 12
click at [154, 288] on div "Add Column" at bounding box center [440, 240] width 800 height 322
click at [151, 288] on div "Add Column" at bounding box center [440, 240] width 800 height 322
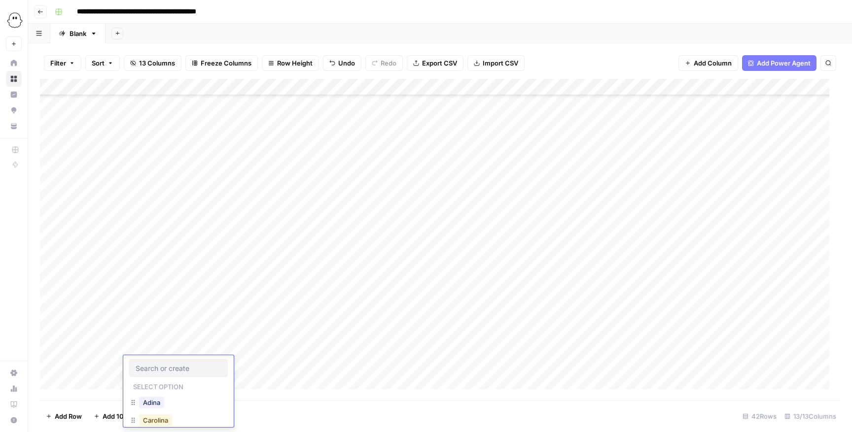
click at [157, 288] on button "Carolina" at bounding box center [155, 421] width 33 height 12
click at [195, 288] on div "Add Column" at bounding box center [440, 240] width 800 height 322
click at [194, 288] on div "Add Column" at bounding box center [440, 240] width 800 height 322
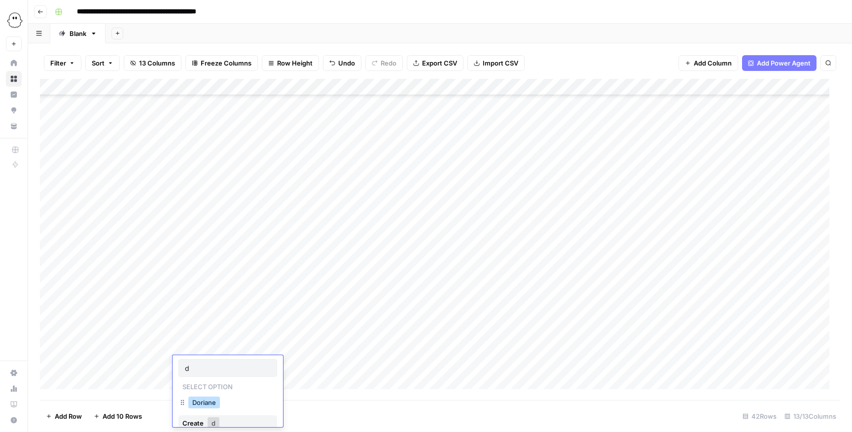
type input "d"
click at [207, 288] on button "Doriane" at bounding box center [204, 403] width 32 height 12
click at [289, 288] on div "Add Column" at bounding box center [440, 240] width 800 height 322
click at [338, 288] on div "Add Column" at bounding box center [440, 240] width 800 height 322
click at [341, 288] on div "Add Column" at bounding box center [440, 240] width 800 height 322
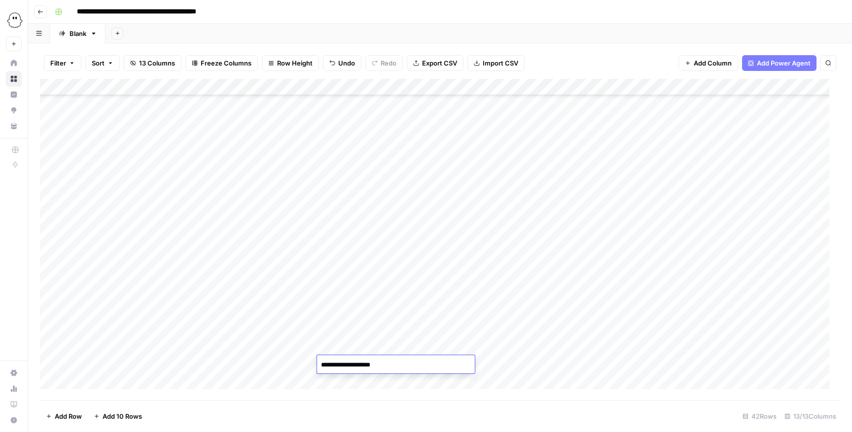
type textarea "**********"
click at [532, 288] on div "Add Column" at bounding box center [440, 240] width 800 height 322
click at [454, 288] on div "Add Column" at bounding box center [440, 240] width 800 height 322
click at [449, 288] on div "Add Column" at bounding box center [440, 240] width 800 height 322
type input "**********"
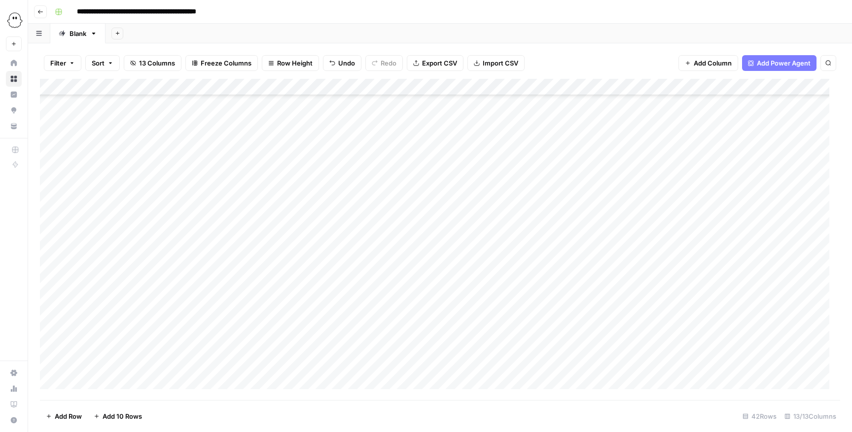
click at [289, 288] on div "Add Column" at bounding box center [440, 240] width 800 height 322
click at [275, 288] on div "Add Column" at bounding box center [440, 240] width 800 height 322
click at [268, 288] on div "tools" at bounding box center [255, 403] width 27 height 14
click at [259, 288] on button "tools" at bounding box center [255, 403] width 23 height 12
click at [542, 288] on div "Add Column" at bounding box center [440, 240] width 800 height 322
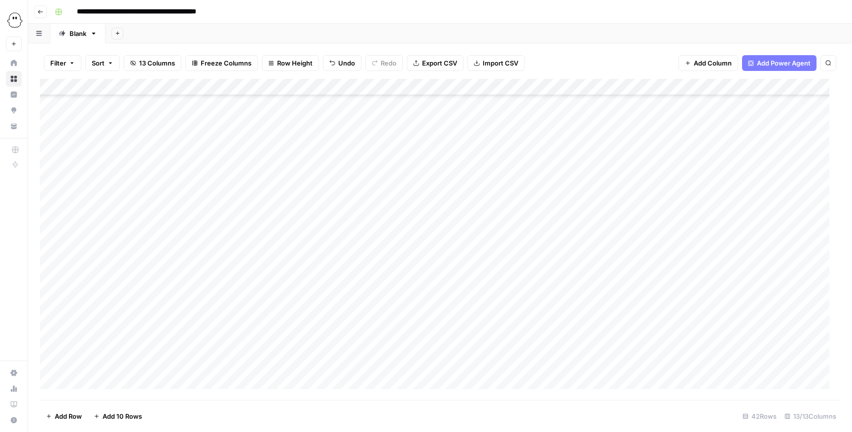
click at [542, 288] on div "Add Column" at bounding box center [440, 240] width 800 height 322
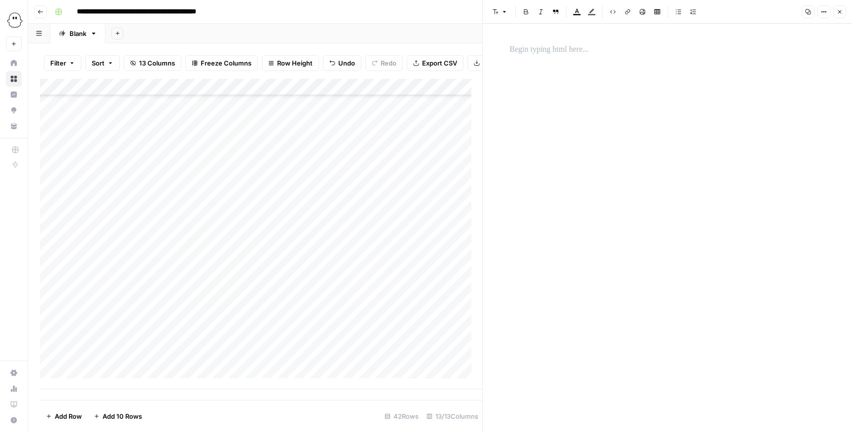
click at [567, 56] on div at bounding box center [667, 49] width 327 height 21
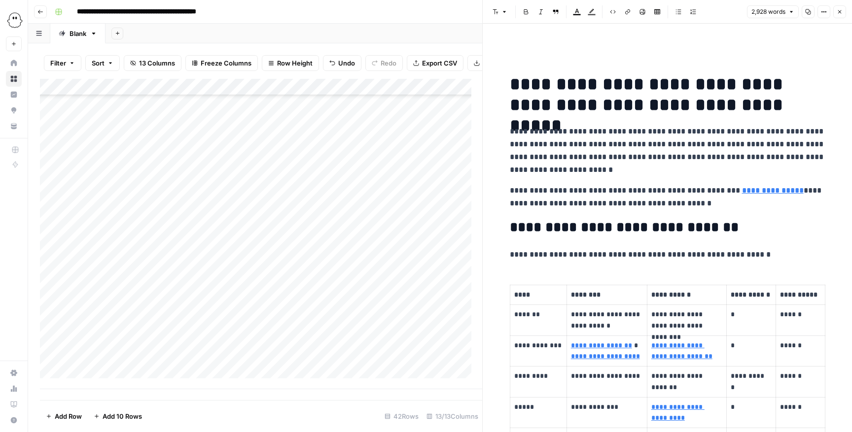
click at [567, 2] on header "Font style Bold Italic Block quote Text color Highlight color Code block Link I…" at bounding box center [667, 12] width 369 height 24
click at [567, 9] on icon "button" at bounding box center [840, 12] width 6 height 6
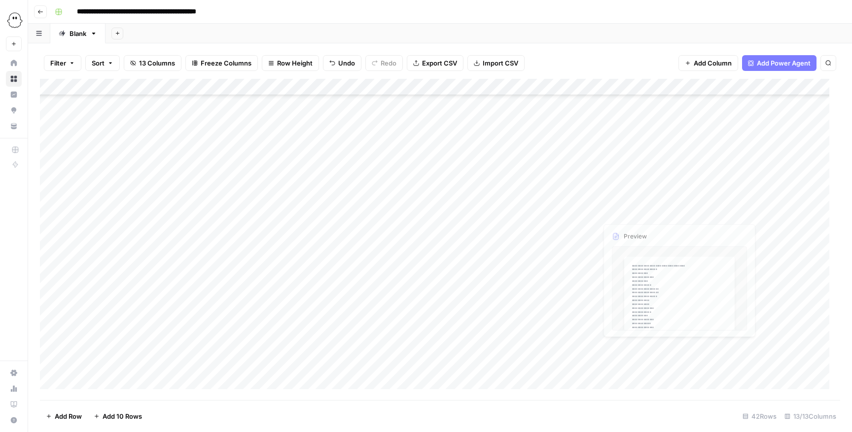
click at [567, 288] on div "Add Column" at bounding box center [440, 240] width 800 height 322
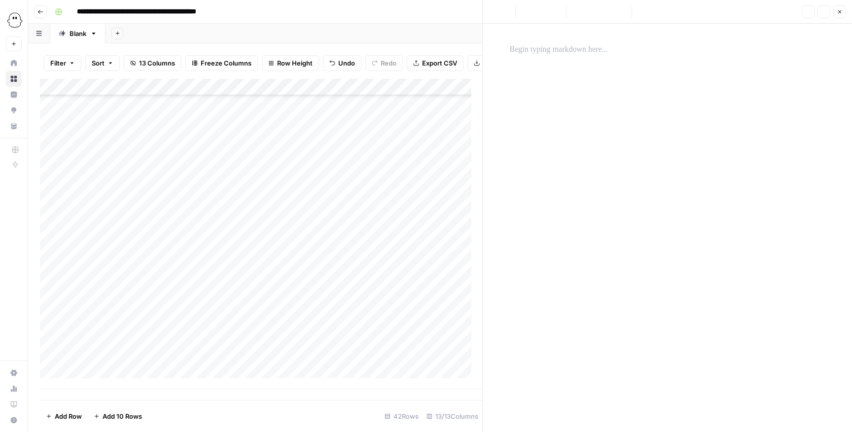
click at [567, 51] on p at bounding box center [667, 49] width 315 height 13
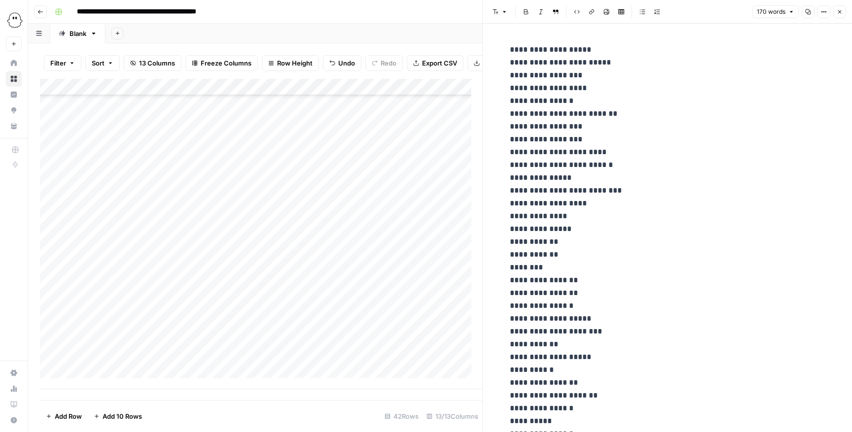
click at [567, 14] on icon "button" at bounding box center [840, 12] width 6 height 6
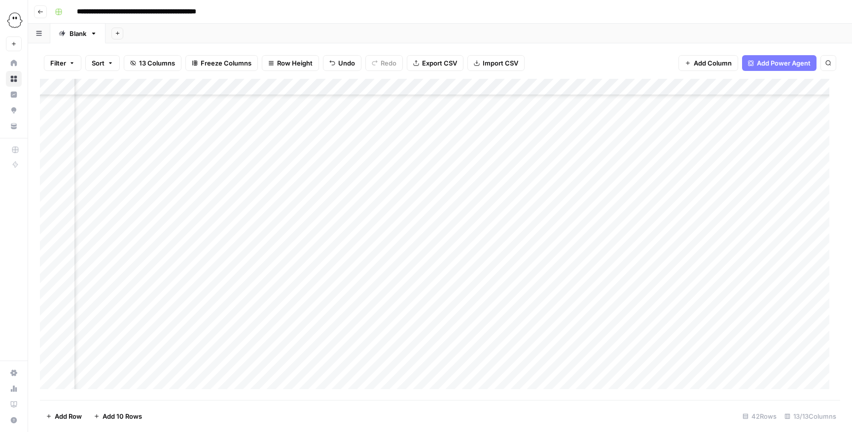
scroll to position [426, 0]
click at [86, 288] on div "Add Column" at bounding box center [440, 240] width 800 height 322
click at [96, 288] on div at bounding box center [129, 368] width 99 height 18
click at [107, 288] on button "Editing" at bounding box center [104, 403] width 29 height 12
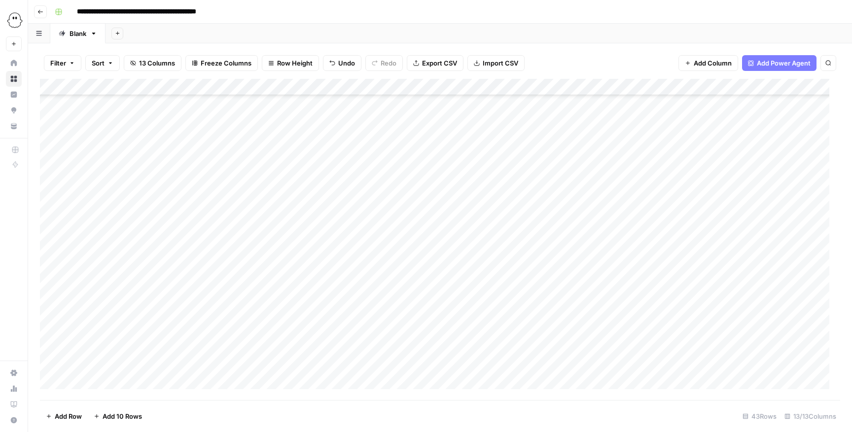
click at [148, 288] on div "Add Column" at bounding box center [440, 240] width 800 height 322
click at [144, 288] on div "Add Column" at bounding box center [440, 240] width 800 height 322
click at [157, 288] on button "Carolina" at bounding box center [155, 421] width 33 height 12
click at [191, 288] on div "Add Column" at bounding box center [440, 240] width 800 height 322
click at [189, 288] on div "Add Column" at bounding box center [440, 240] width 800 height 322
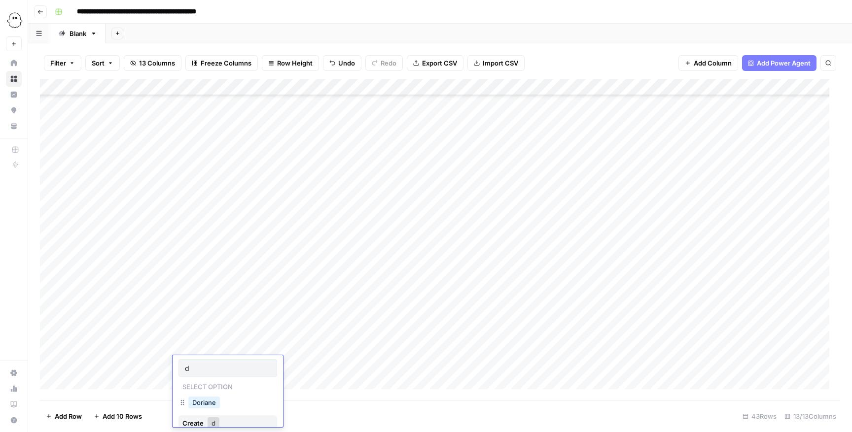
click at [221, 288] on div "Doriane" at bounding box center [203, 403] width 35 height 14
type input "d"
click at [203, 288] on button "Doriane" at bounding box center [204, 403] width 32 height 12
click at [332, 288] on div "Add Column" at bounding box center [440, 240] width 800 height 322
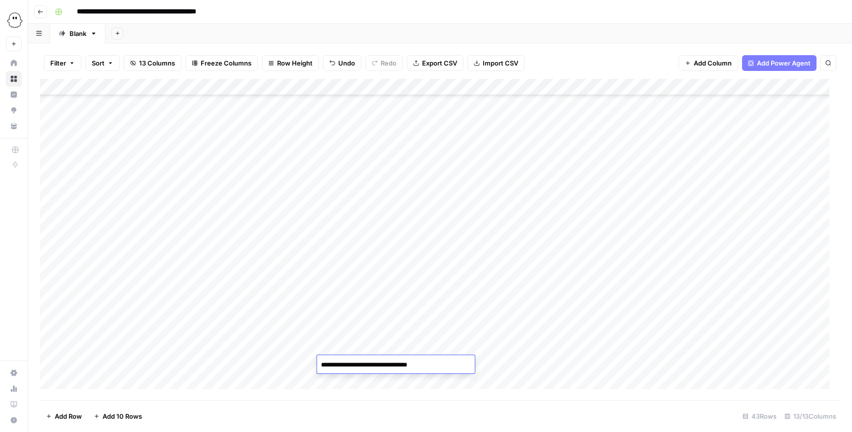
type textarea "**********"
click at [527, 288] on div "Add Column" at bounding box center [440, 240] width 800 height 322
click at [465, 288] on div "Add Column" at bounding box center [440, 240] width 800 height 322
click at [453, 288] on div "Add Column" at bounding box center [440, 240] width 800 height 322
type input "**********"
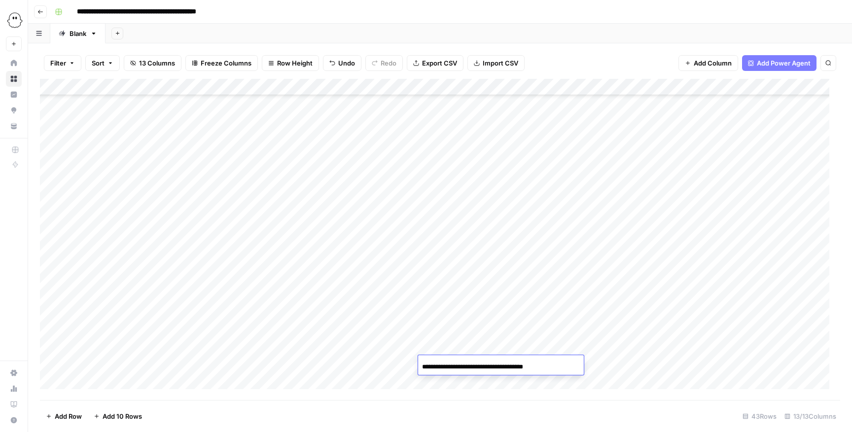
click at [551, 288] on div "Add Column" at bounding box center [440, 240] width 800 height 322
click at [256, 288] on div "Add Column" at bounding box center [440, 240] width 800 height 322
click at [250, 288] on div "Add Column" at bounding box center [440, 240] width 800 height 322
click at [271, 288] on footer "Add Row Add 10 Rows 43 Rows 13/13 Columns" at bounding box center [440, 416] width 800 height 32
click at [268, 288] on div "Add Column" at bounding box center [440, 240] width 800 height 322
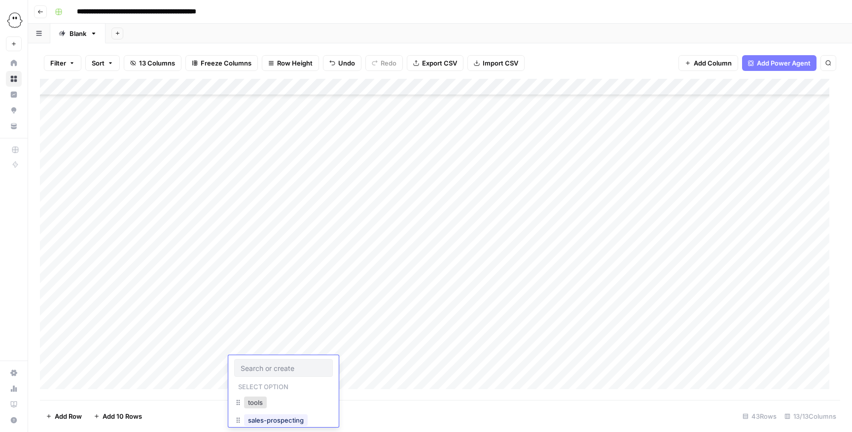
click at [263, 288] on div "sales-prospecting" at bounding box center [276, 421] width 68 height 14
click at [263, 288] on button "sales-prospecting" at bounding box center [276, 421] width 64 height 12
click at [548, 288] on div "Add Column" at bounding box center [440, 240] width 800 height 322
click at [547, 288] on div "Add Column" at bounding box center [440, 240] width 800 height 322
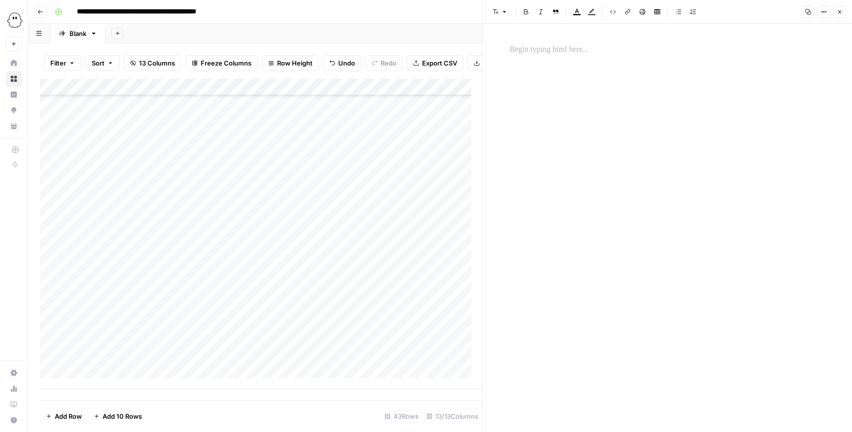
click at [567, 64] on div at bounding box center [667, 219] width 327 height 361
click at [567, 51] on p at bounding box center [667, 49] width 315 height 13
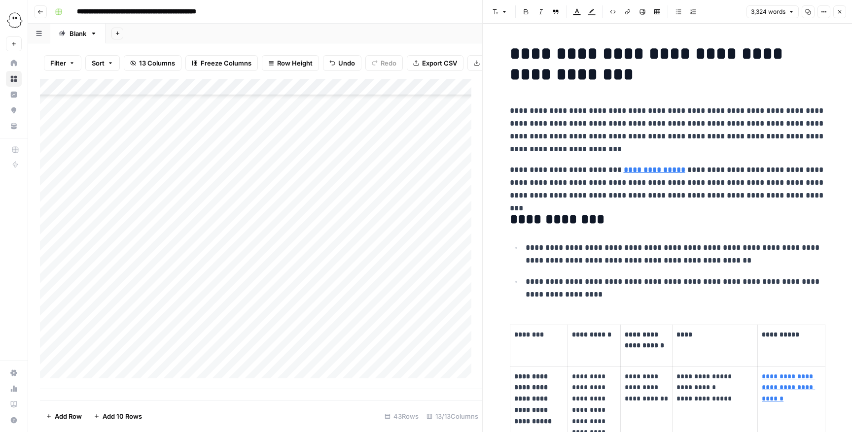
click at [567, 10] on icon "button" at bounding box center [840, 12] width 6 height 6
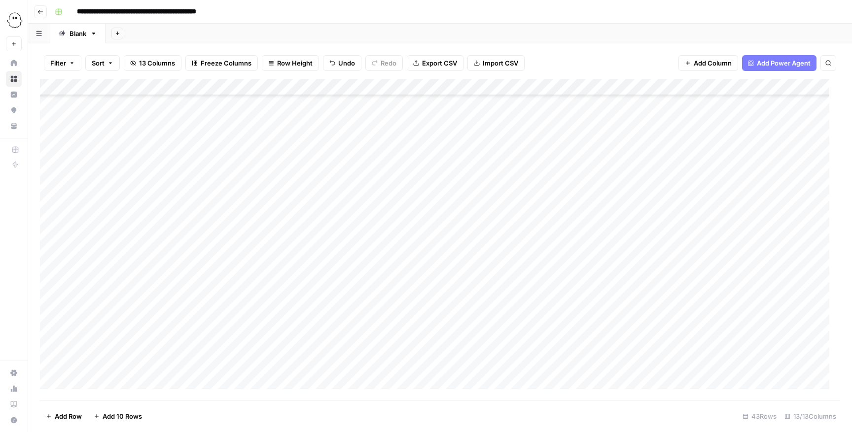
click at [567, 288] on div "Add Column" at bounding box center [440, 240] width 800 height 322
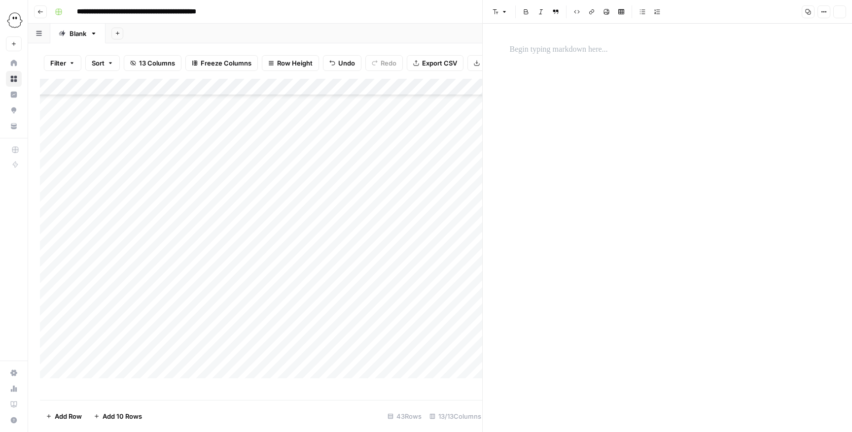
scroll to position [443, 0]
drag, startPoint x: 636, startPoint y: 75, endPoint x: 637, endPoint y: 57, distance: 18.3
click at [635, 72] on div at bounding box center [667, 228] width 327 height 409
click at [637, 57] on div at bounding box center [667, 49] width 327 height 21
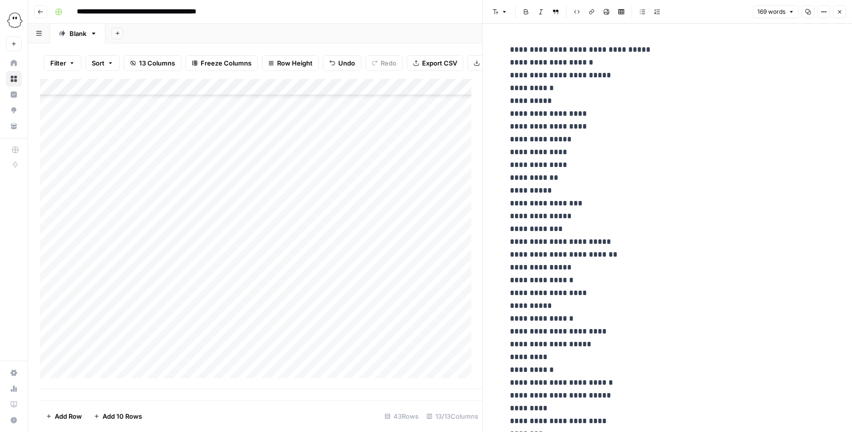
click at [836, 9] on button "Close" at bounding box center [839, 11] width 13 height 13
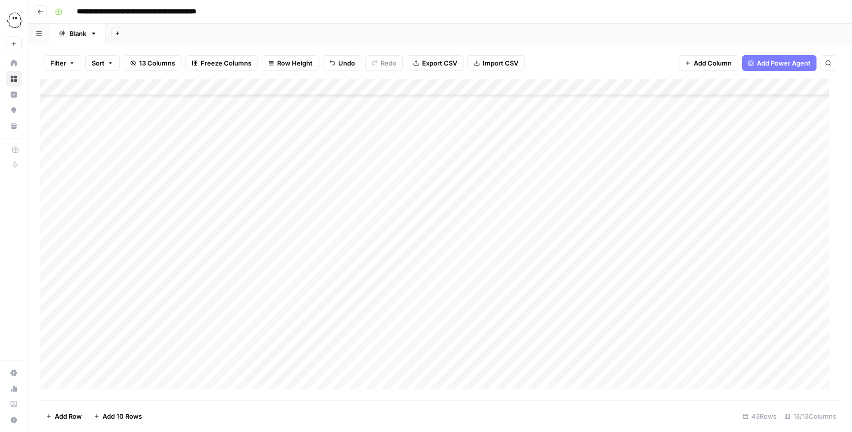
click at [97, 380] on div "Add Column" at bounding box center [440, 240] width 800 height 322
click at [113, 402] on button "Editing" at bounding box center [104, 403] width 29 height 12
click at [158, 364] on div "Add Column" at bounding box center [440, 240] width 800 height 322
click at [156, 364] on div "Add Column" at bounding box center [440, 240] width 800 height 322
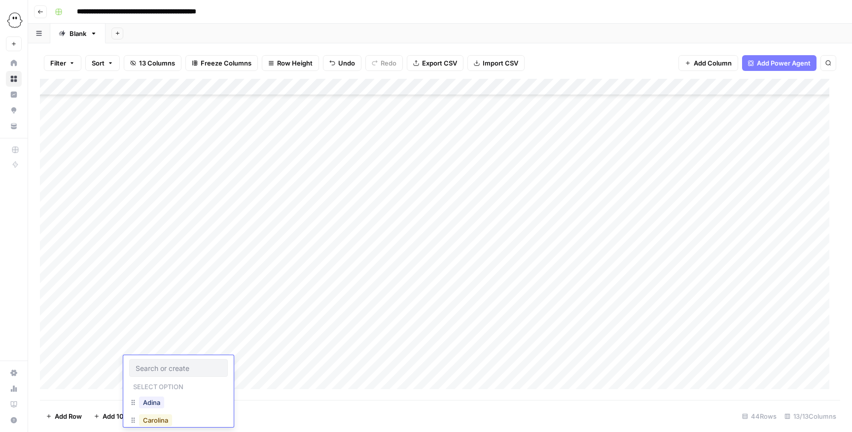
click at [156, 420] on button "Carolina" at bounding box center [155, 421] width 33 height 12
click at [197, 363] on div "Add Column" at bounding box center [440, 240] width 800 height 322
click at [195, 360] on div "Add Column" at bounding box center [440, 240] width 800 height 322
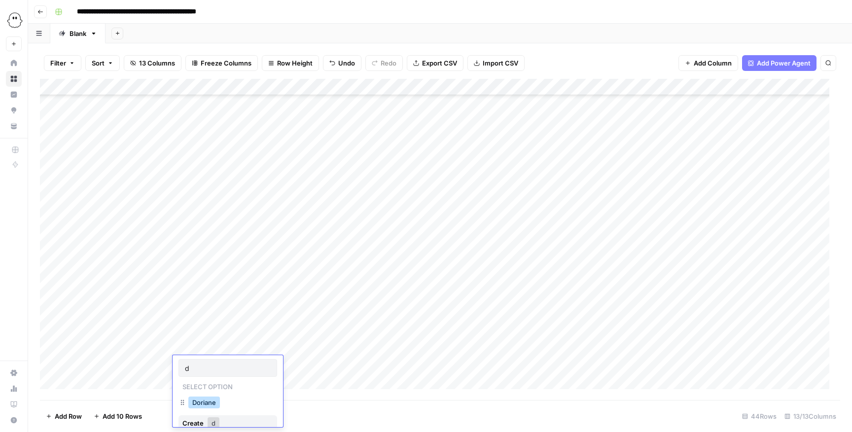
type input "d"
click at [216, 405] on button "Doriane" at bounding box center [204, 403] width 32 height 12
click at [264, 361] on div "Add Column" at bounding box center [440, 240] width 800 height 322
click at [366, 361] on div "Add Column" at bounding box center [440, 240] width 800 height 322
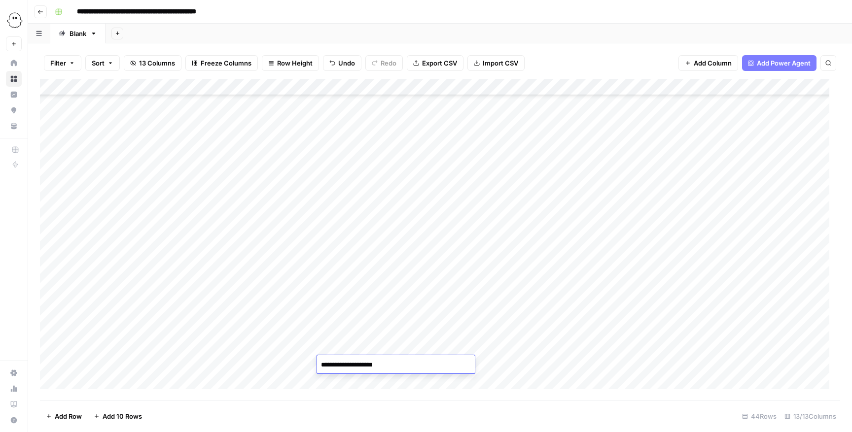
type textarea "**********"
click at [281, 360] on div "Add Column" at bounding box center [440, 240] width 800 height 322
click at [271, 366] on div "Add Column" at bounding box center [440, 240] width 800 height 322
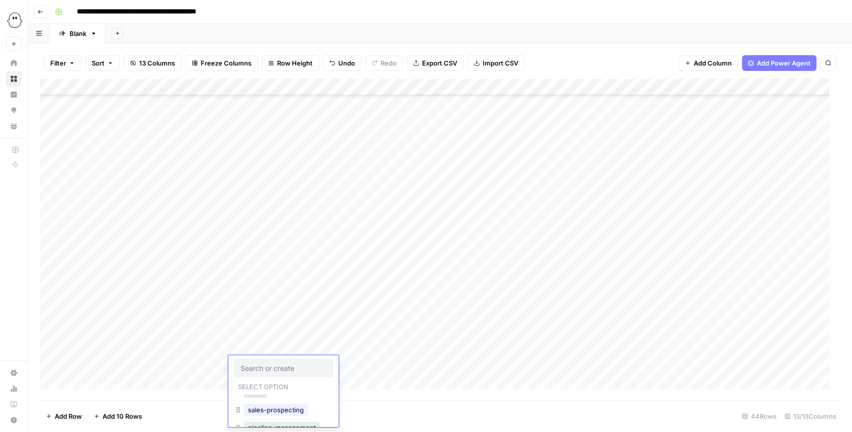
scroll to position [16, 0]
click at [292, 420] on button "pipeline-management" at bounding box center [281, 423] width 75 height 12
click at [459, 360] on div "Add Column" at bounding box center [440, 240] width 800 height 322
click at [438, 369] on div "Add Column" at bounding box center [440, 240] width 800 height 322
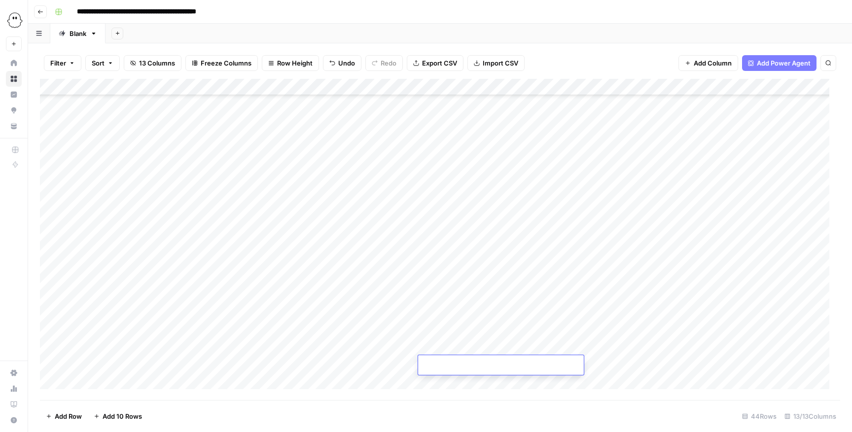
type input "**********"
click at [573, 334] on div "Add Column" at bounding box center [440, 240] width 800 height 322
click at [583, 366] on div "Add Column" at bounding box center [440, 240] width 800 height 322
click at [583, 366] on body "**********" at bounding box center [426, 216] width 852 height 432
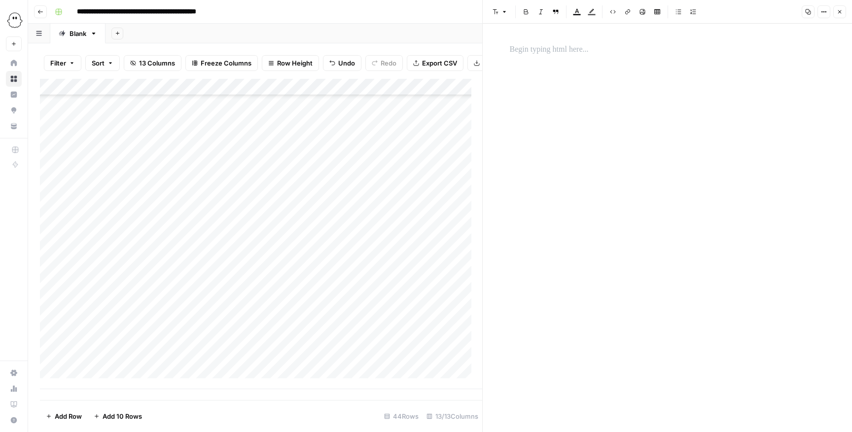
click at [608, 46] on p at bounding box center [667, 49] width 315 height 13
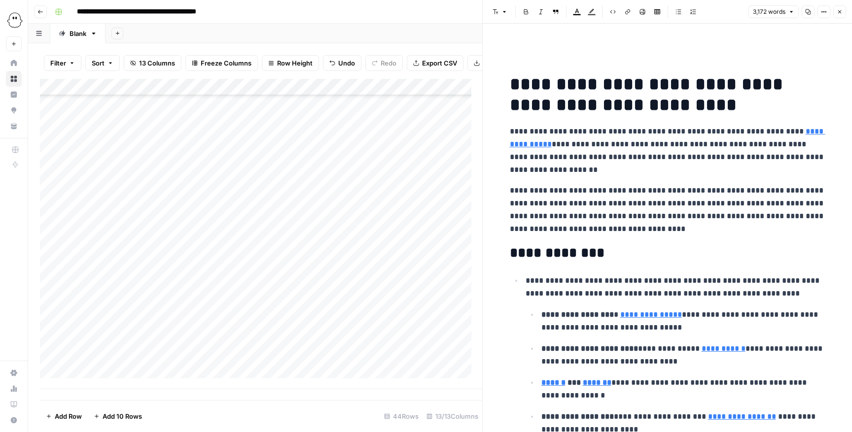
click at [838, 14] on icon "button" at bounding box center [840, 12] width 6 height 6
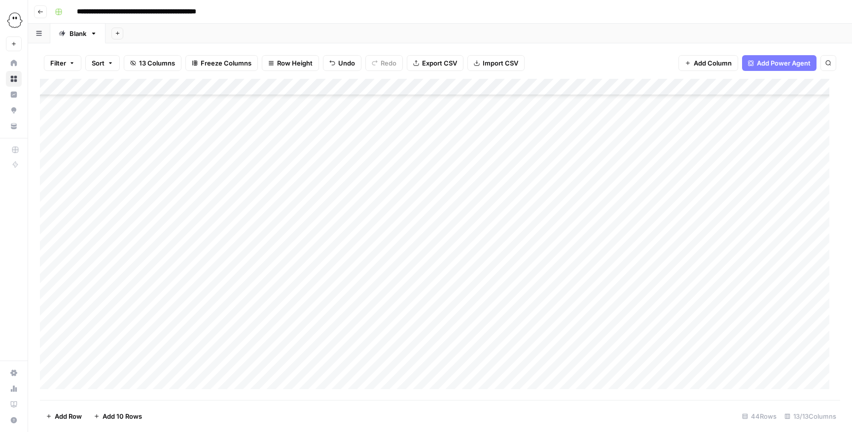
click at [656, 365] on div "Add Column" at bounding box center [440, 240] width 800 height 322
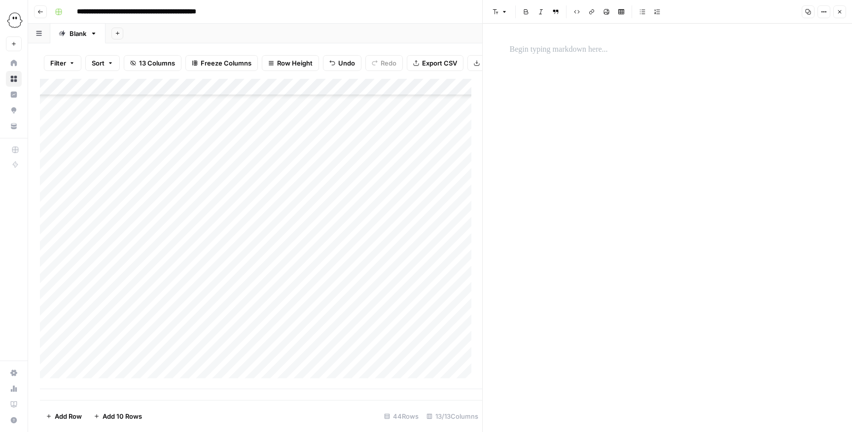
click at [623, 57] on div at bounding box center [667, 49] width 327 height 21
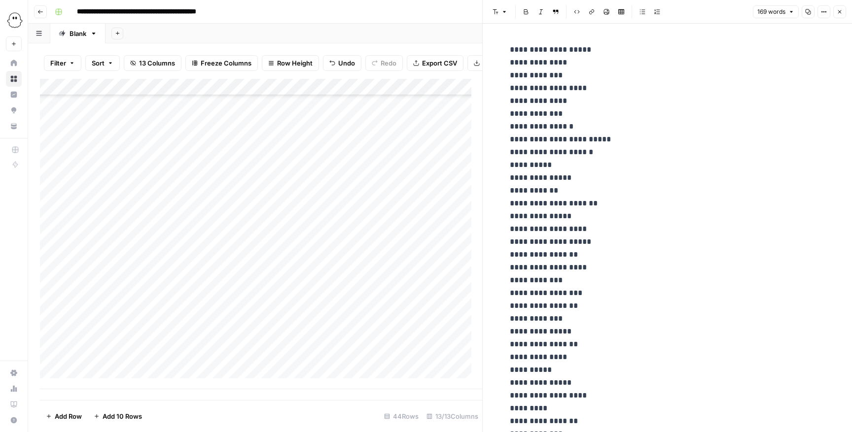
click at [840, 15] on button "Close" at bounding box center [839, 11] width 13 height 13
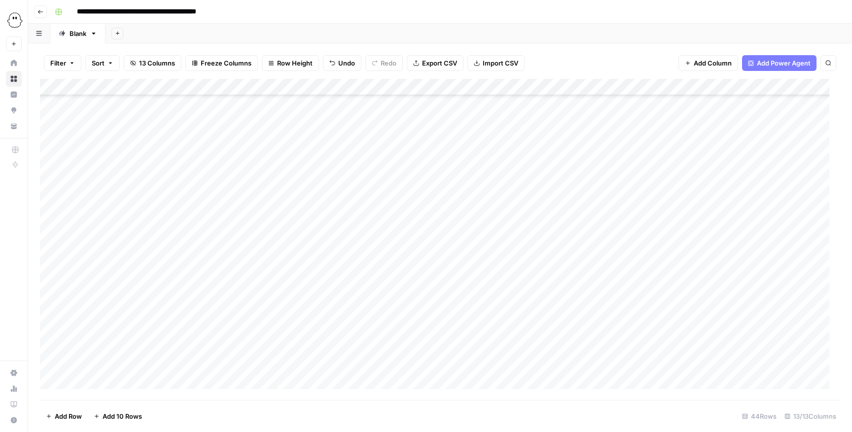
click at [90, 381] on div "Add Column" at bounding box center [440, 240] width 800 height 322
click at [109, 400] on button "Editing" at bounding box center [104, 403] width 29 height 12
click at [139, 366] on div "Add Column" at bounding box center [440, 240] width 800 height 322
click at [139, 364] on div "Add Column" at bounding box center [440, 240] width 800 height 322
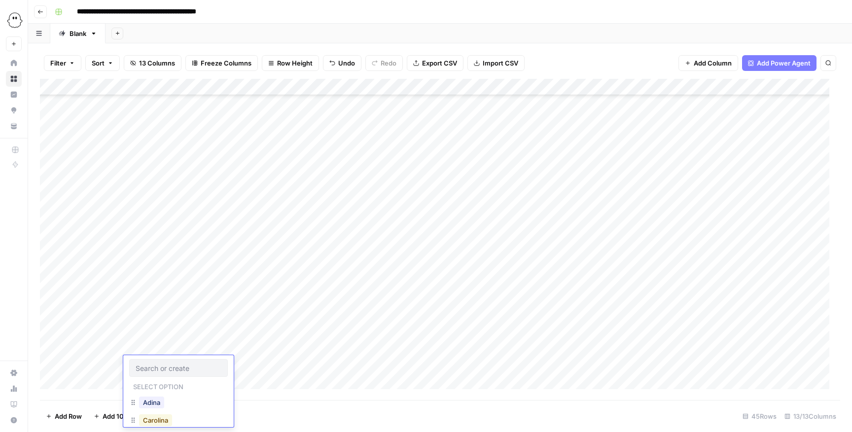
click at [153, 421] on button "Carolina" at bounding box center [155, 421] width 33 height 12
click at [205, 365] on div "Add Column" at bounding box center [440, 240] width 800 height 322
click at [199, 363] on div "Add Column" at bounding box center [440, 240] width 800 height 322
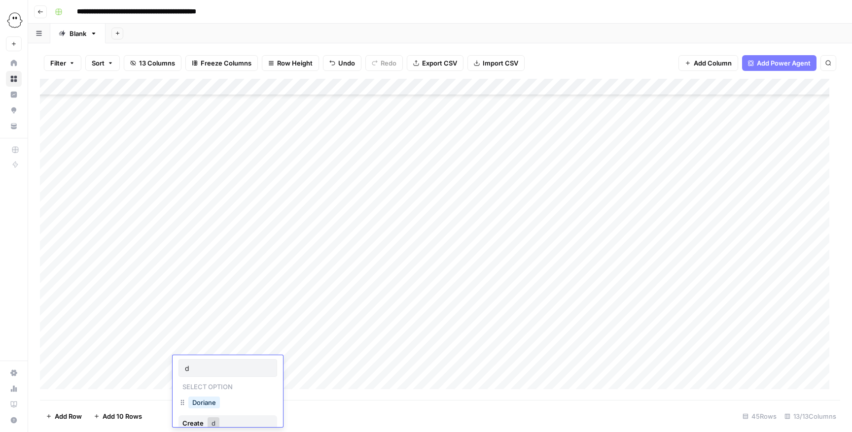
type input "d"
click at [211, 398] on button "Doriane" at bounding box center [204, 403] width 32 height 12
click at [260, 358] on div "Add Column" at bounding box center [440, 240] width 800 height 322
click at [255, 364] on div "Add Column" at bounding box center [440, 240] width 800 height 322
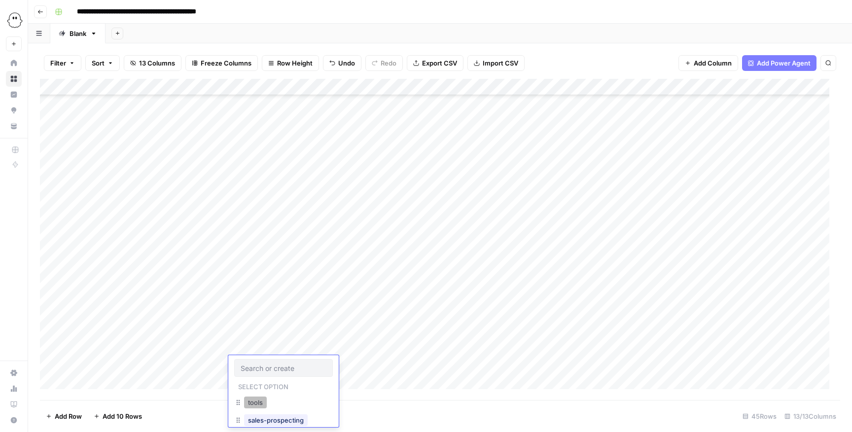
click at [267, 400] on button "tools" at bounding box center [255, 403] width 23 height 12
click at [374, 362] on div "Add Column" at bounding box center [440, 240] width 800 height 322
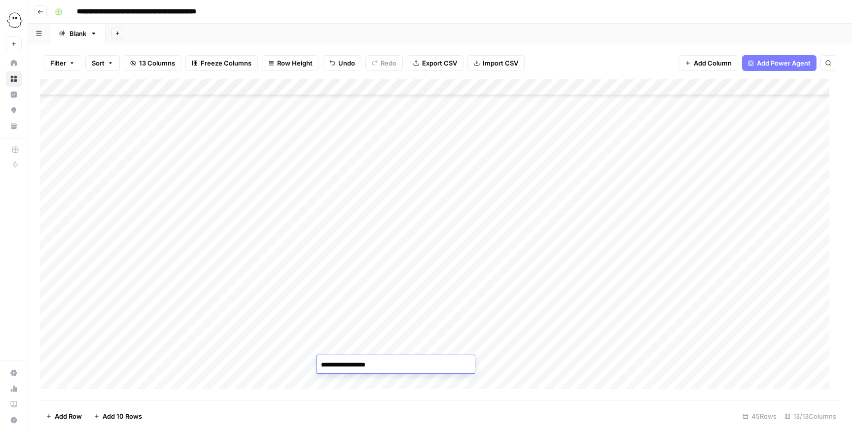
type textarea "**********"
click at [536, 366] on div "Add Column" at bounding box center [440, 240] width 800 height 322
click at [447, 364] on div "Add Column" at bounding box center [440, 240] width 800 height 322
type input "**********"
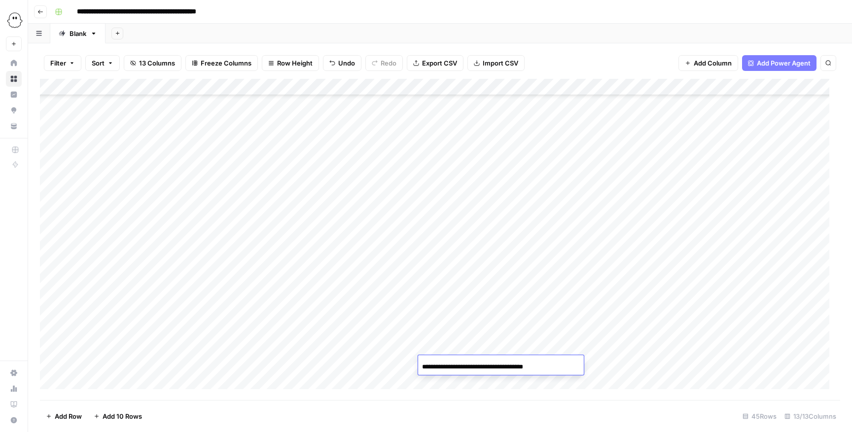
click at [568, 315] on div "Add Column" at bounding box center [440, 240] width 800 height 322
click at [558, 367] on div "Add Column" at bounding box center [440, 240] width 800 height 322
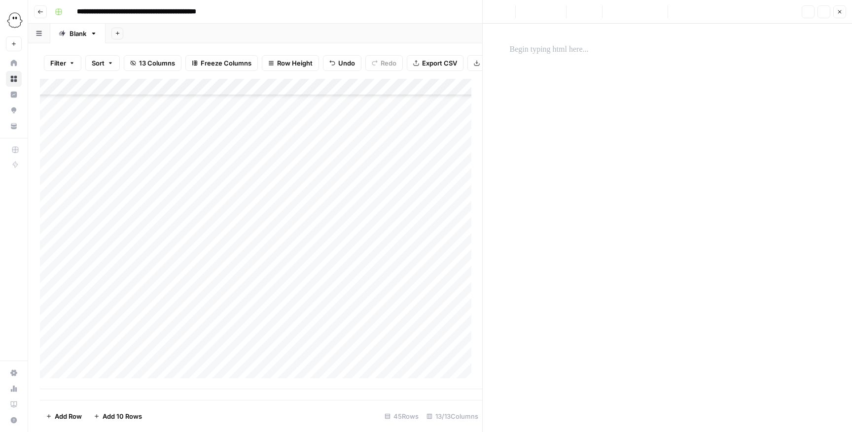
click at [616, 70] on div at bounding box center [667, 219] width 327 height 361
click at [624, 50] on p at bounding box center [667, 49] width 315 height 13
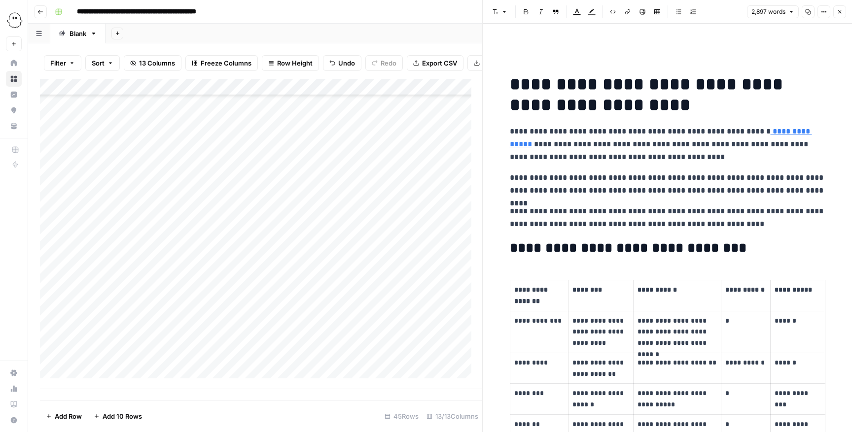
click at [840, 13] on button "Close" at bounding box center [839, 11] width 13 height 13
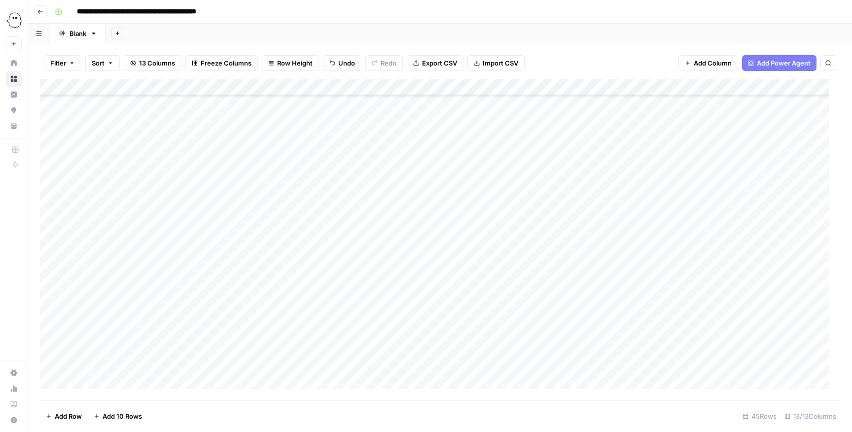
click at [628, 366] on div "Add Column" at bounding box center [440, 240] width 800 height 322
click at [628, 364] on div "Add Column" at bounding box center [440, 240] width 800 height 322
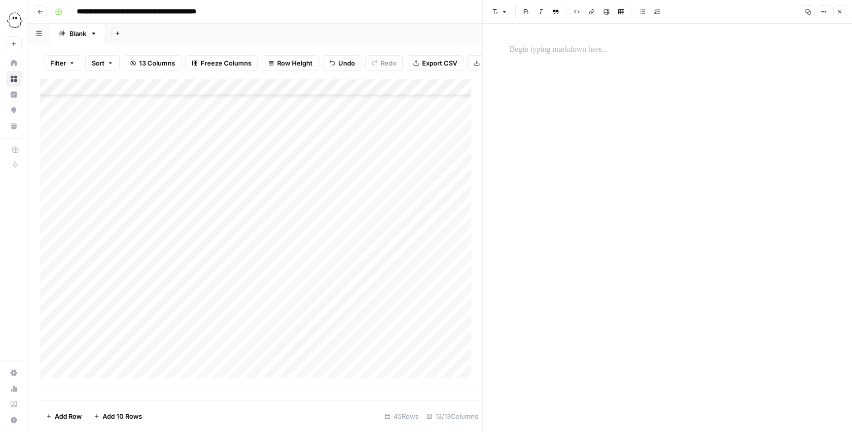
click at [655, 52] on p at bounding box center [667, 49] width 315 height 13
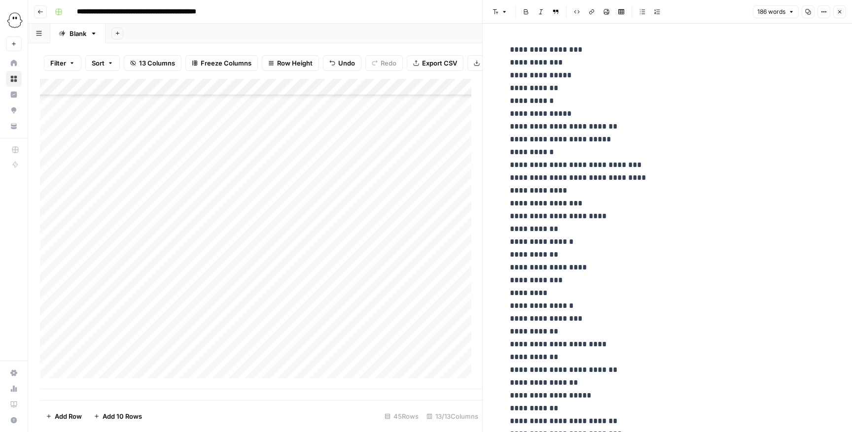
click at [840, 10] on icon "button" at bounding box center [839, 11] width 3 height 3
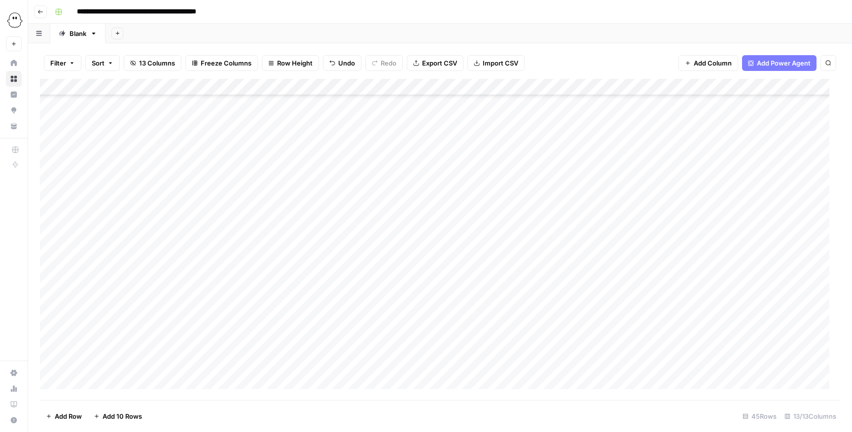
click at [90, 377] on div "Add Column" at bounding box center [440, 240] width 800 height 322
click at [115, 399] on button "Editing" at bounding box center [104, 403] width 29 height 12
click at [156, 363] on div "Add Column" at bounding box center [440, 240] width 800 height 322
click at [148, 365] on div "Add Column" at bounding box center [440, 240] width 800 height 322
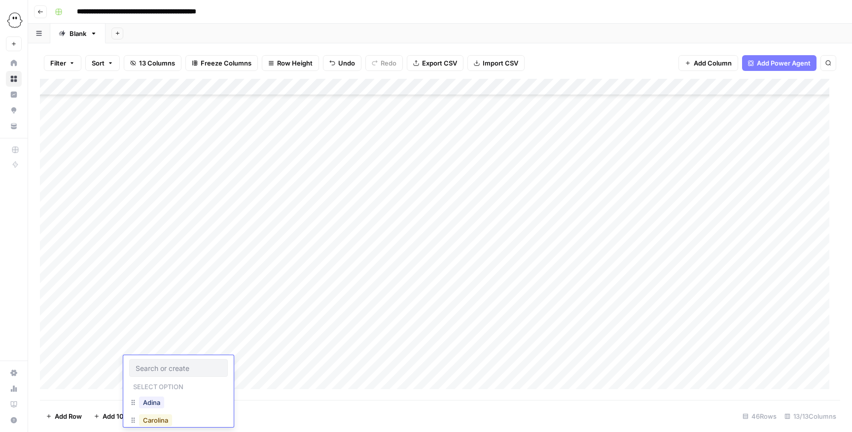
click at [161, 421] on button "Carolina" at bounding box center [155, 421] width 33 height 12
click at [206, 365] on div "Add Column" at bounding box center [440, 240] width 800 height 322
click at [205, 365] on div "Add Column" at bounding box center [440, 240] width 800 height 322
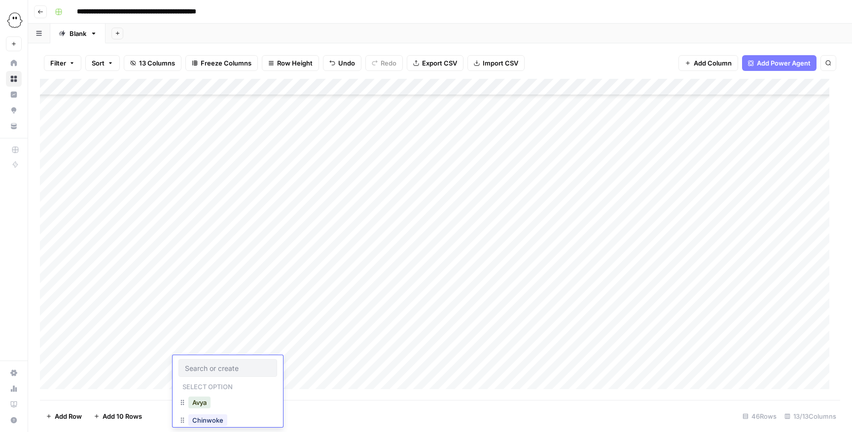
scroll to position [72, 0]
drag, startPoint x: 205, startPoint y: 419, endPoint x: 211, endPoint y: 413, distance: 9.1
click at [204, 419] on button "Doriane" at bounding box center [204, 420] width 32 height 12
click at [255, 372] on div "Add Column" at bounding box center [440, 240] width 800 height 322
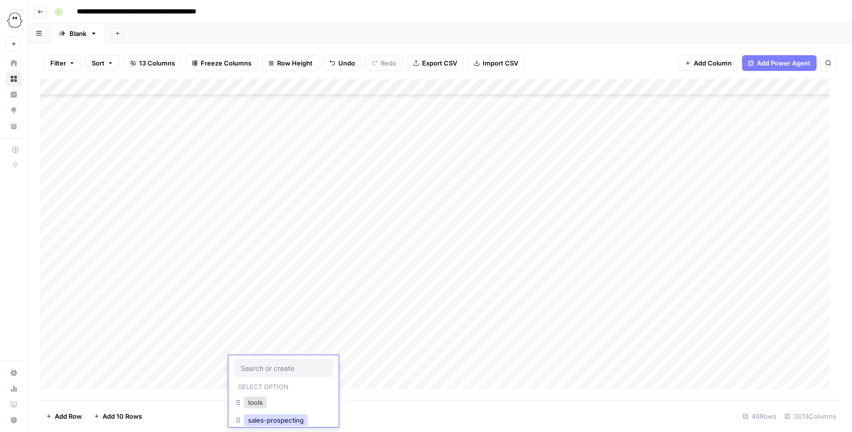
click at [267, 419] on button "sales-prospecting" at bounding box center [276, 421] width 64 height 12
click at [363, 370] on div "Add Column" at bounding box center [440, 240] width 800 height 322
click at [362, 366] on div "Add Column" at bounding box center [440, 240] width 800 height 322
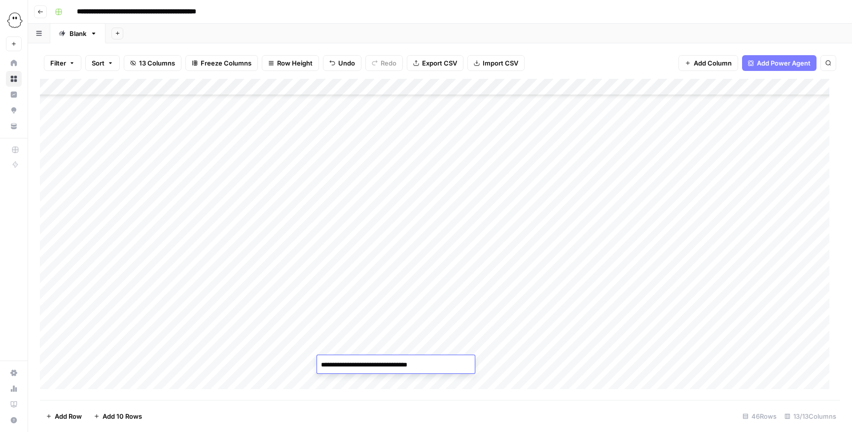
type textarea "**********"
click at [550, 360] on div "Add Column" at bounding box center [440, 240] width 800 height 322
click at [451, 370] on div "Add Column" at bounding box center [440, 240] width 800 height 322
click at [439, 366] on div "Add Column" at bounding box center [440, 240] width 800 height 322
type input "**********"
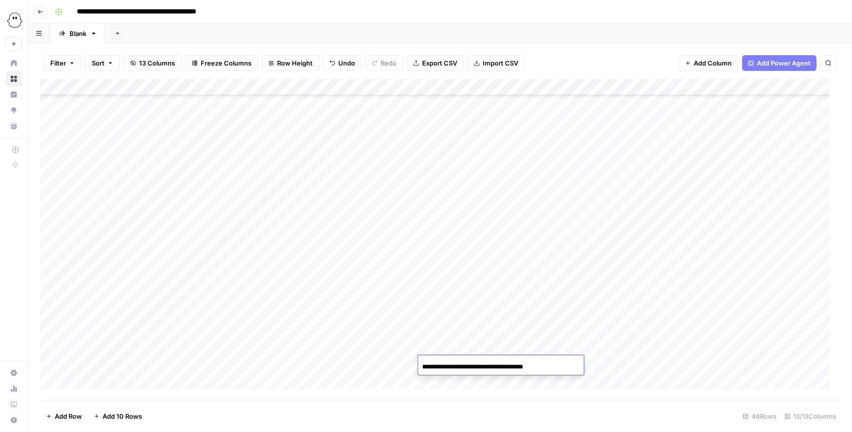
click at [553, 282] on div "Add Column" at bounding box center [440, 240] width 800 height 322
click at [559, 367] on div "Add Column" at bounding box center [440, 240] width 800 height 322
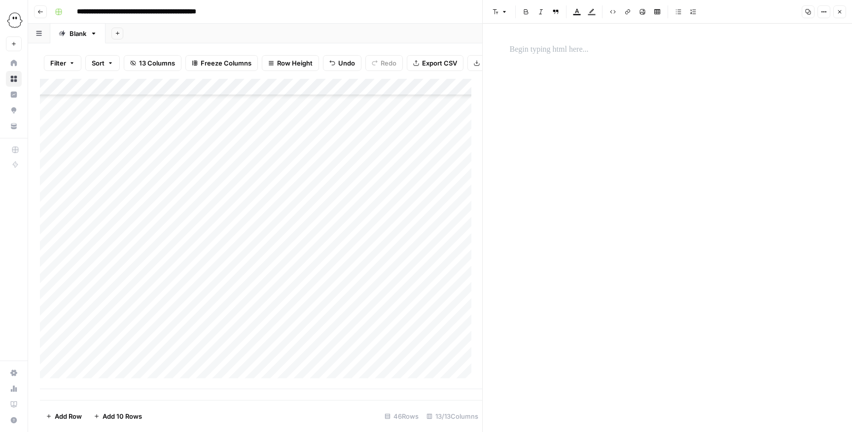
drag, startPoint x: 578, startPoint y: 94, endPoint x: 577, endPoint y: 63, distance: 31.6
click at [577, 76] on div at bounding box center [667, 219] width 327 height 361
click at [577, 57] on div at bounding box center [667, 49] width 327 height 21
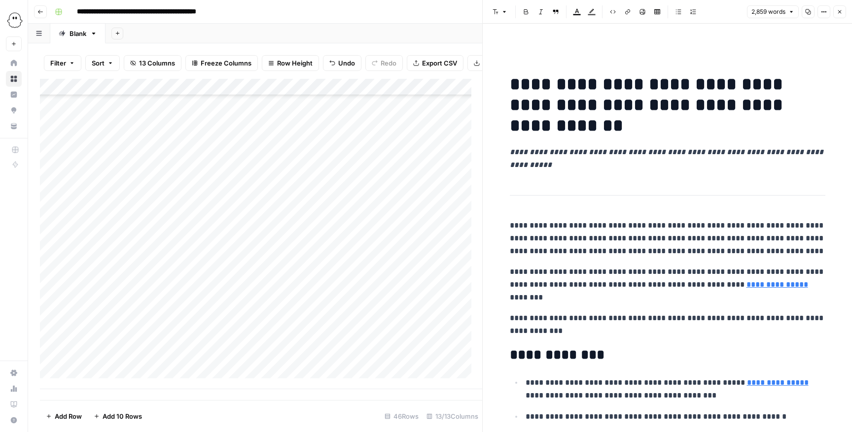
click at [835, 12] on button "Close" at bounding box center [839, 11] width 13 height 13
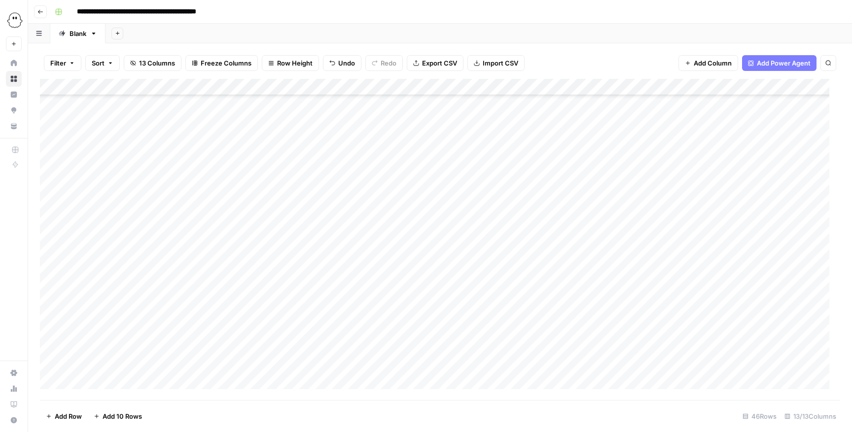
click at [612, 365] on div "Add Column" at bounding box center [440, 240] width 800 height 322
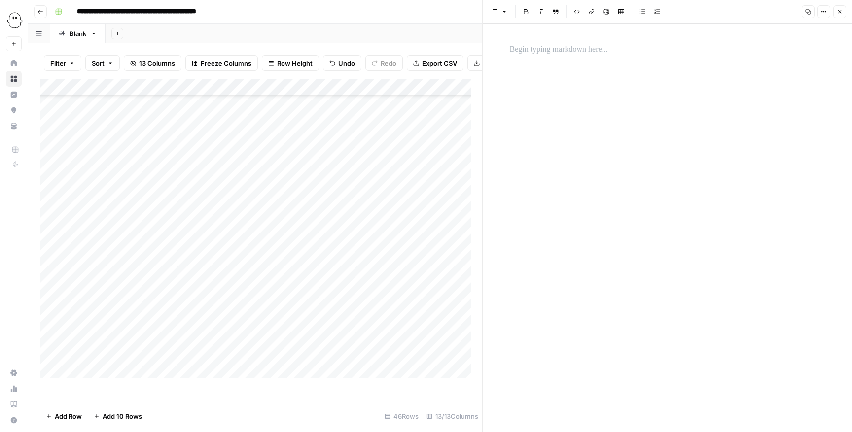
click at [671, 55] on p at bounding box center [667, 49] width 315 height 13
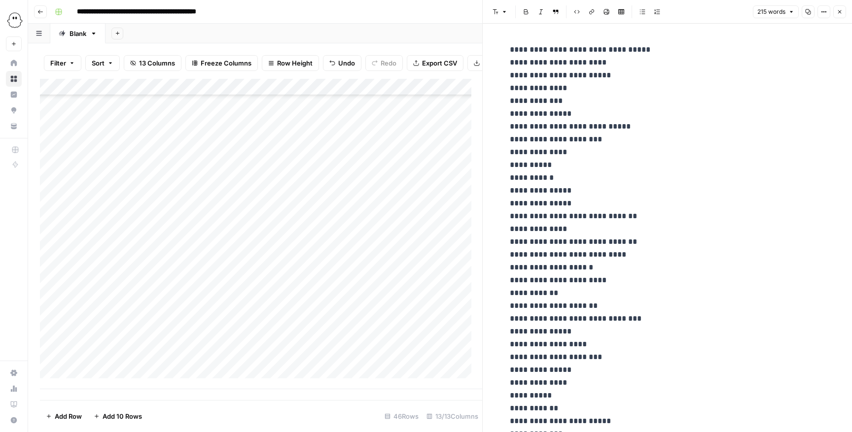
click at [840, 6] on button "Close" at bounding box center [839, 11] width 13 height 13
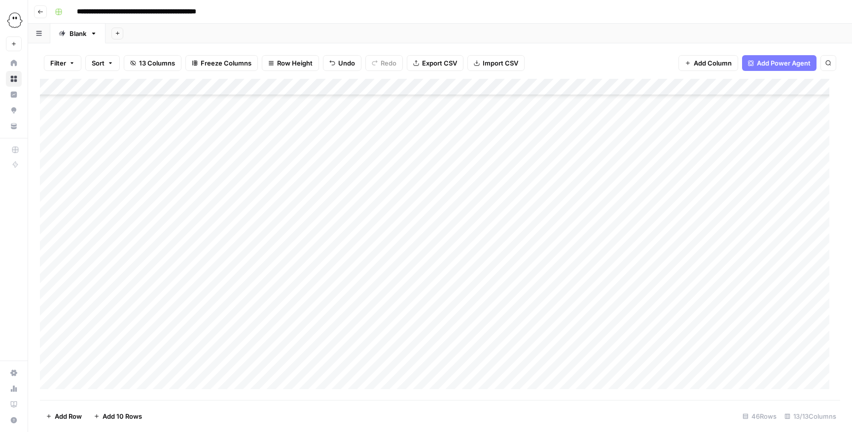
scroll to position [197, 0]
drag, startPoint x: 355, startPoint y: 168, endPoint x: 734, endPoint y: 254, distance: 388.8
click at [734, 254] on div "Add Column" at bounding box center [440, 240] width 800 height 322
